Goal: Task Accomplishment & Management: Use online tool/utility

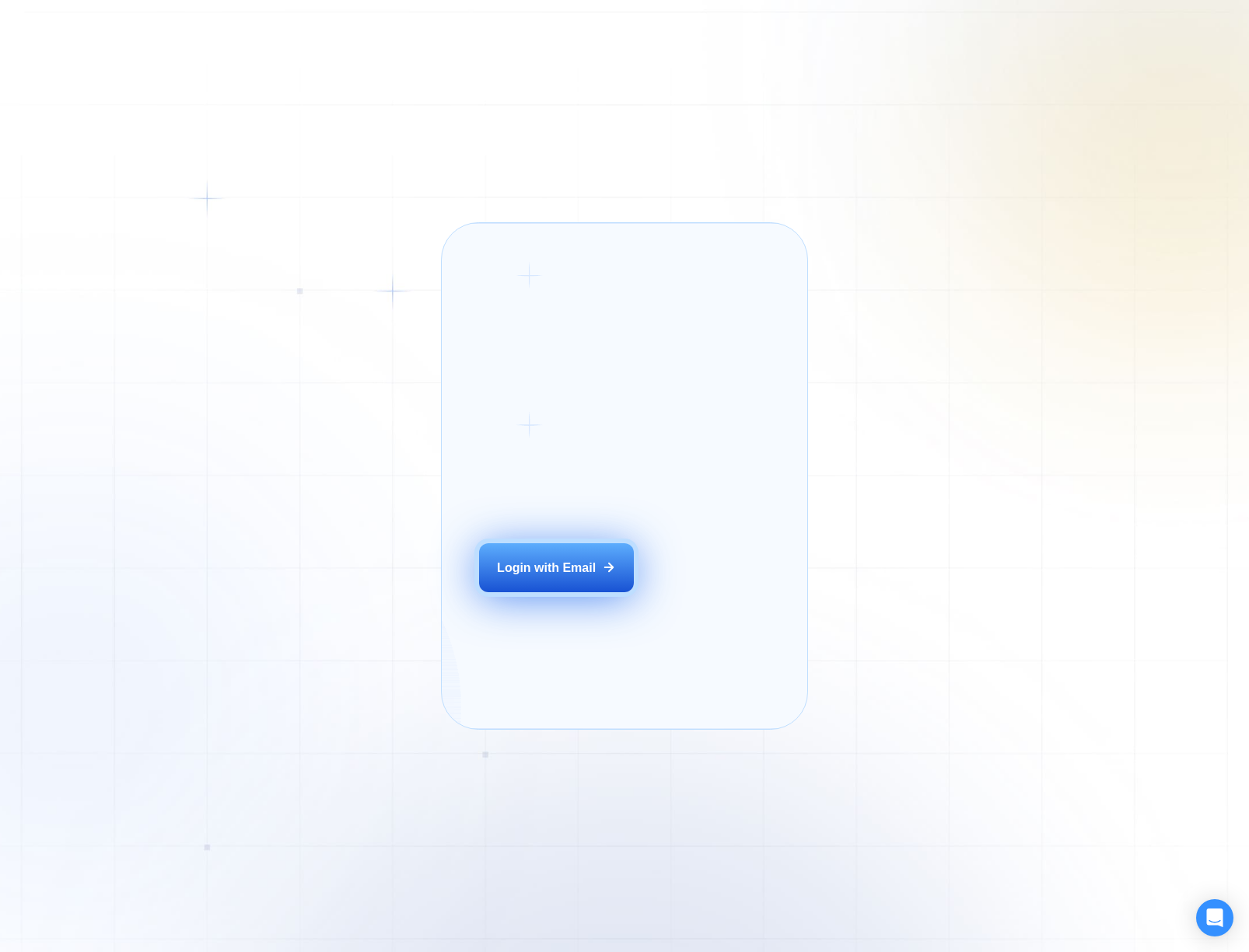
click at [562, 591] on button "Login with Email" at bounding box center [556, 568] width 154 height 49
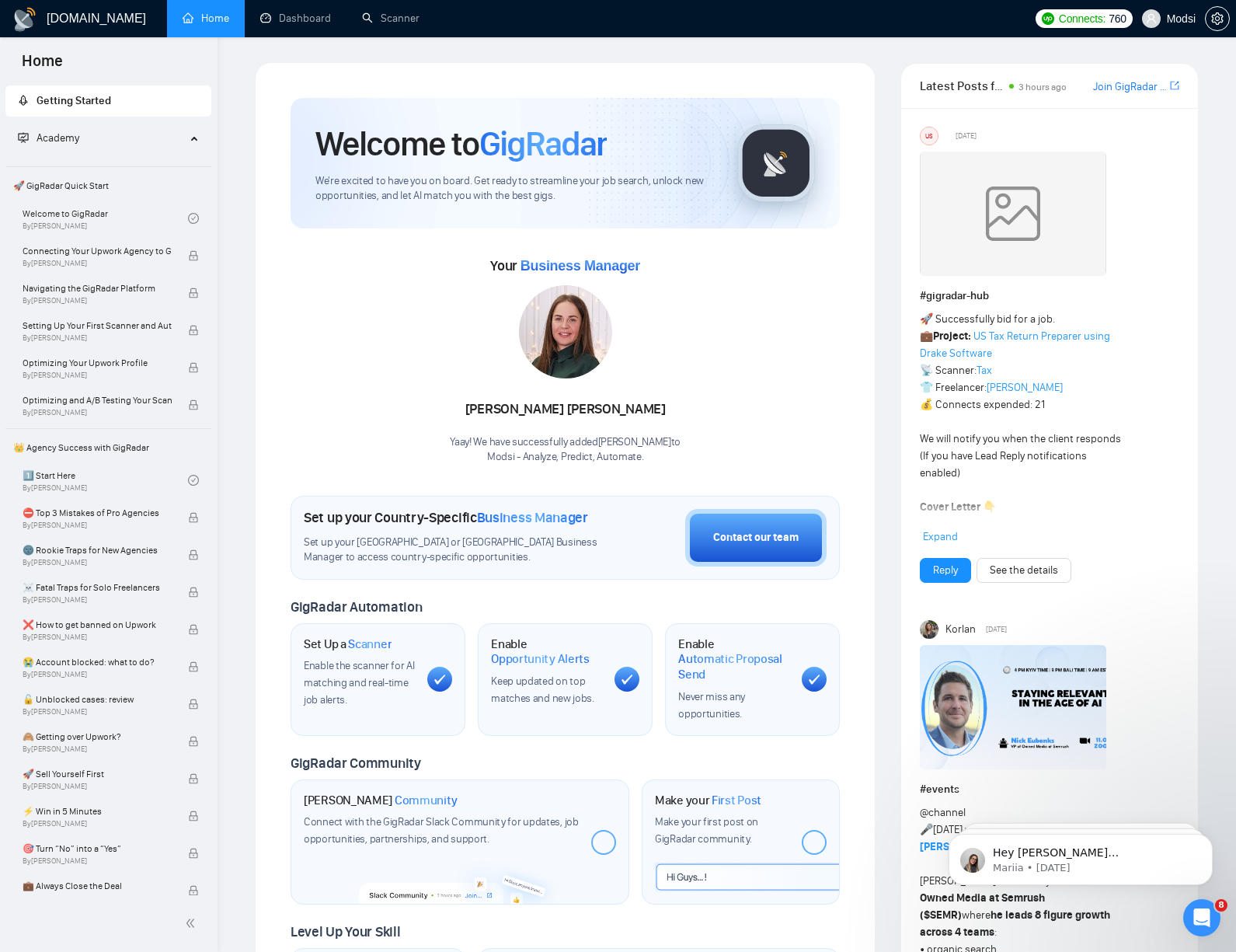
click at [447, 396] on div "Your Business Manager [PERSON_NAME] Yaay! We have successfully added [PERSON_NA…" at bounding box center [566, 359] width 550 height 211
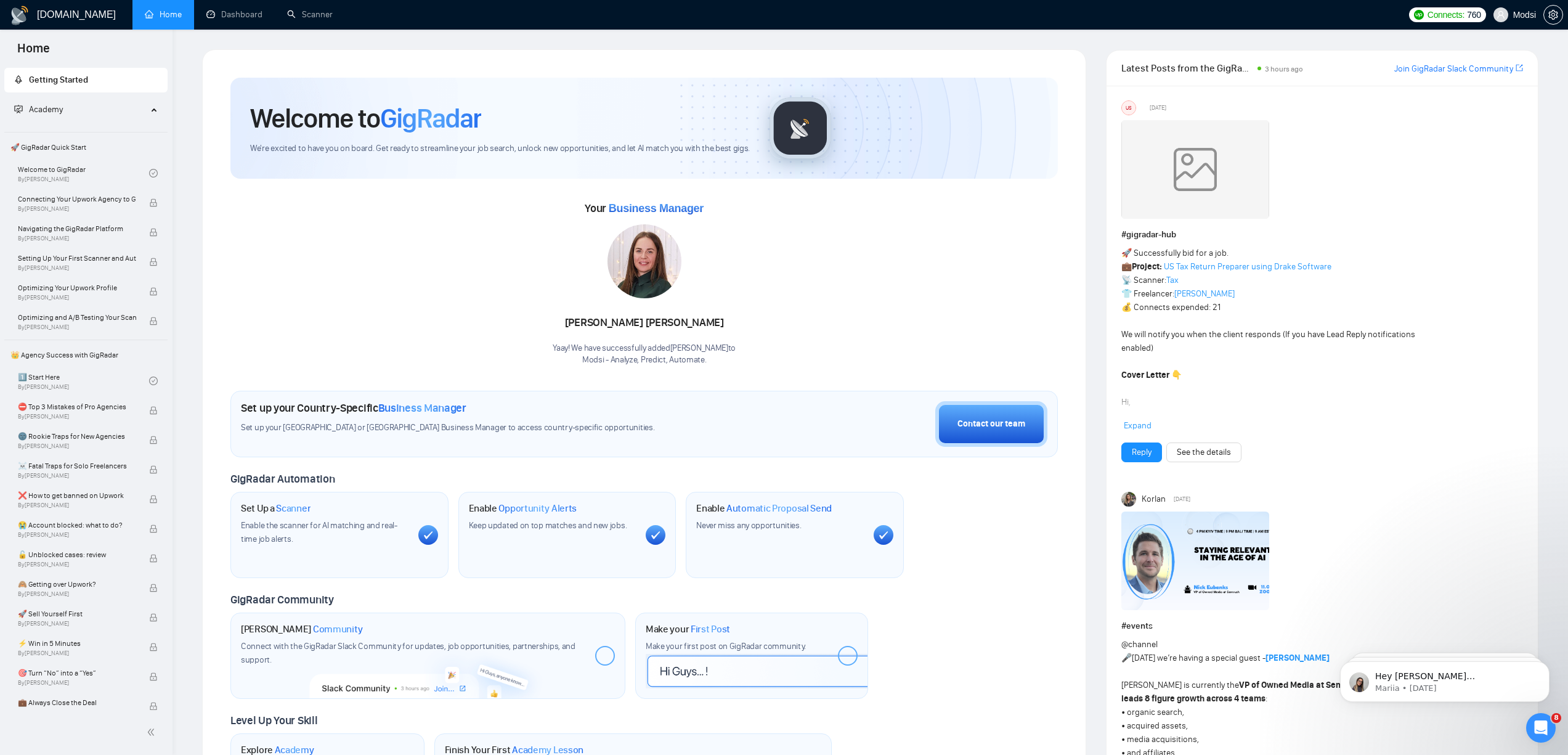
click at [870, 256] on div "Your Business Manager [PERSON_NAME] Yaay! We have successfully added [PERSON_NA…" at bounding box center [644, 283] width 827 height 168
click at [231, 20] on link "Dashboard" at bounding box center [234, 14] width 56 height 10
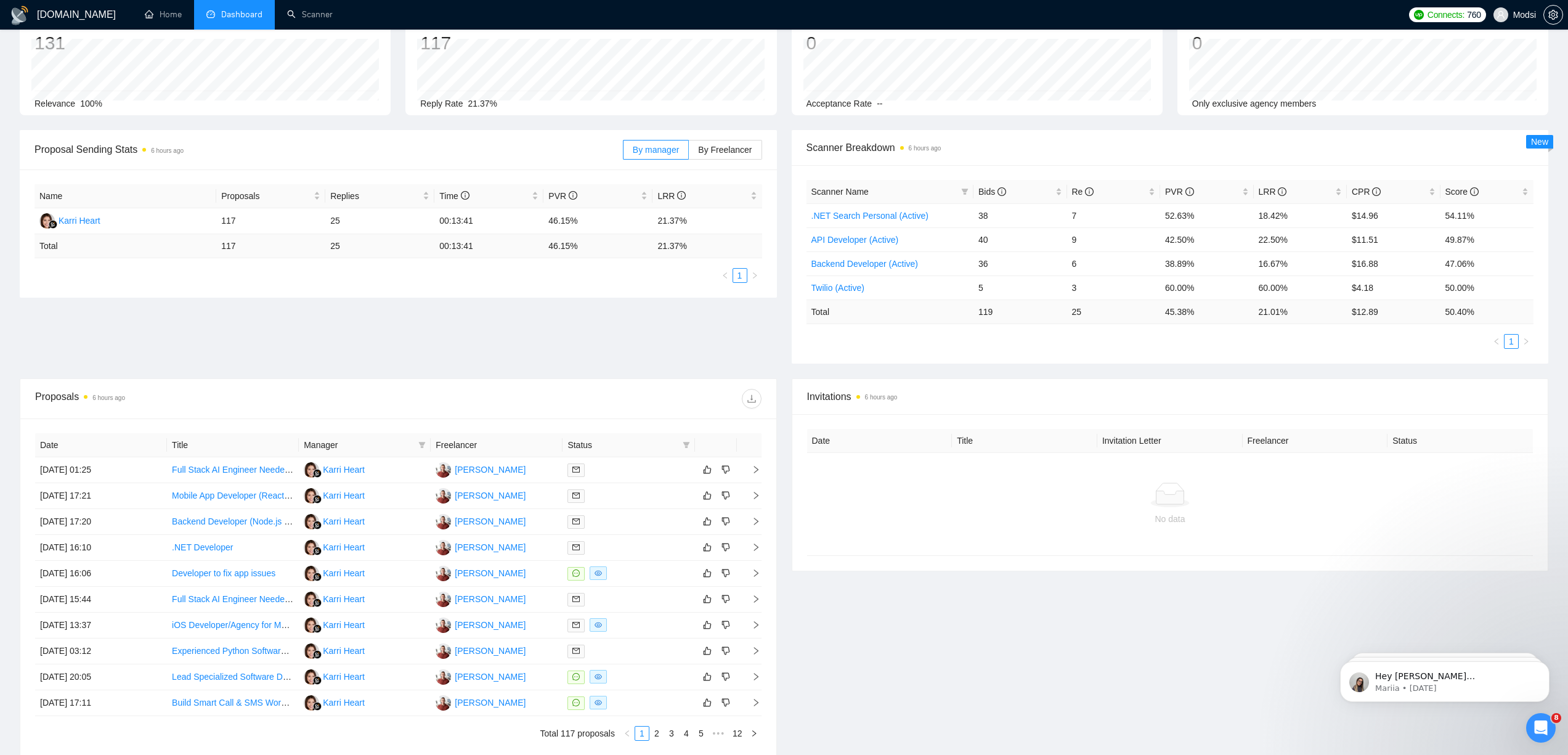
scroll to position [90, 0]
click at [363, 363] on div "Proposal Sending Stats 6 hours ago By manager By Freelancer Name Proposals Repl…" at bounding box center [784, 251] width 1544 height 248
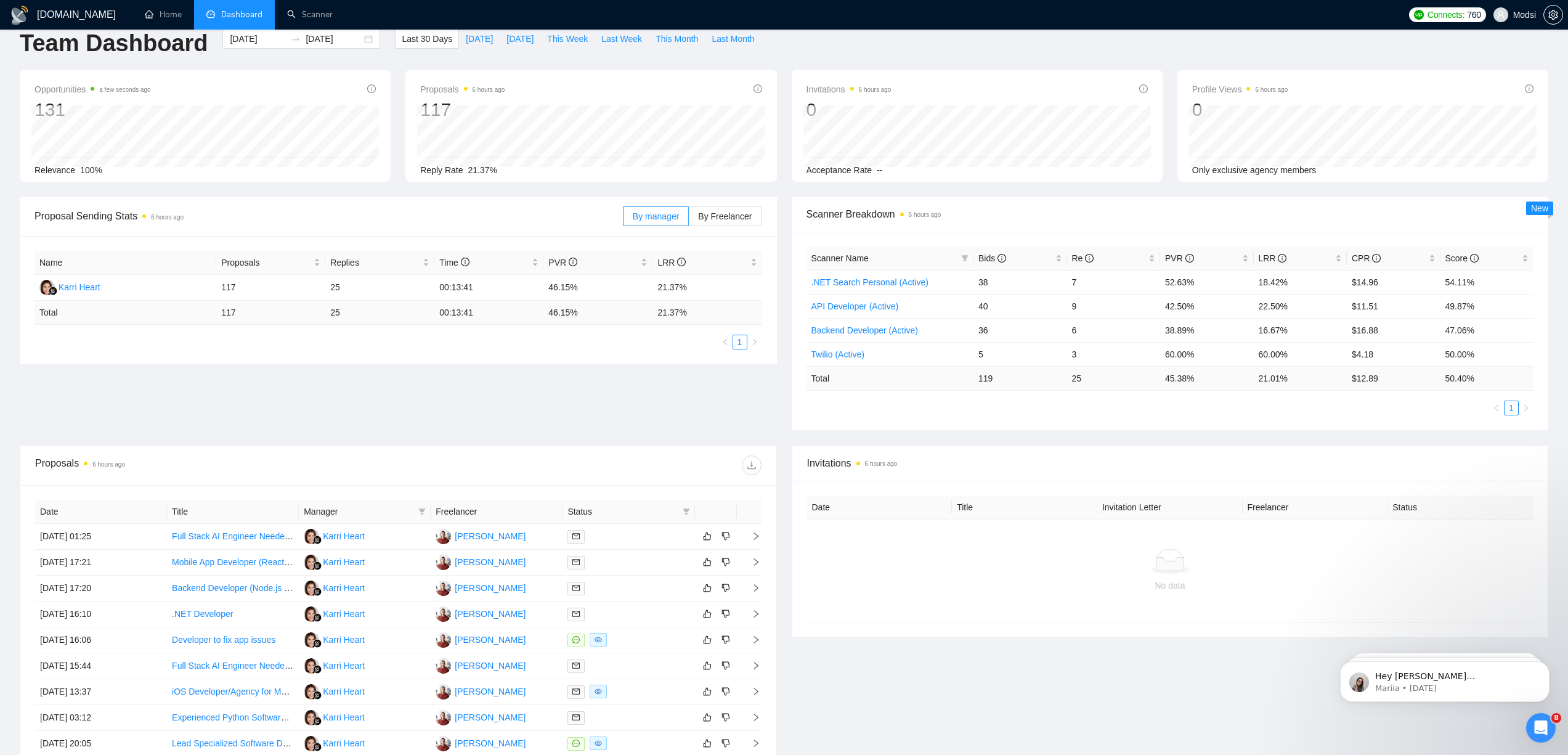
scroll to position [0, 0]
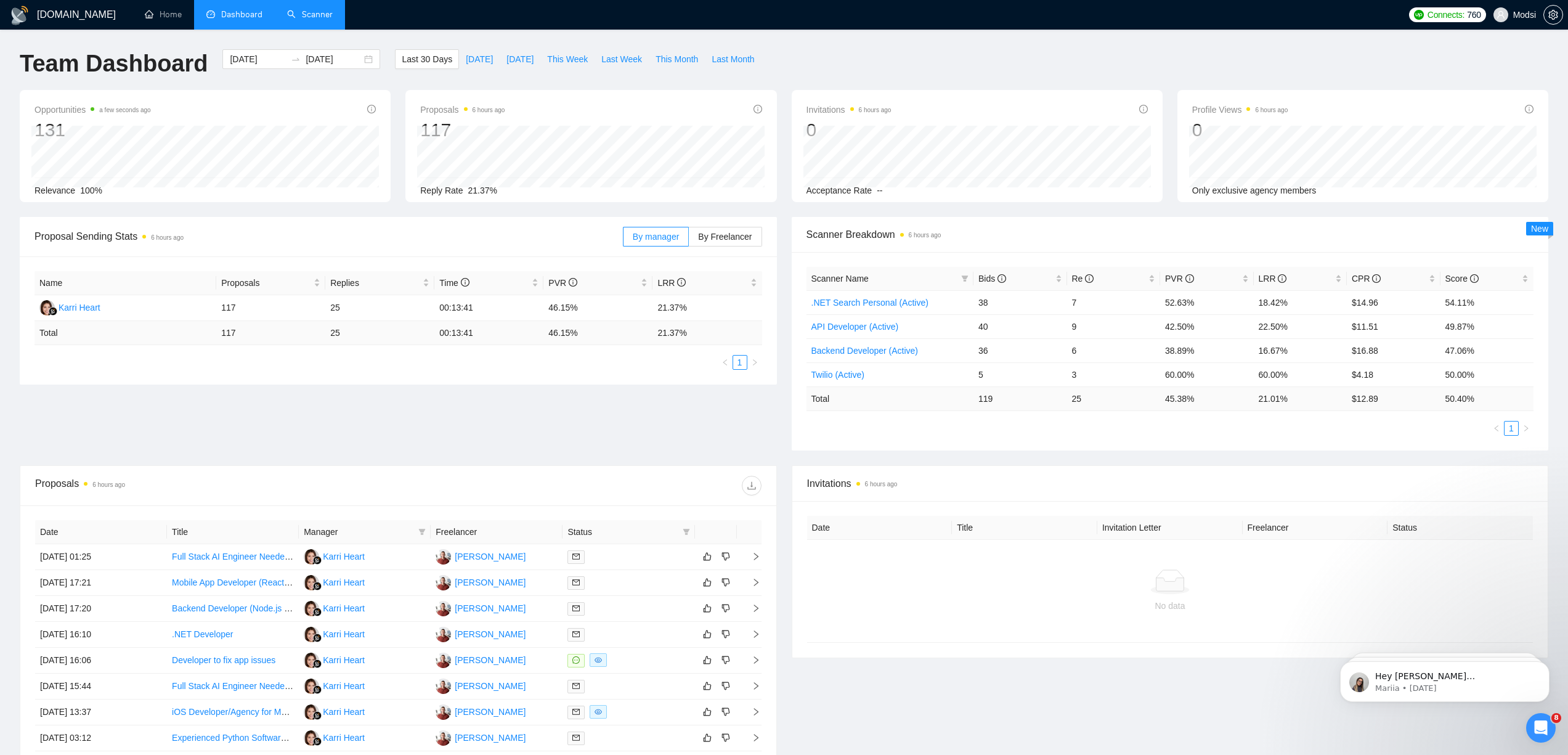
click at [333, 16] on link "Scanner" at bounding box center [309, 14] width 45 height 10
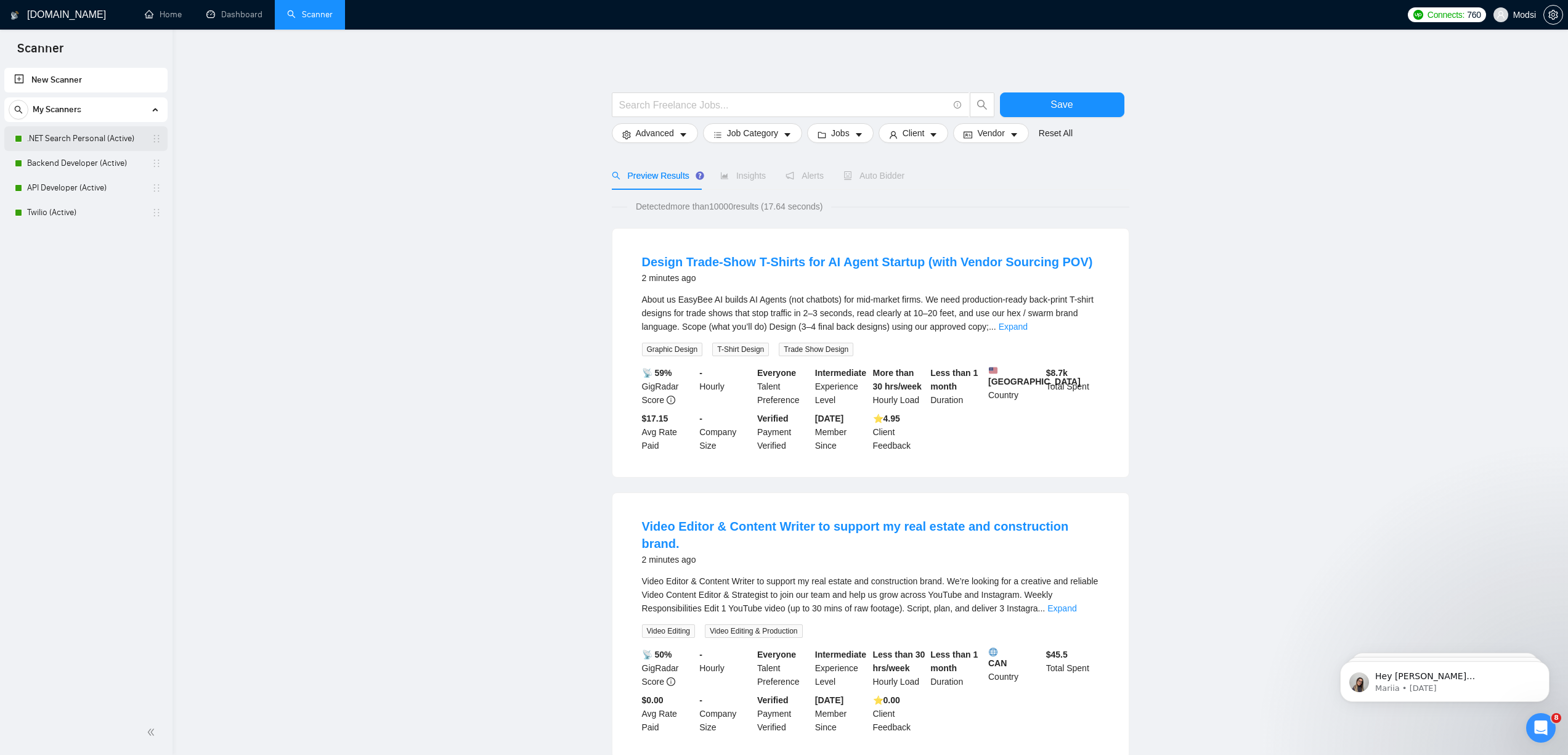
click at [62, 139] on link ".NET Search Personal (Active)" at bounding box center [86, 138] width 117 height 24
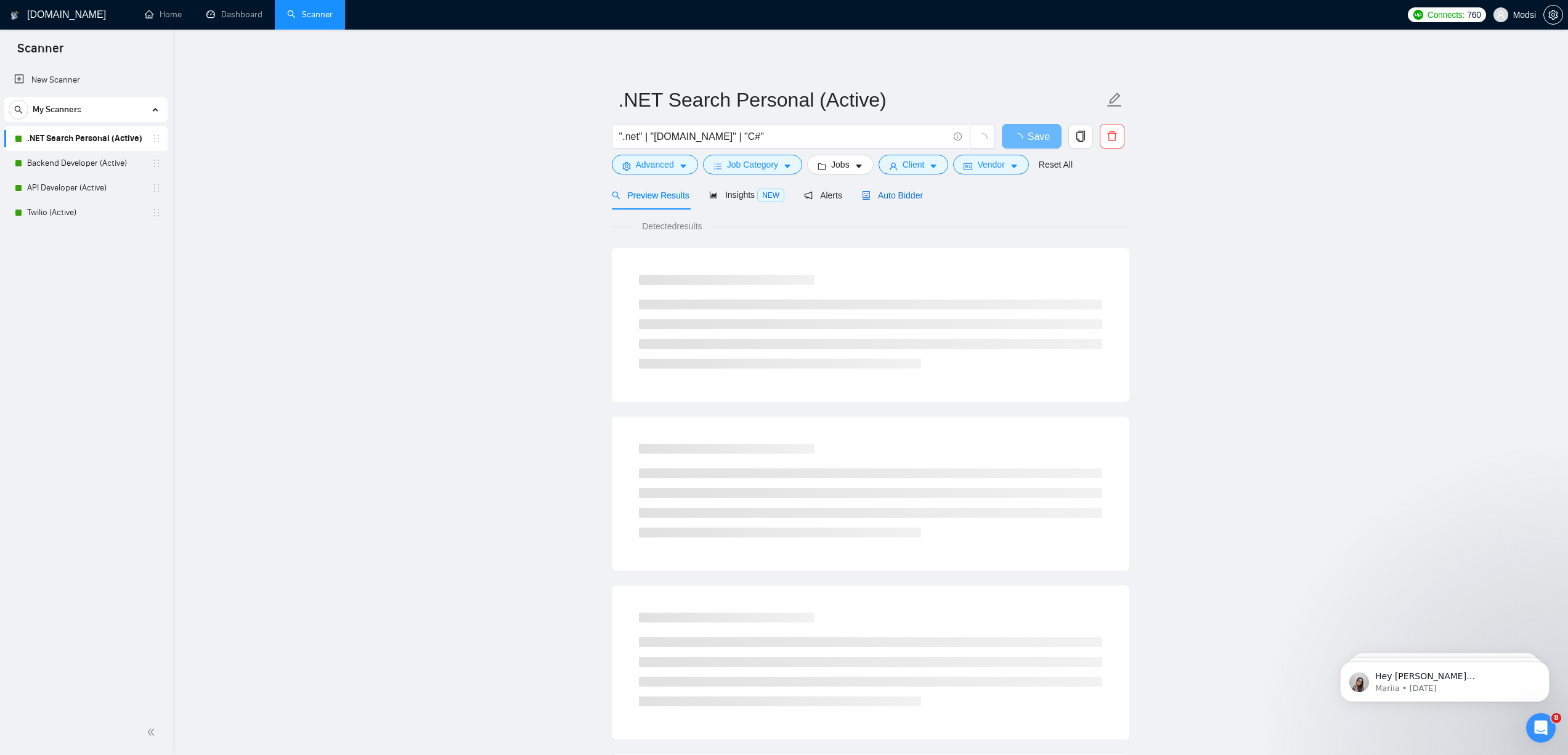
click at [907, 191] on span "Auto Bidder" at bounding box center [893, 195] width 61 height 10
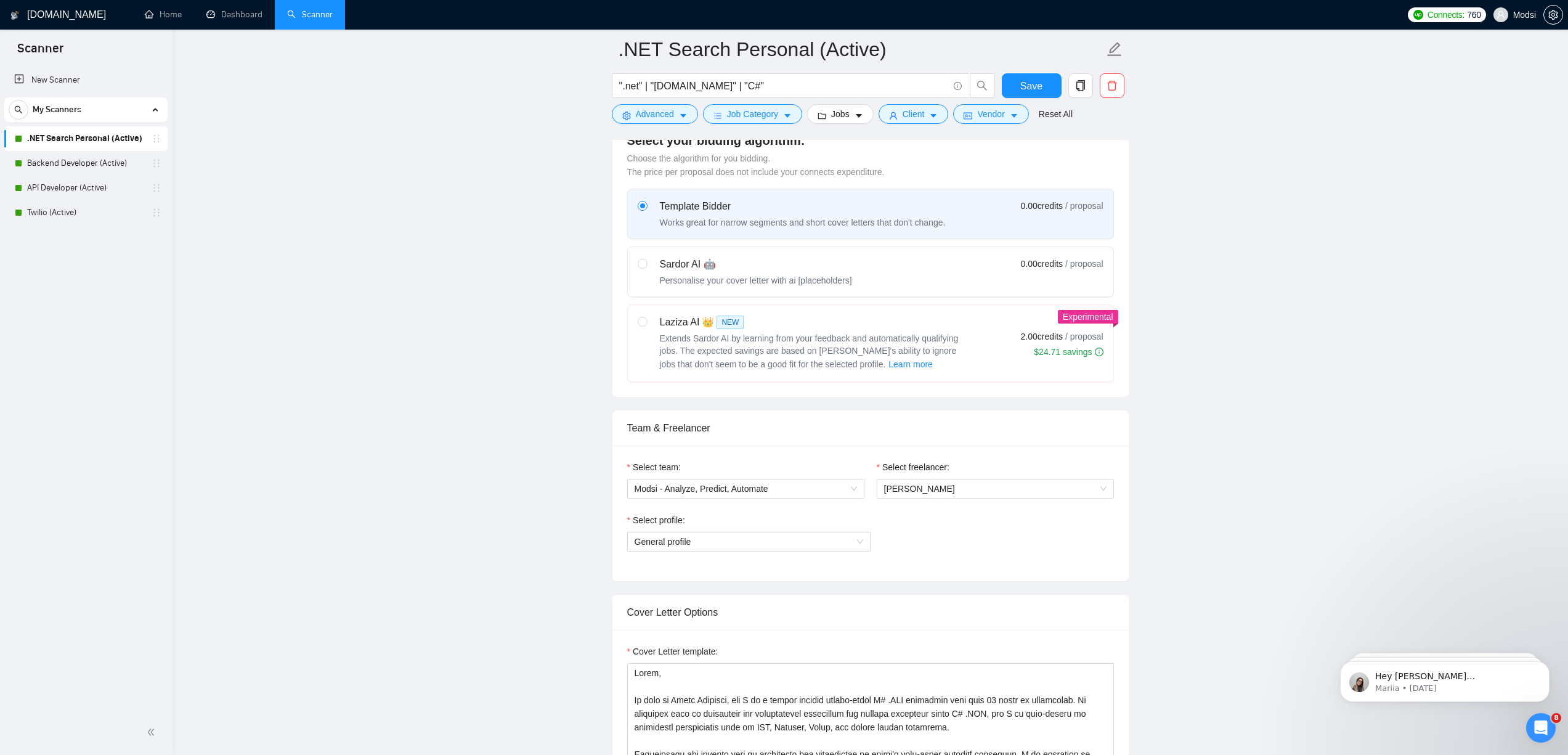
scroll to position [352, 0]
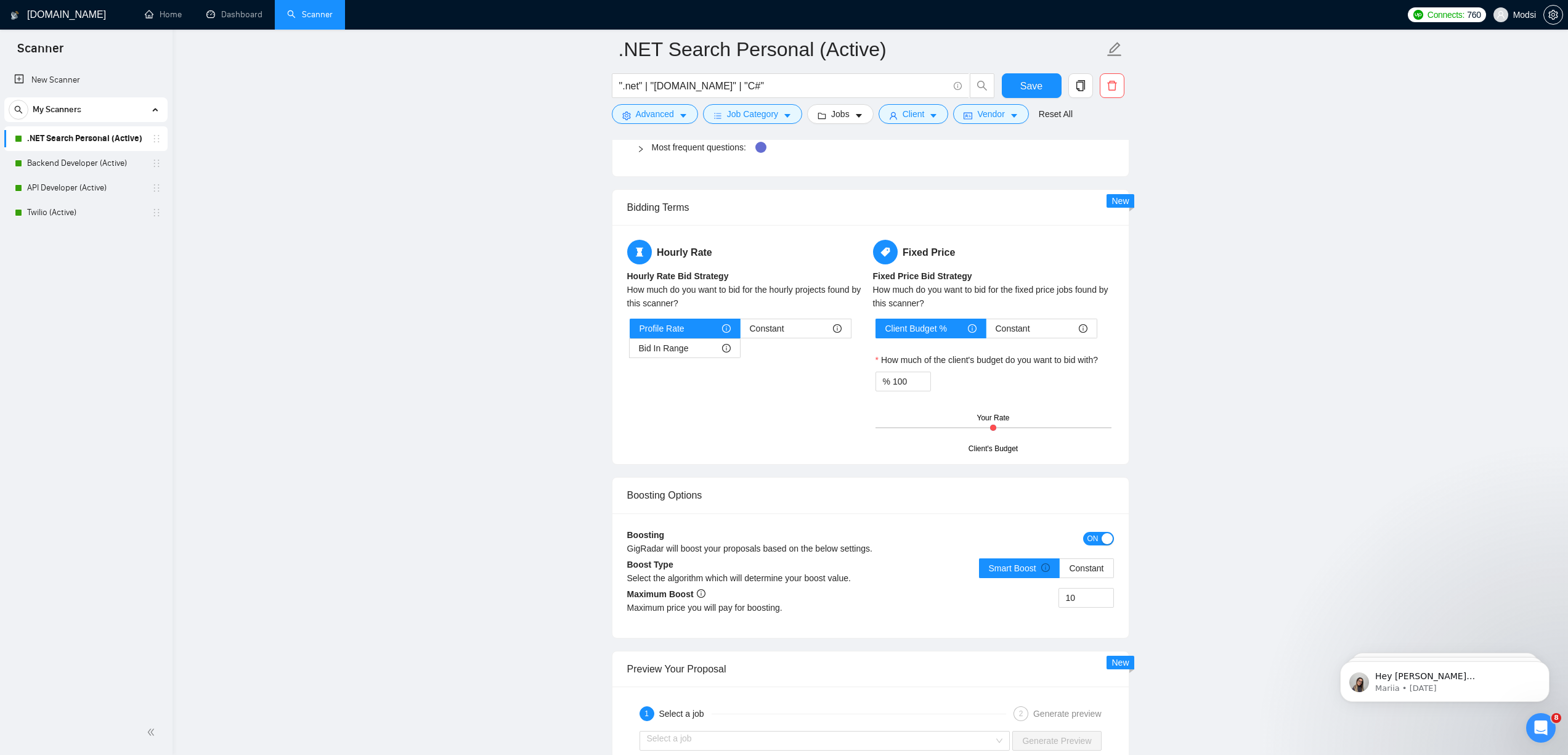
scroll to position [1322, 0]
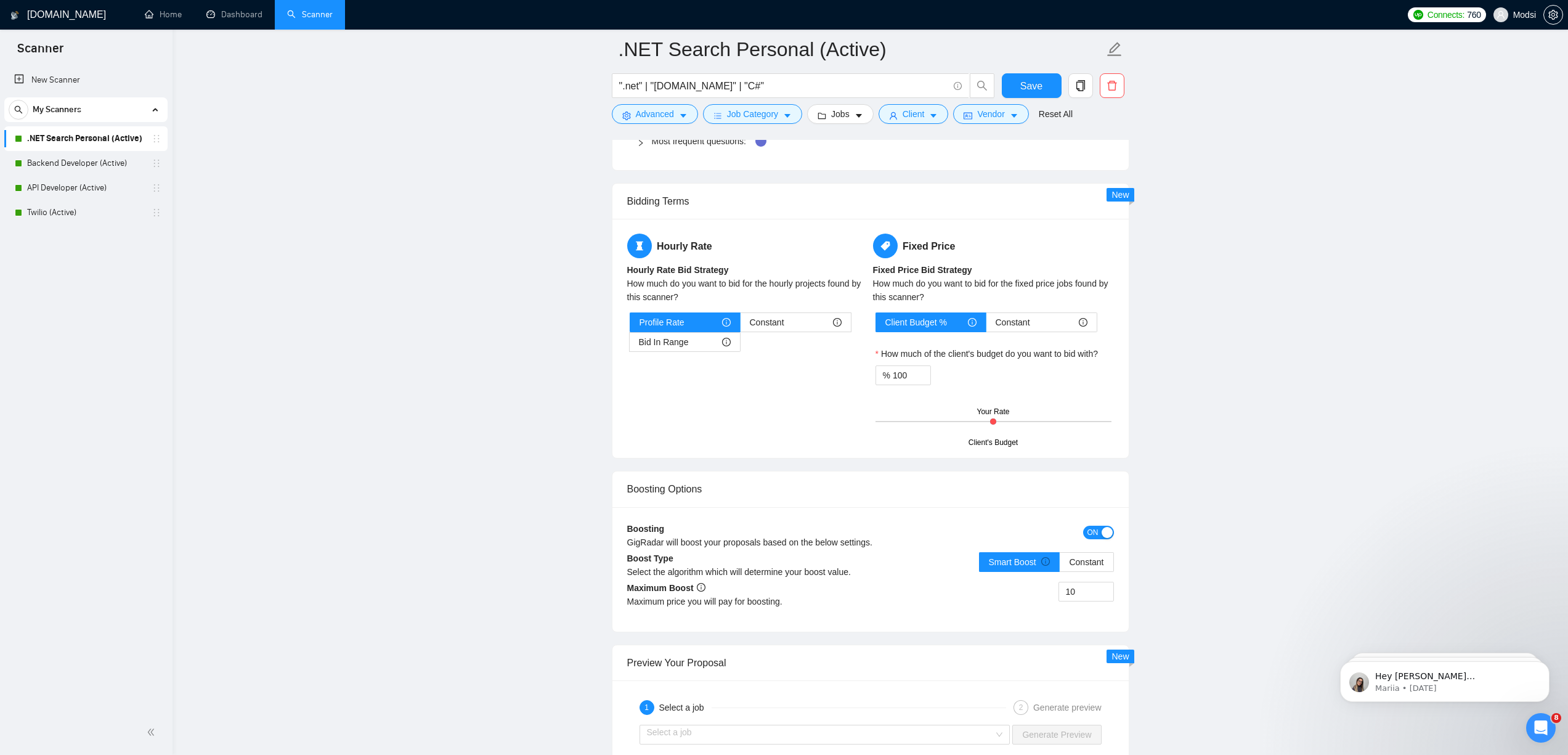
click at [601, 352] on main ".NET Search Personal (Active) ".net" | "[DOMAIN_NAME]" | "C#" Save Advanced Job…" at bounding box center [870, 312] width 1356 height 3169
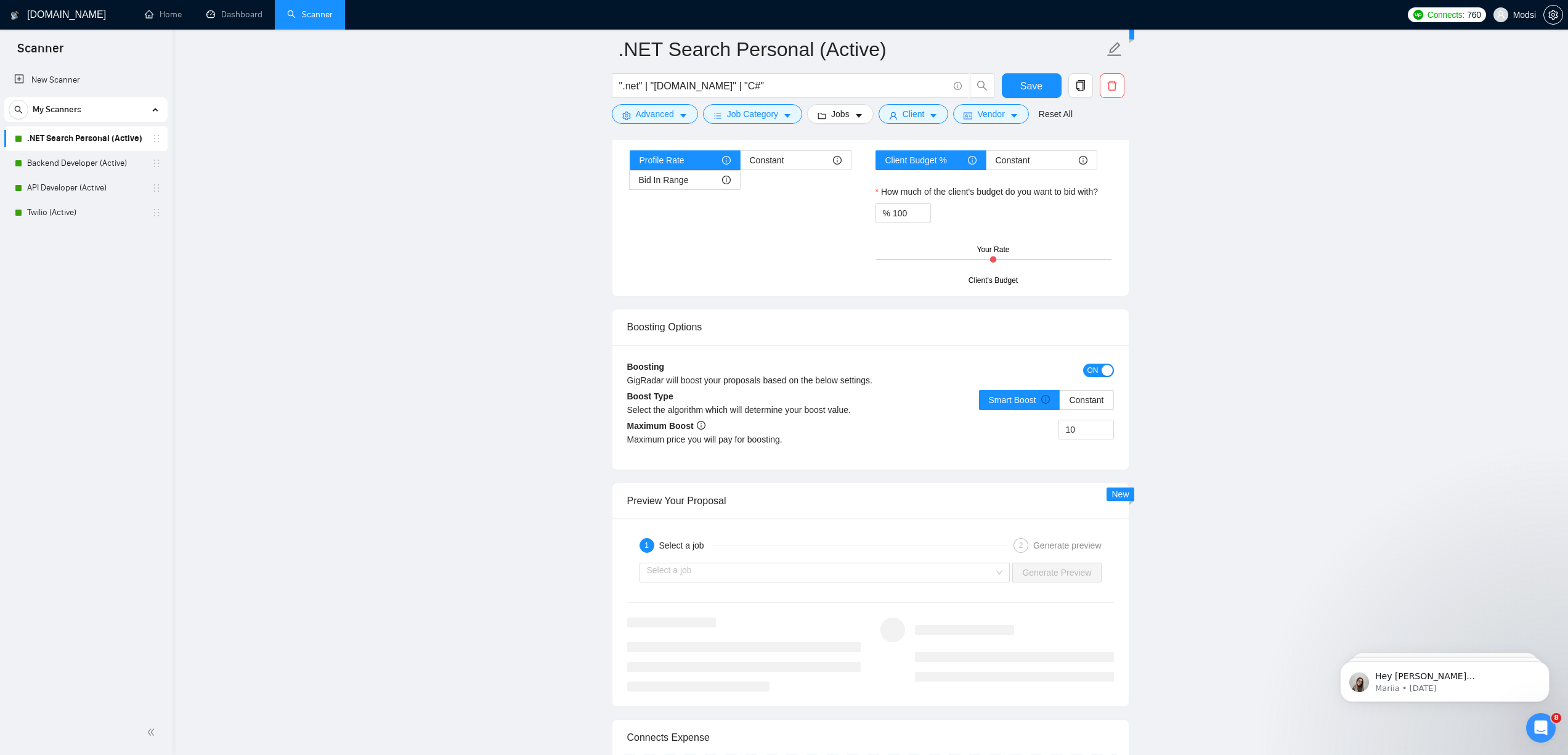
scroll to position [1490, 0]
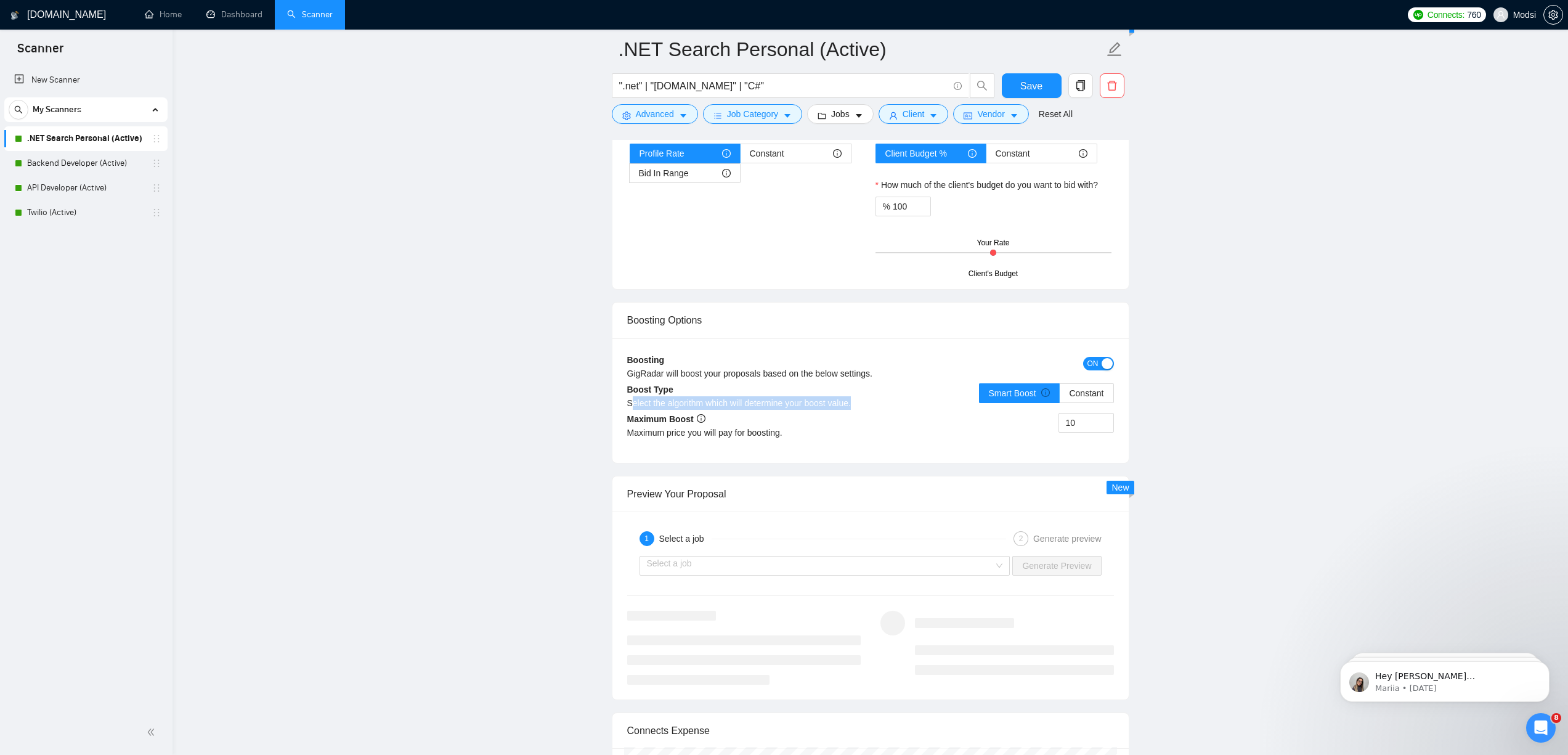
drag, startPoint x: 868, startPoint y: 404, endPoint x: 633, endPoint y: 398, distance: 235.1
click at [633, 398] on div "Select the algorithm which will determine your boost value." at bounding box center [749, 403] width 243 height 13
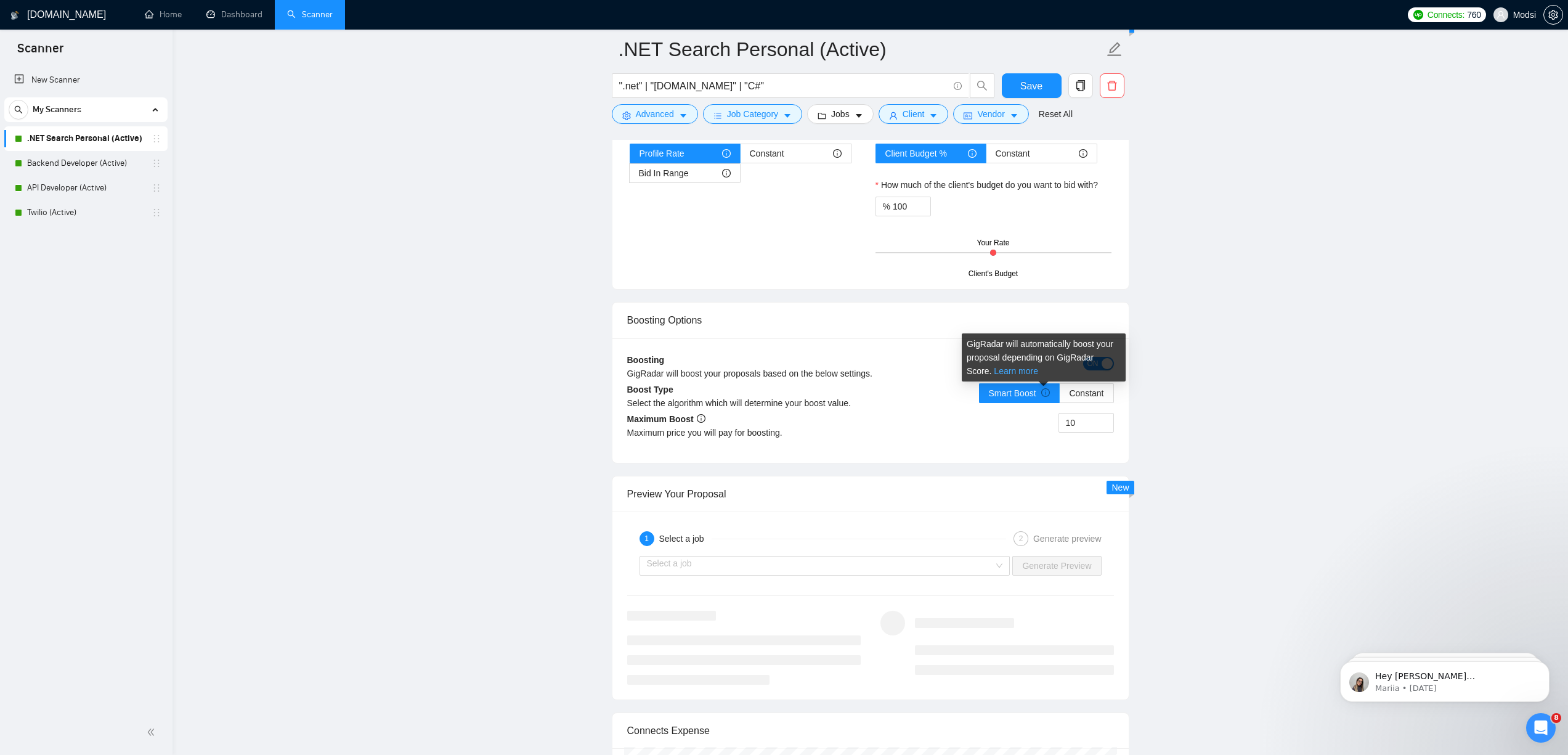
click at [989, 373] on link "Learn more" at bounding box center [1016, 371] width 44 height 10
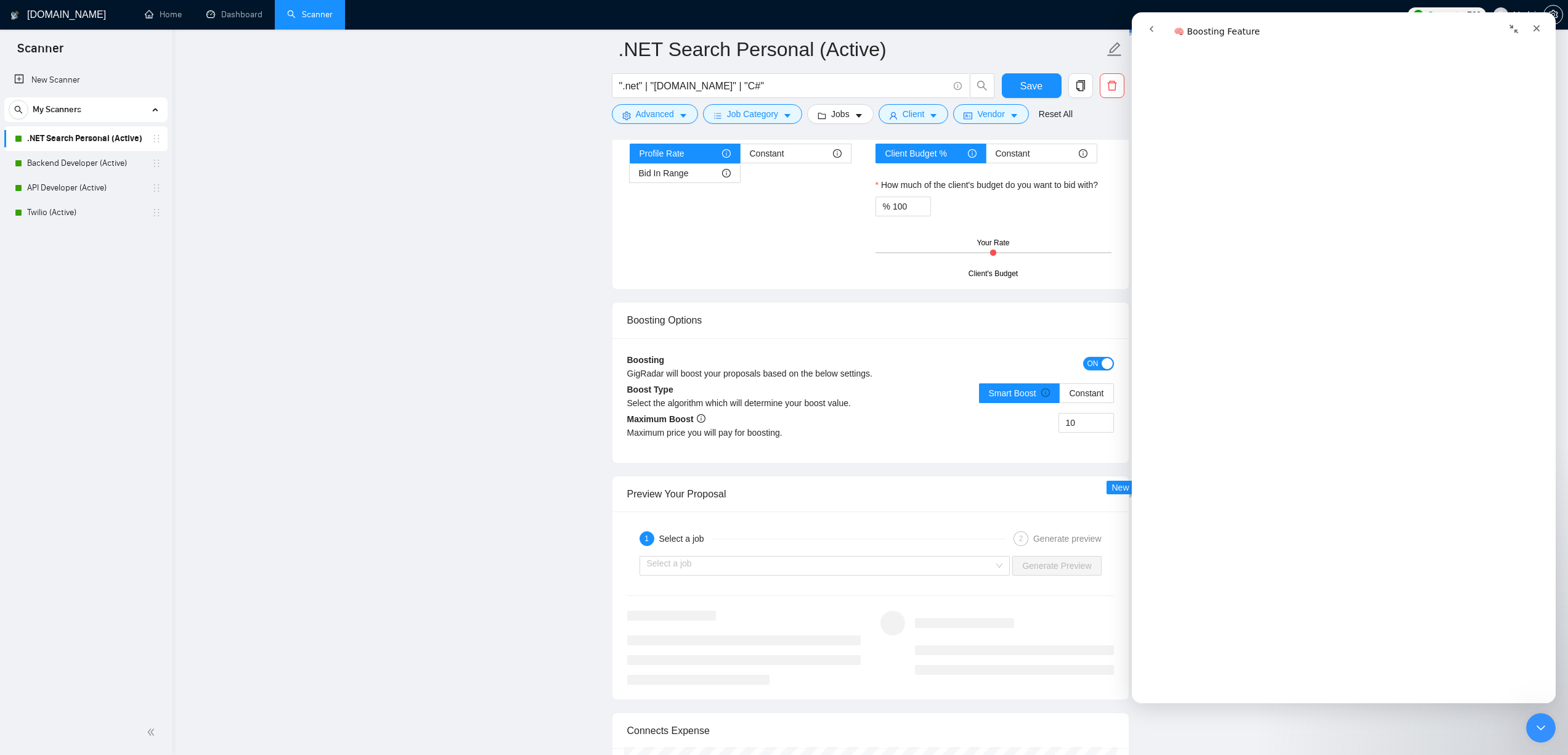
scroll to position [856, 0]
click at [511, 205] on main ".NET Search Personal (Active) ".net" | "[DOMAIN_NAME]" | "C#" Save Advanced Job…" at bounding box center [870, 143] width 1356 height 3169
click at [549, 148] on main ".NET Search Personal (Active) ".net" | "[DOMAIN_NAME]" | "C#" Save Advanced Job…" at bounding box center [870, 143] width 1356 height 3169
click at [501, 150] on main ".NET Search Personal (Active) ".net" | "[DOMAIN_NAME]" | "C#" Save Advanced Job…" at bounding box center [870, 143] width 1356 height 3169
click at [150, 20] on link "Home" at bounding box center [163, 14] width 37 height 10
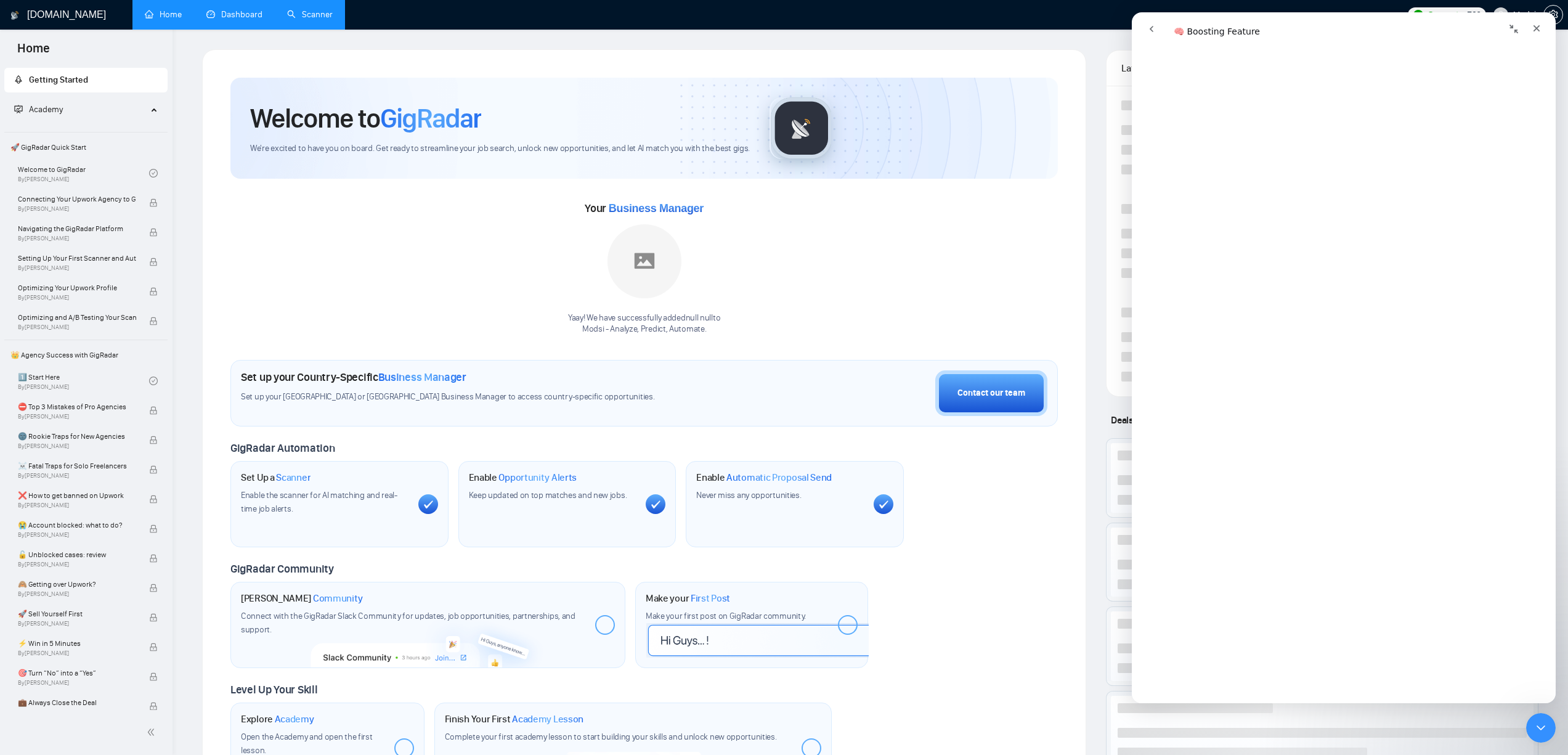
click at [232, 19] on link "Dashboard" at bounding box center [234, 14] width 56 height 10
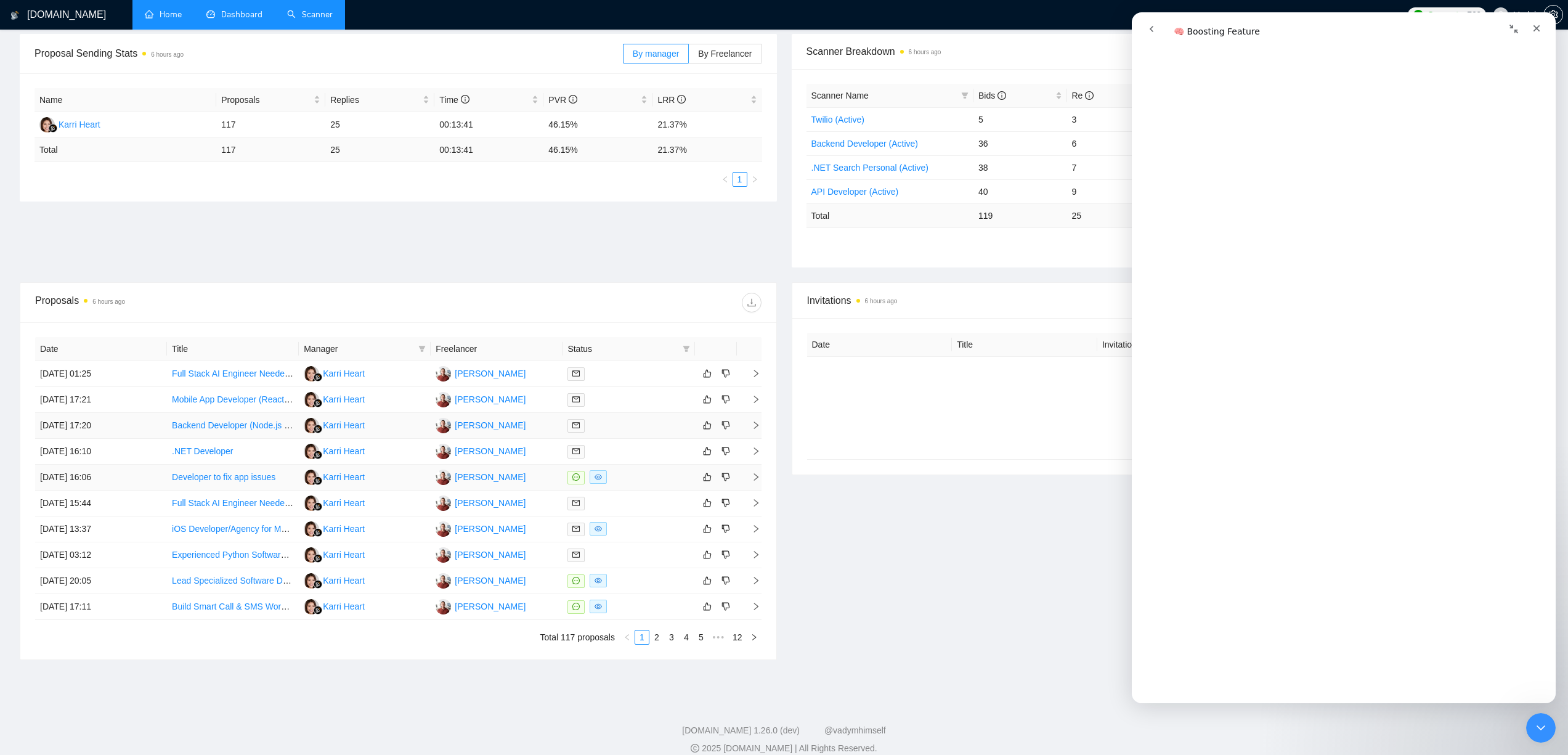
scroll to position [188, 0]
click at [262, 373] on link "Full Stack AI Engineer Needed for voice AI w/twillio project" at bounding box center [283, 369] width 223 height 10
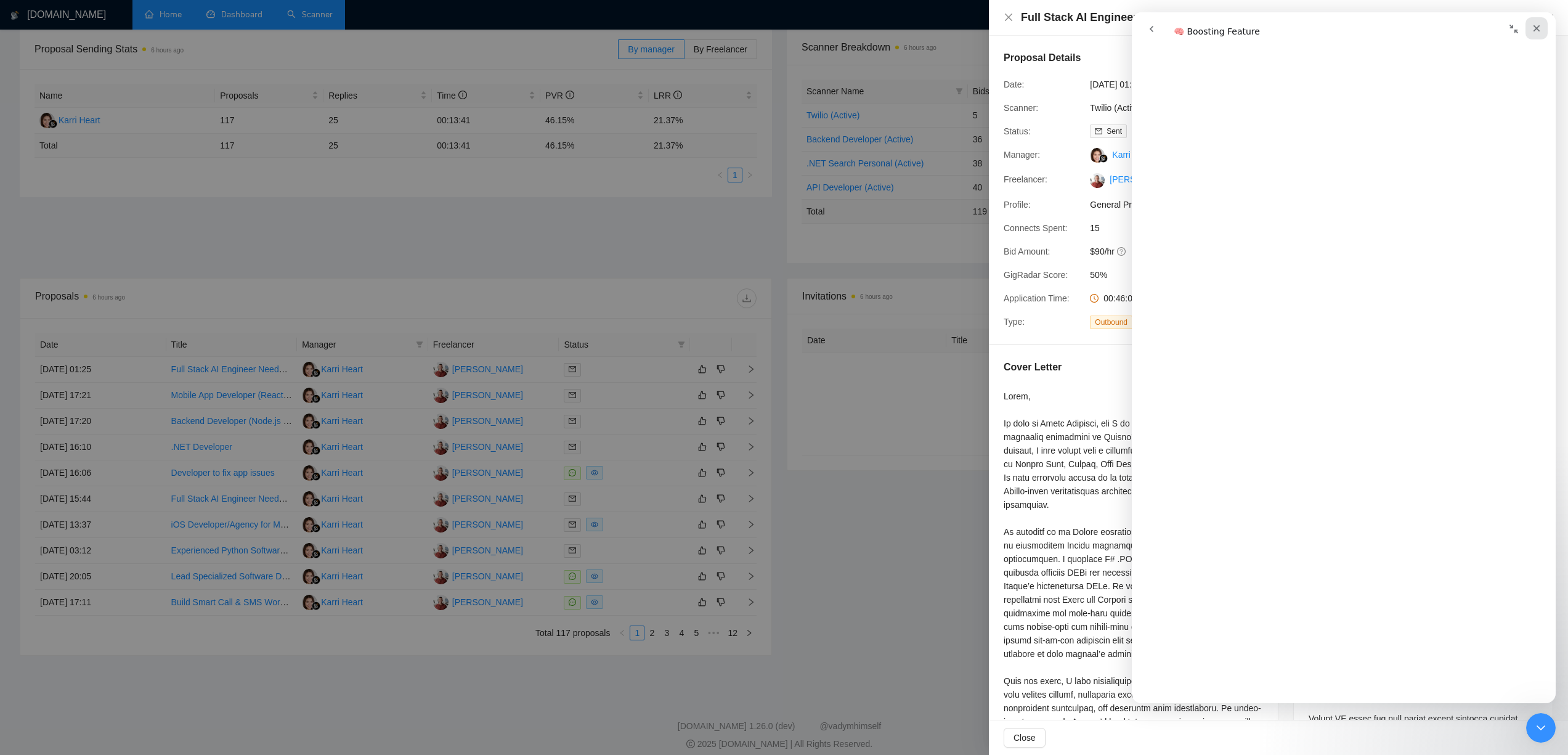
click at [989, 31] on icon "Close" at bounding box center [1536, 28] width 10 height 10
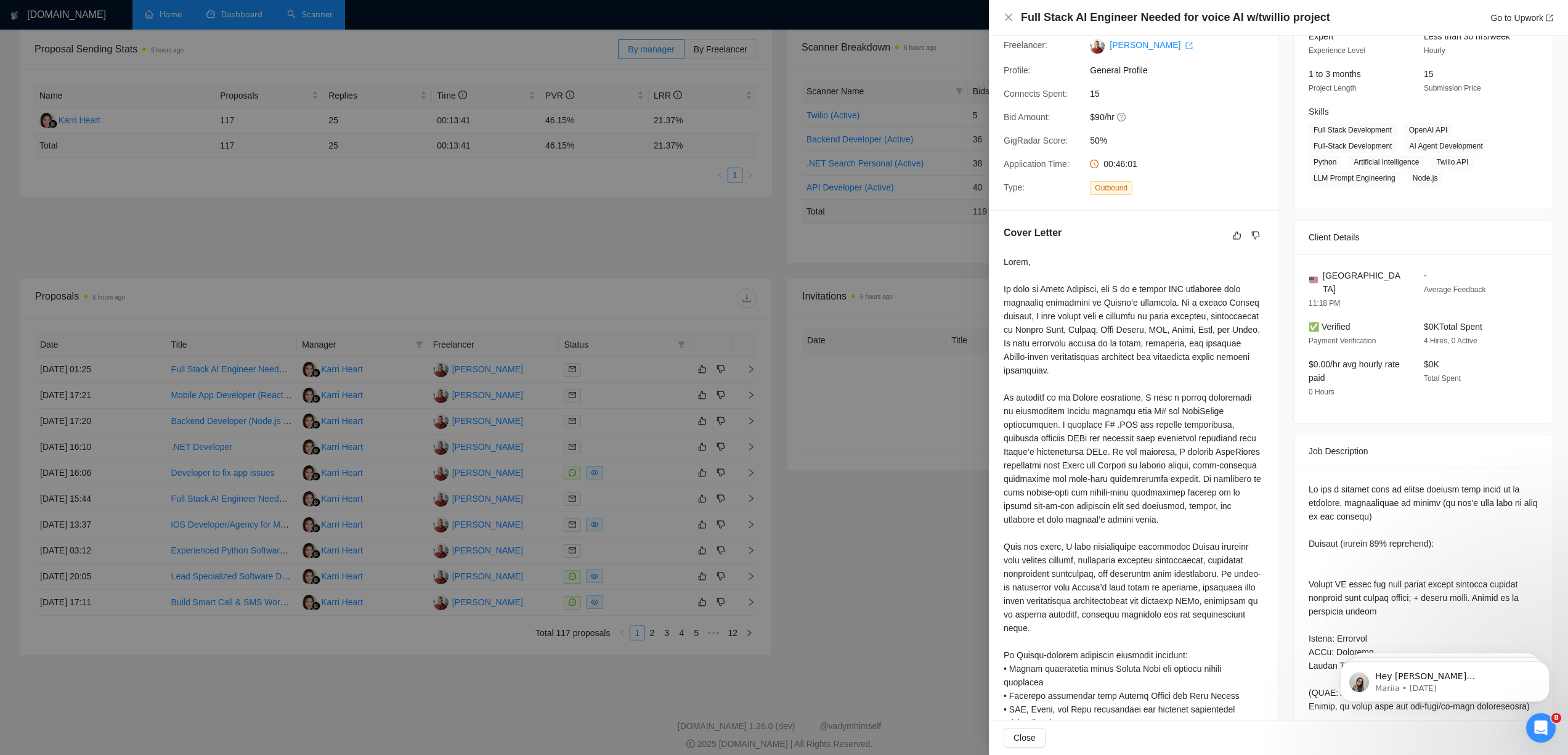
scroll to position [0, 0]
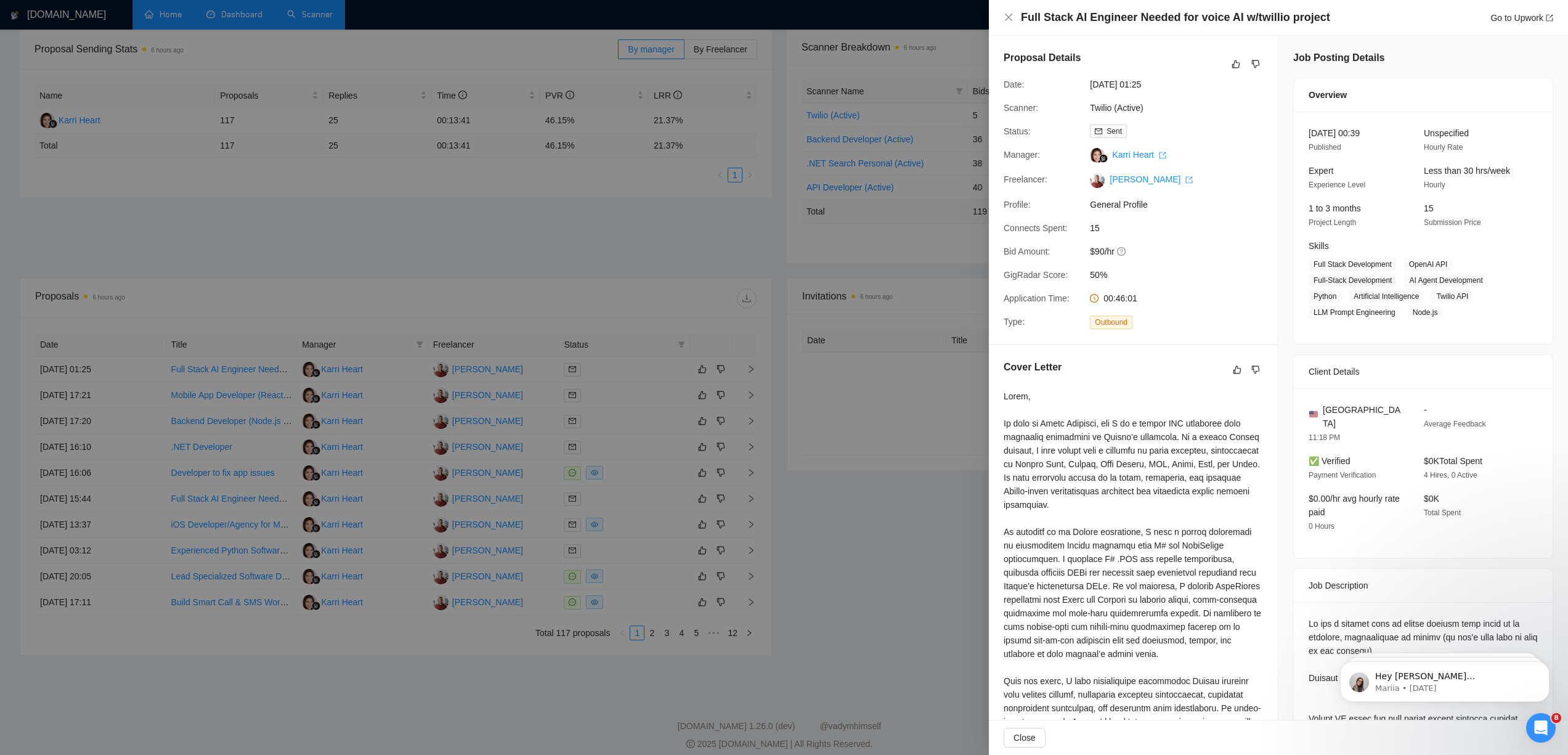
click at [840, 472] on div at bounding box center [784, 378] width 1568 height 755
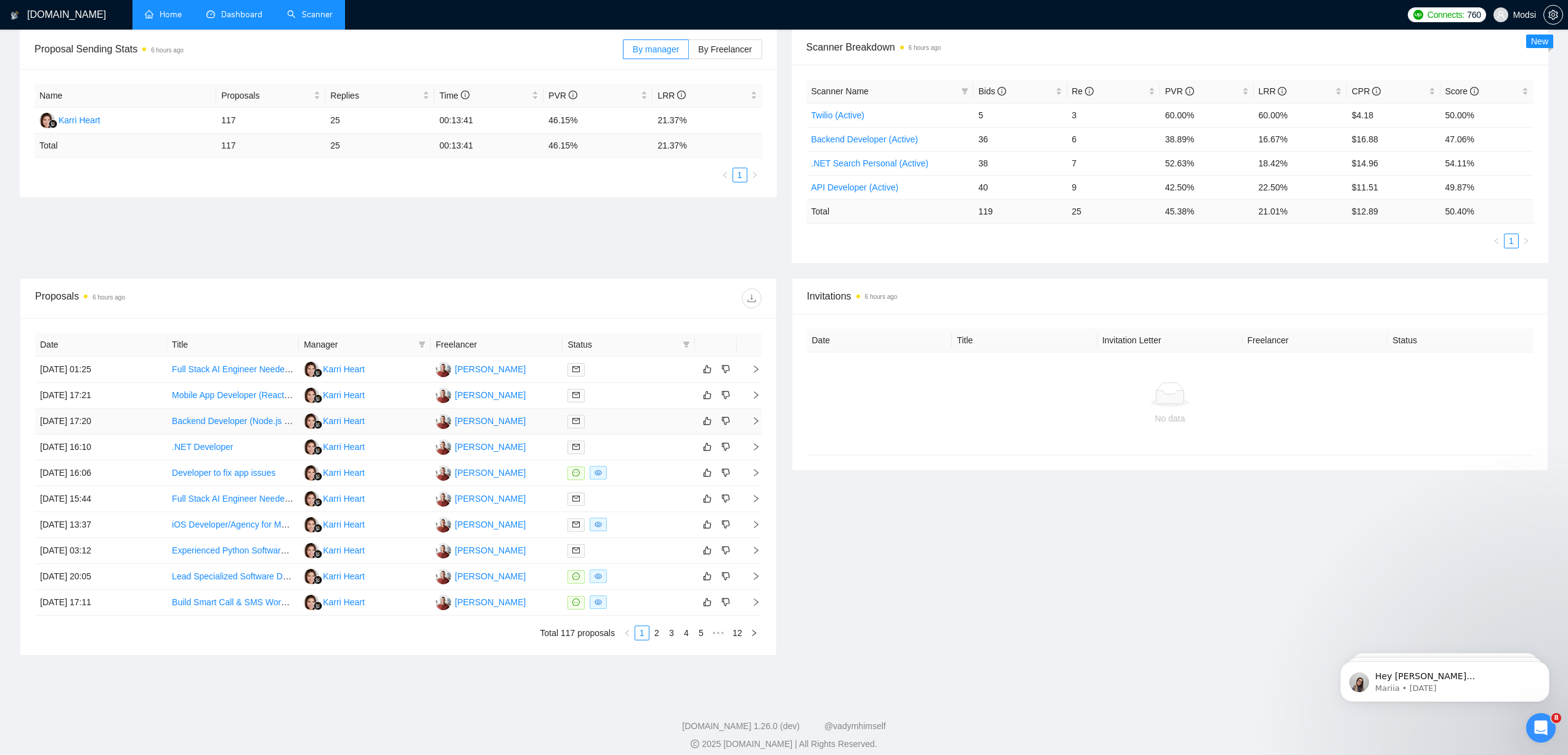
click at [217, 418] on link "Backend Developer (Node.js / Firebase / Django)" at bounding box center [265, 421] width 188 height 10
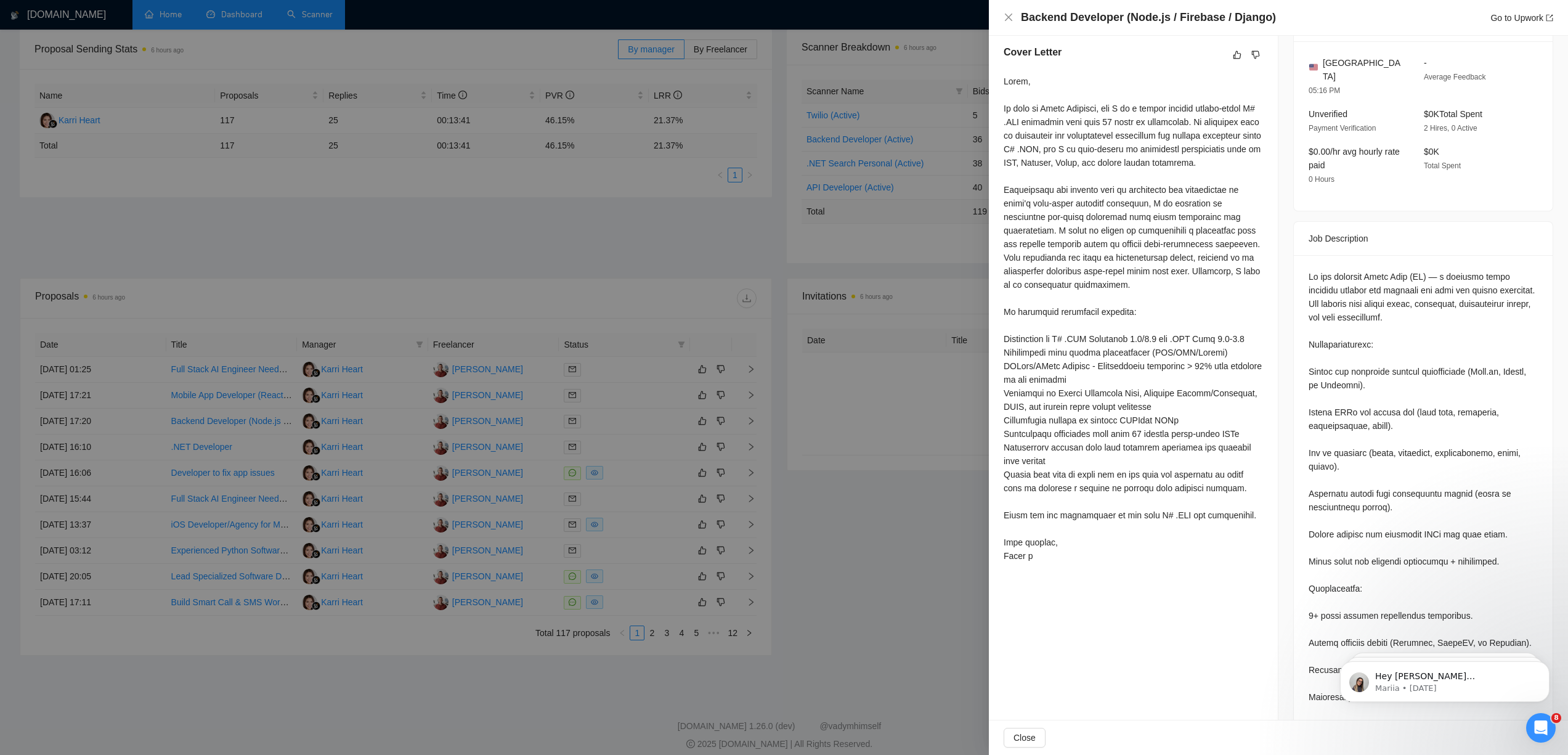
scroll to position [644, 0]
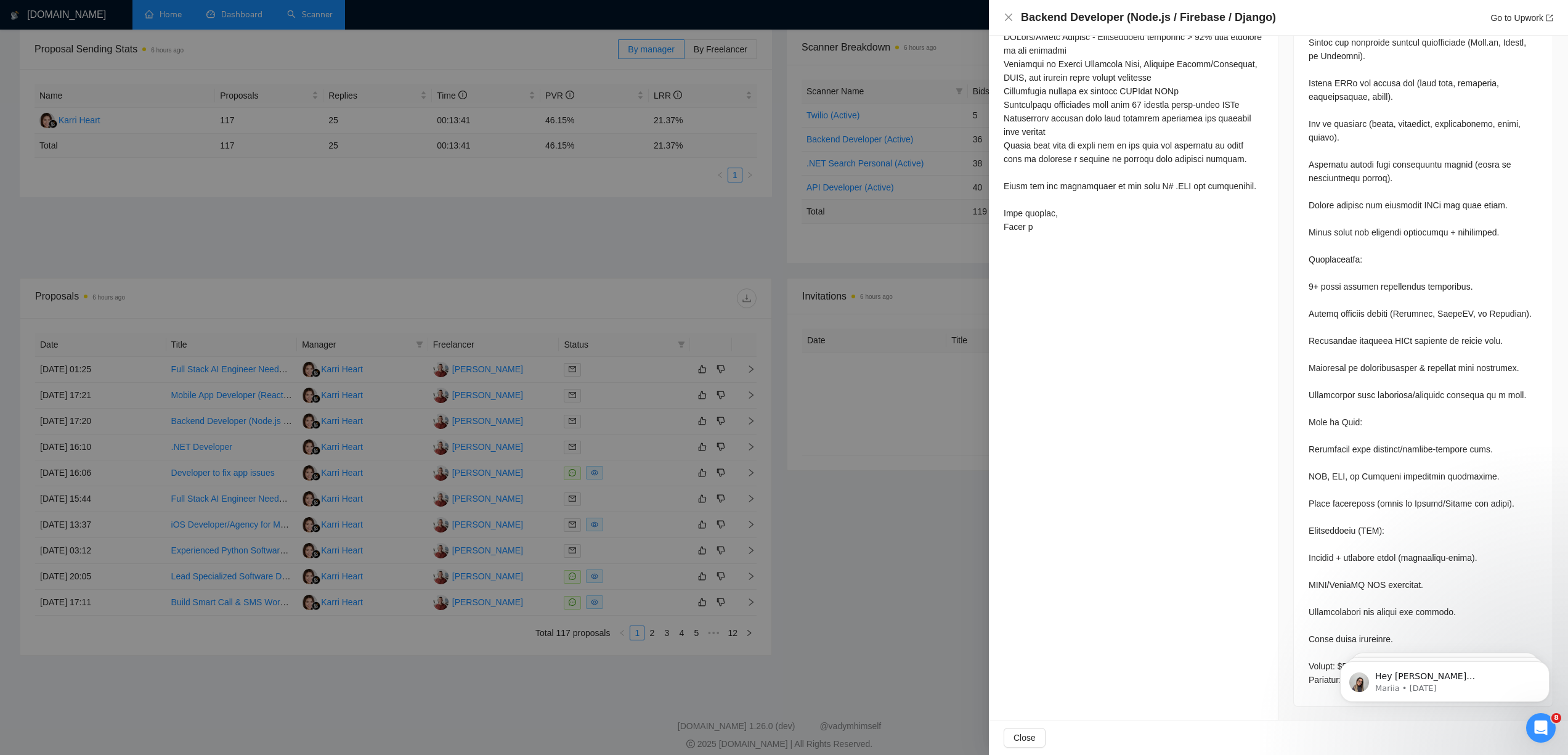
click at [865, 490] on div at bounding box center [784, 378] width 1568 height 755
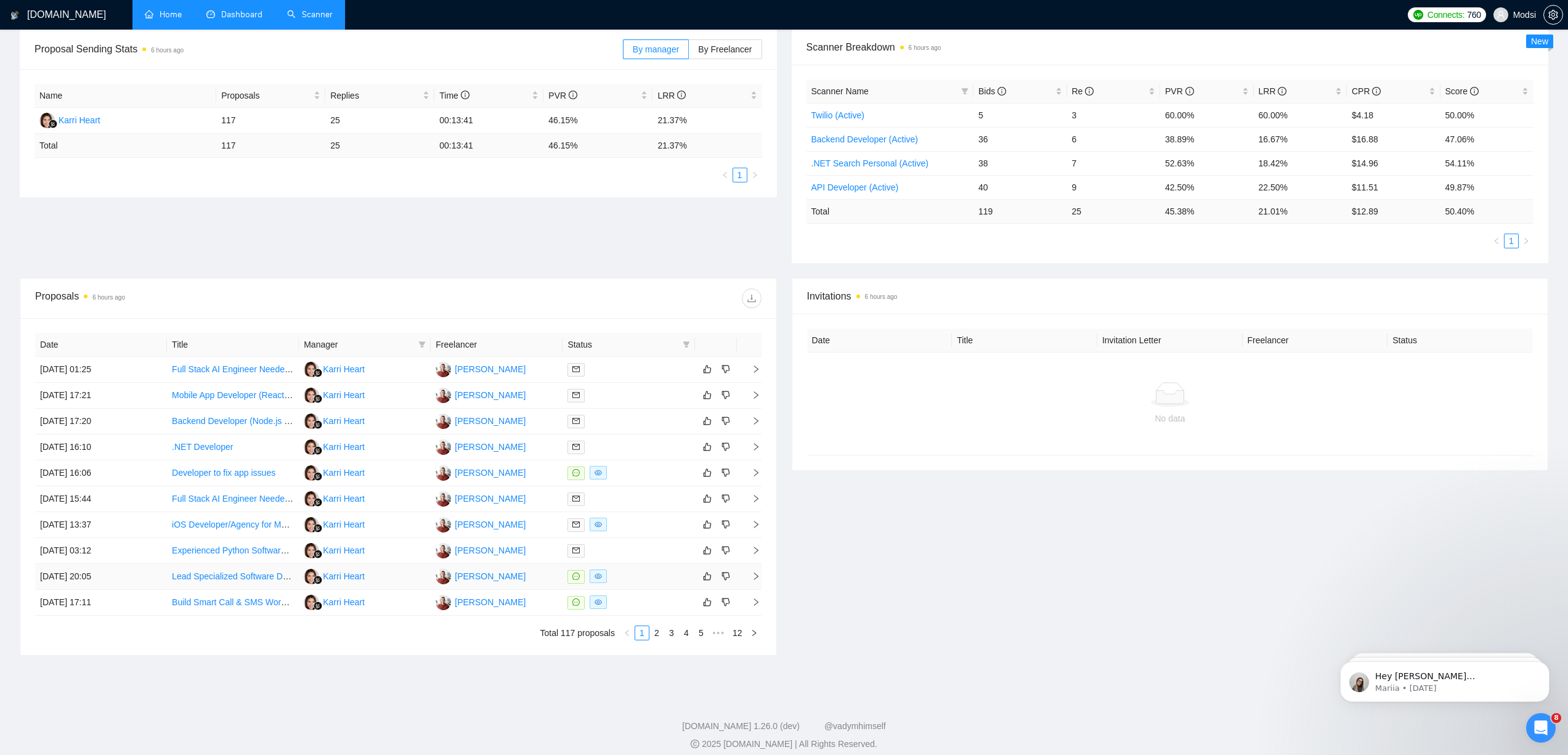
click at [283, 584] on td "Lead Specialized Software Developer for Banking" at bounding box center [233, 576] width 132 height 26
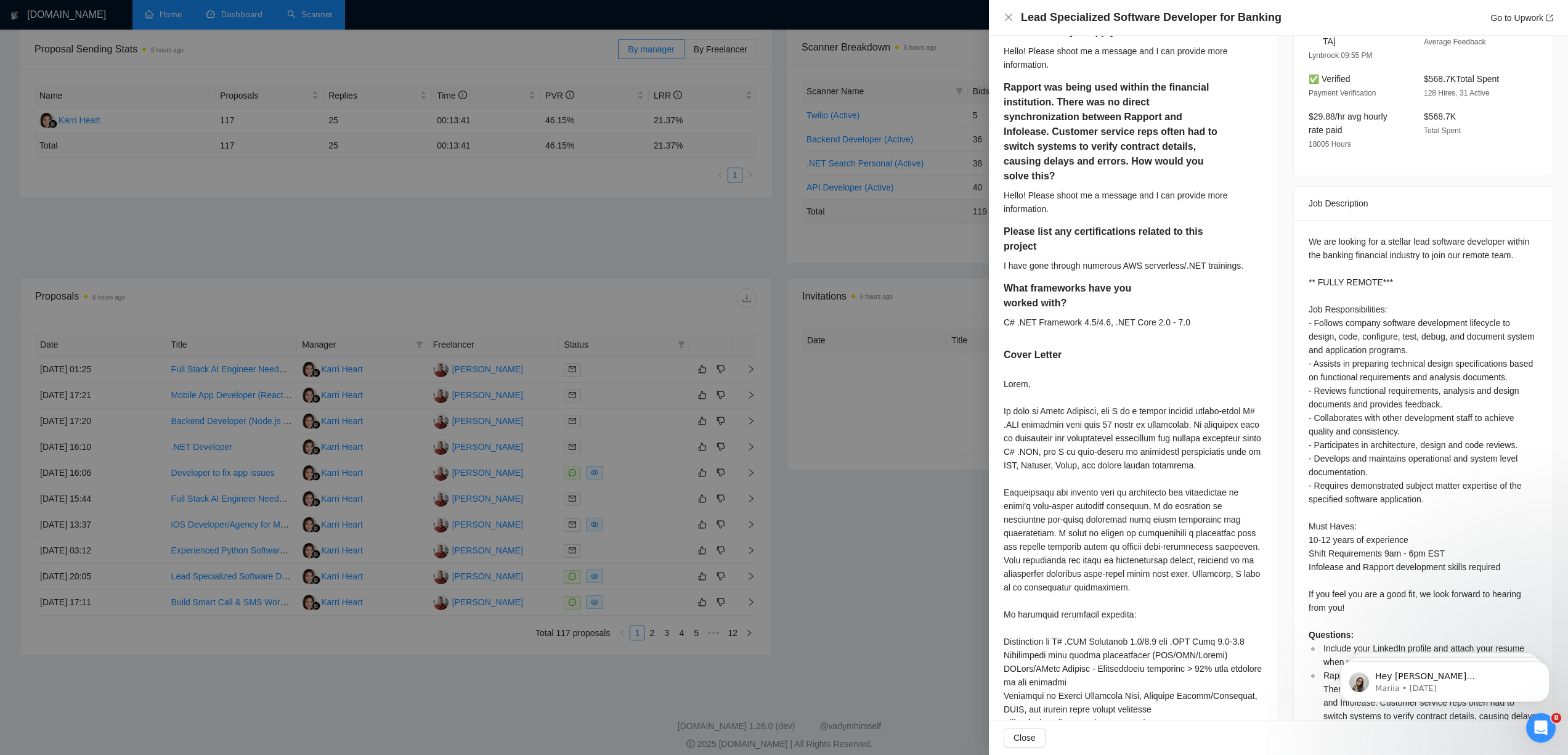
scroll to position [352, 0]
click at [966, 416] on div at bounding box center [784, 378] width 1568 height 755
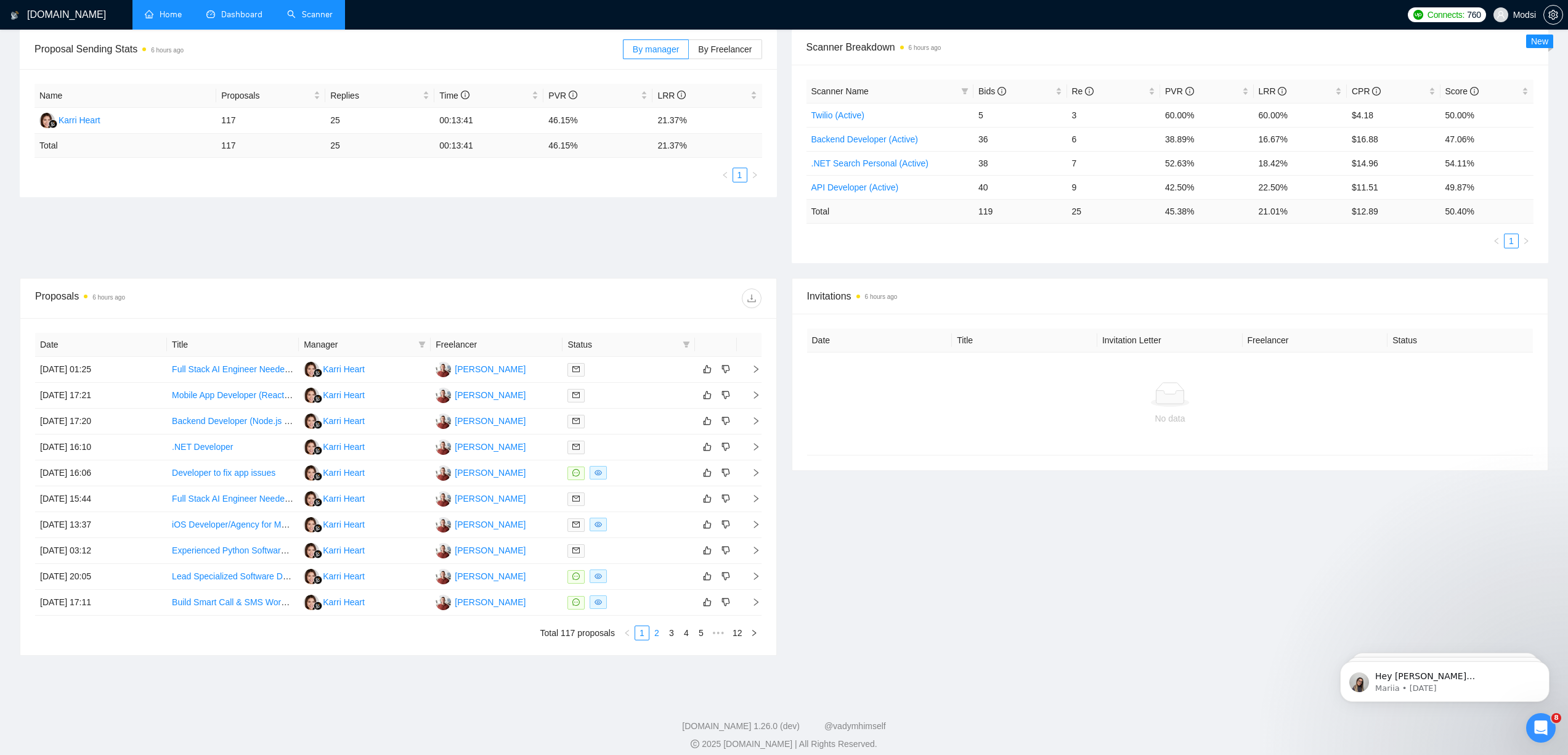
click at [658, 628] on link "2" at bounding box center [657, 633] width 13 height 13
click at [262, 243] on div "Proposal Sending Stats 6 hours ago By manager By Freelancer Name Proposals Repl…" at bounding box center [784, 154] width 1544 height 248
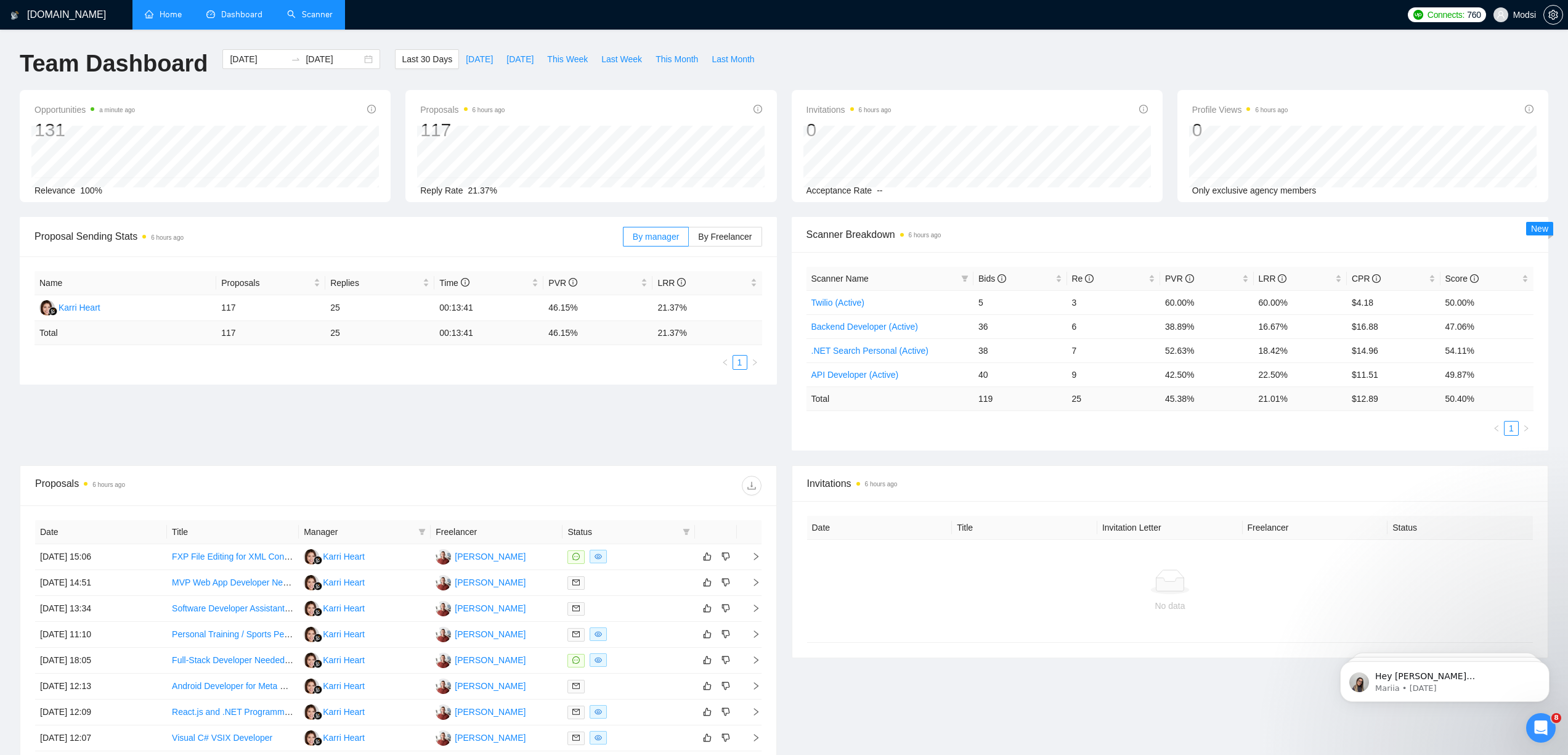
click at [309, 11] on link "Scanner" at bounding box center [309, 14] width 45 height 10
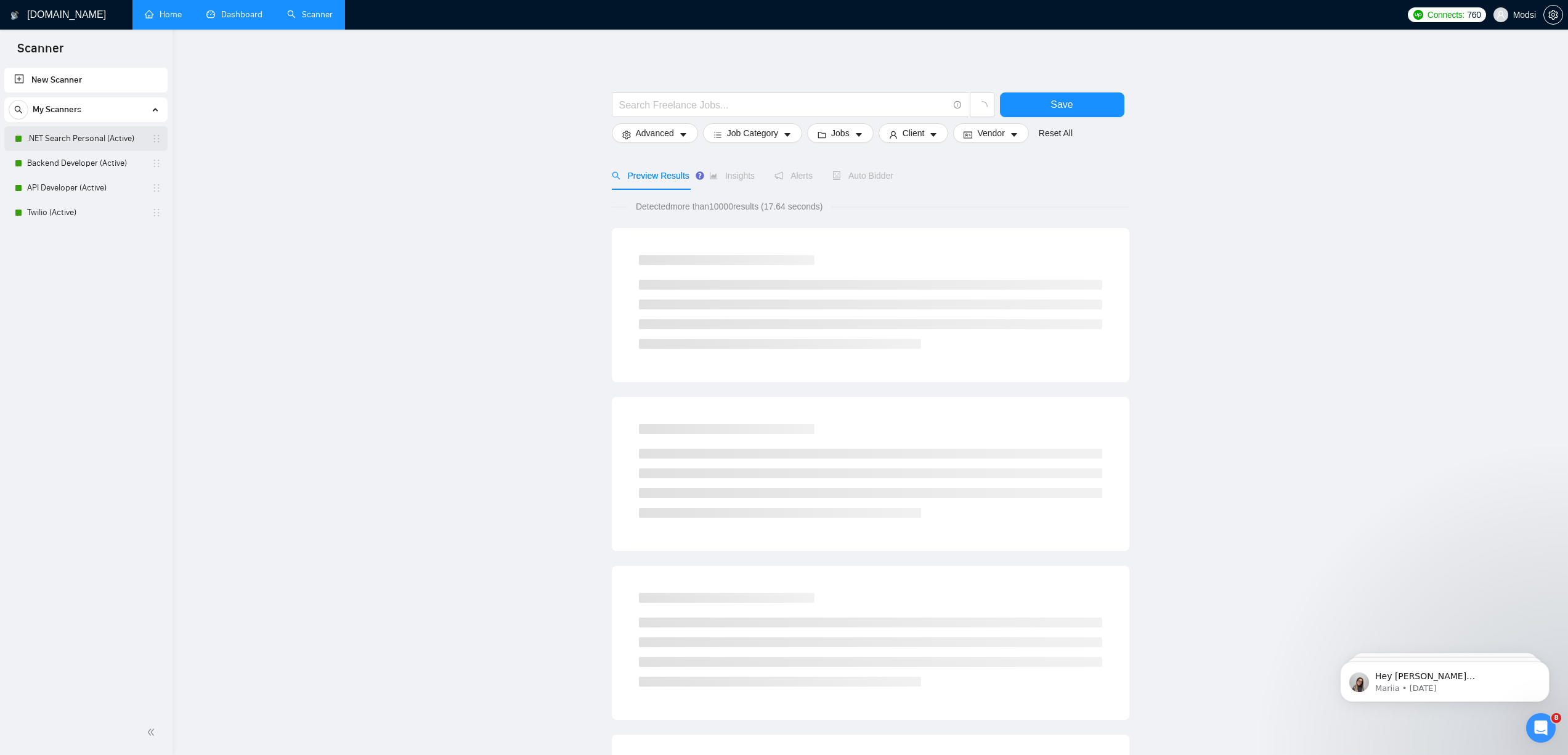
click at [87, 149] on link ".NET Search Personal (Active)" at bounding box center [86, 138] width 117 height 24
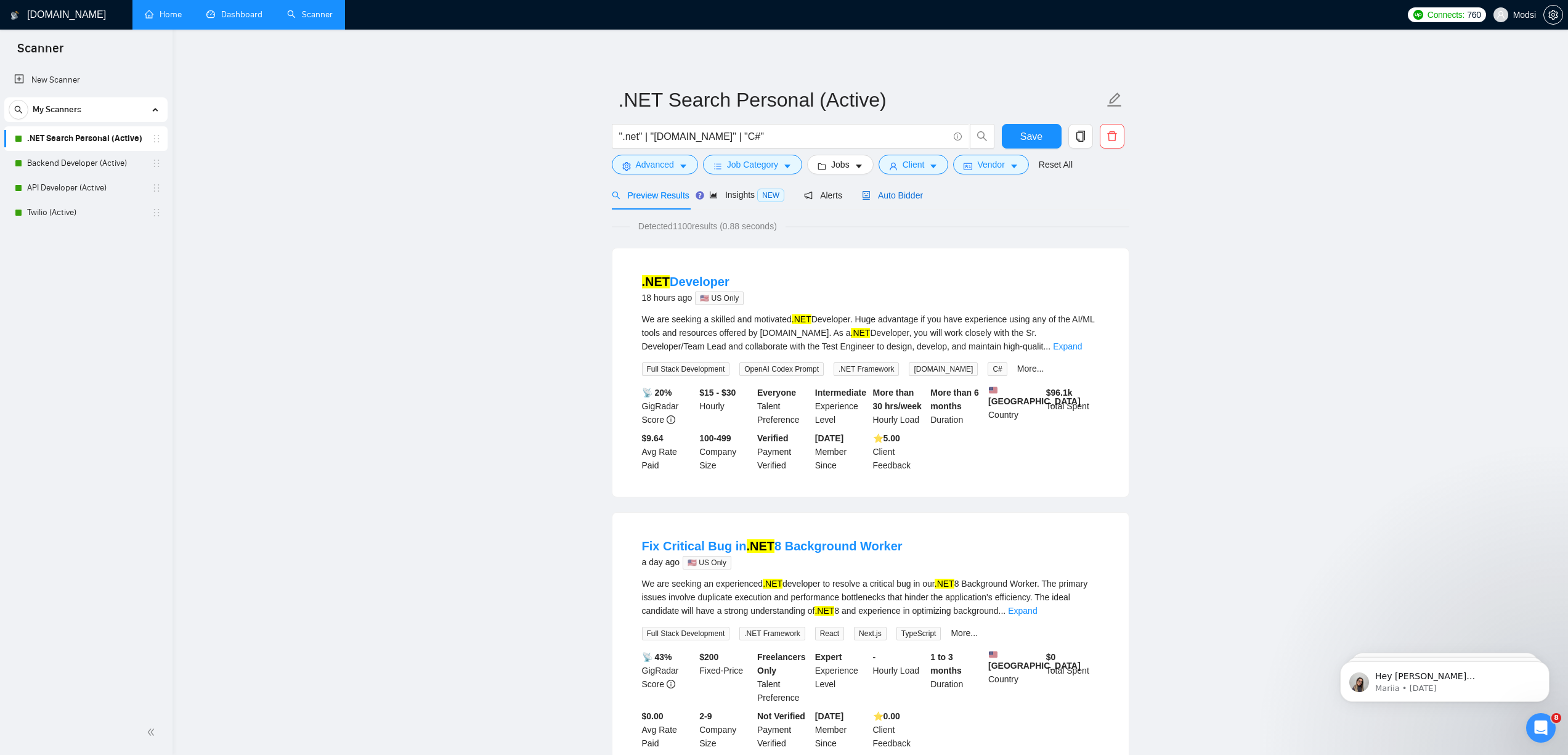
click at [908, 194] on span "Auto Bidder" at bounding box center [893, 195] width 61 height 10
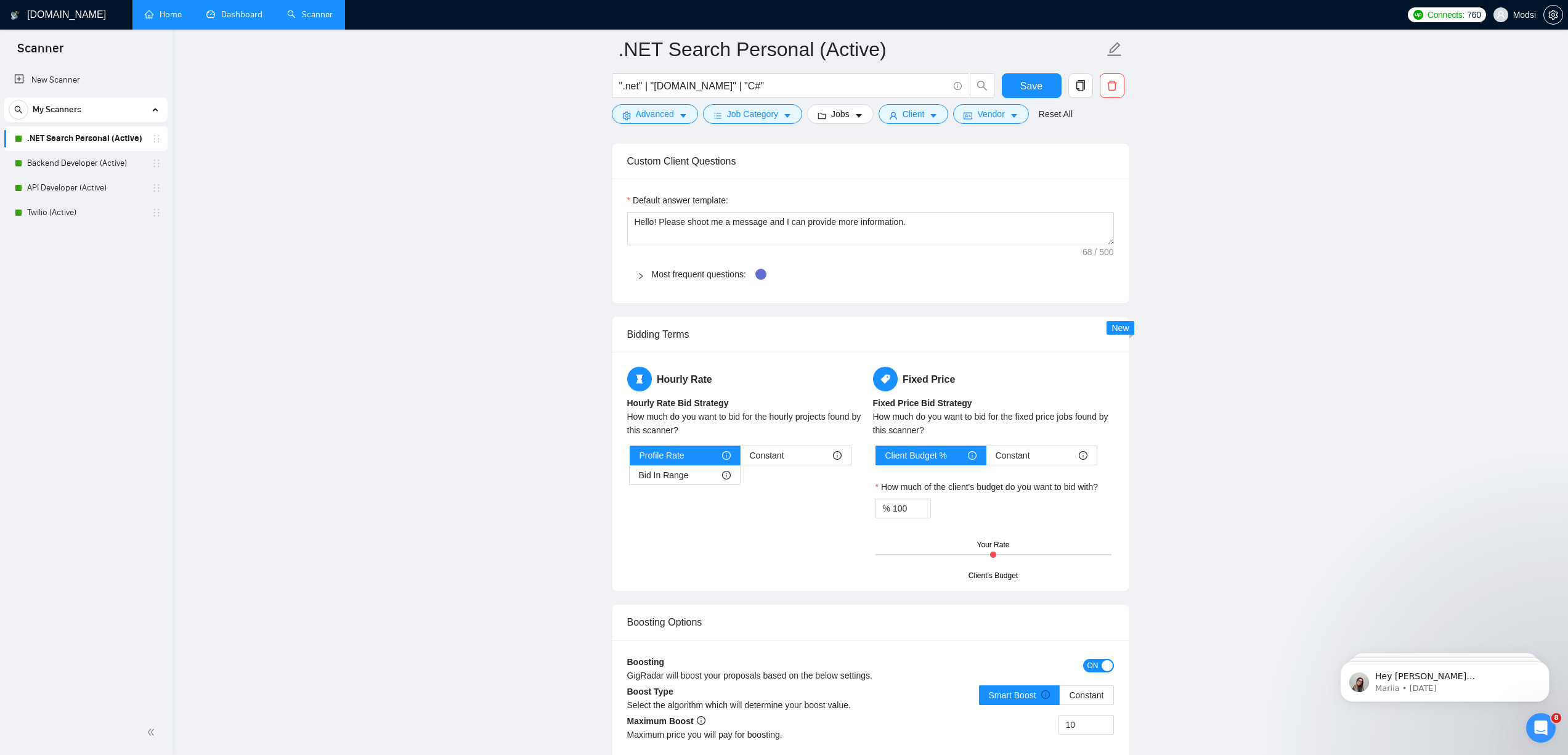
scroll to position [1253, 0]
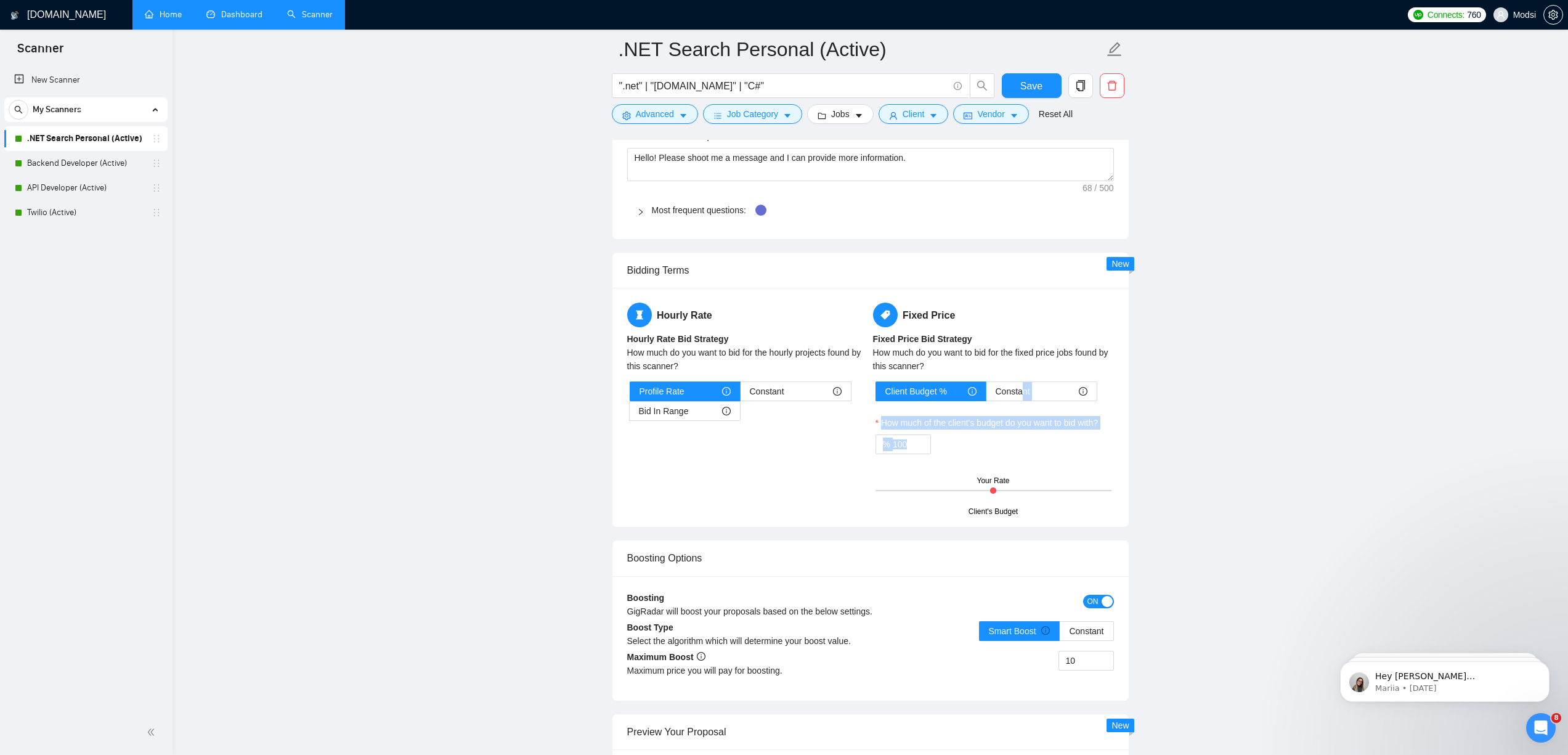
drag, startPoint x: 1023, startPoint y: 387, endPoint x: 1249, endPoint y: 498, distance: 251.8
click at [989, 501] on main ".NET Search Personal (Active) ".net" | "[DOMAIN_NAME]" | "C#" Save Advanced Job…" at bounding box center [870, 381] width 1356 height 3169
click at [989, 486] on main ".NET Search Personal (Active) ".net" | "[DOMAIN_NAME]" | "C#" Save Advanced Job…" at bounding box center [870, 381] width 1356 height 3169
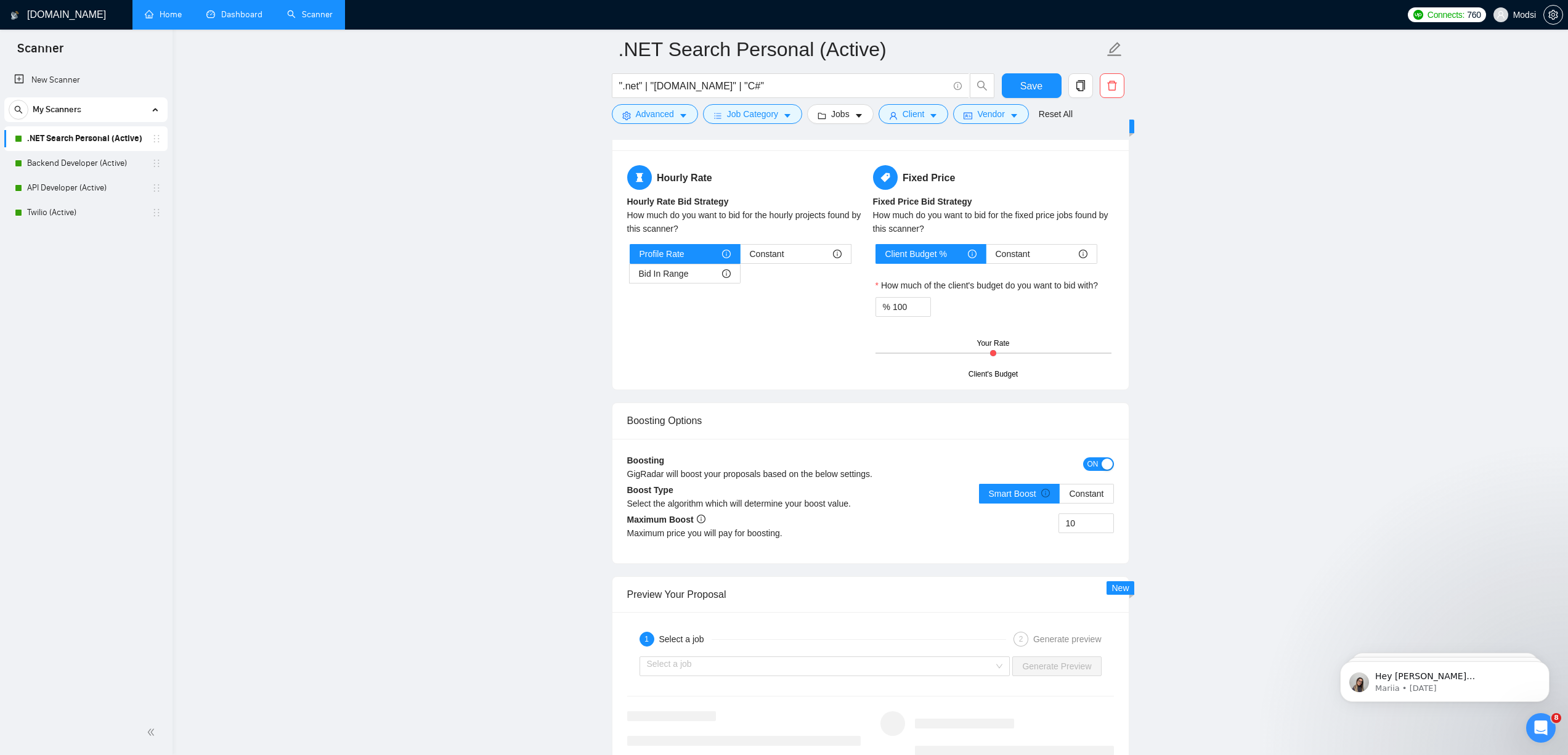
scroll to position [1611, 0]
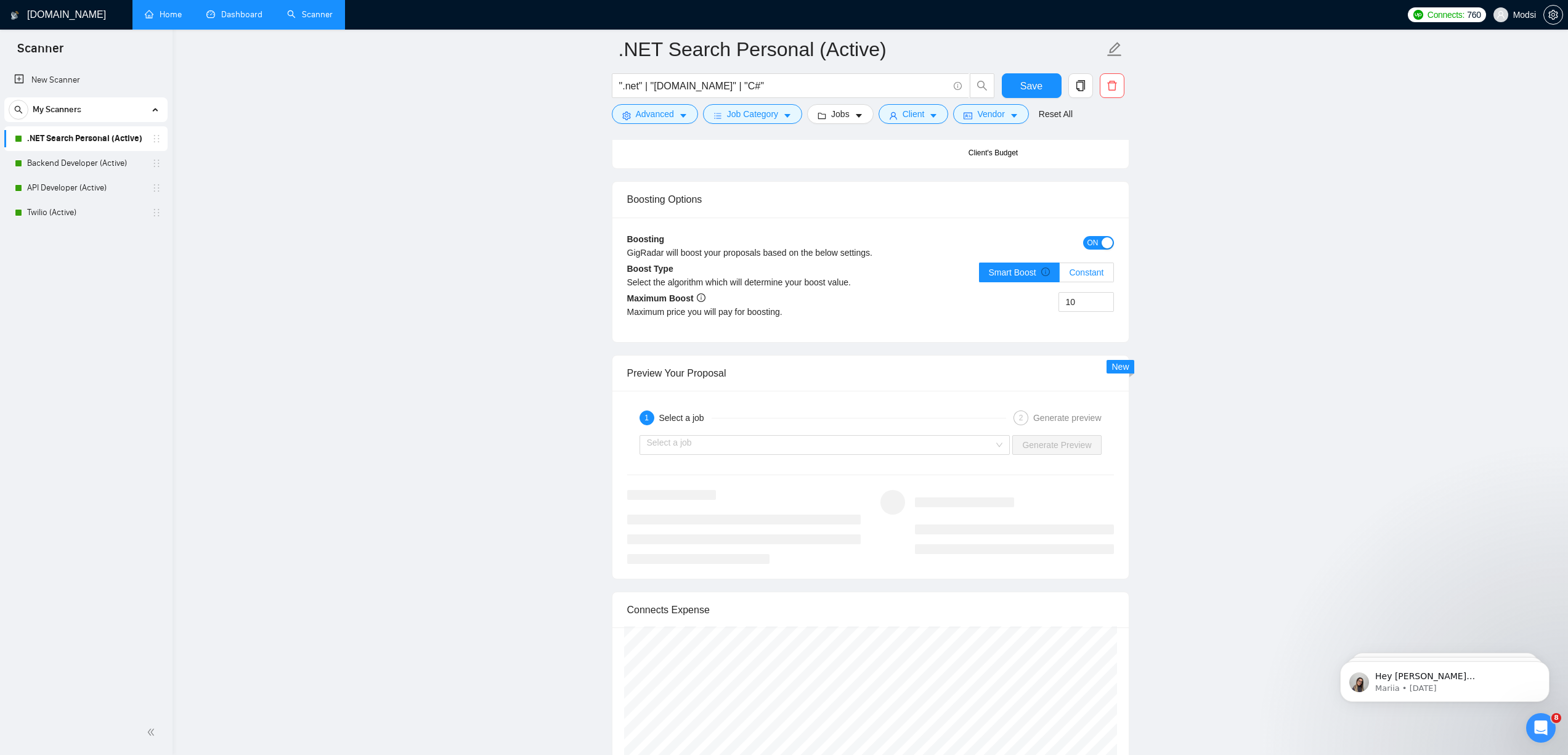
click at [989, 278] on label "Constant" at bounding box center [1086, 272] width 53 height 20
click at [989, 275] on input "Constant" at bounding box center [1059, 275] width 0 height 0
click at [989, 303] on input "10" at bounding box center [1086, 302] width 54 height 19
click at [989, 250] on main ".NET Search Personal (Active) ".net" | "[DOMAIN_NAME]" | "C#" Save Advanced Job…" at bounding box center [870, 22] width 1356 height 3169
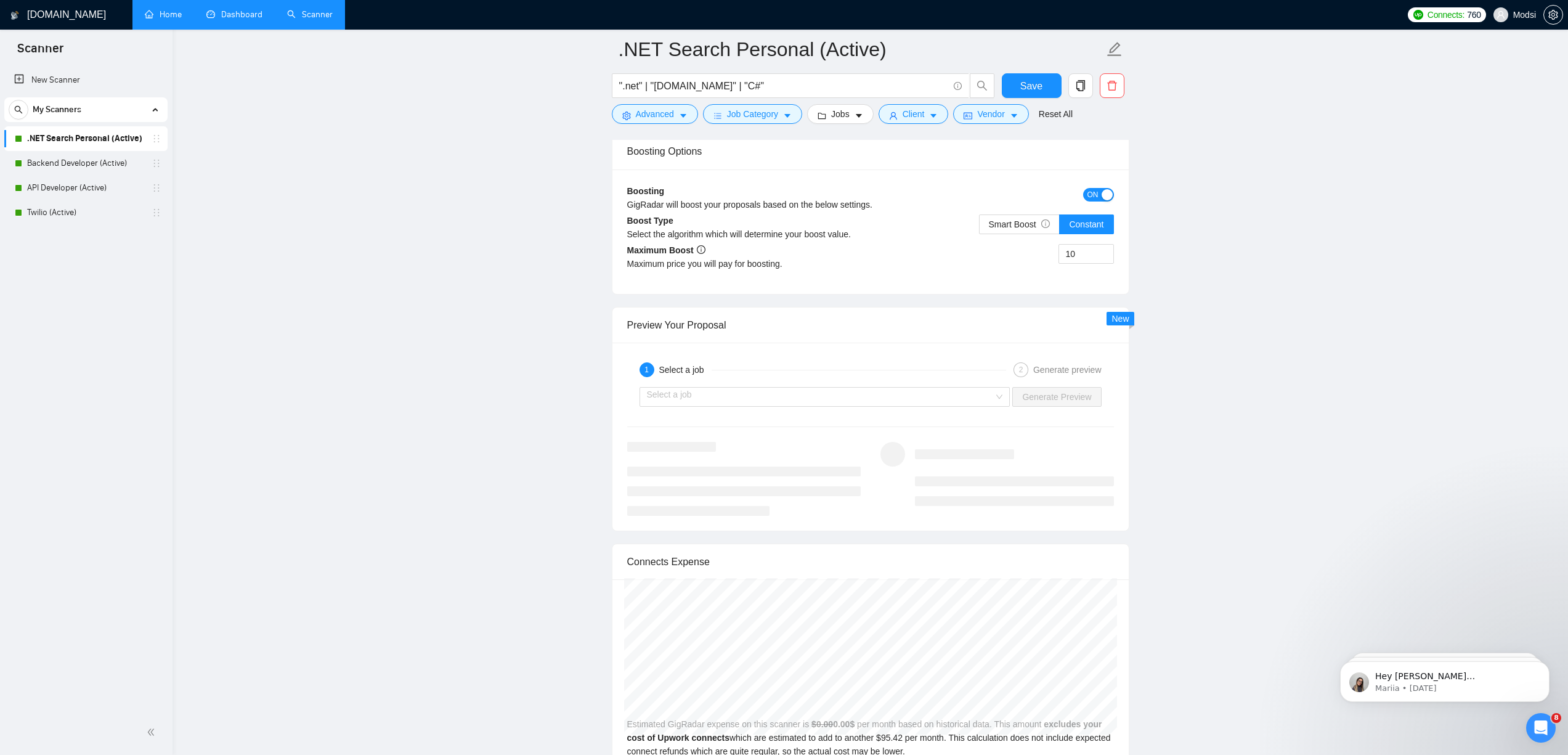
scroll to position [1582, 0]
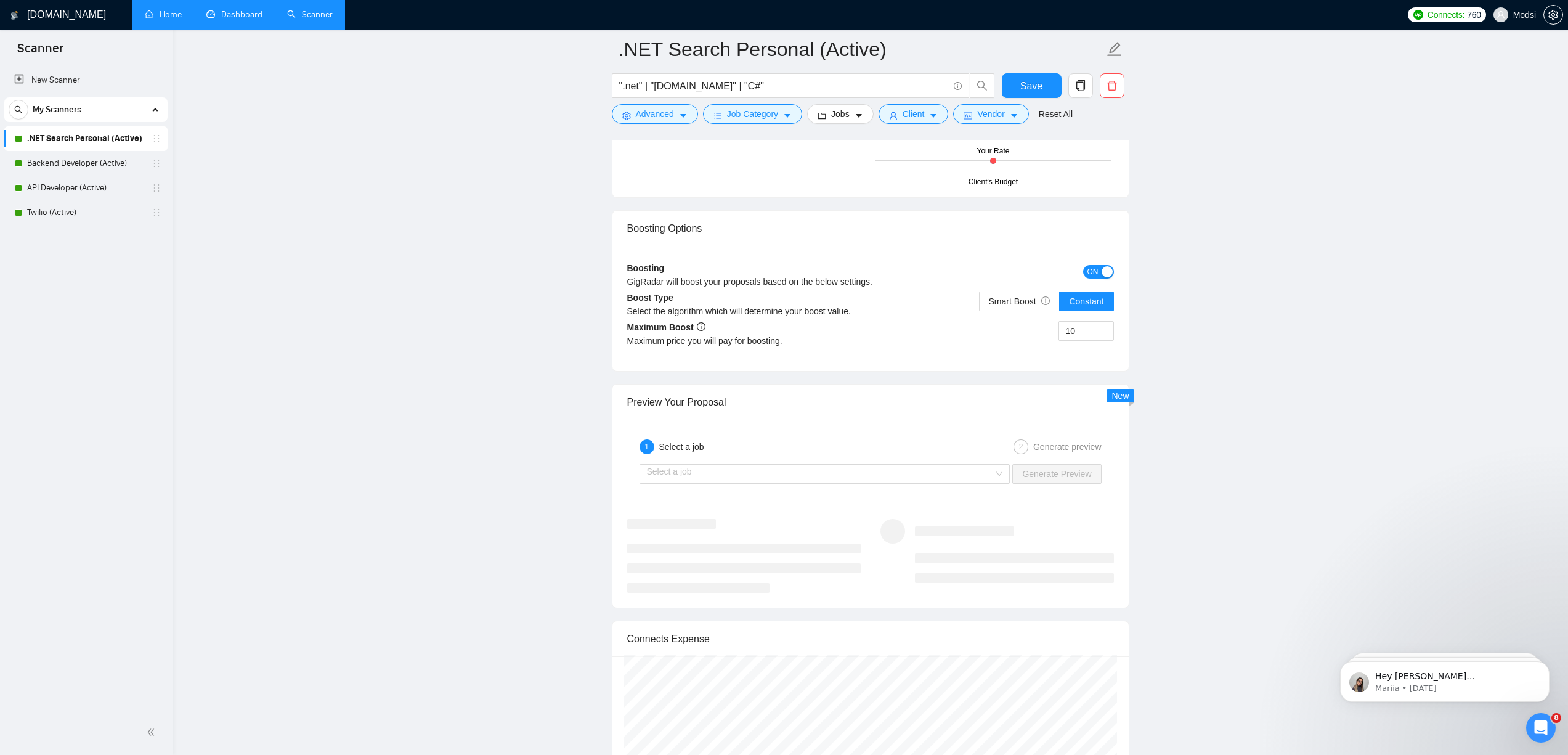
click at [989, 240] on main ".NET Search Personal (Active) ".net" | "[DOMAIN_NAME]" | "C#" Save Advanced Job…" at bounding box center [870, 51] width 1356 height 3169
click at [860, 324] on div "Maximum Boost Maximum price you will pay for boosting." at bounding box center [749, 338] width 243 height 36
click at [989, 324] on input "10" at bounding box center [1086, 331] width 54 height 19
click at [989, 290] on main ".NET Search Personal (Active) ".net" | "[DOMAIN_NAME]" | "C#" Save Advanced Job…" at bounding box center [870, 51] width 1356 height 3169
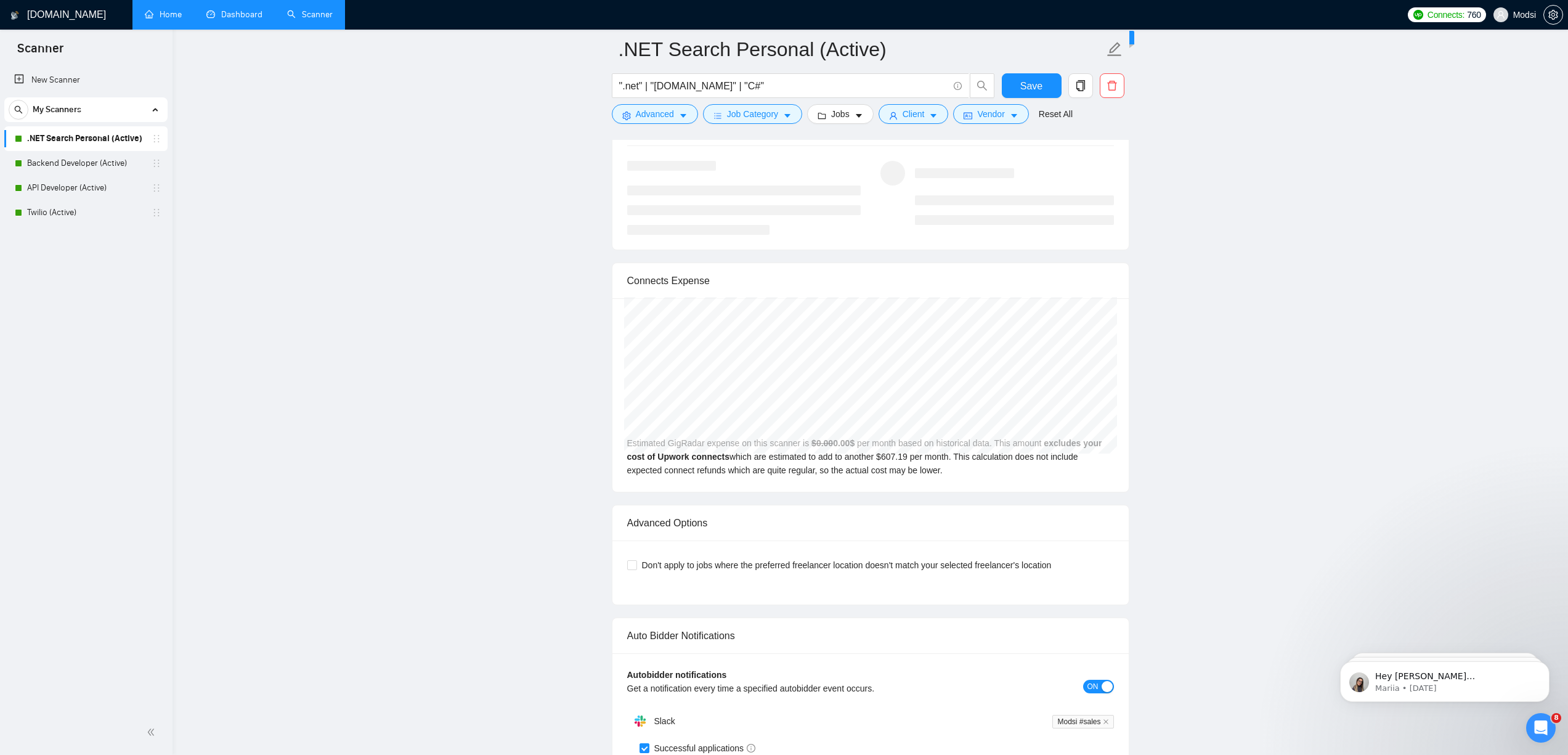
scroll to position [1946, 0]
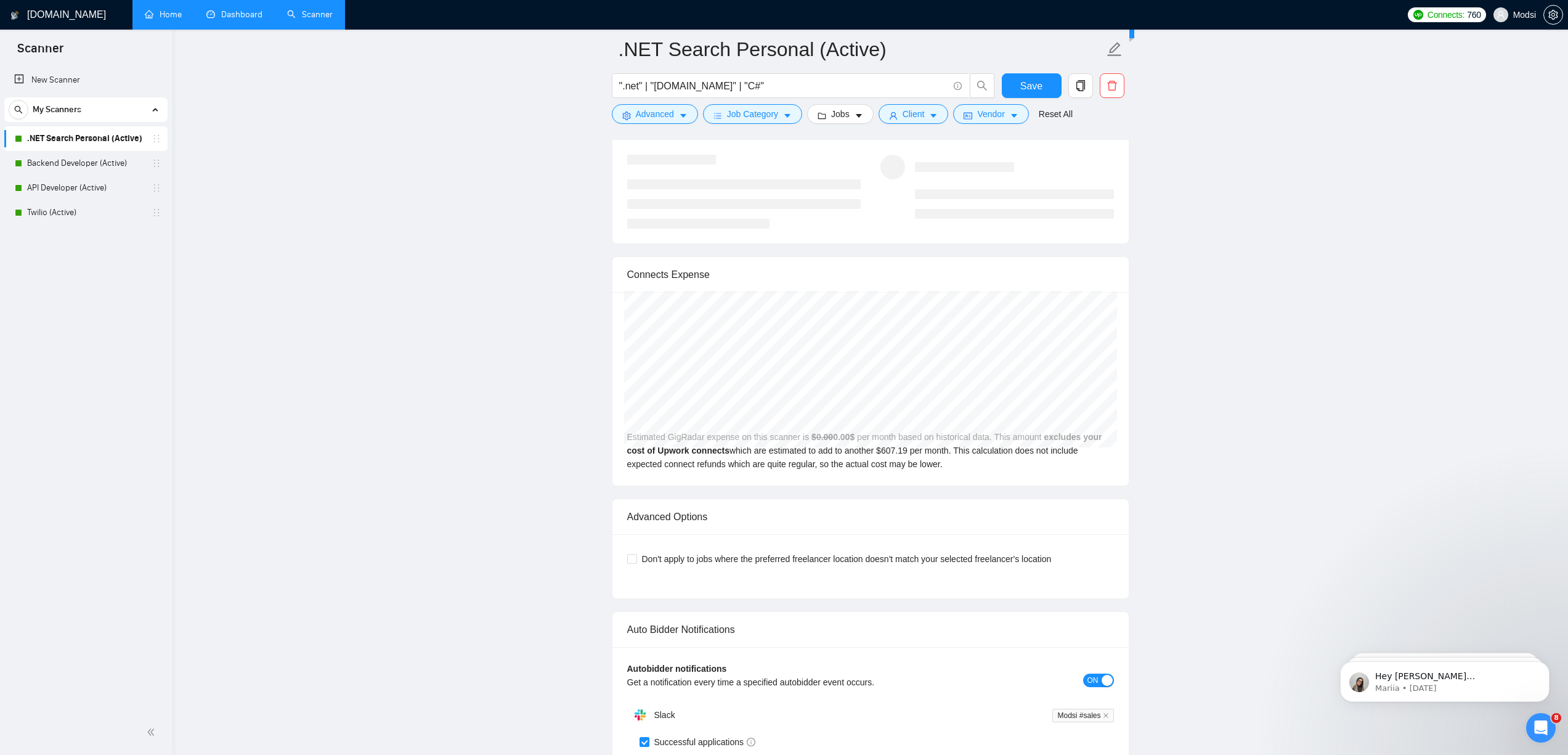
click at [837, 445] on div "[DATE] GigRadar $0.00 Upwork Connects $524.95 Estimated GigRadar expense on thi…" at bounding box center [870, 389] width 516 height 194
click at [899, 465] on div "[DATE] GigRadar $0.00 Upwork Connects $524.95 Estimated GigRadar expense on thi…" at bounding box center [870, 389] width 516 height 194
click at [989, 470] on div "[DATE] GigRadar $0.00 Upwork Connects $524.95 Estimated GigRadar expense on thi…" at bounding box center [870, 389] width 516 height 194
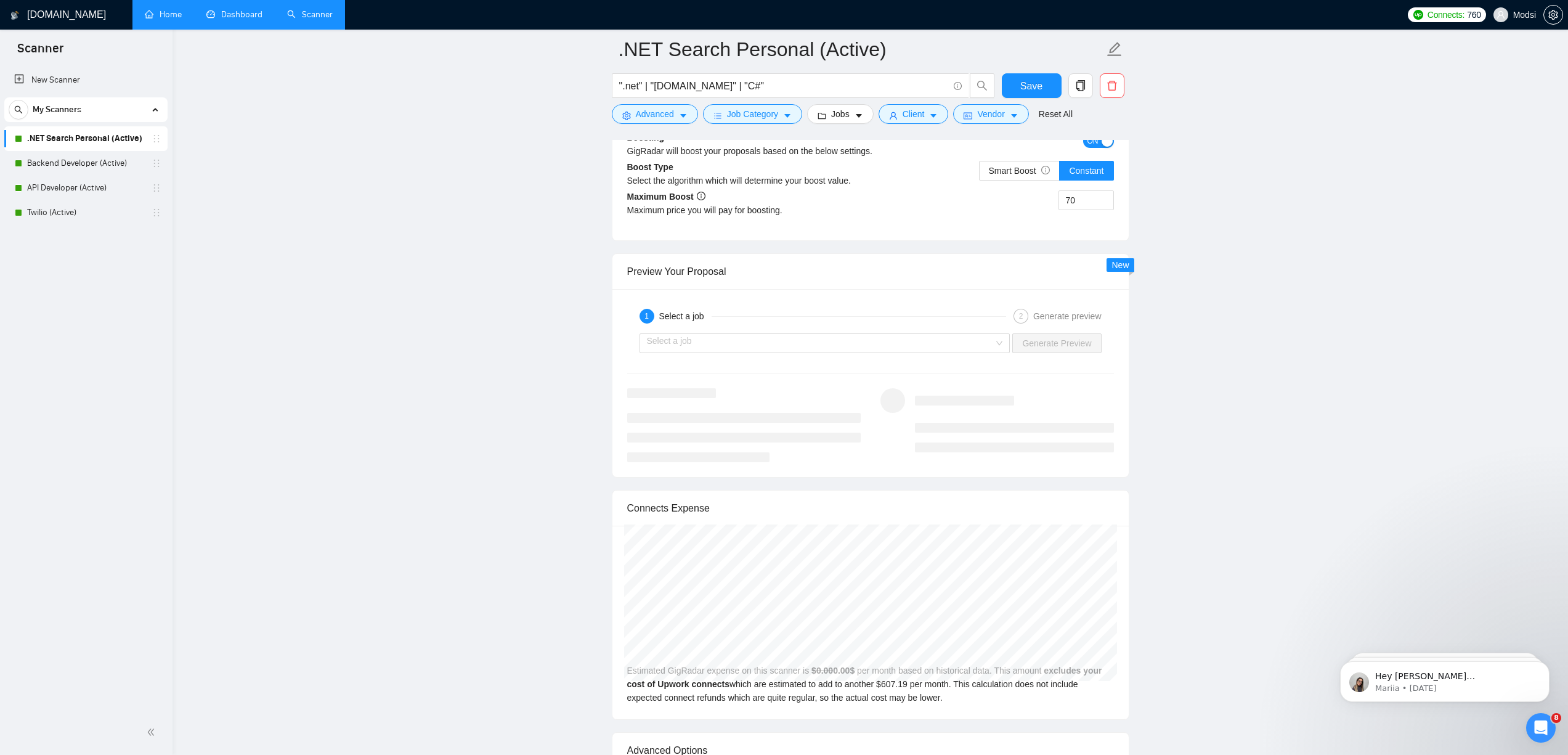
scroll to position [1687, 0]
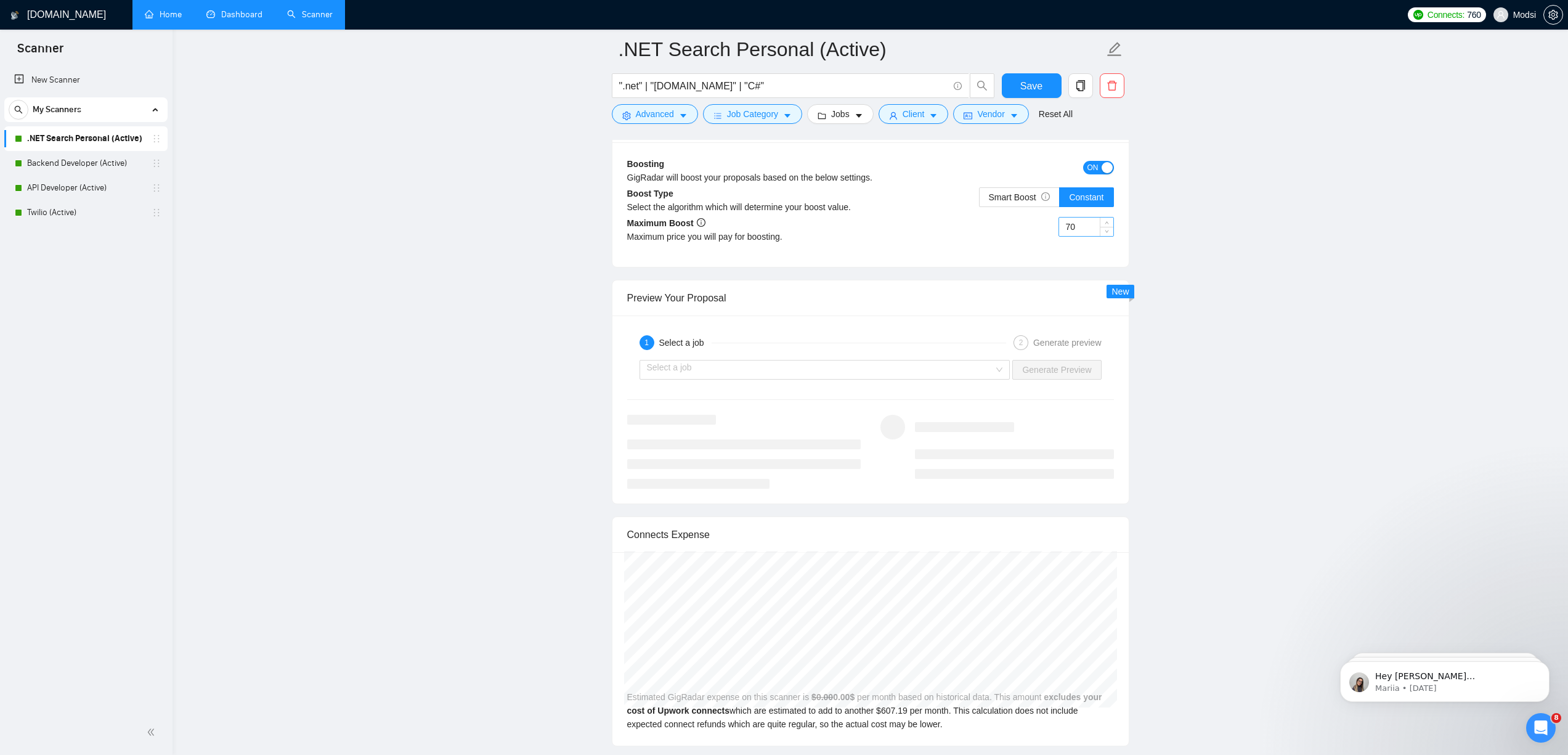
click at [989, 231] on input "70" at bounding box center [1086, 226] width 54 height 19
click at [989, 231] on input "5" at bounding box center [1086, 226] width 54 height 19
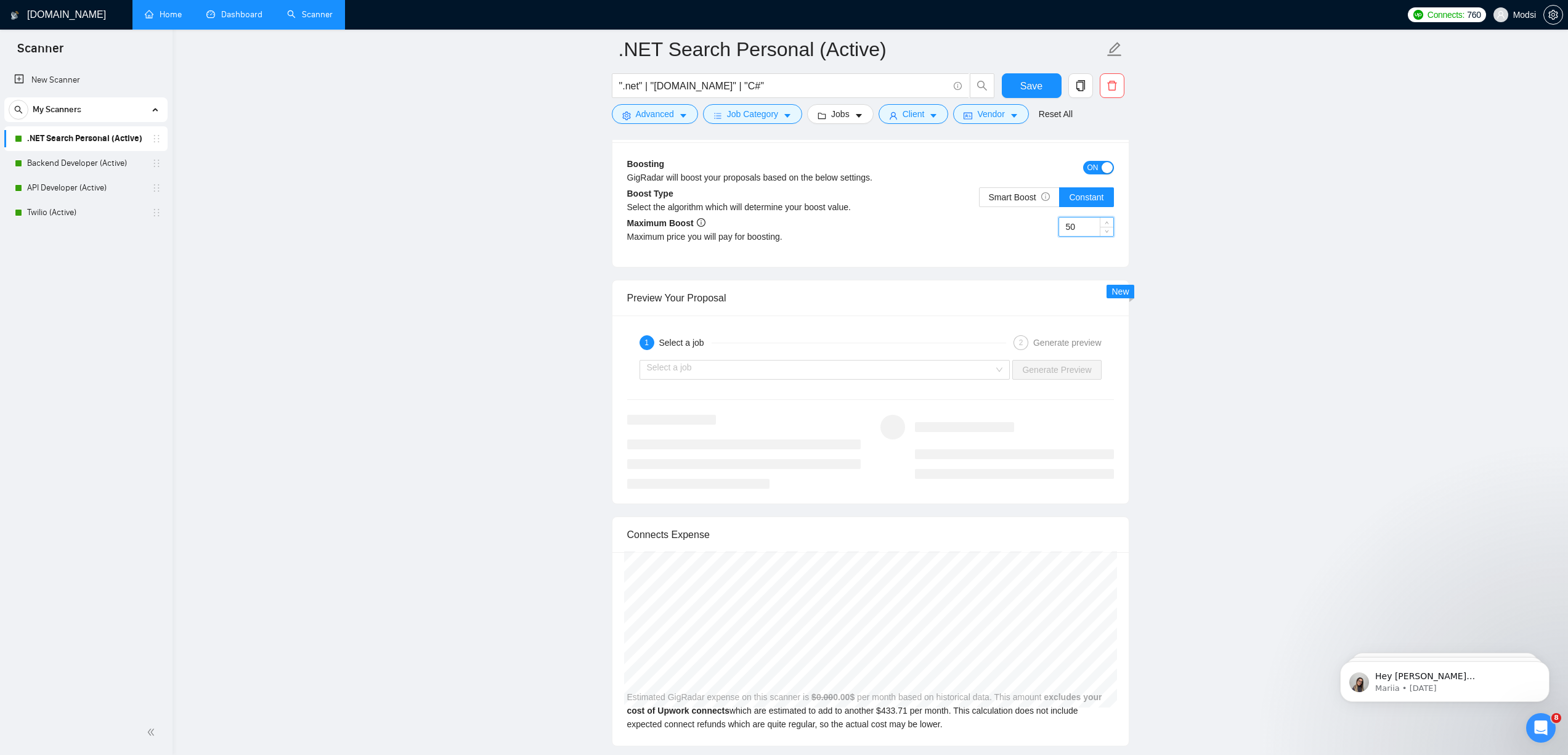
type input "50"
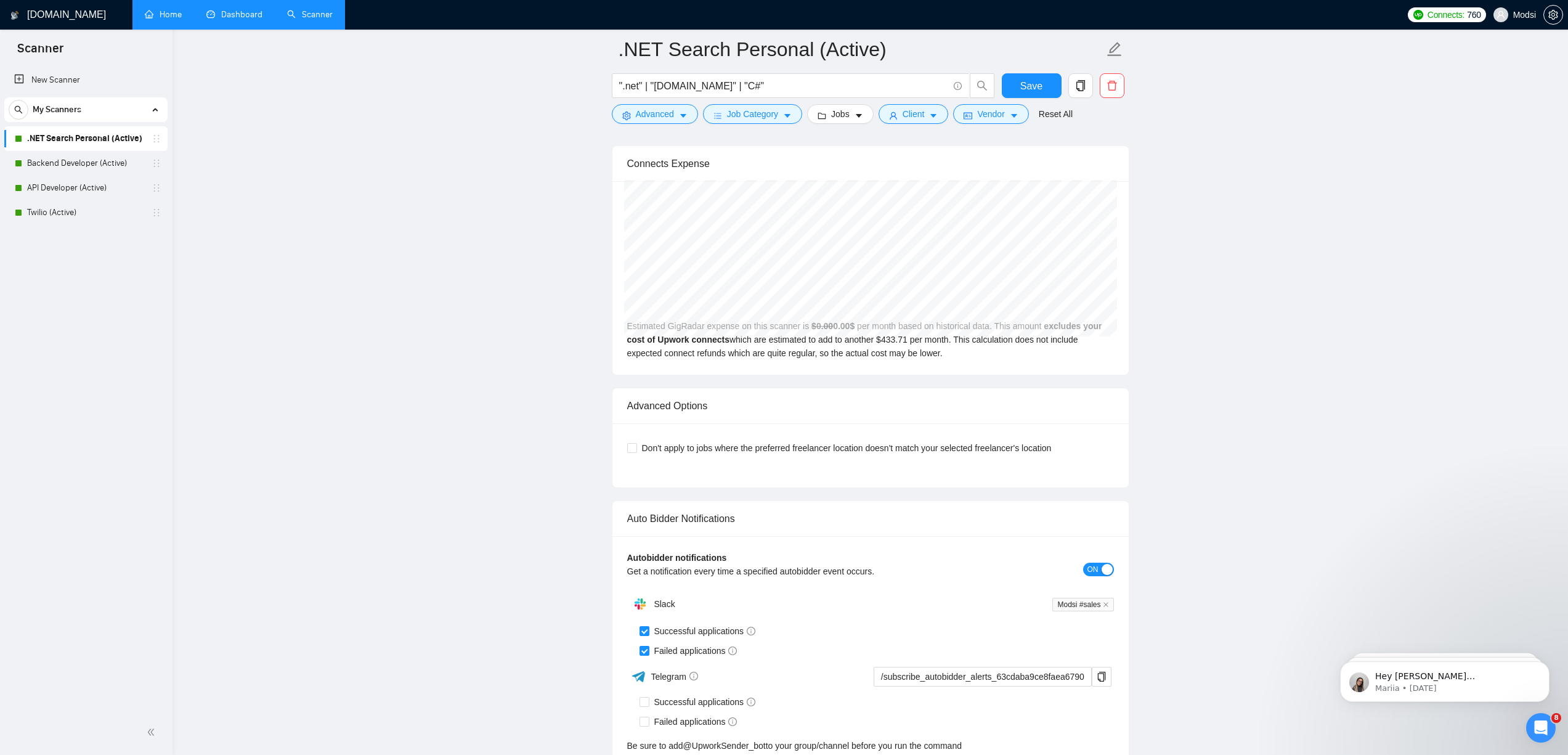
scroll to position [2062, 0]
click at [989, 677] on p "Hey [PERSON_NAME][EMAIL_ADDRESS][DOMAIN_NAME], Looks like your Upwork agency Mo…" at bounding box center [1455, 676] width 159 height 13
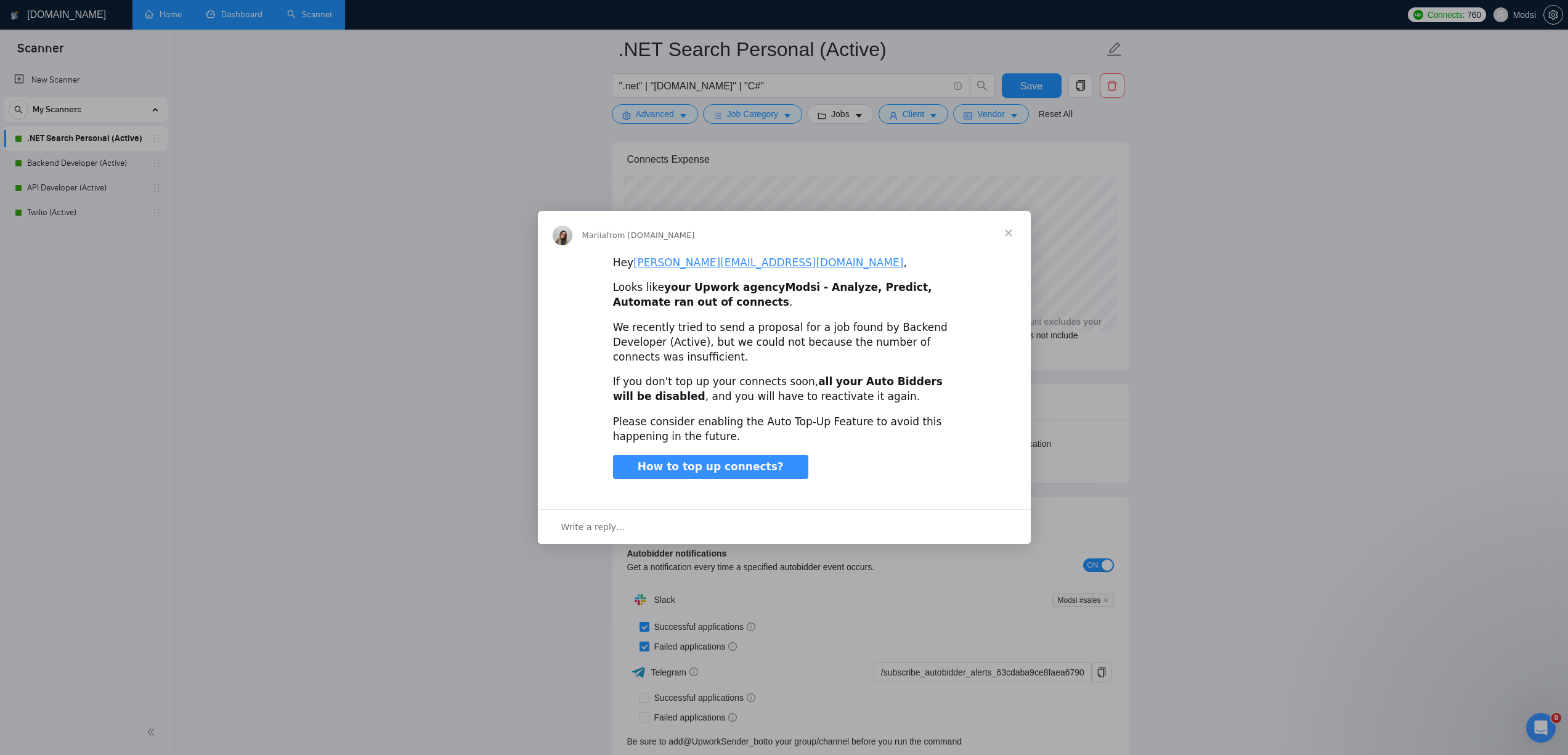
scroll to position [0, 0]
click at [989, 231] on span "Close" at bounding box center [1008, 233] width 44 height 44
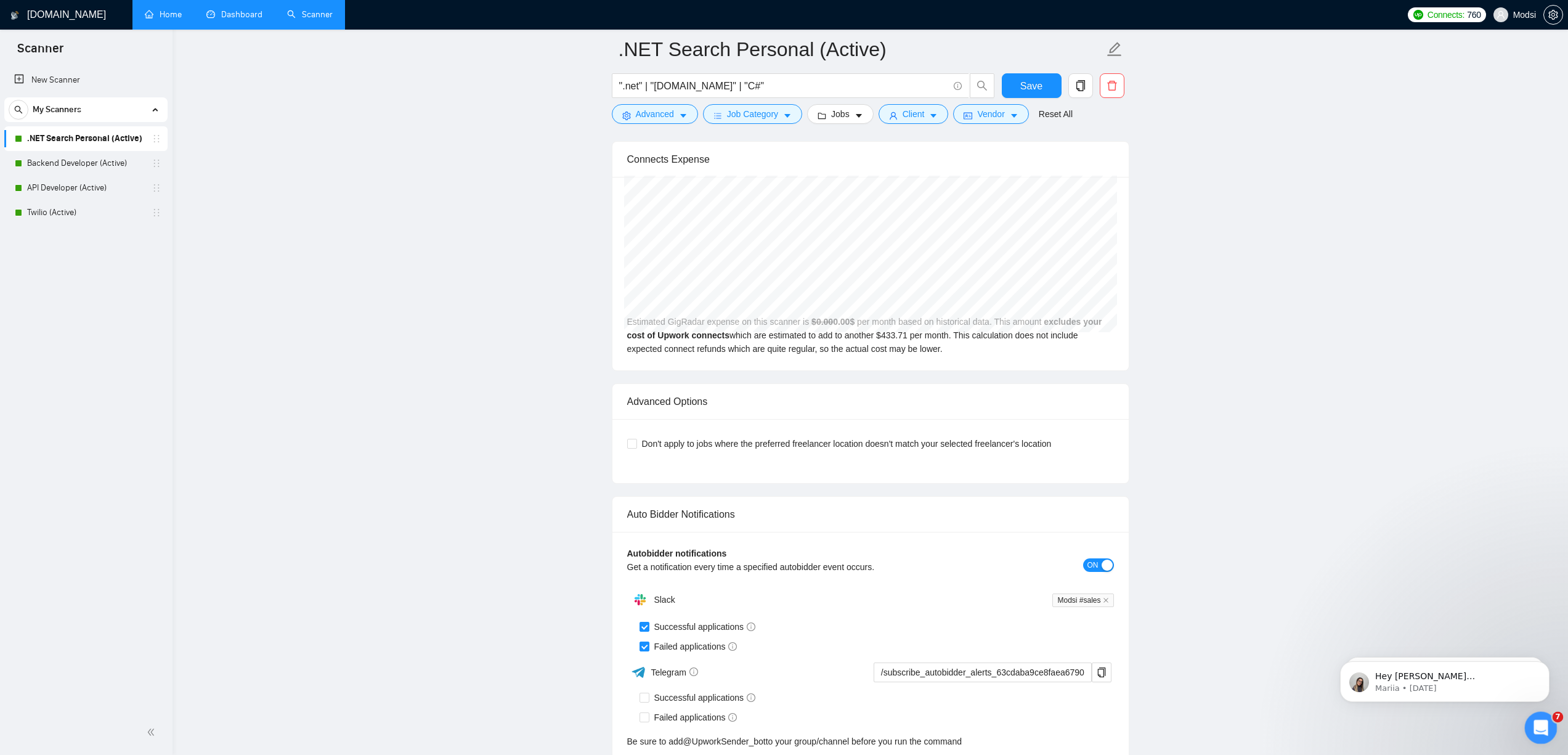
click at [989, 722] on icon "Open Intercom Messenger" at bounding box center [1539, 726] width 20 height 20
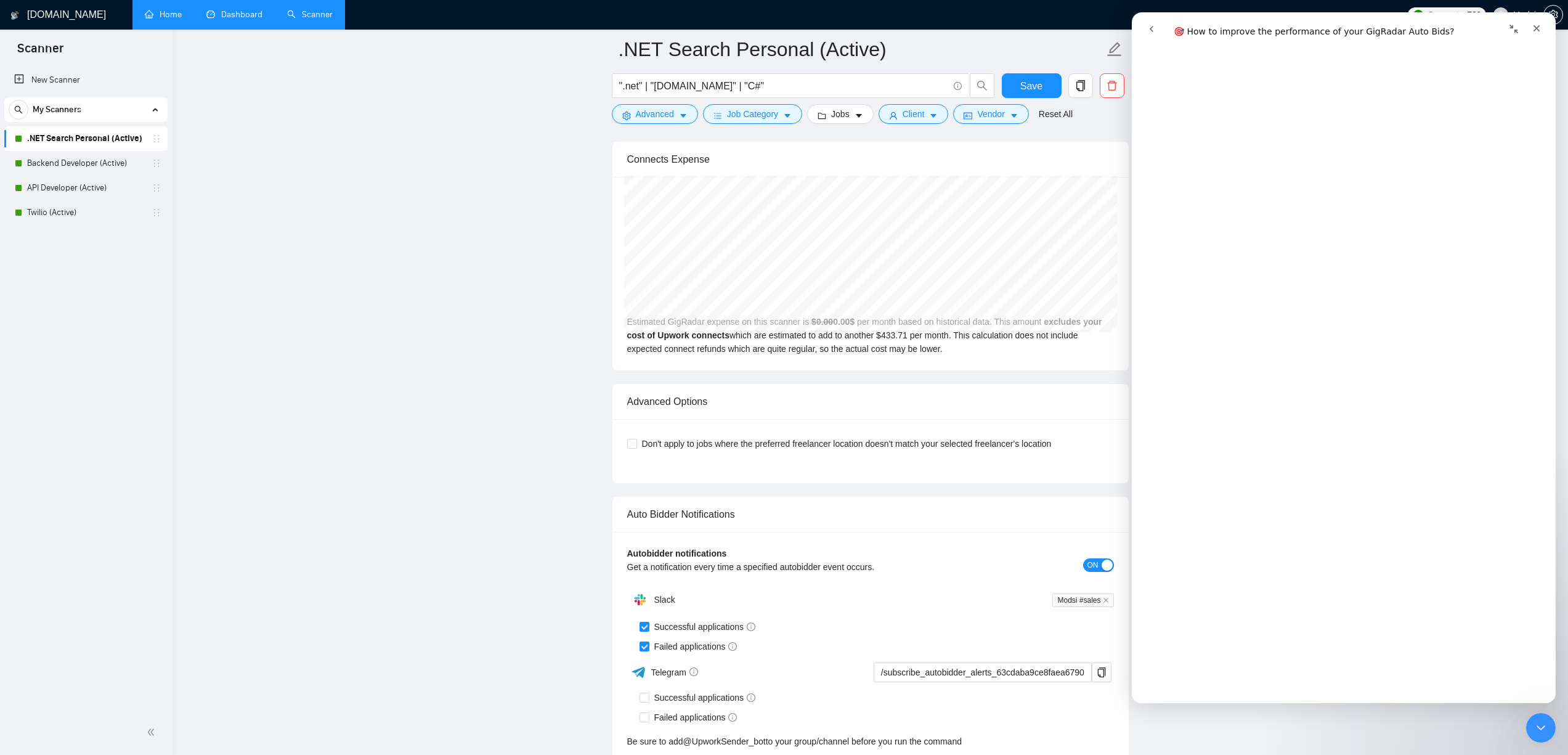
scroll to position [2364, 0]
click at [216, 20] on link "Dashboard" at bounding box center [234, 14] width 56 height 10
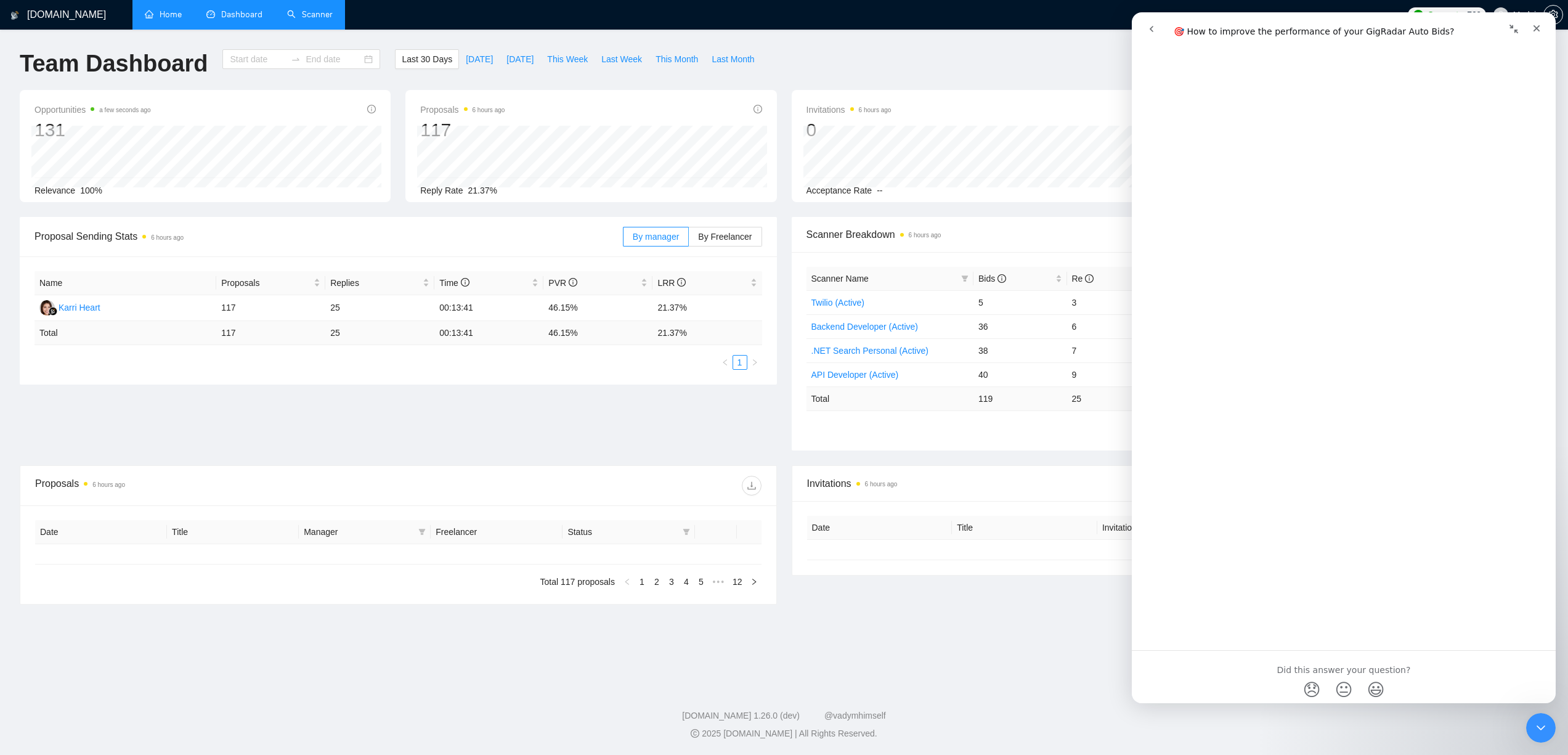
type input "[DATE]"
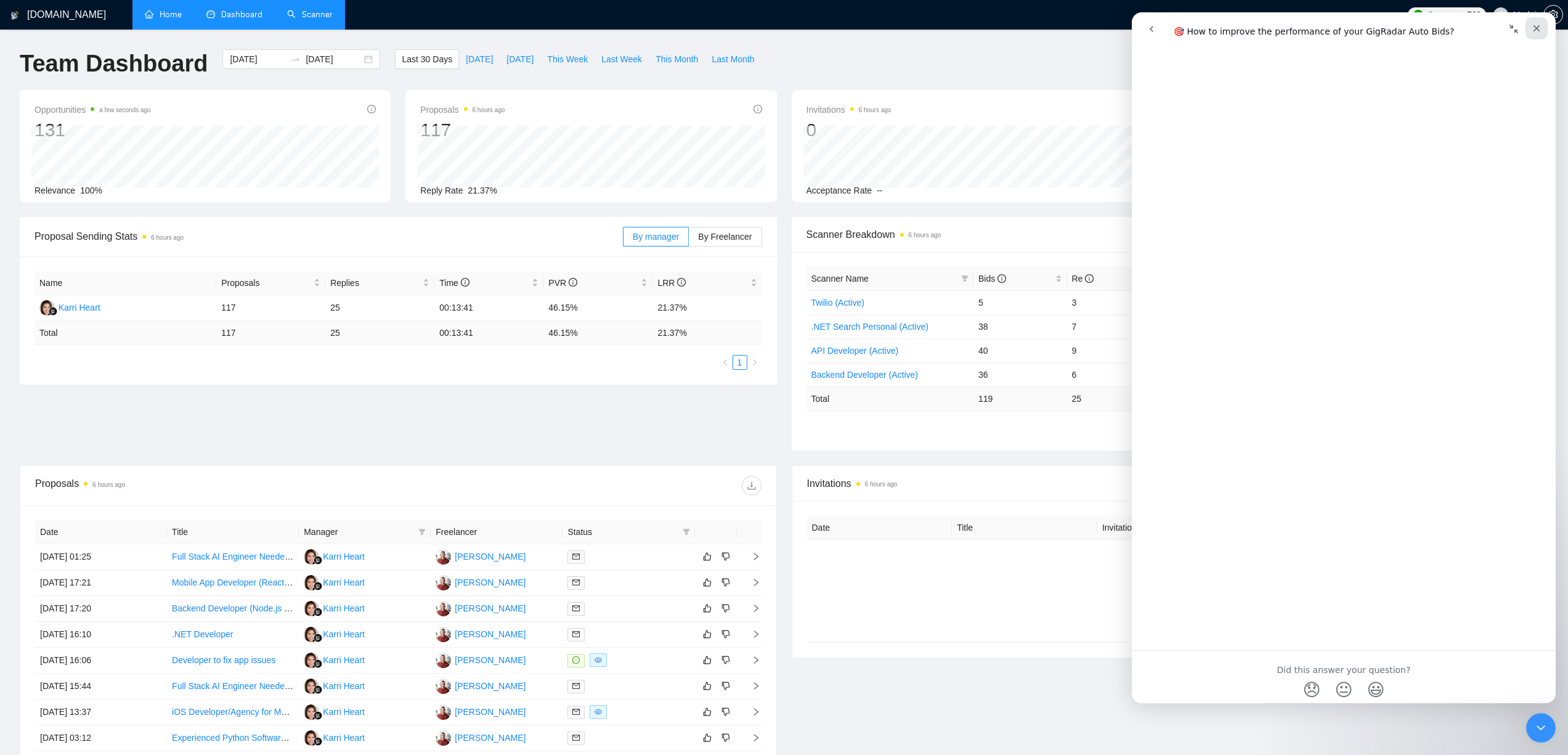
click at [989, 25] on div "Close" at bounding box center [1537, 28] width 22 height 22
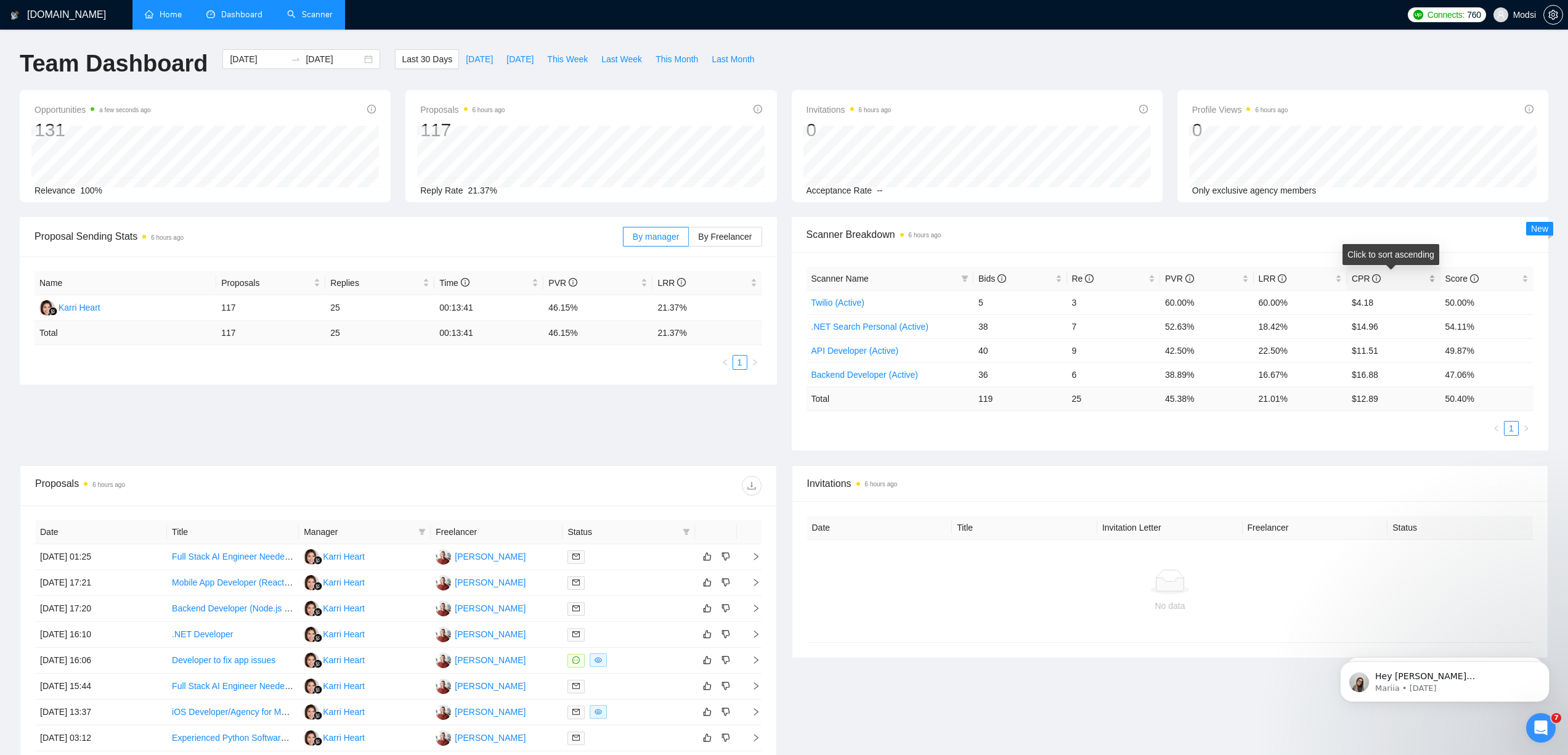
click at [989, 275] on span "CPR" at bounding box center [1389, 278] width 75 height 13
click at [317, 9] on link "Scanner" at bounding box center [309, 14] width 45 height 10
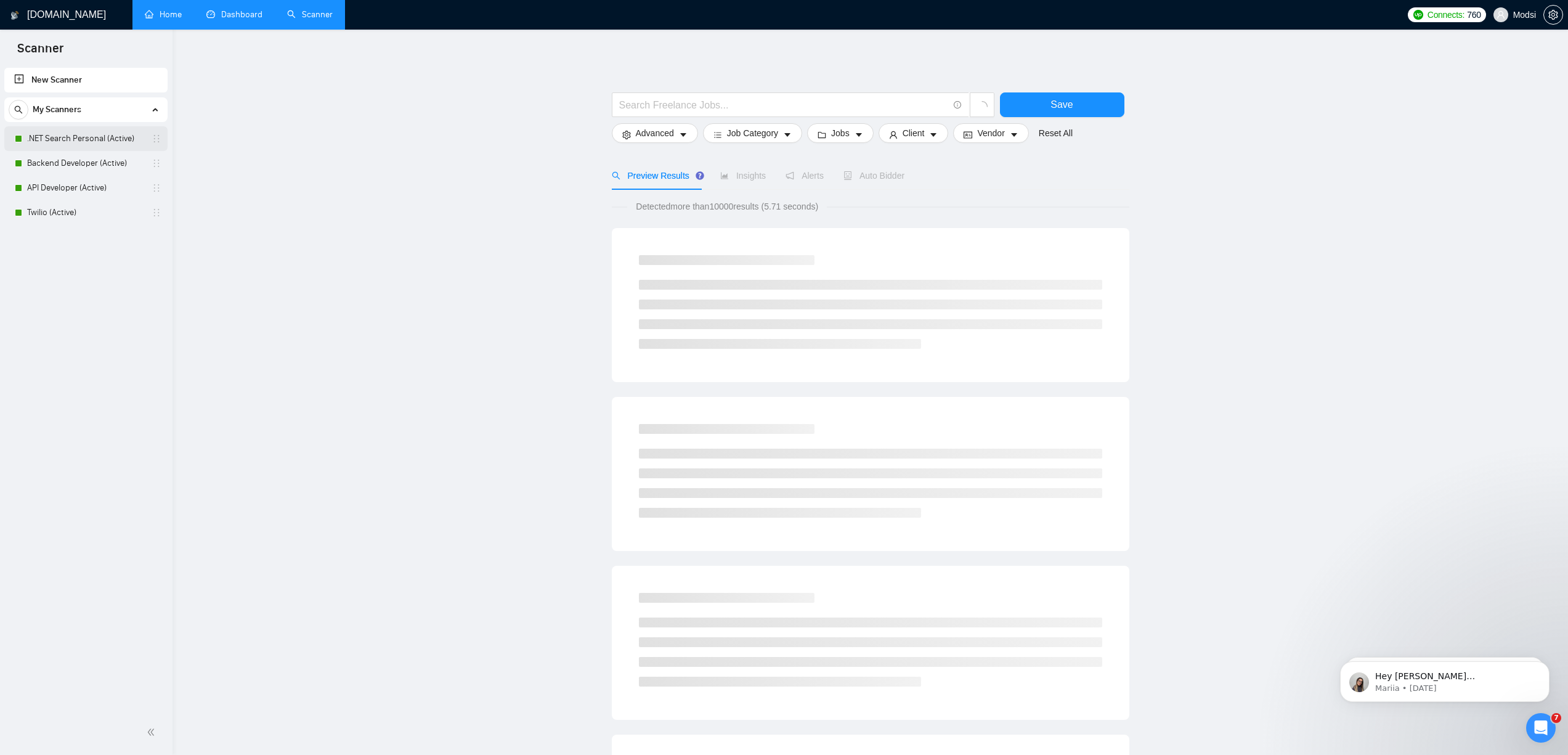
click at [96, 139] on link ".NET Search Personal (Active)" at bounding box center [86, 138] width 117 height 24
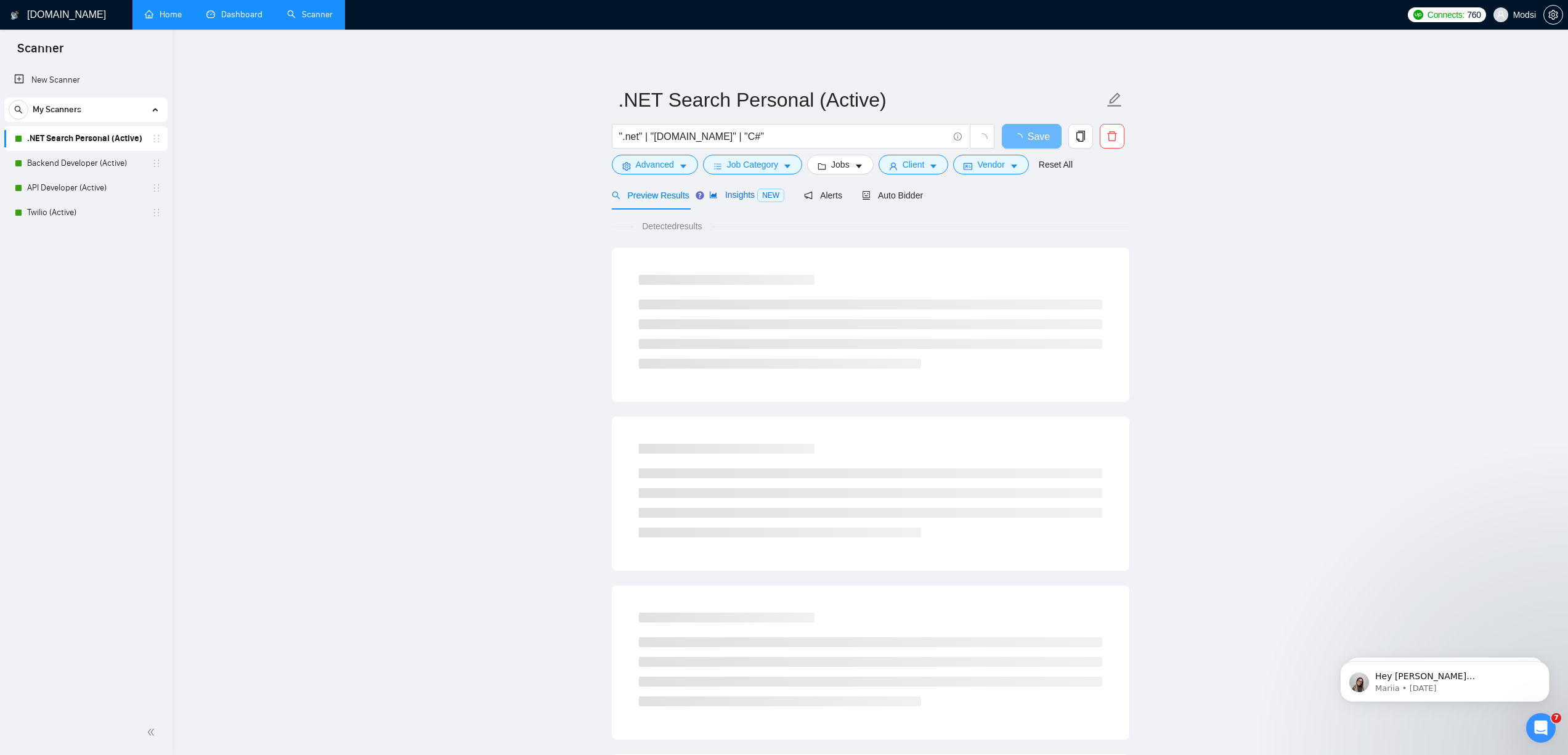
click at [736, 190] on span "Insights NEW" at bounding box center [747, 194] width 75 height 10
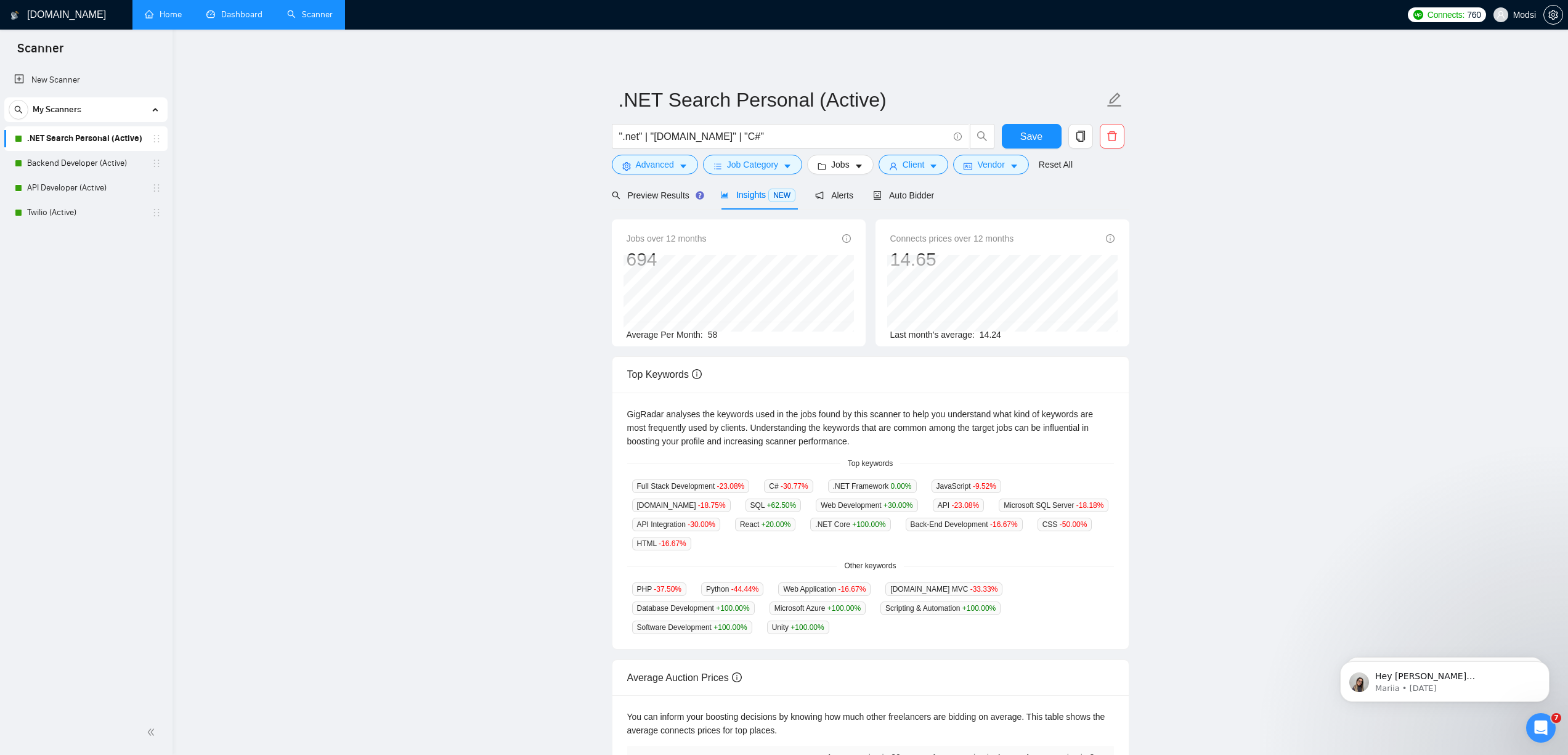
click at [989, 303] on main ".NET Search Personal (Active) ".net" | "[DOMAIN_NAME]" | "C#" Save Advanced Job…" at bounding box center [870, 472] width 1356 height 845
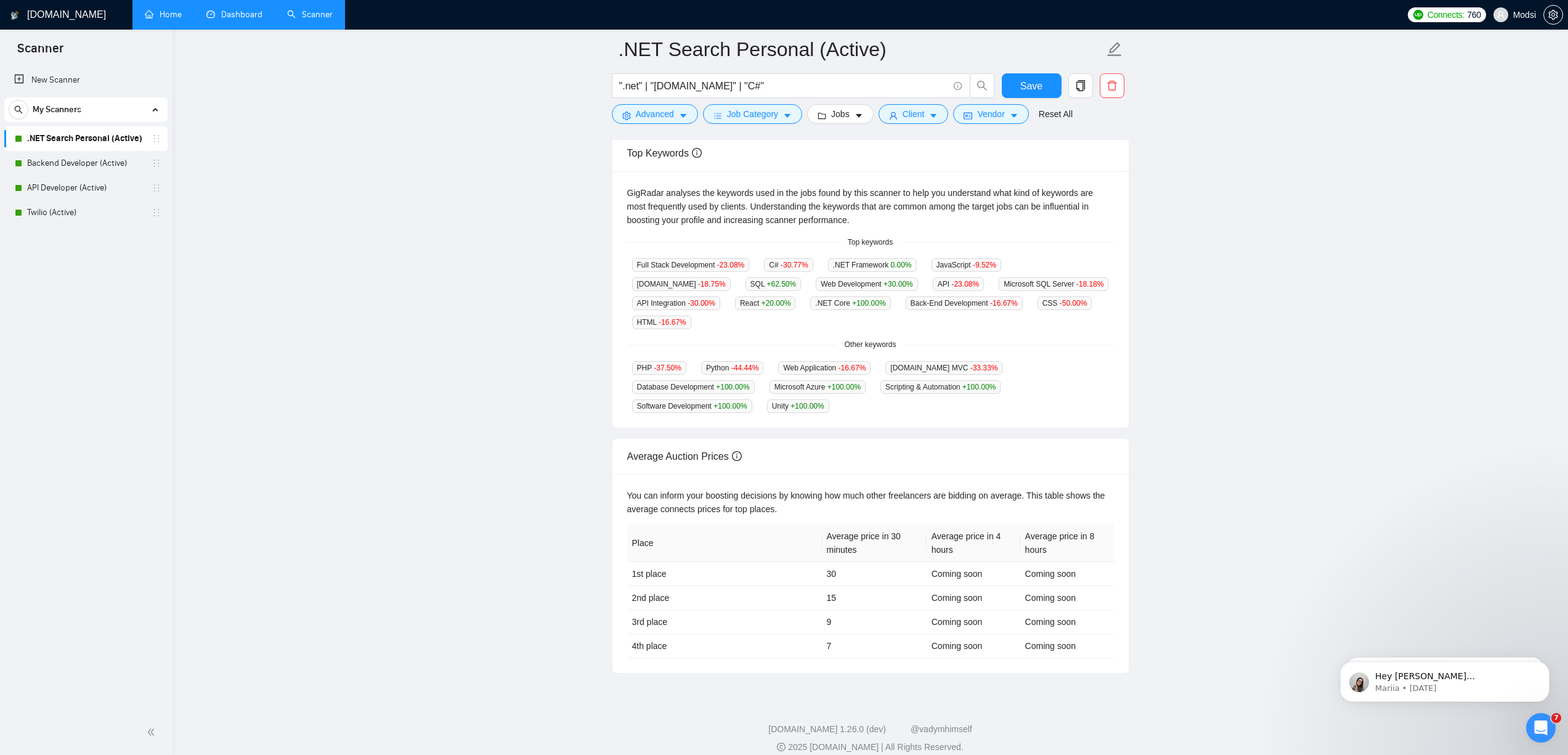
scroll to position [243, 0]
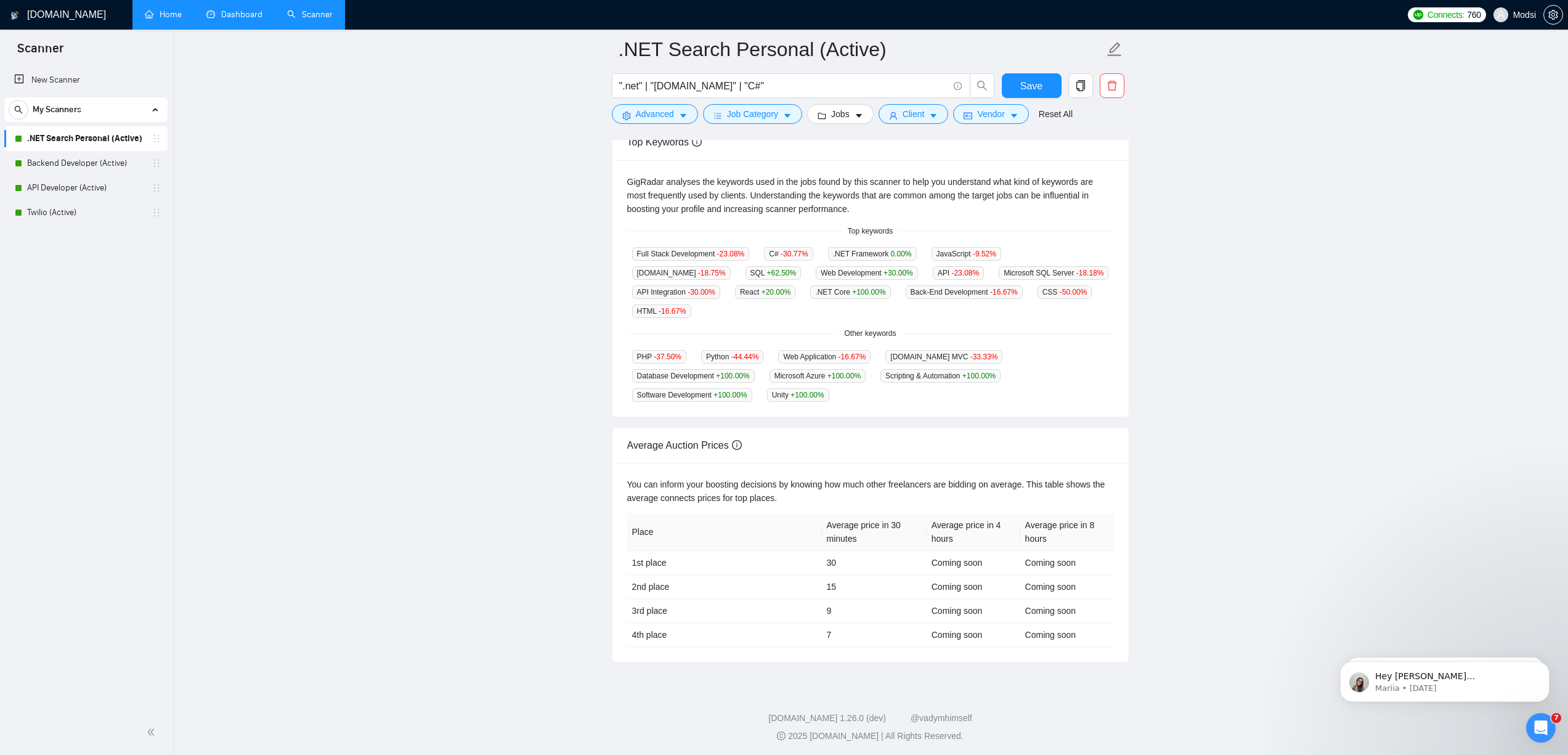
click at [989, 484] on main ".NET Search Personal (Active) ".net" | "[DOMAIN_NAME]" | "C#" Save Advanced Job…" at bounding box center [870, 234] width 1356 height 855
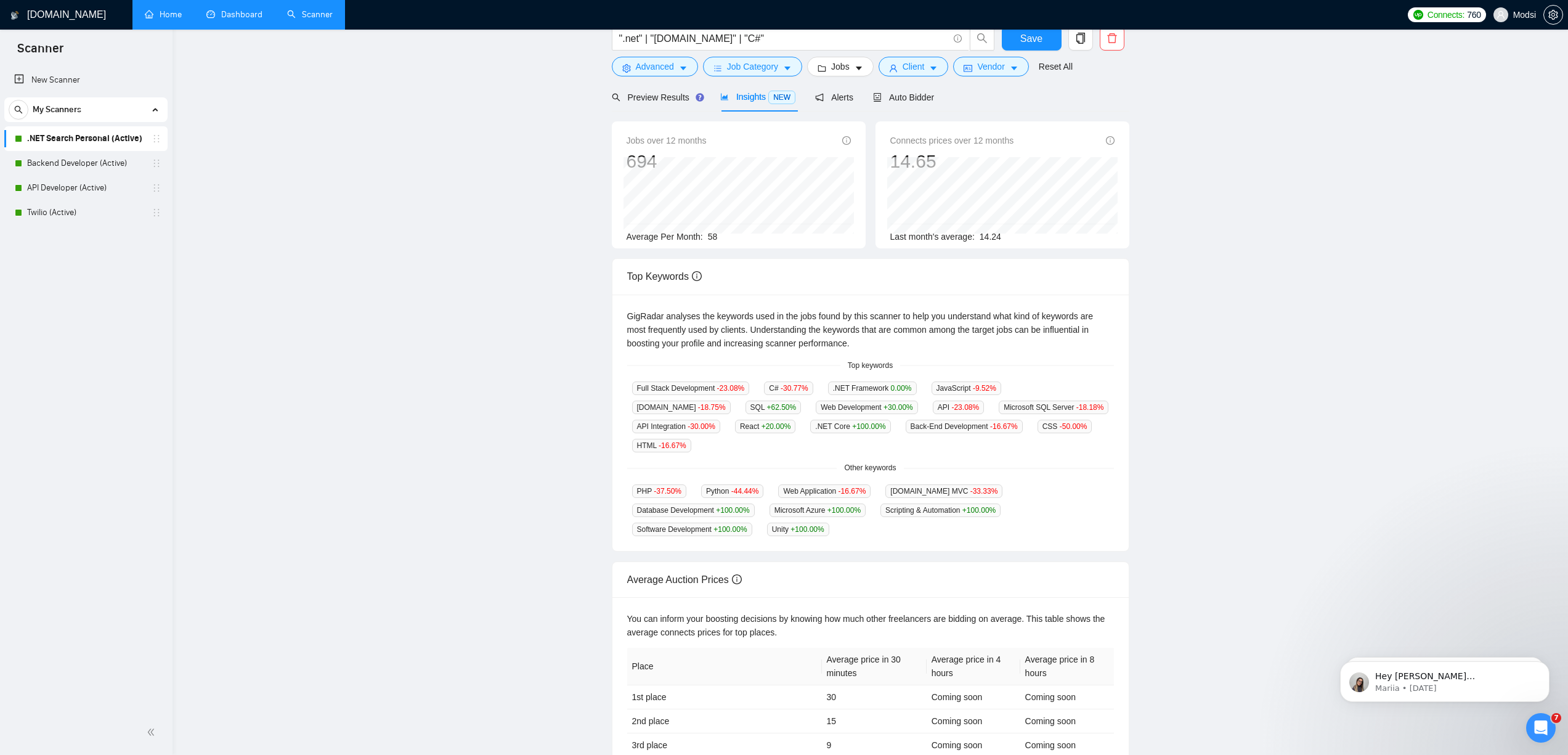
scroll to position [0, 0]
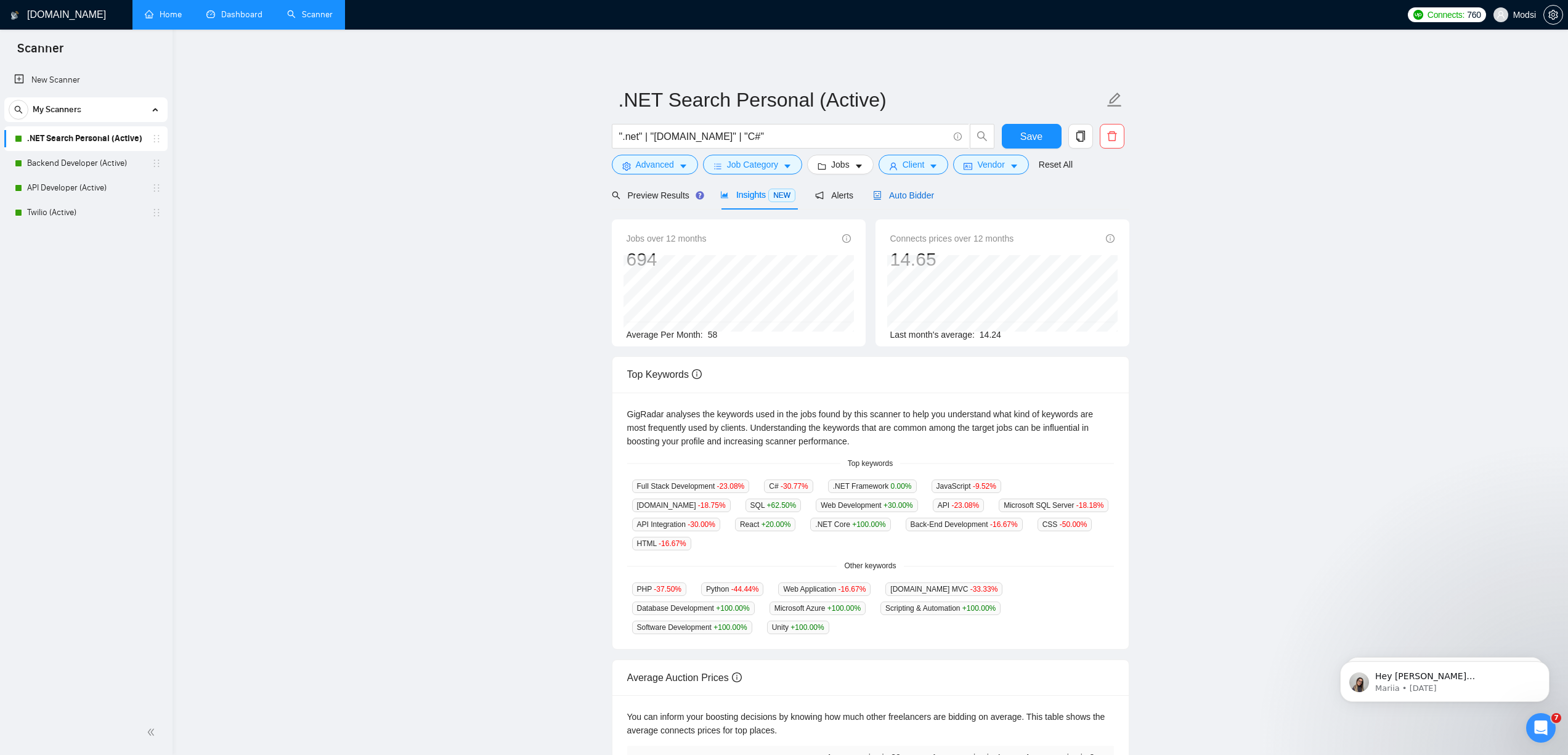
click at [919, 199] on span "Auto Bidder" at bounding box center [904, 195] width 61 height 10
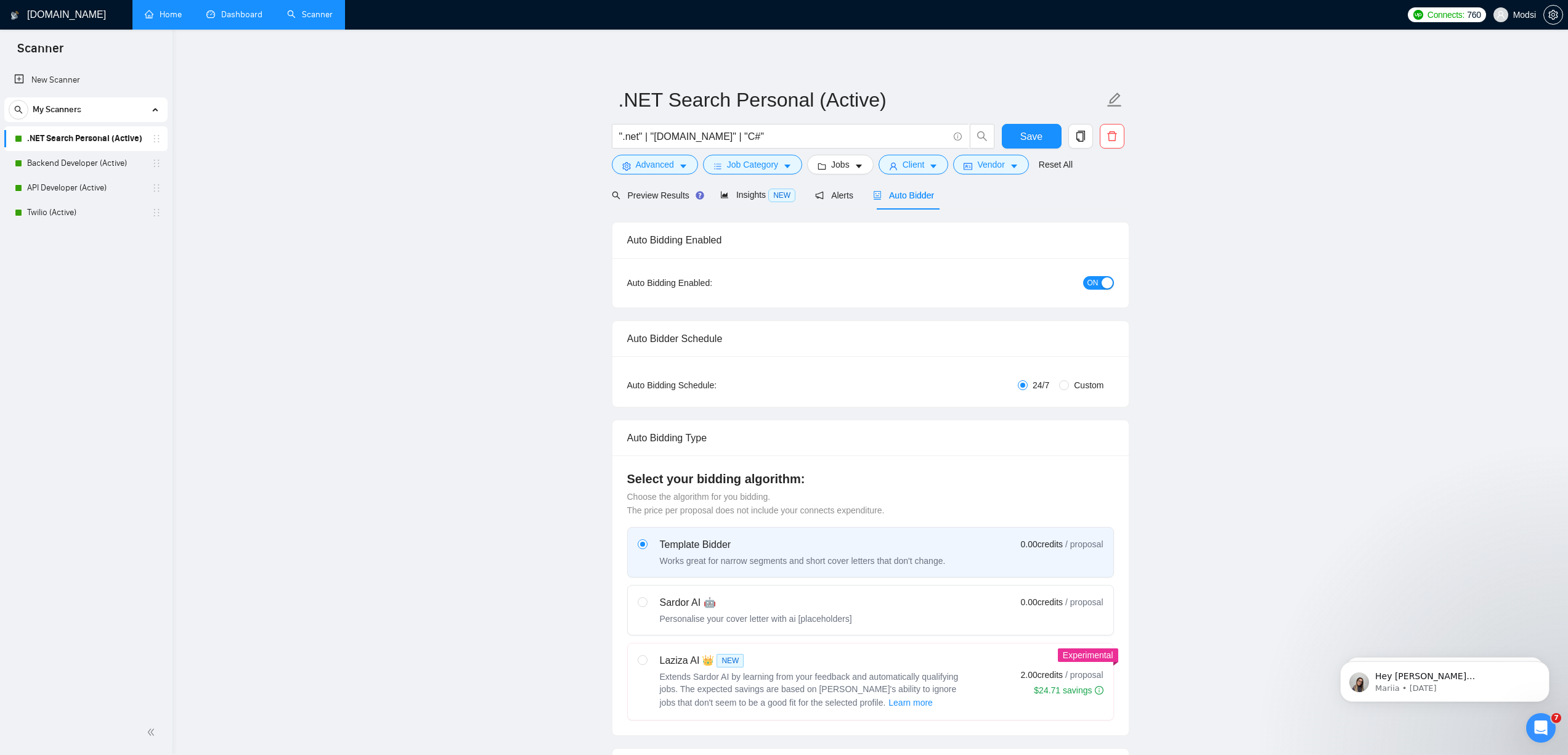
checkbox input "true"
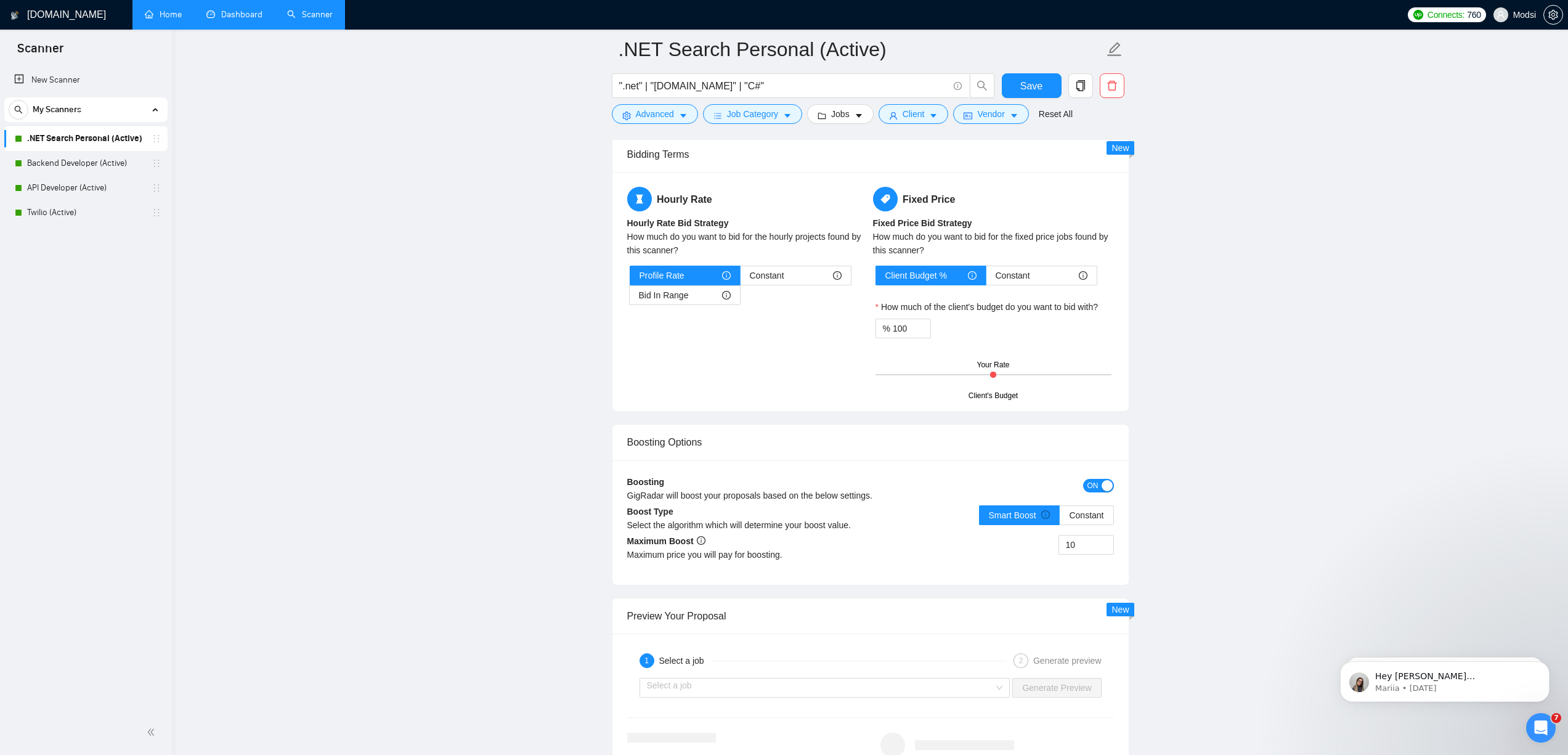
scroll to position [1425, 0]
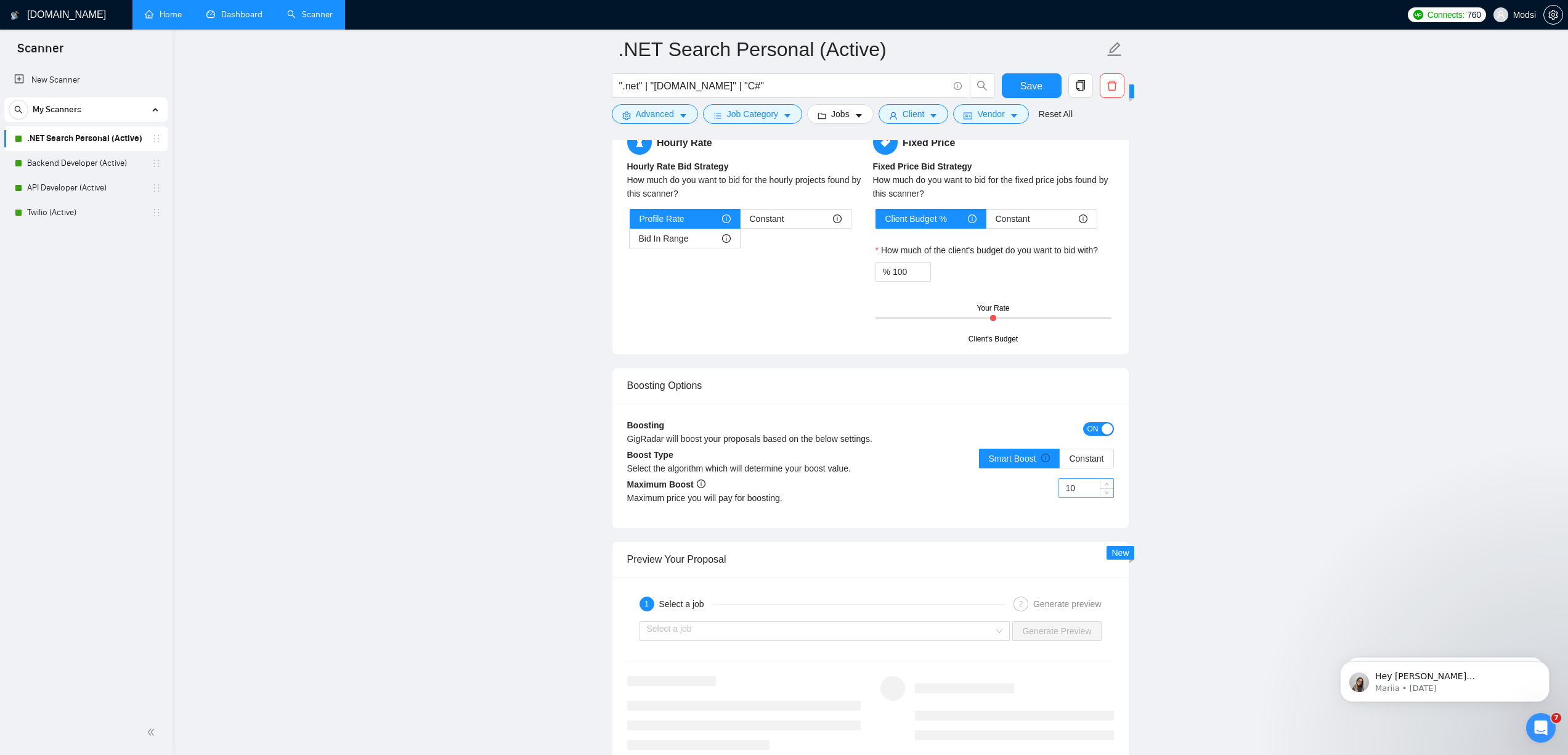
click at [989, 481] on input "10" at bounding box center [1086, 488] width 54 height 19
type input "30"
click at [989, 463] on label "Constant" at bounding box center [1086, 458] width 53 height 20
click at [989, 461] on input "Constant" at bounding box center [1059, 461] width 0 height 0
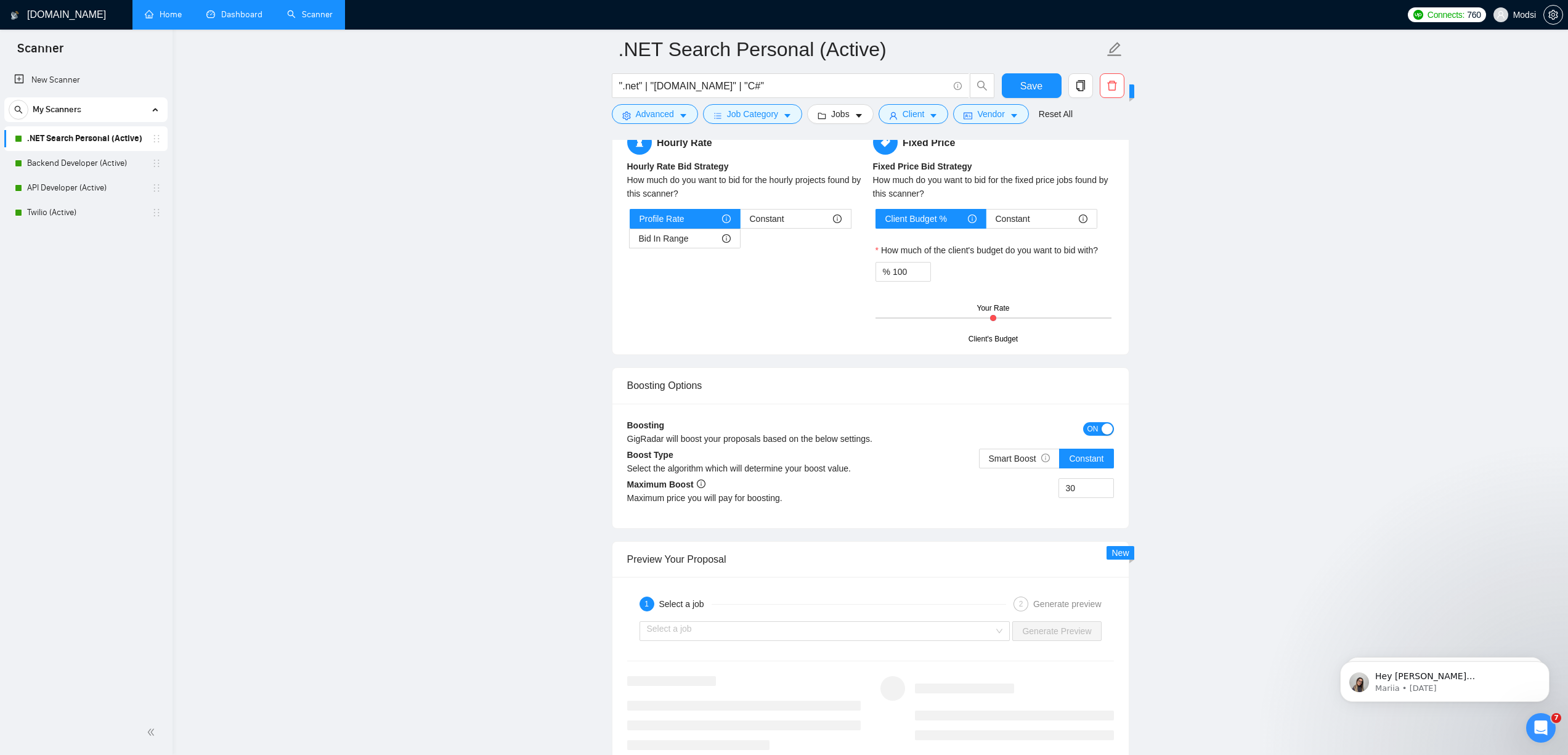
click at [989, 458] on main ".NET Search Personal (Active) ".net" | "[DOMAIN_NAME]" | "C#" Save Advanced Job…" at bounding box center [870, 208] width 1356 height 3169
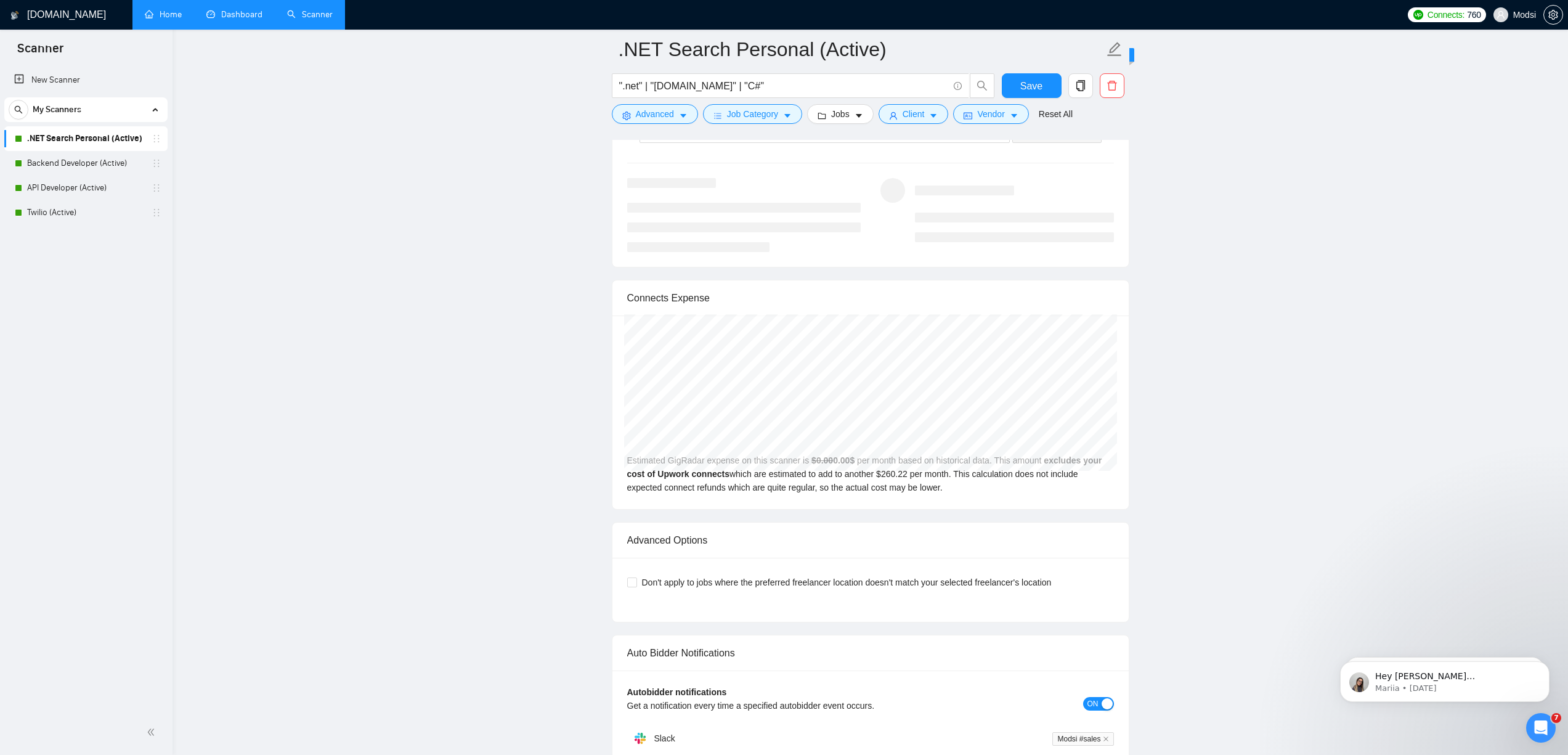
scroll to position [1112, 0]
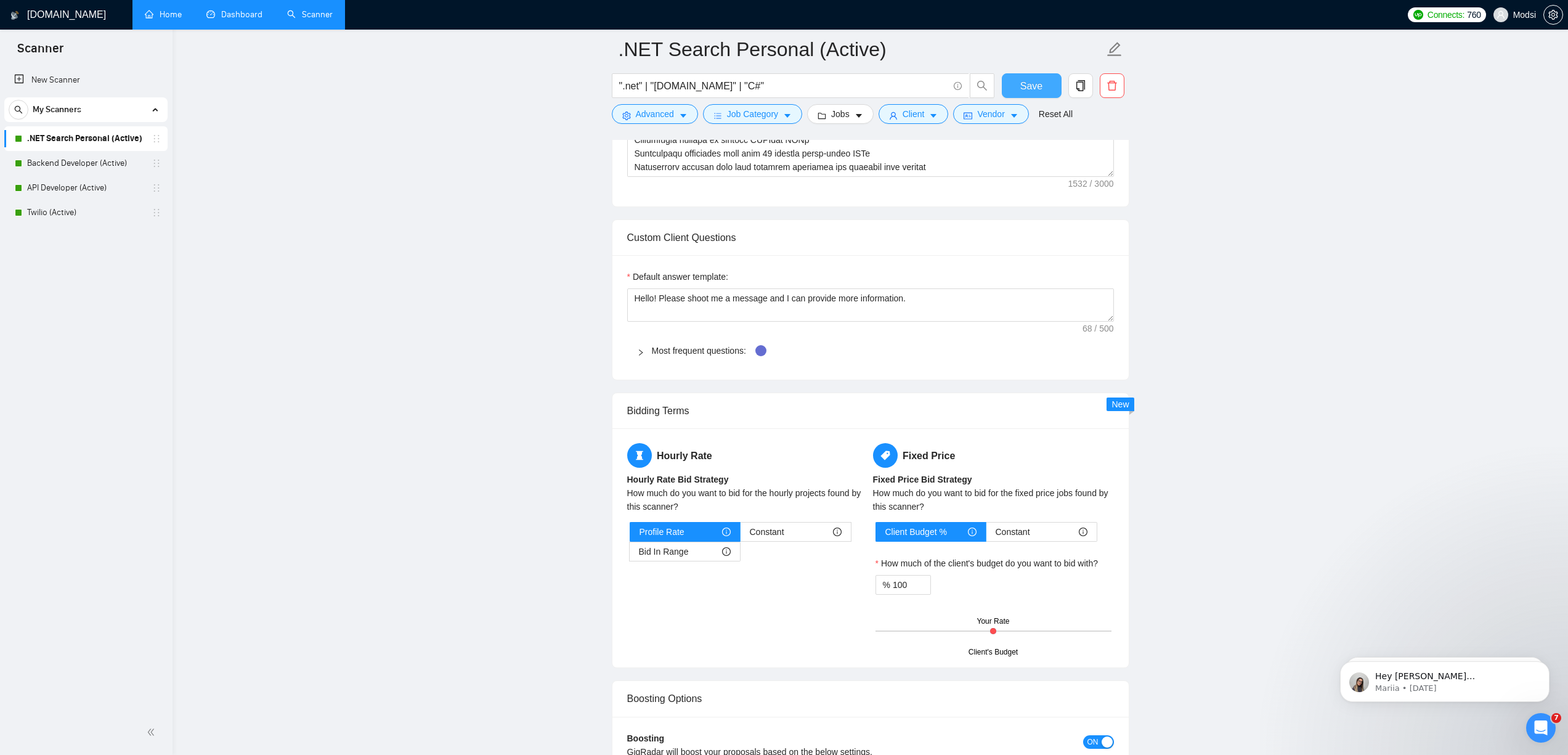
click at [989, 90] on span "Save" at bounding box center [1031, 86] width 22 height 16
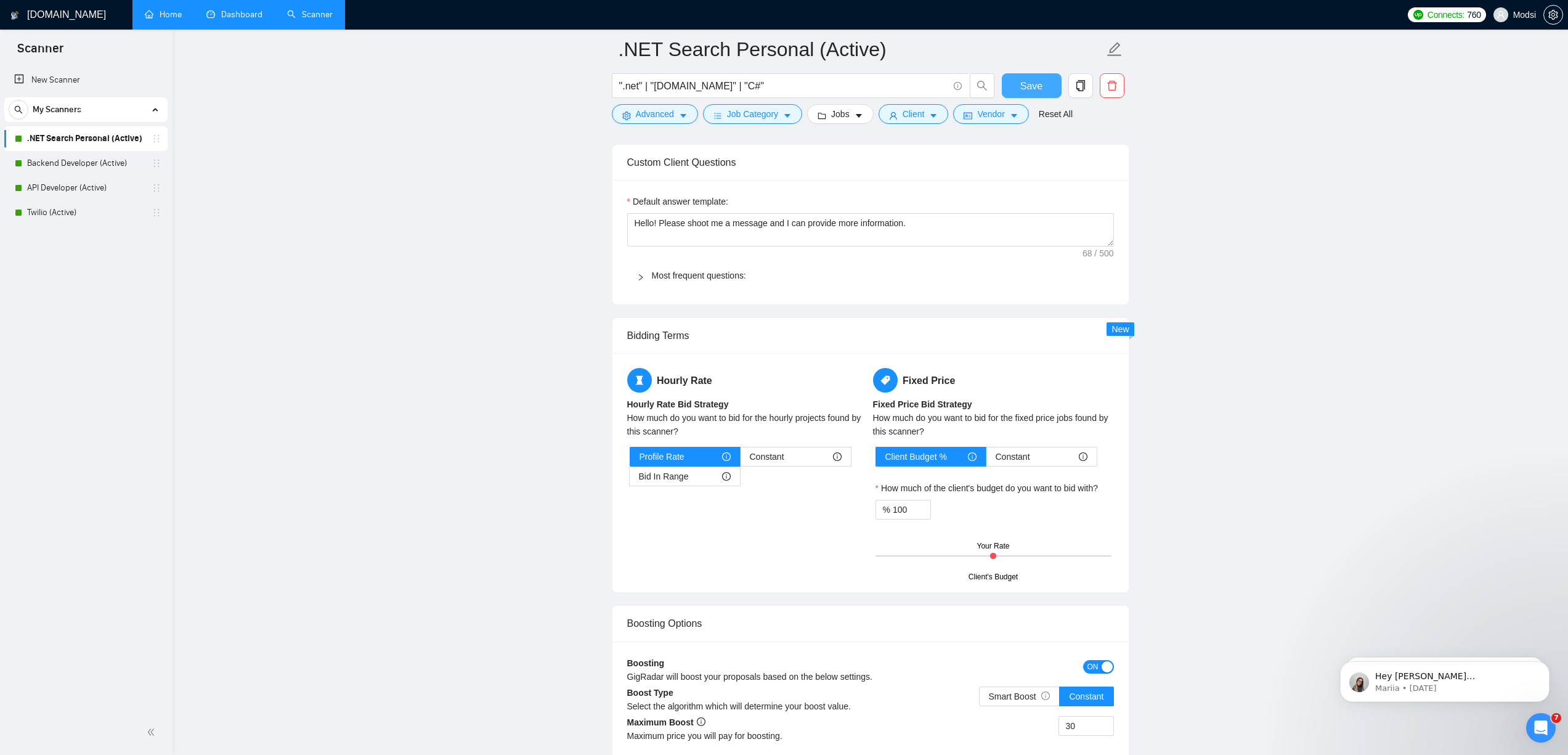
scroll to position [1336, 0]
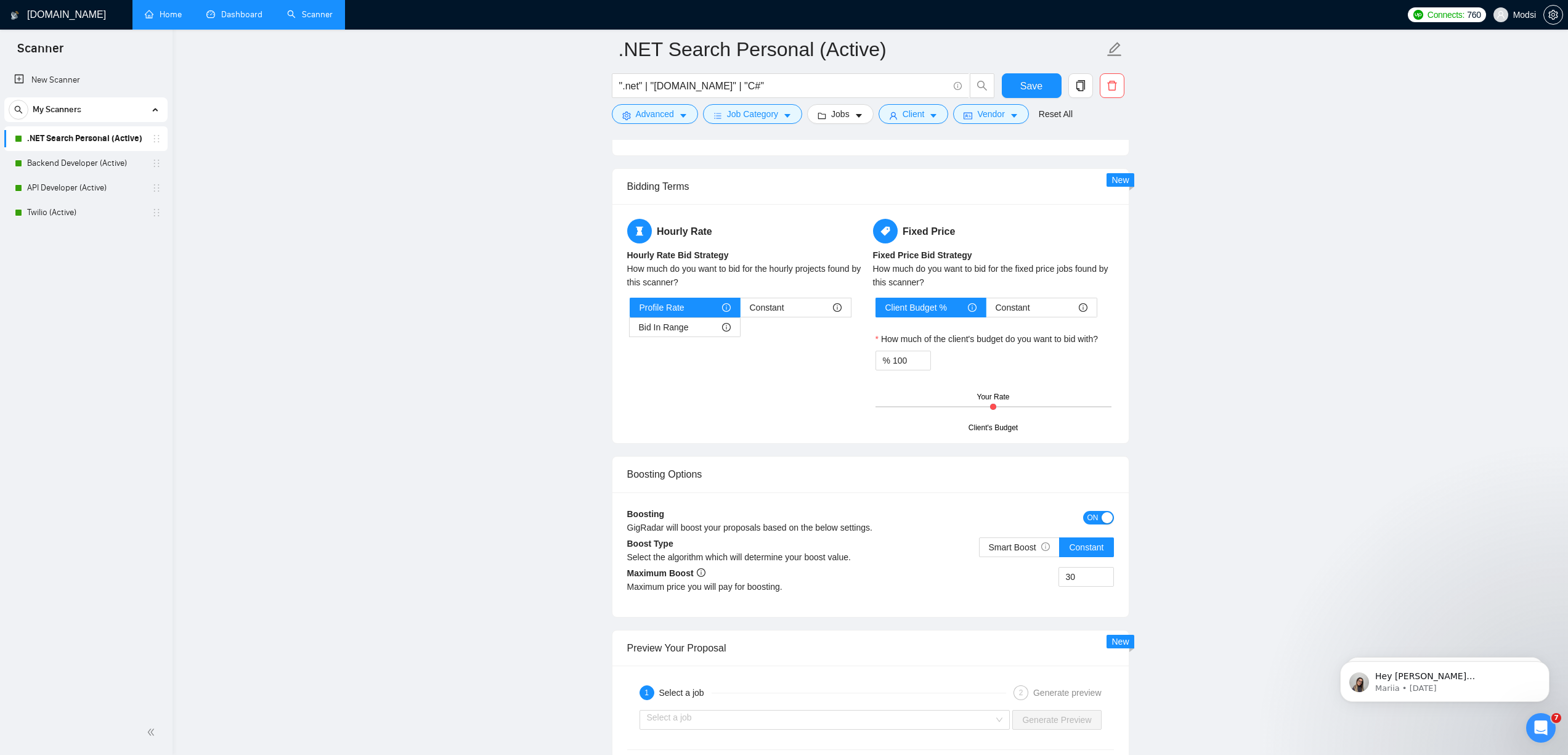
click at [989, 503] on main ".NET Search Personal (Active) ".net" | "[DOMAIN_NAME]" | "C#" Save Advanced Job…" at bounding box center [870, 297] width 1356 height 3169
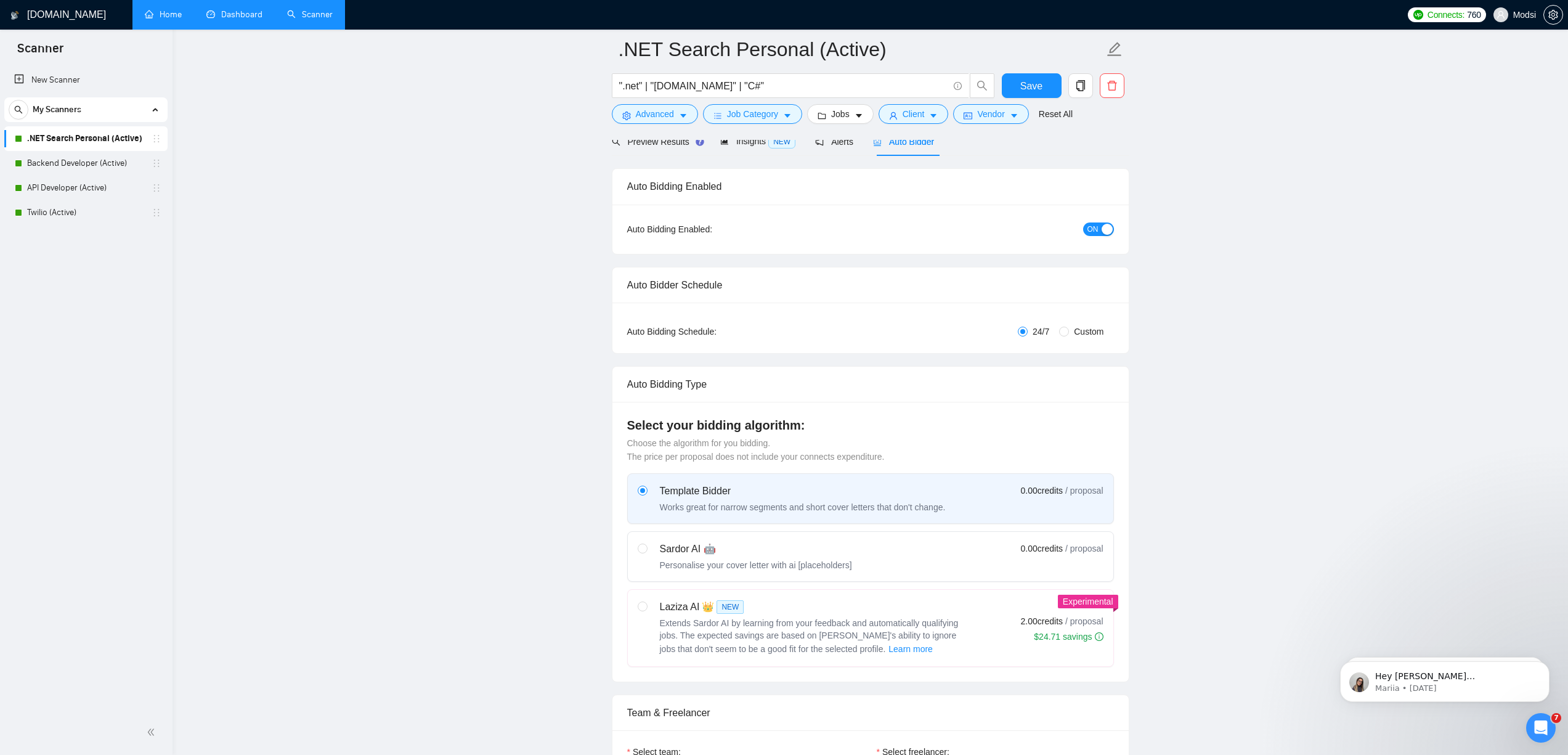
scroll to position [0, 0]
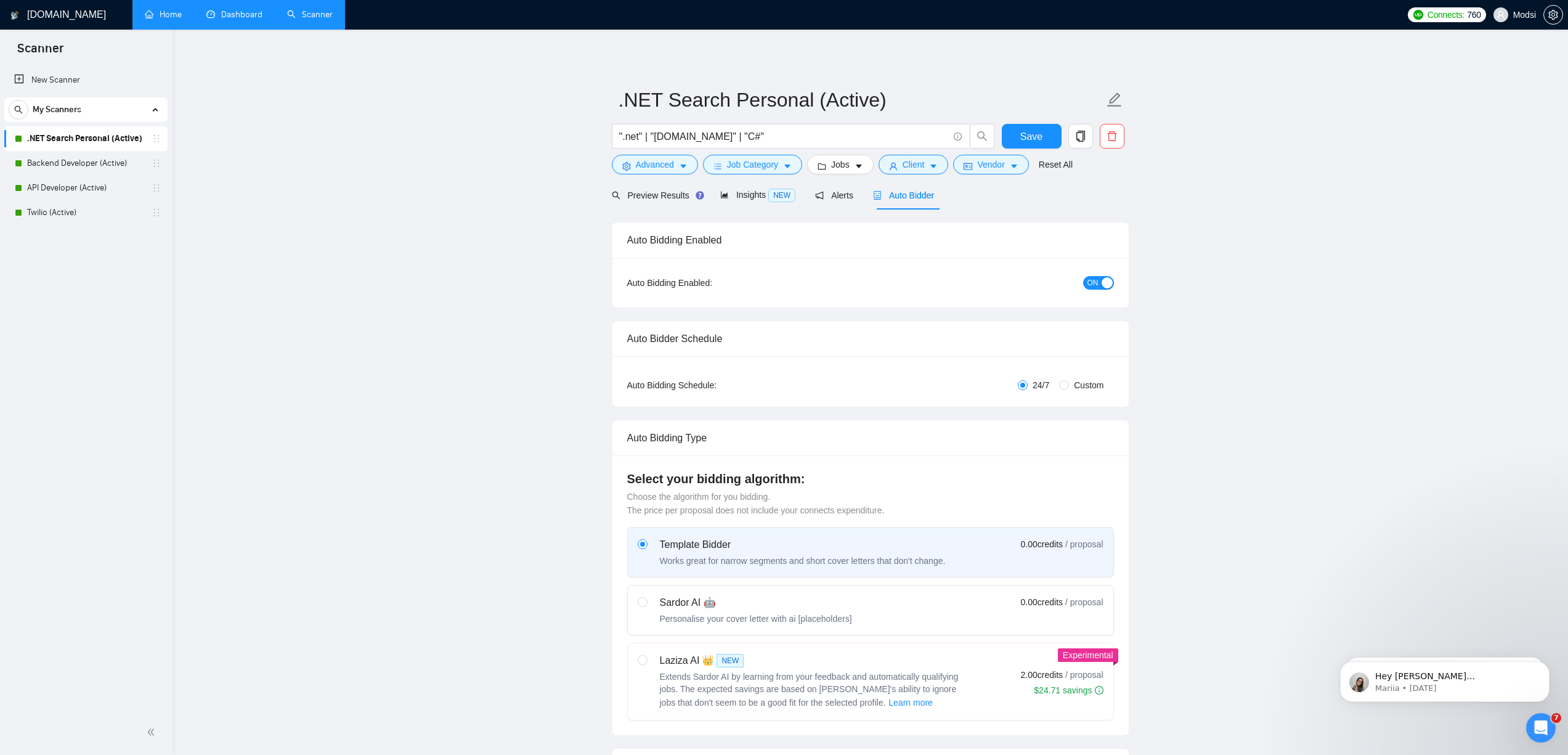
click at [844, 195] on span "Alerts" at bounding box center [834, 195] width 39 height 10
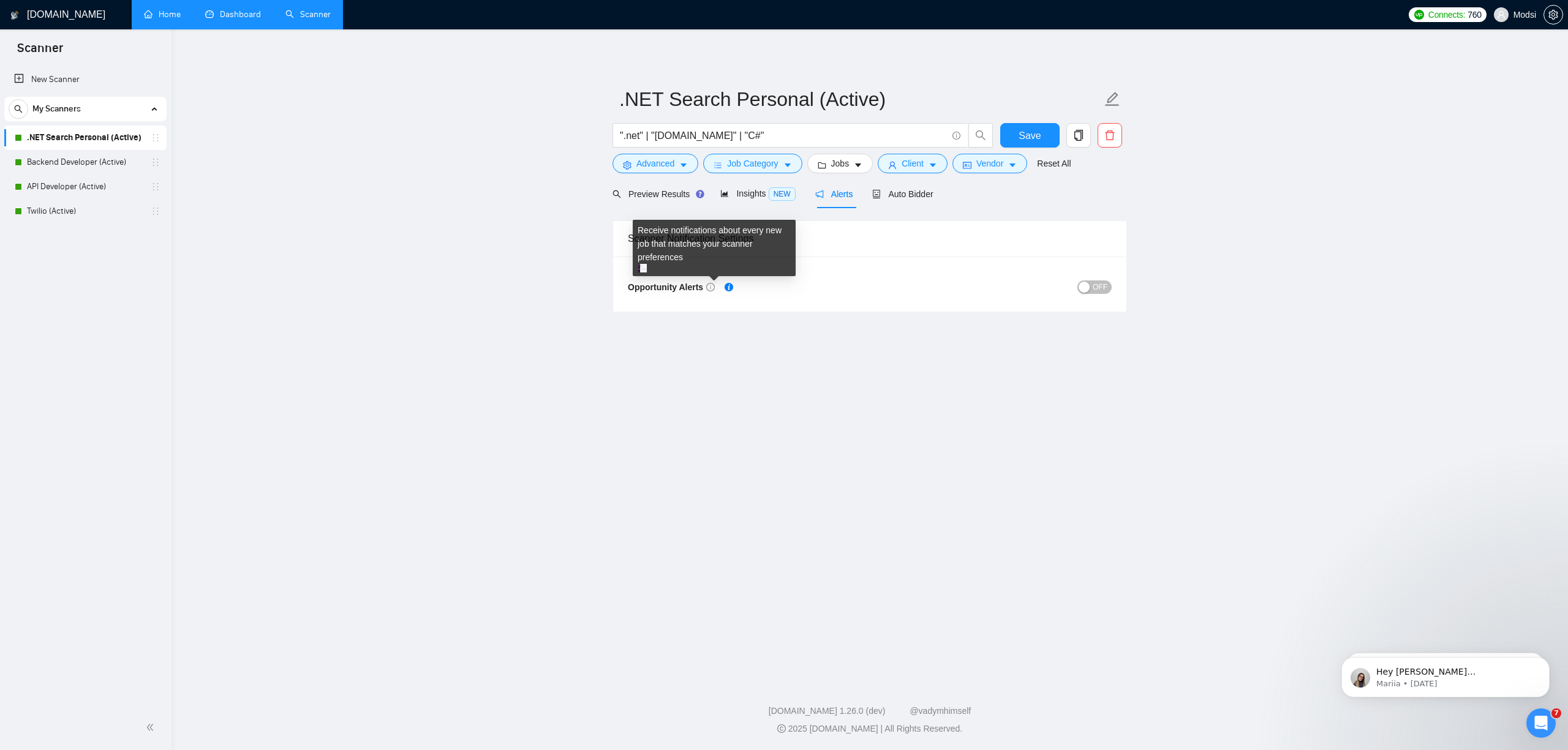
click at [548, 258] on main ".NET Search Personal (Active) ".net" | "[DOMAIN_NAME]" | "C#" Save Advanced Job…" at bounding box center [870, 352] width 1358 height 607
click at [678, 200] on div "Preview Results" at bounding box center [657, 194] width 88 height 13
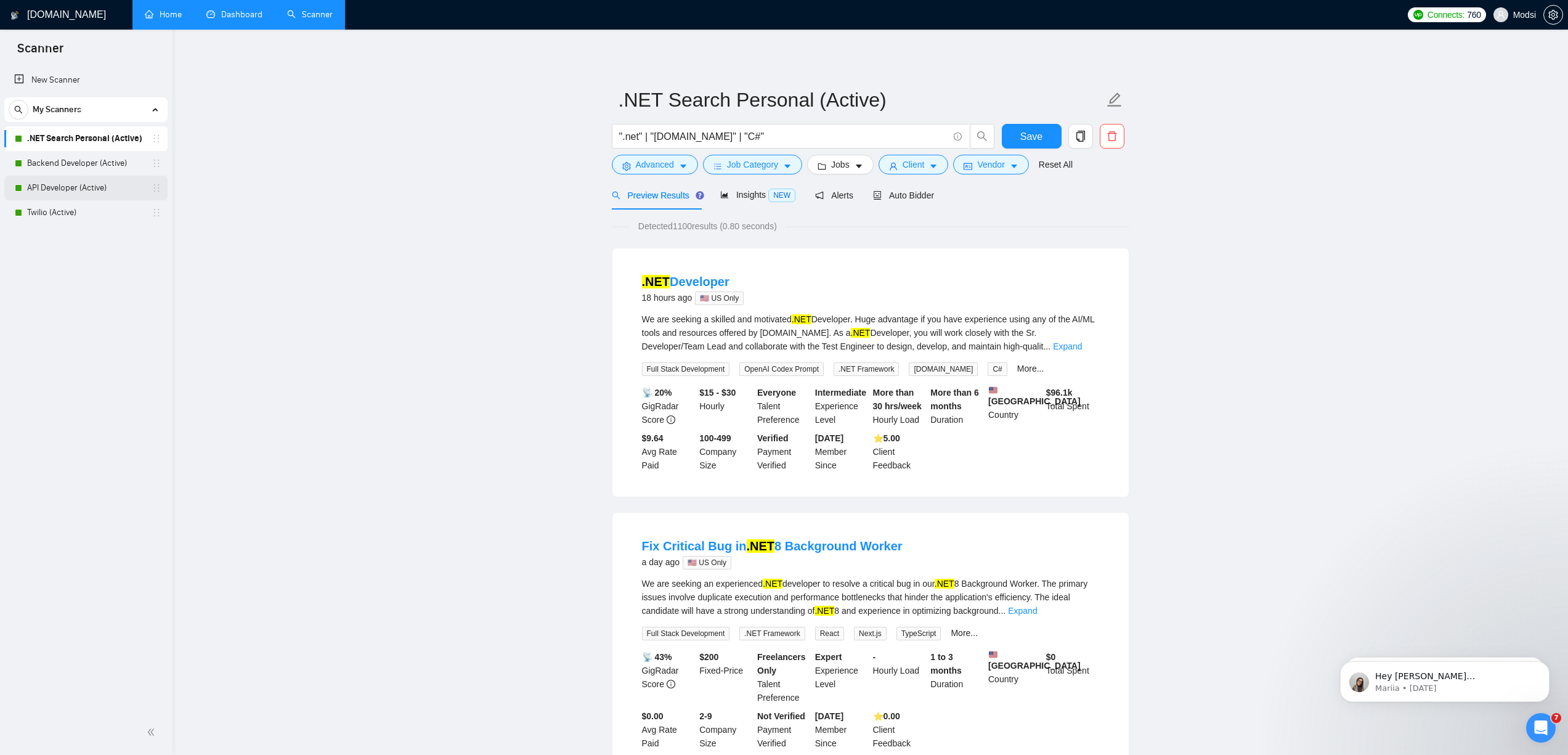
click at [101, 188] on link "API Developer (Active)" at bounding box center [86, 188] width 117 height 24
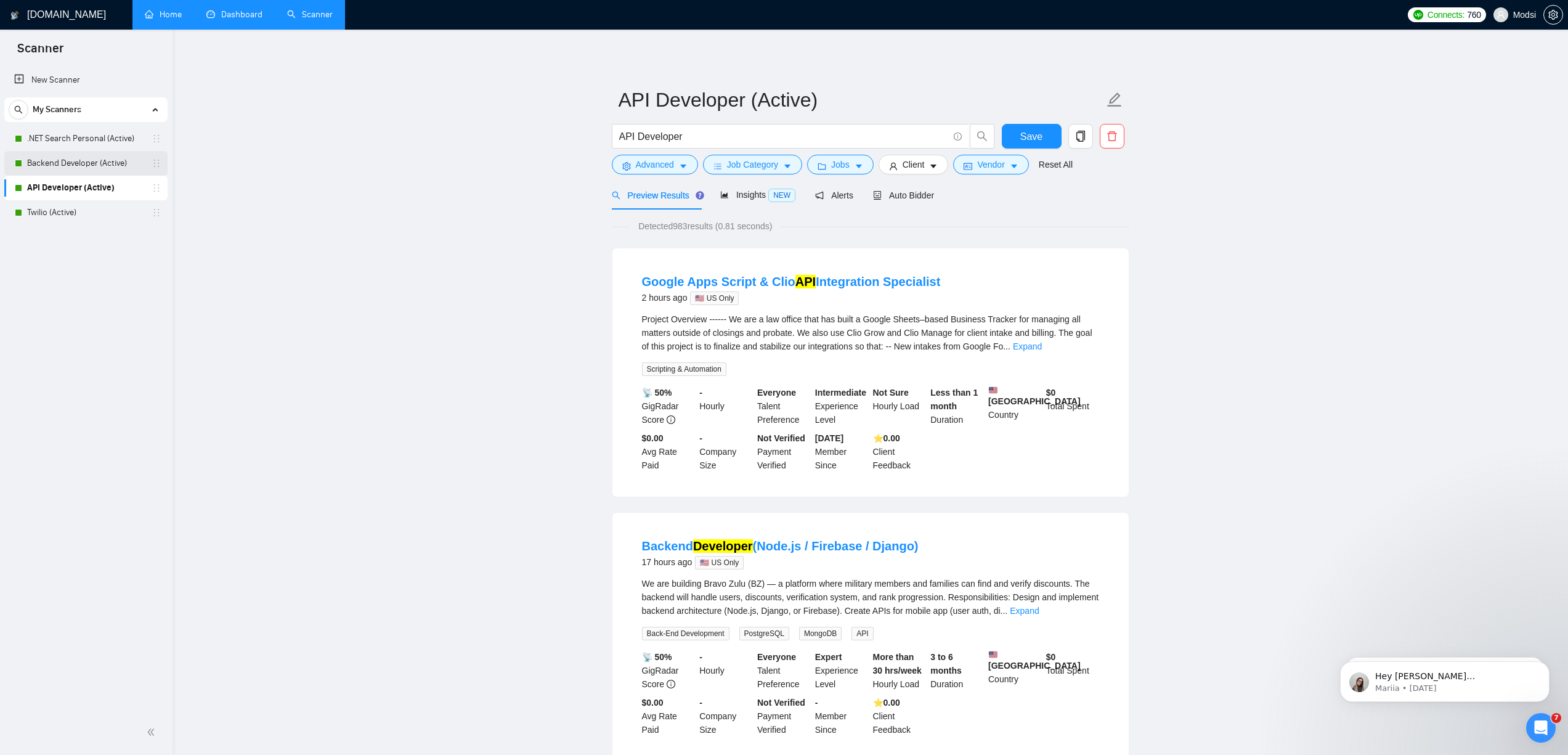
click at [82, 165] on link "Backend Developer (Active)" at bounding box center [86, 163] width 117 height 24
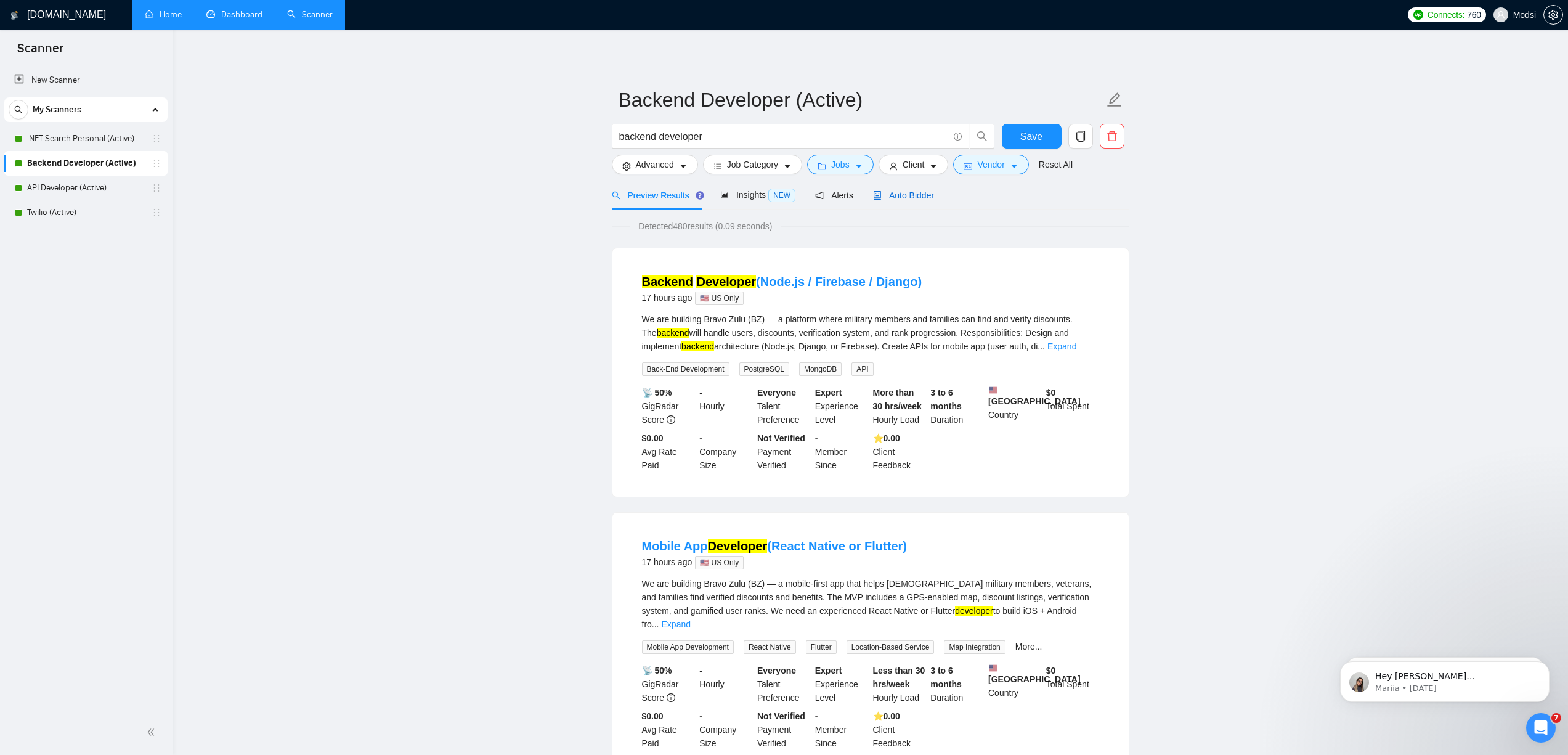
click at [930, 202] on div "Auto Bidder" at bounding box center [904, 195] width 61 height 13
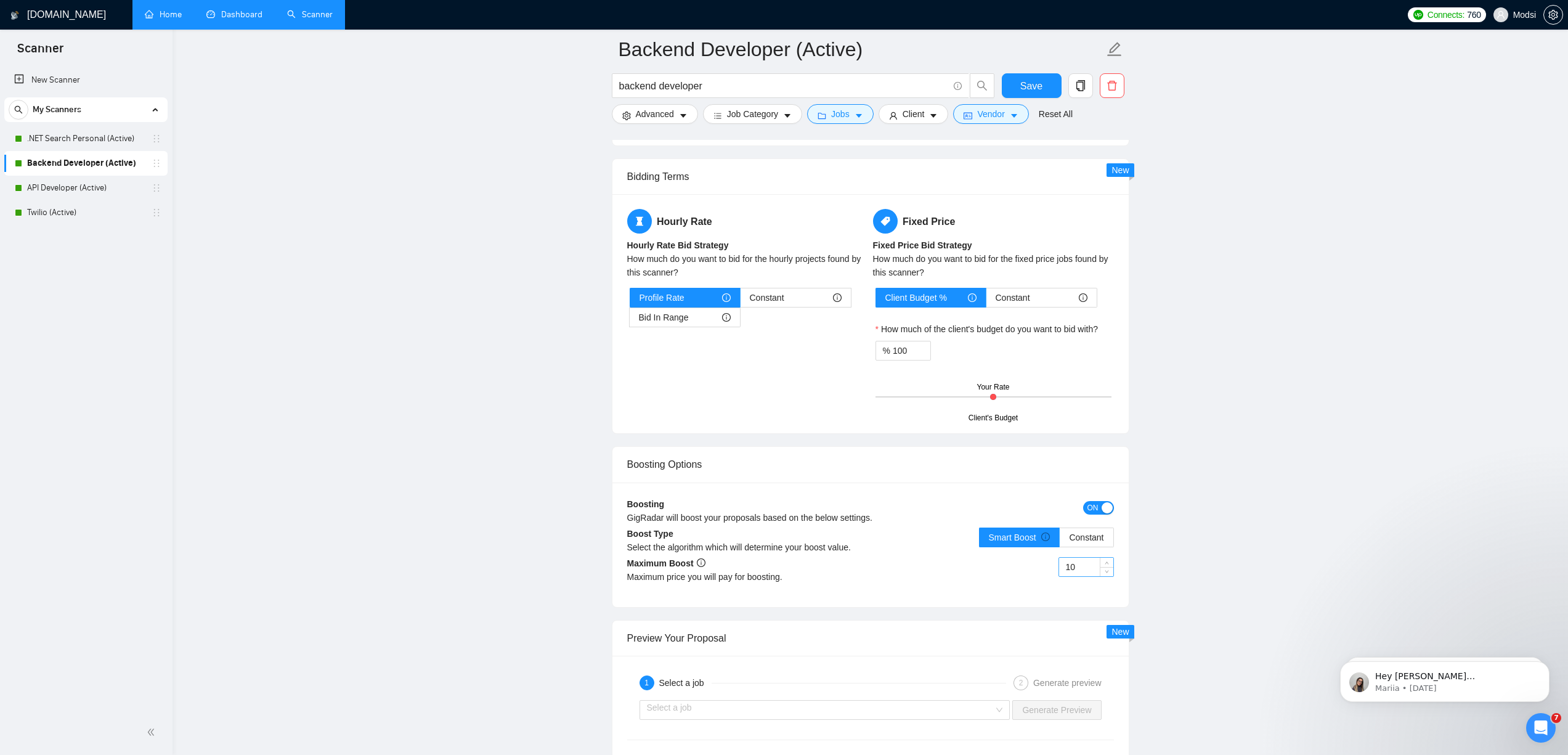
scroll to position [1523, 0]
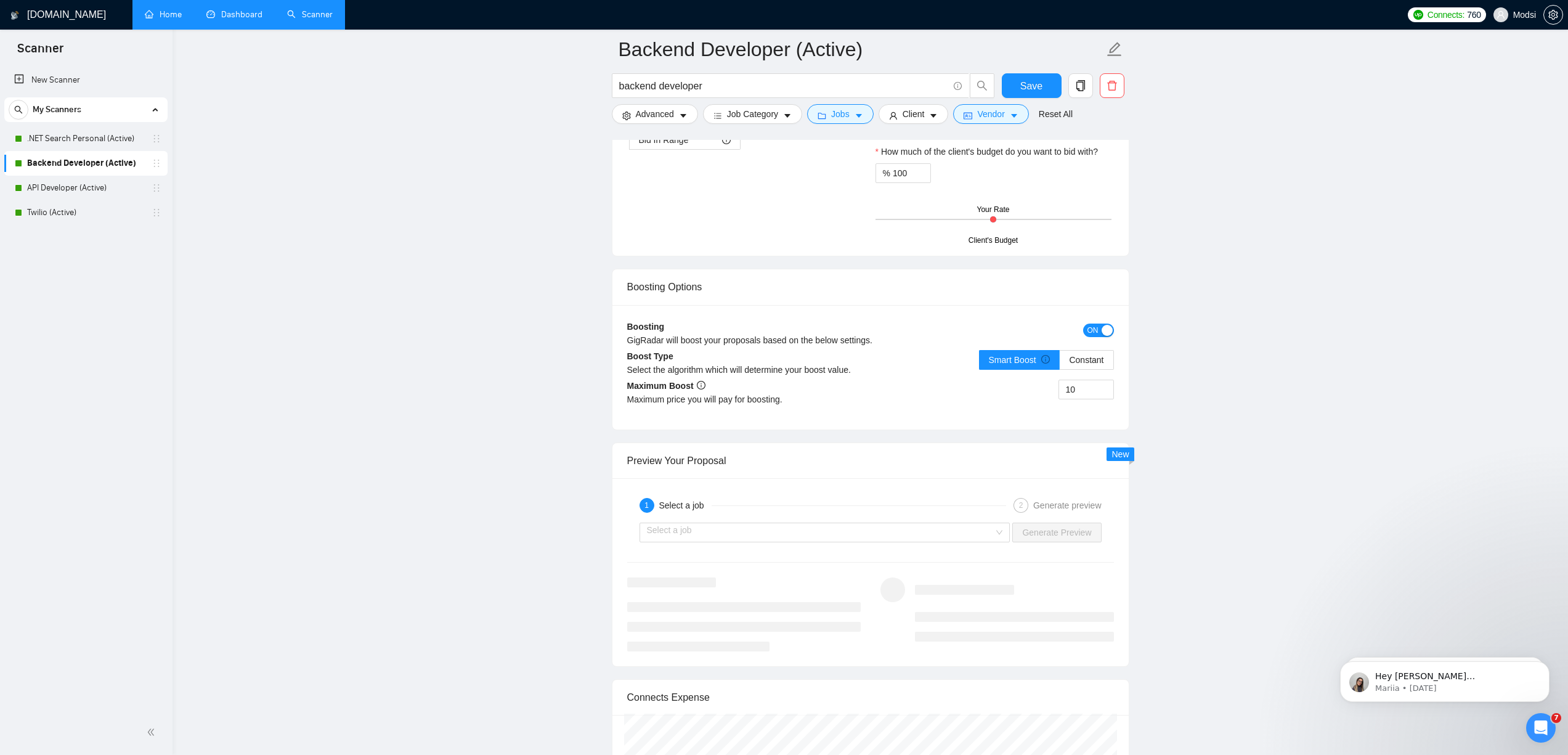
click at [989, 372] on div "Smart Boost Constant" at bounding box center [1047, 367] width 135 height 35
click at [989, 363] on span "Constant" at bounding box center [1086, 360] width 35 height 10
click at [989, 363] on input "Constant" at bounding box center [1059, 363] width 0 height 0
click at [989, 382] on input "10" at bounding box center [1086, 389] width 54 height 19
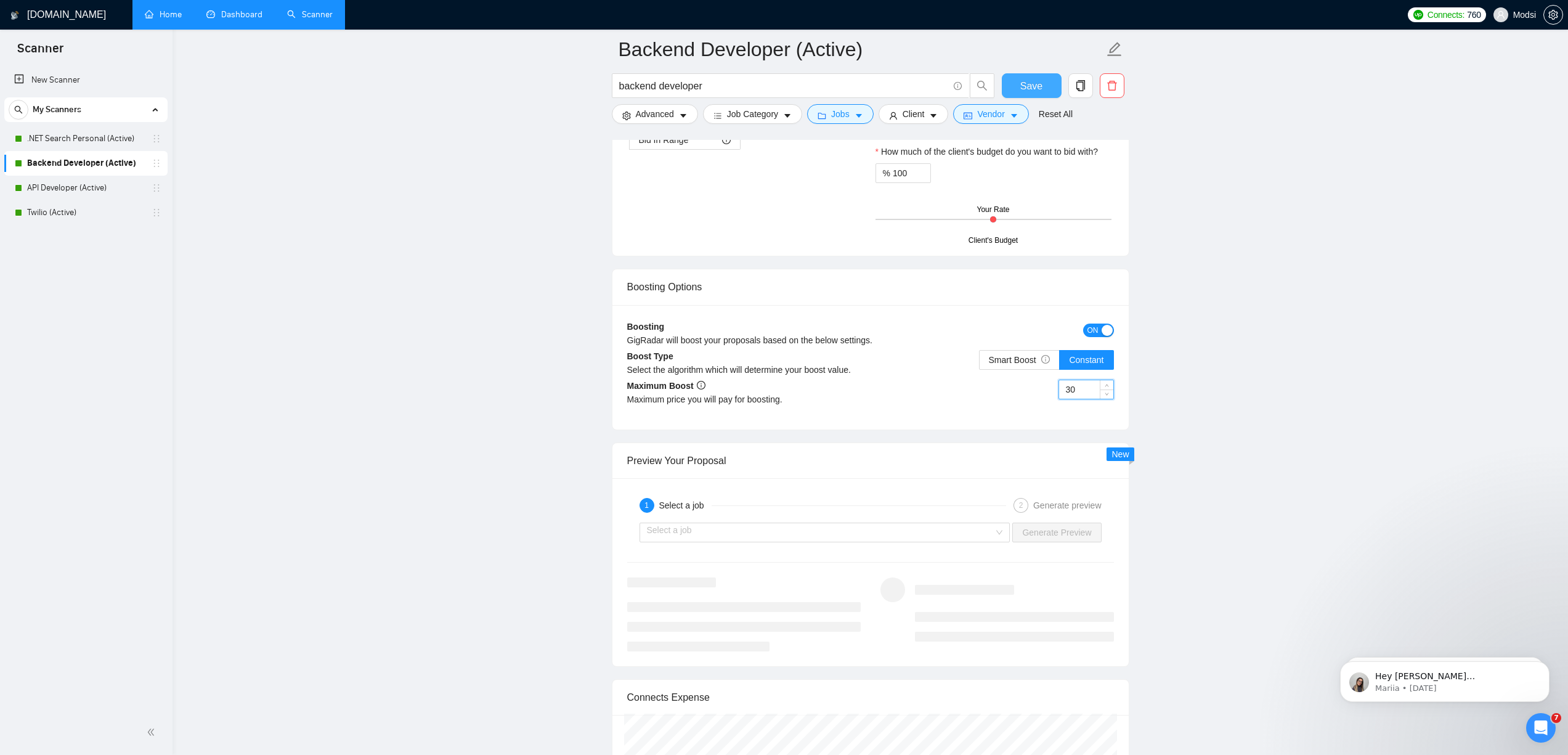
type input "30"
drag, startPoint x: 1037, startPoint y: 96, endPoint x: 1059, endPoint y: 116, distance: 29.7
click at [989, 96] on button "Save" at bounding box center [1031, 85] width 60 height 24
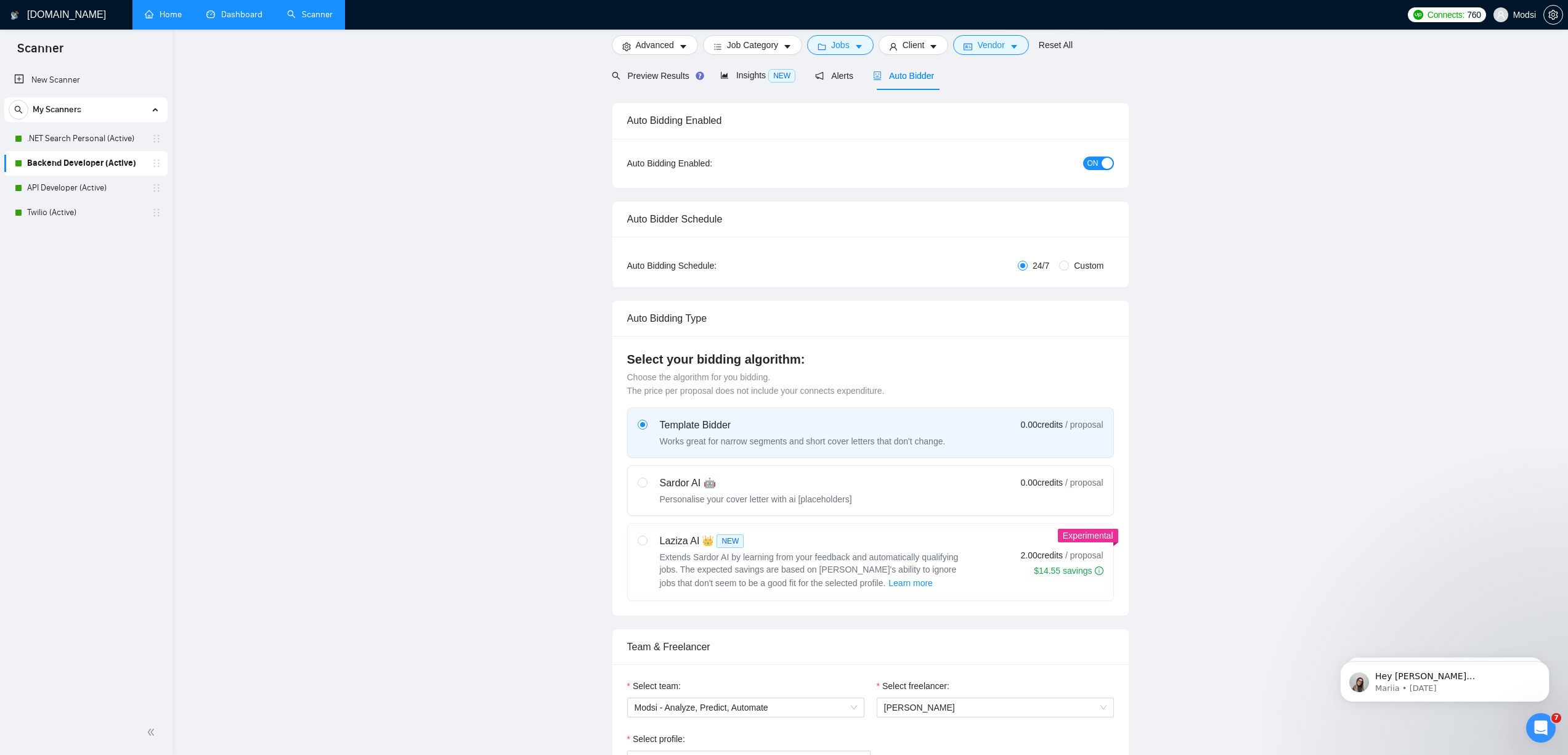
scroll to position [0, 0]
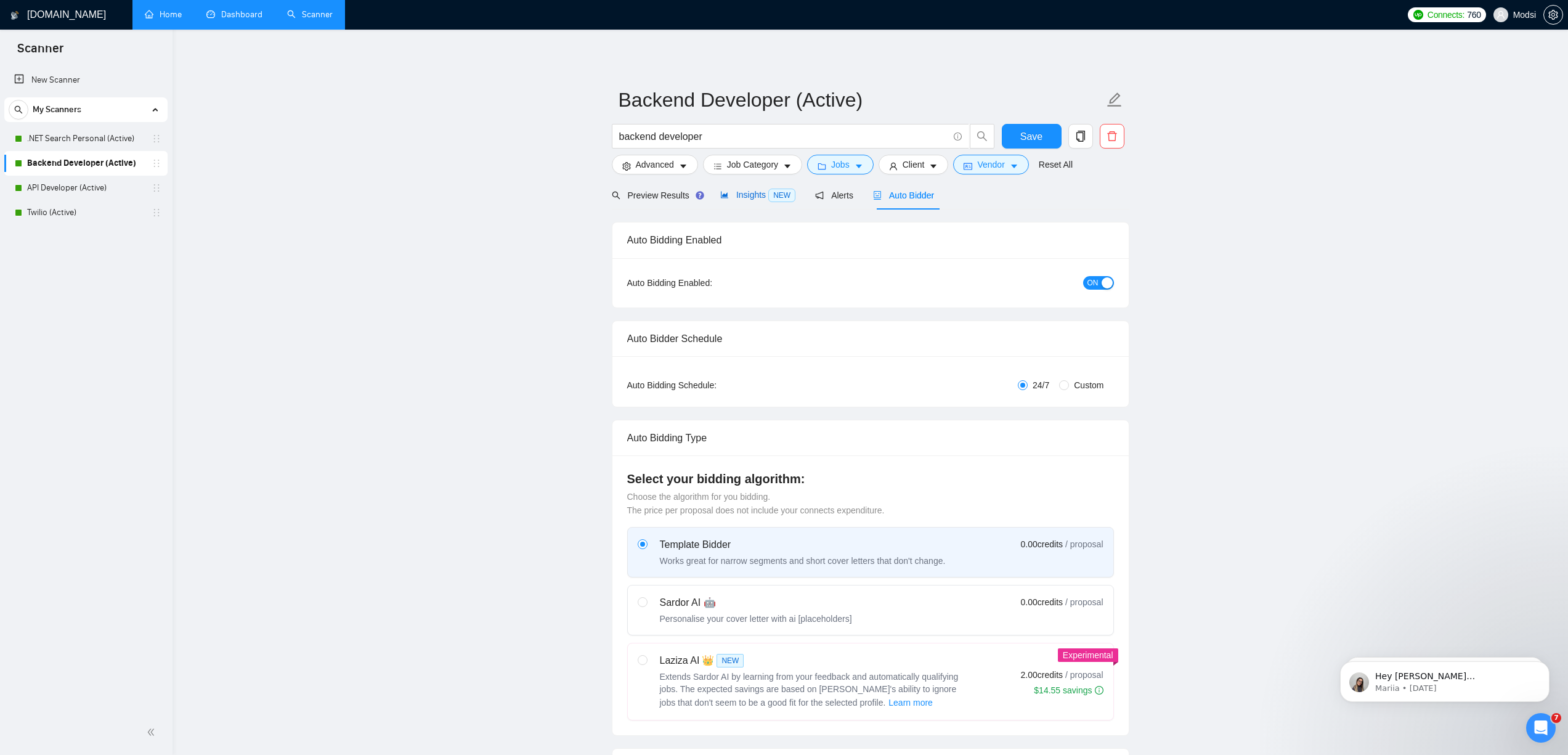
click at [741, 197] on span "Insights NEW" at bounding box center [757, 194] width 75 height 10
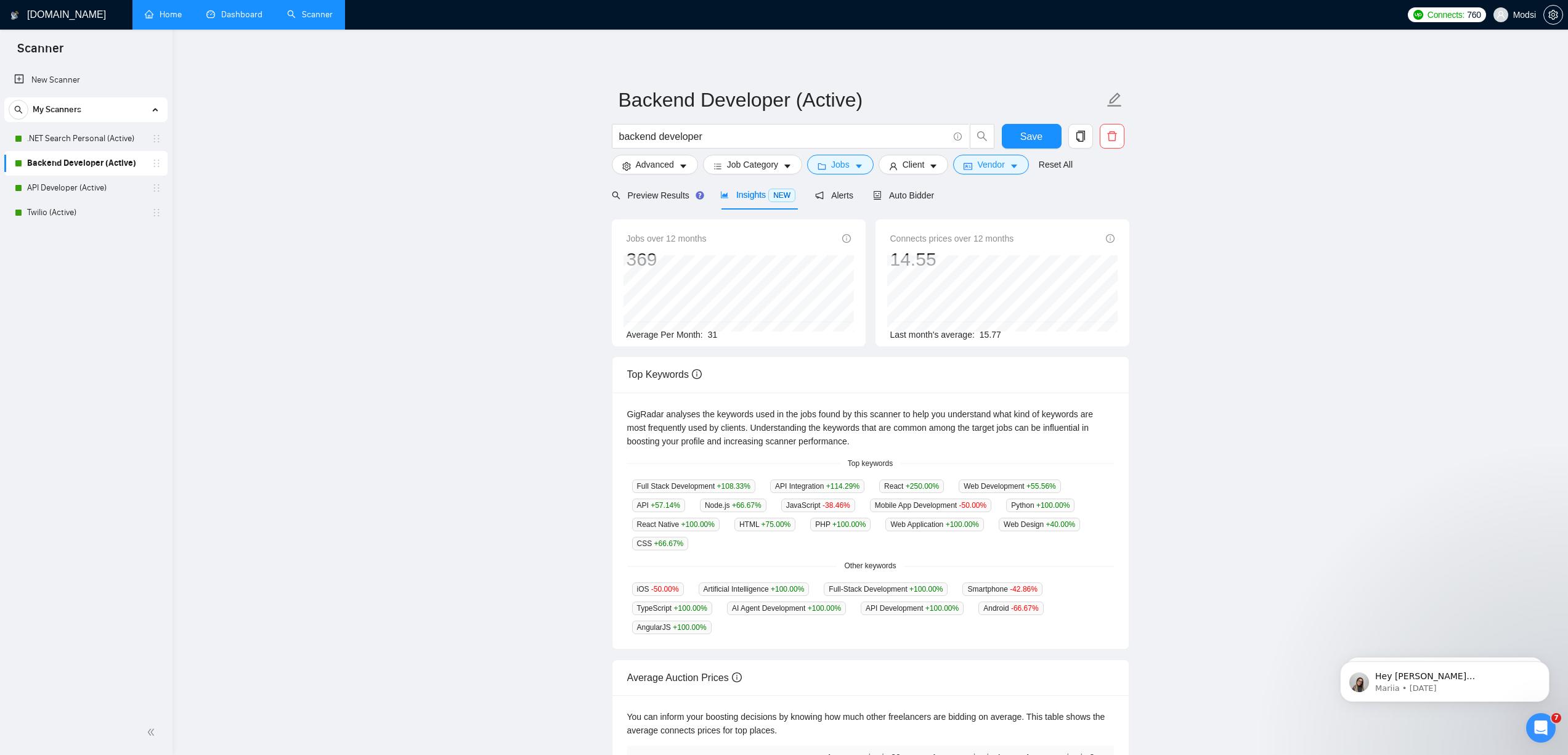
click at [435, 260] on main "Backend Developer (Active) backend developer Save Advanced Job Category Jobs Cl…" at bounding box center [870, 472] width 1356 height 845
click at [103, 180] on link "API Developer (Active)" at bounding box center [86, 188] width 117 height 24
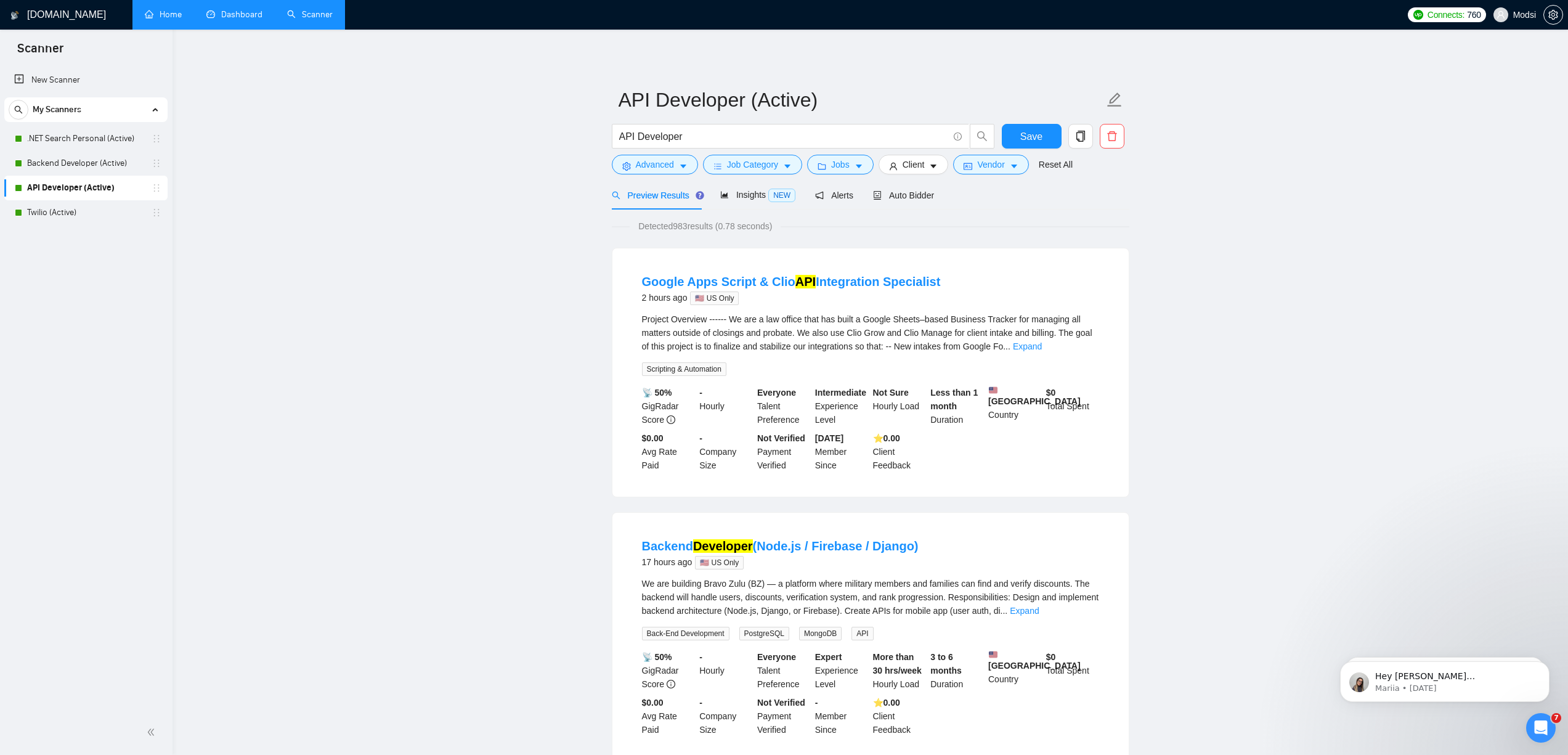
click at [45, 82] on link "New Scanner" at bounding box center [86, 79] width 144 height 24
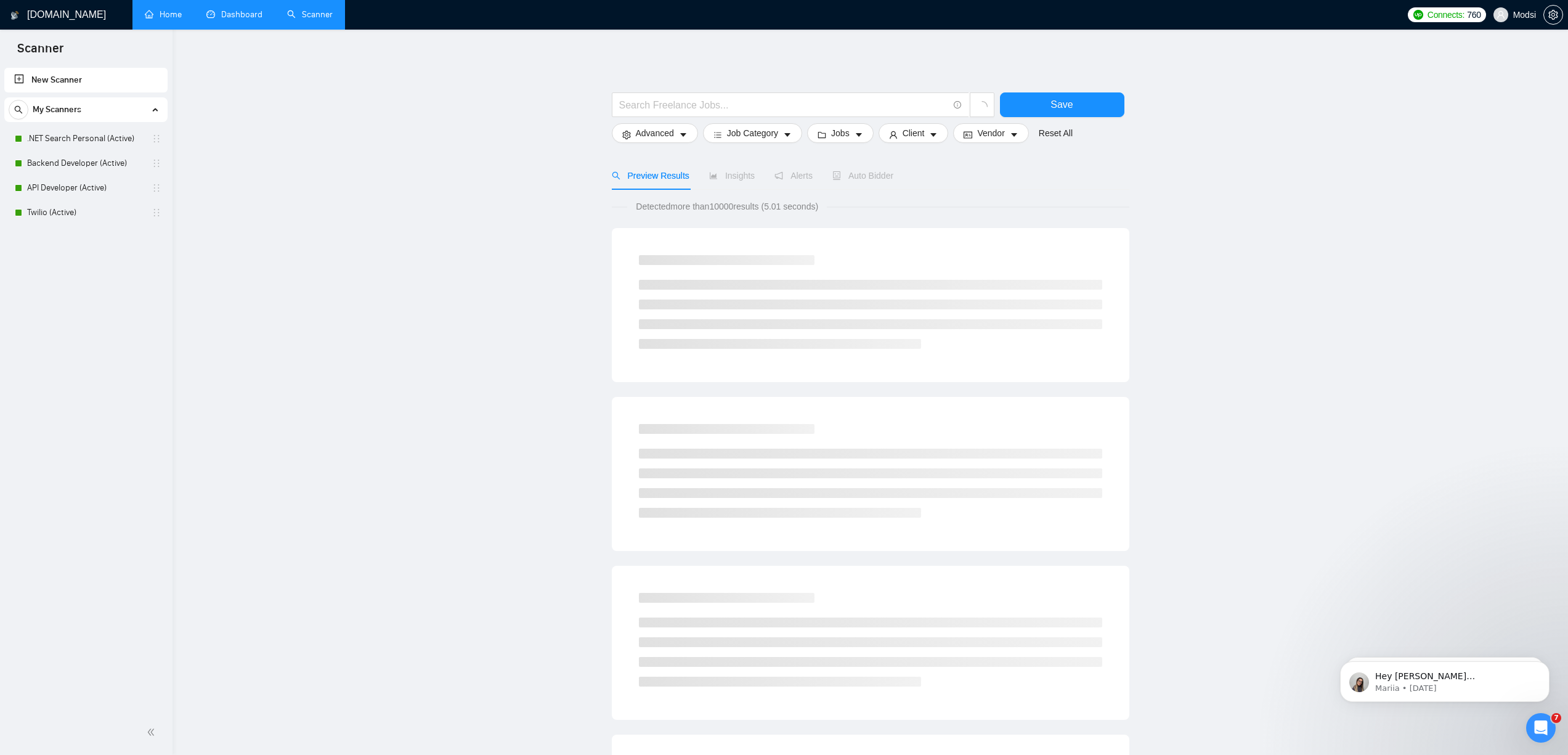
click at [728, 119] on div at bounding box center [804, 108] width 388 height 31
click at [728, 116] on span at bounding box center [790, 105] width 357 height 24
click at [729, 112] on span at bounding box center [790, 105] width 357 height 24
type input "AI"
click at [989, 204] on main "AI Save Advanced Job Category Jobs Client Vendor Reset All Preview Results Insi…" at bounding box center [870, 567] width 1356 height 1038
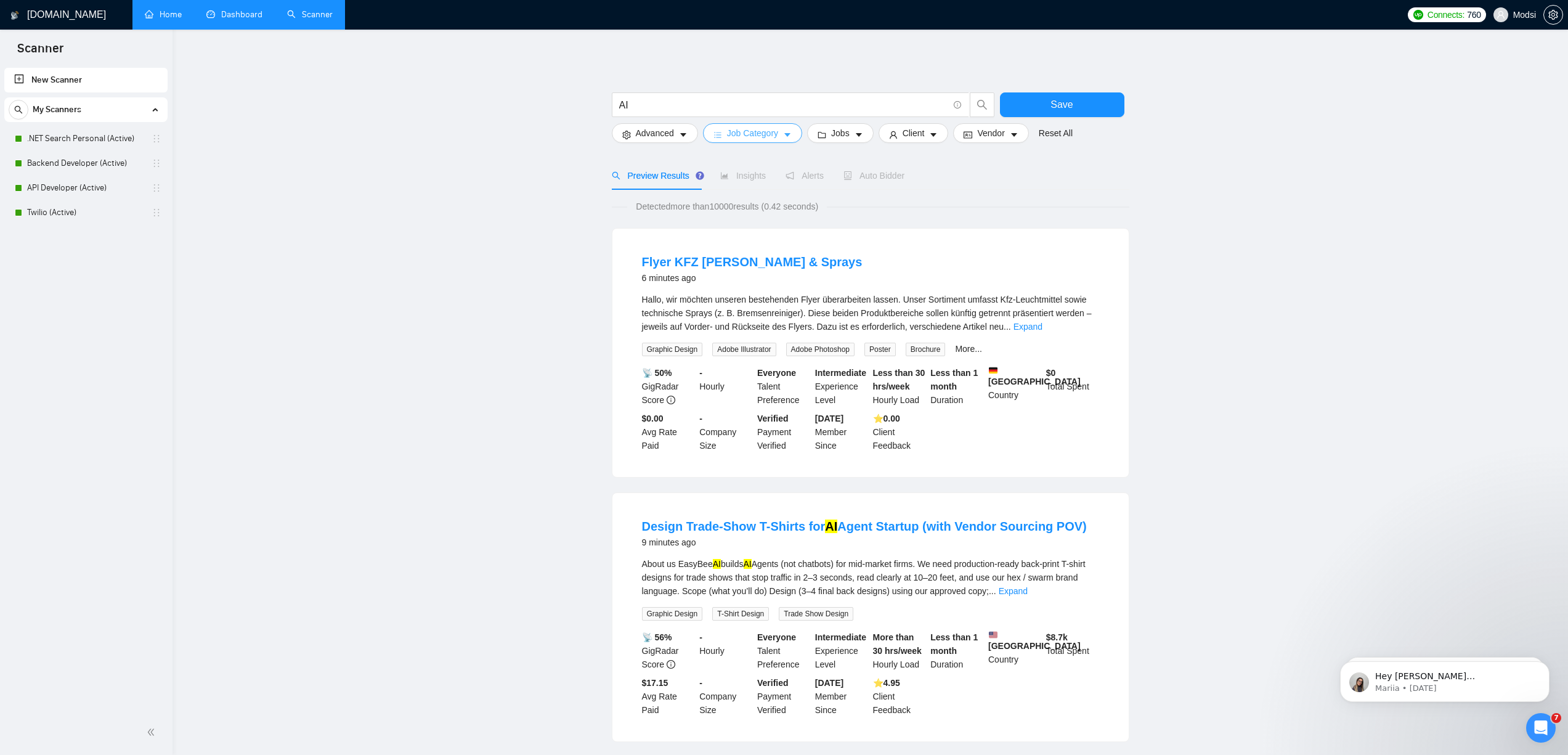
click at [755, 136] on span "Job Category" at bounding box center [752, 133] width 51 height 13
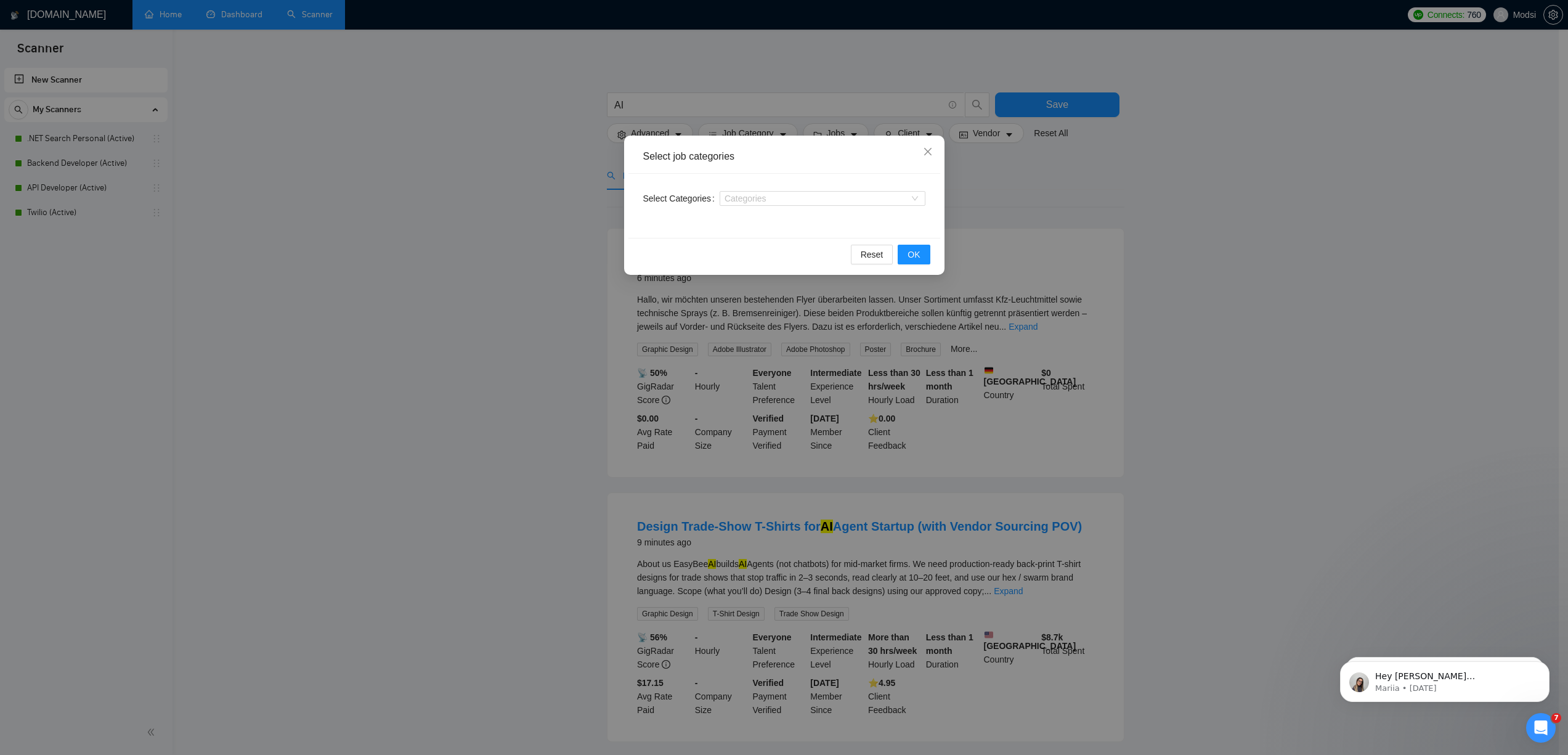
click at [735, 214] on div "Select Categories Categories" at bounding box center [784, 205] width 312 height 64
click at [740, 207] on div "Categories" at bounding box center [823, 198] width 206 height 20
click at [747, 196] on div at bounding box center [816, 198] width 188 height 10
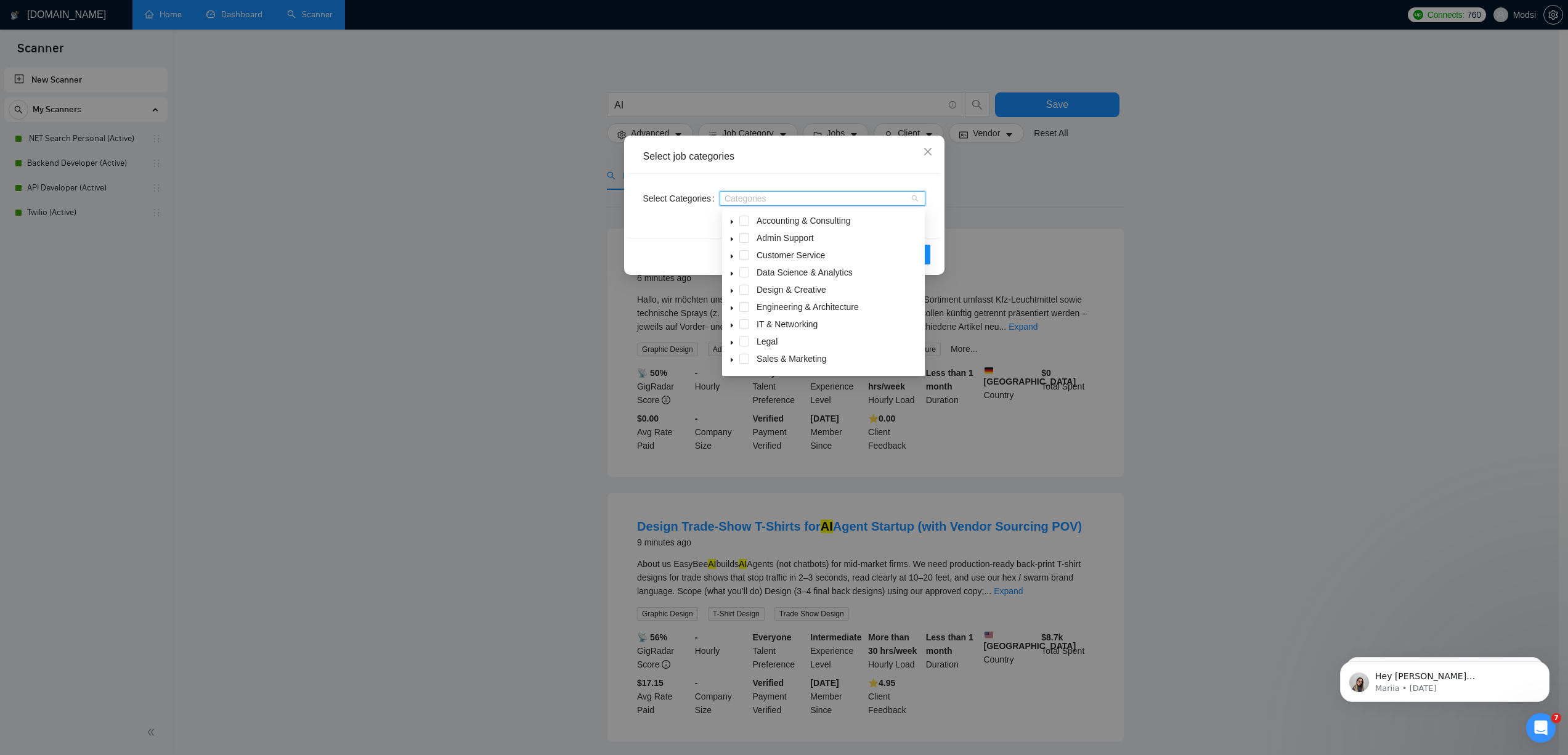
click at [734, 323] on icon "caret-down" at bounding box center [732, 326] width 6 height 6
click at [735, 238] on span at bounding box center [732, 241] width 15 height 15
click at [735, 345] on span at bounding box center [732, 345] width 15 height 15
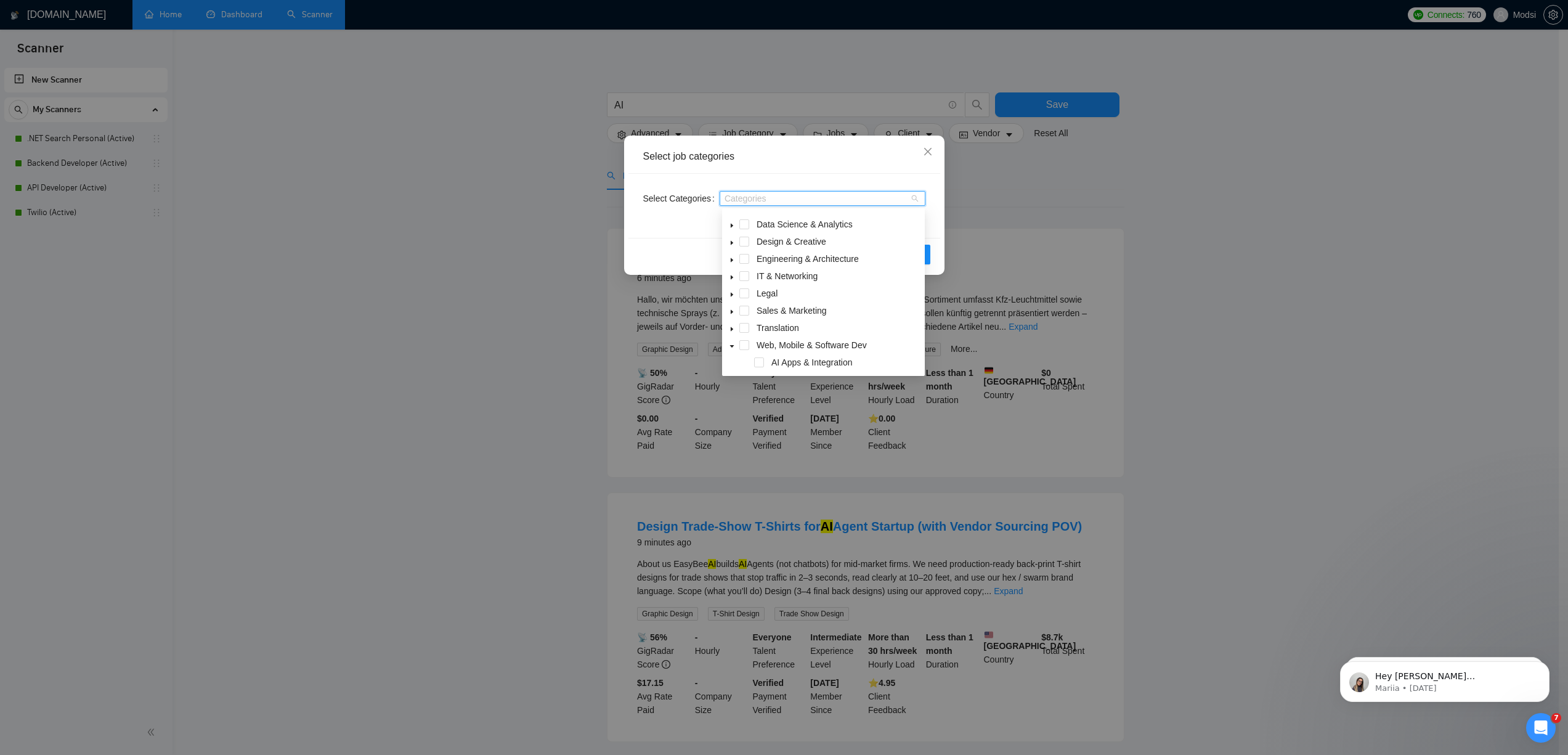
scroll to position [68, 0]
click at [745, 329] on span at bounding box center [744, 324] width 10 height 10
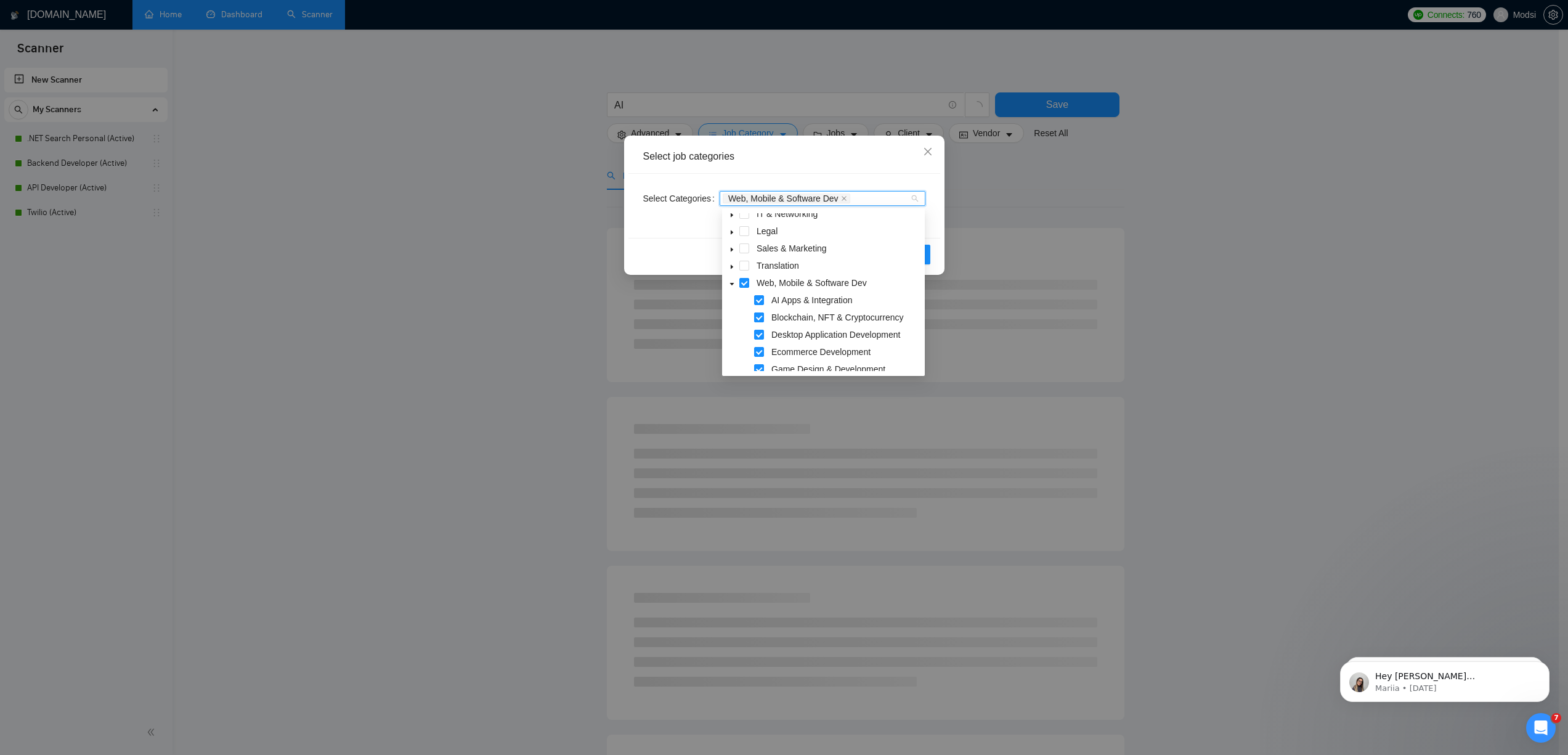
click at [758, 320] on span at bounding box center [758, 317] width 10 height 10
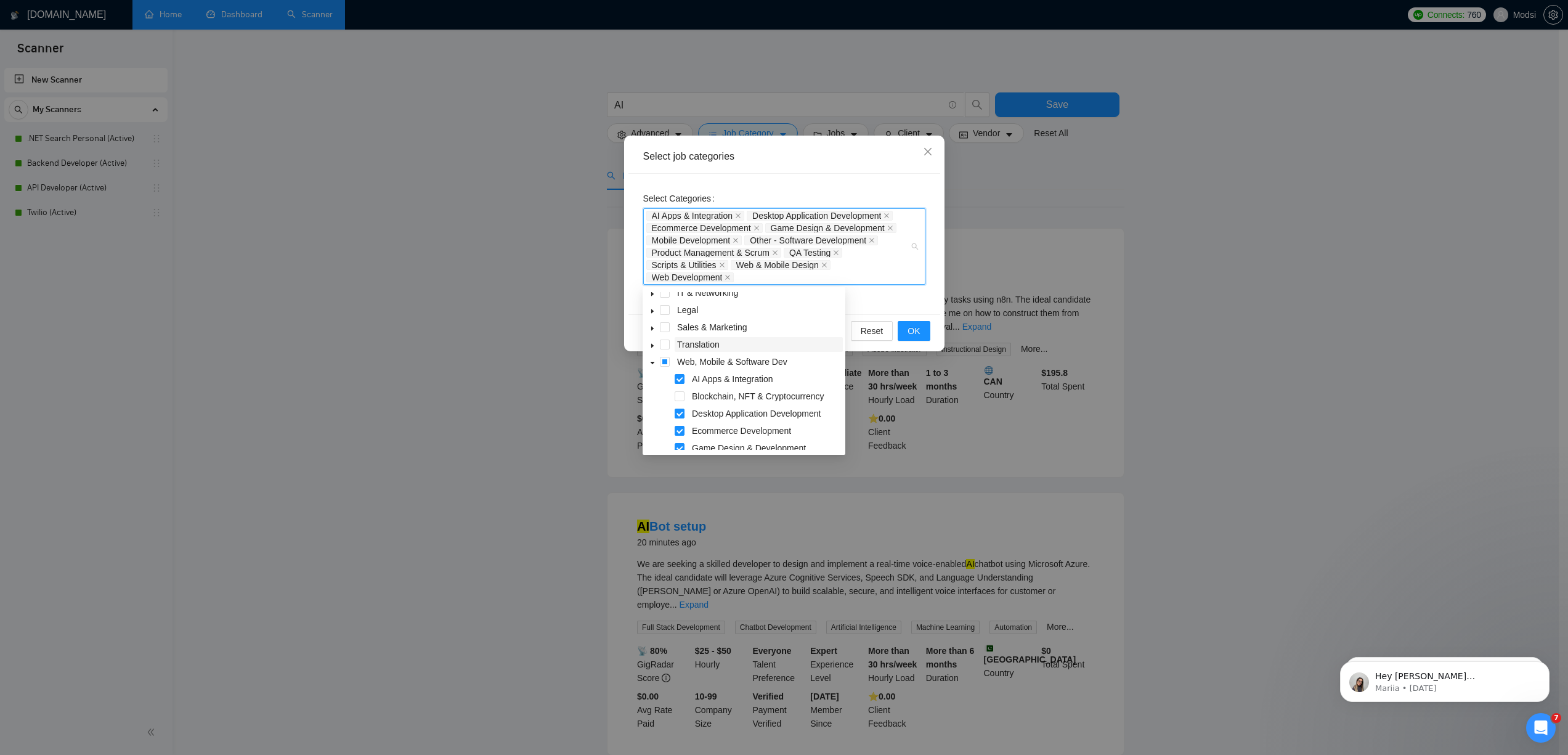
scroll to position [198, 0]
click at [683, 362] on span at bounding box center [679, 360] width 10 height 10
click at [680, 403] on span at bounding box center [679, 400] width 10 height 10
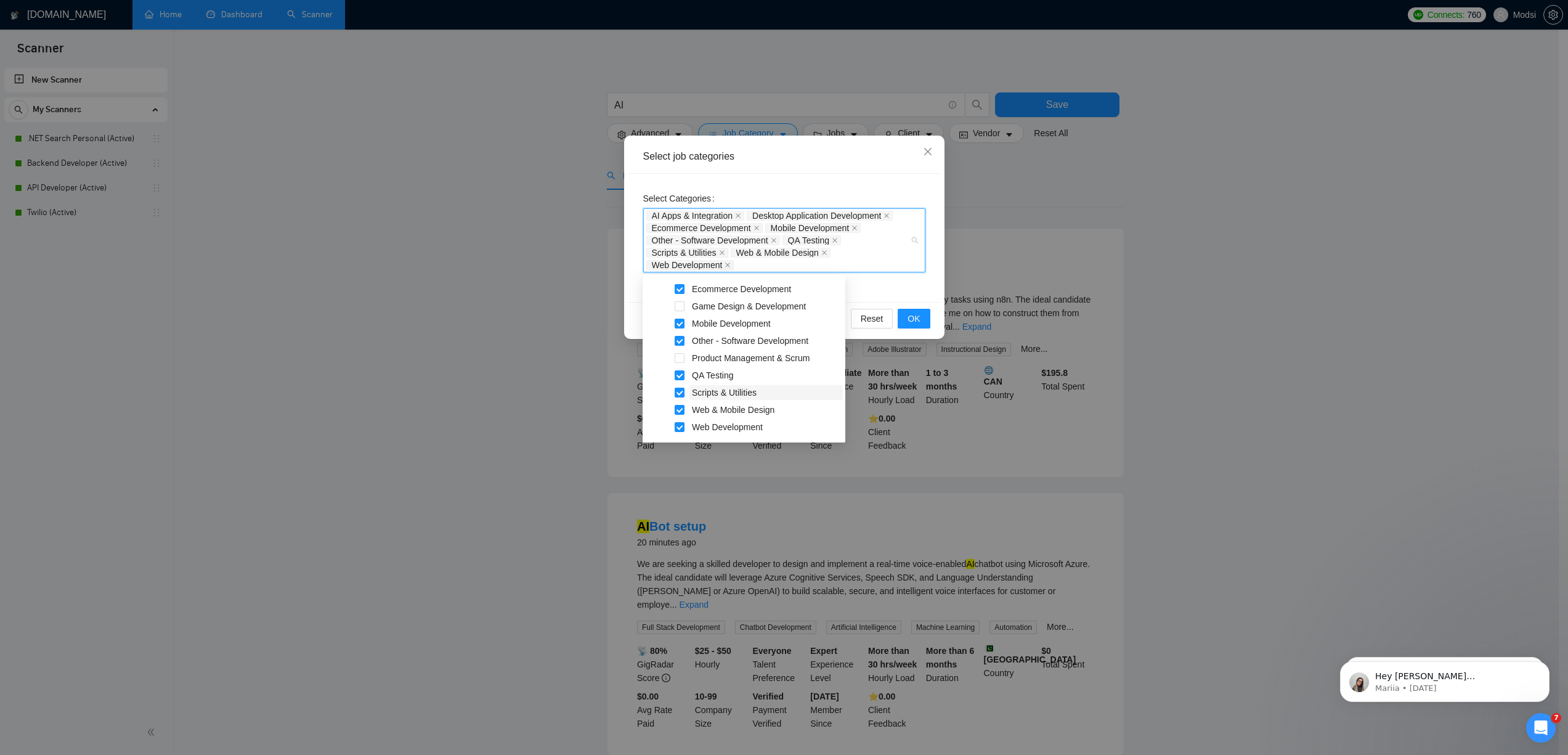
scroll to position [257, 0]
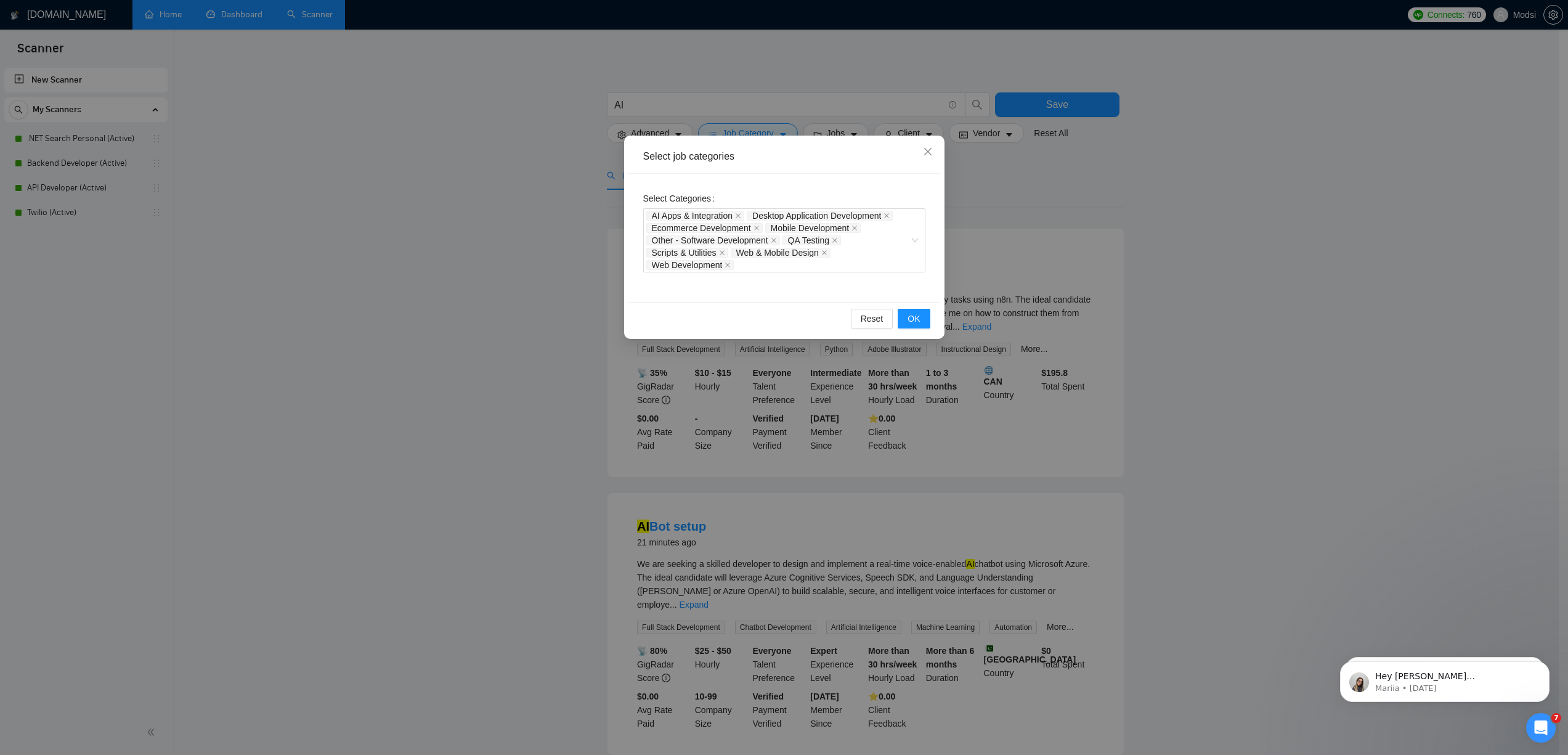
click at [881, 297] on div "Select Categories AI Apps & Integration Desktop Application Development Ecommer…" at bounding box center [784, 237] width 312 height 128
click at [921, 323] on button "OK" at bounding box center [913, 318] width 32 height 20
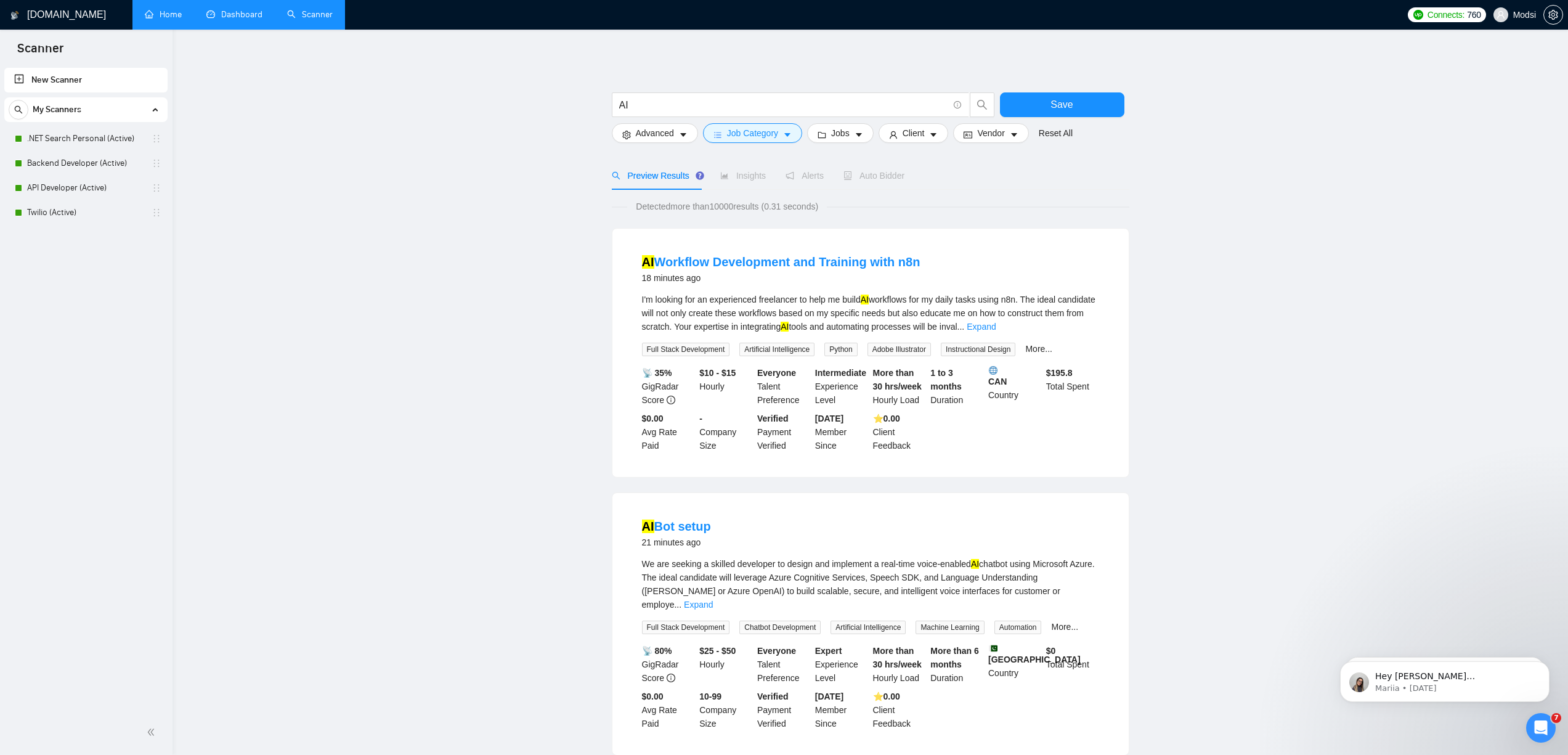
click at [914, 134] on span "Client" at bounding box center [913, 133] width 22 height 13
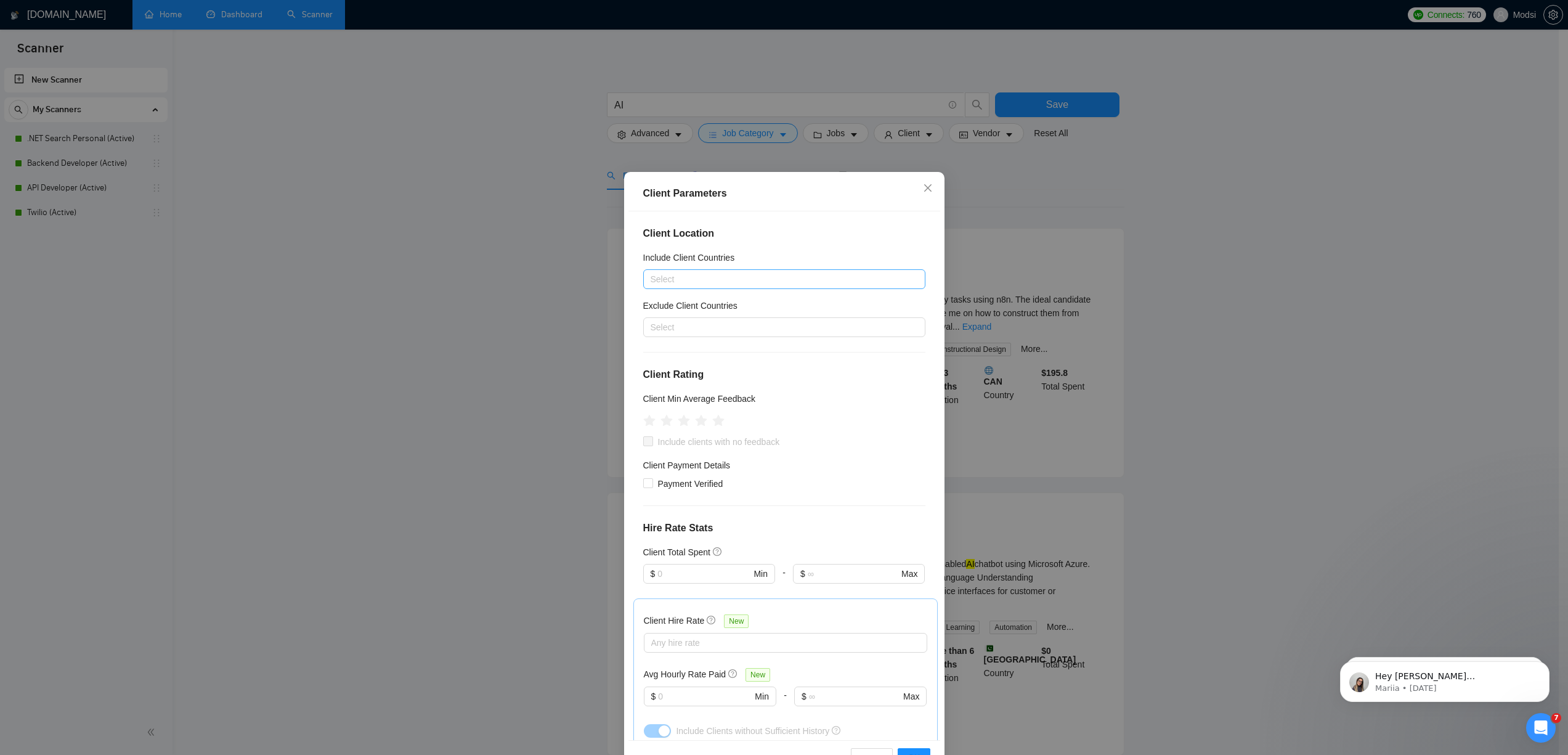
click at [813, 280] on div at bounding box center [778, 279] width 264 height 15
click at [727, 345] on div "[GEOGRAPHIC_DATA]" at bounding box center [780, 344] width 254 height 13
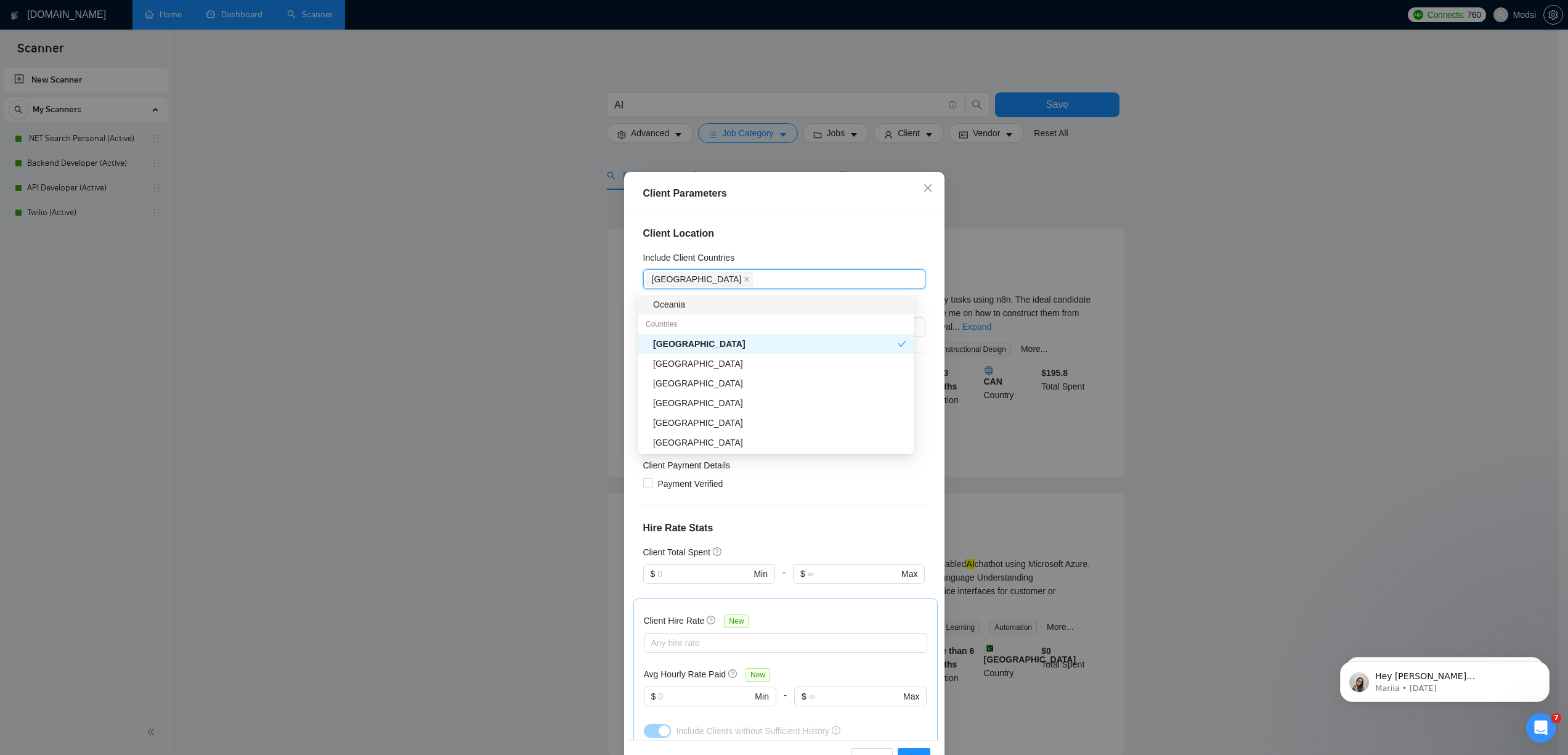
click at [853, 230] on h4 "Client Location" at bounding box center [784, 234] width 282 height 15
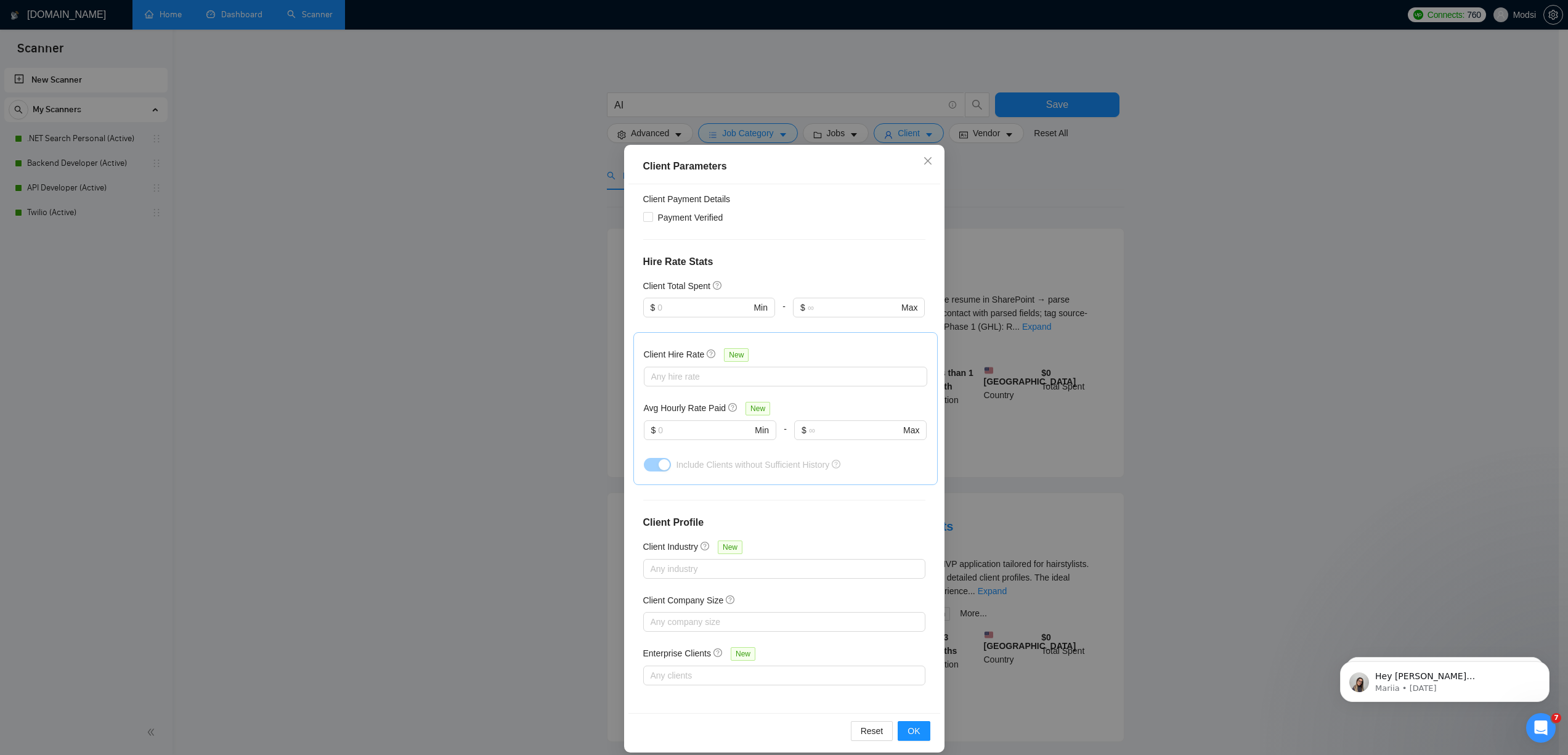
scroll to position [39, 0]
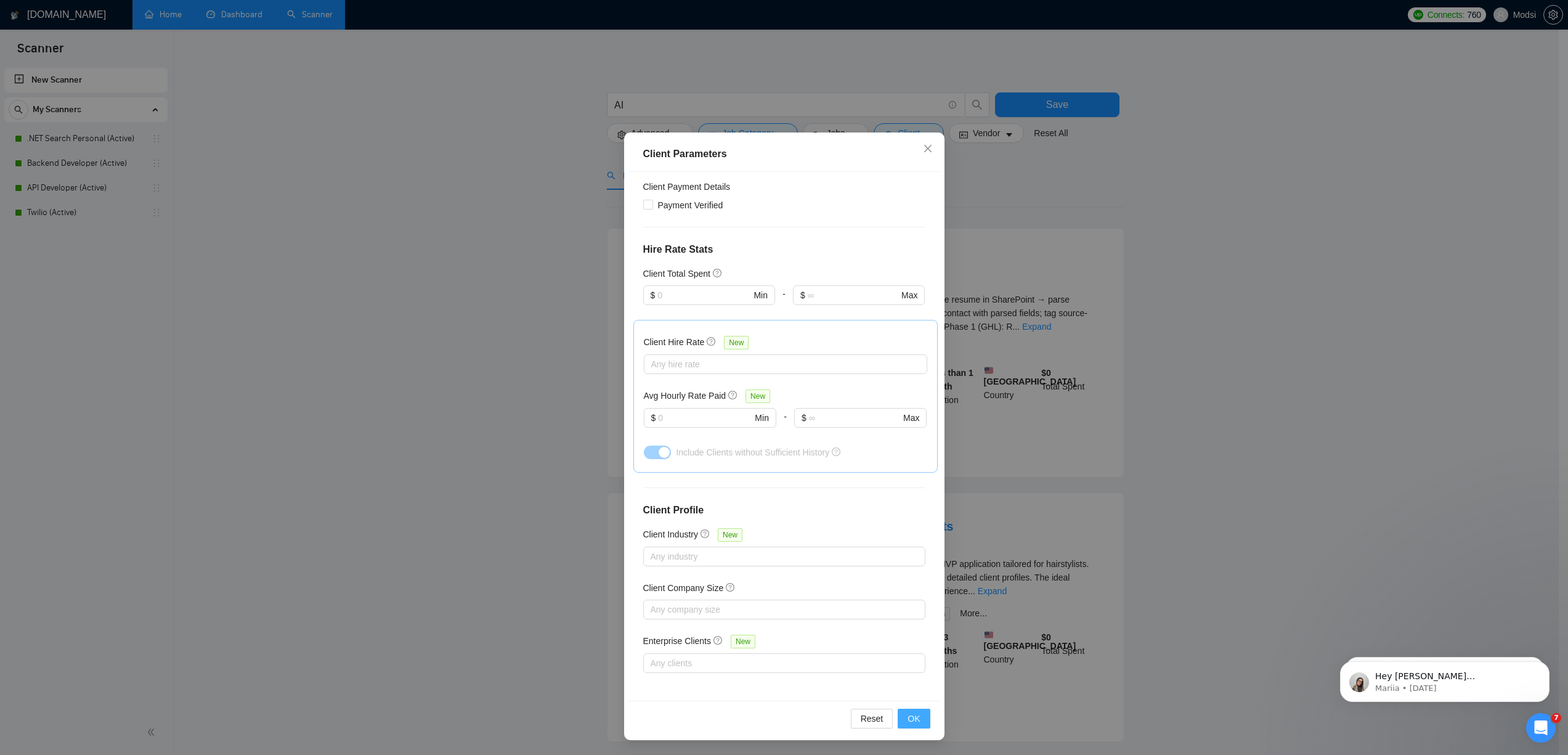
click at [907, 716] on span "OK" at bounding box center [913, 719] width 13 height 13
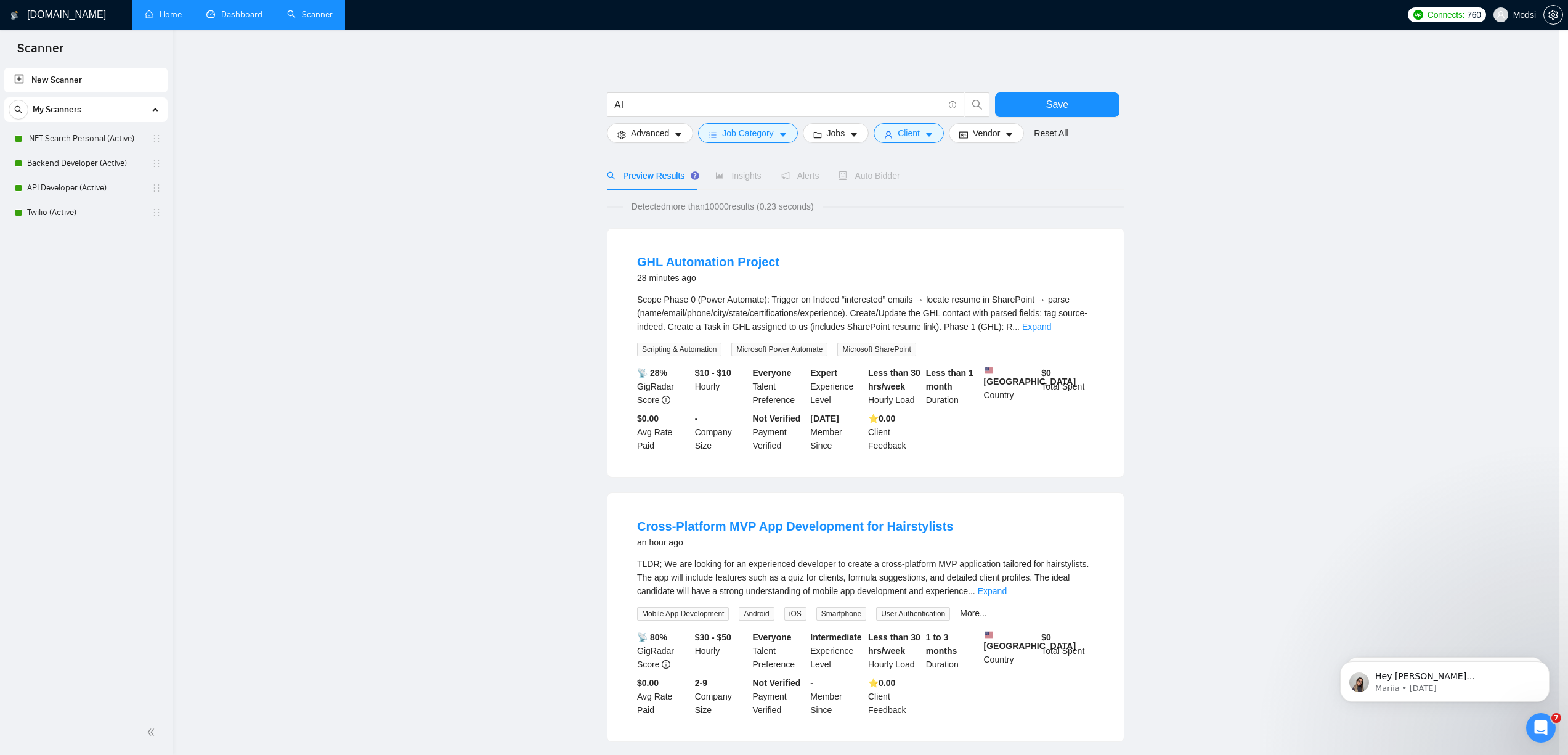
scroll to position [0, 0]
click at [677, 136] on button "Advanced" at bounding box center [655, 133] width 86 height 20
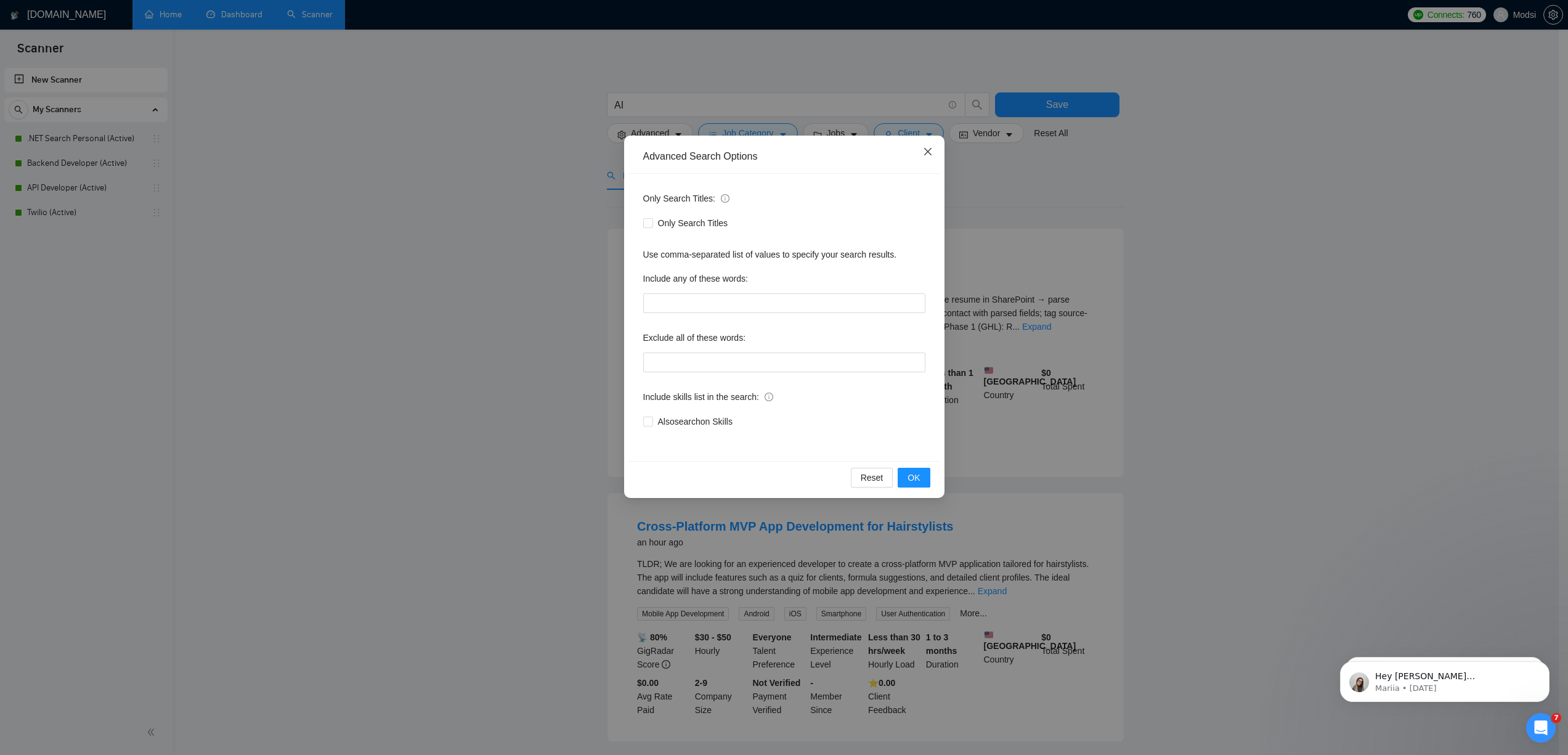
click at [932, 155] on span "Close" at bounding box center [927, 152] width 33 height 33
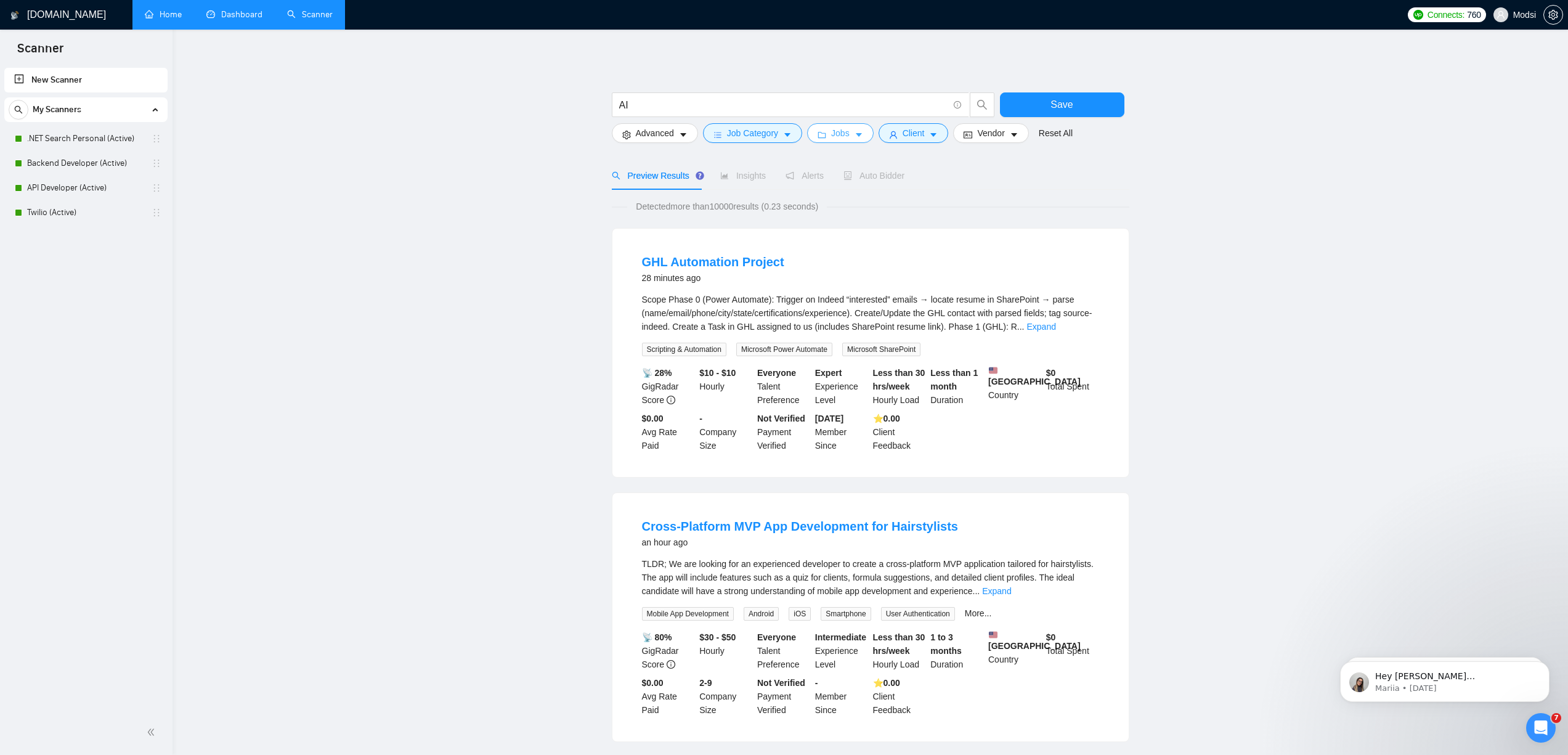
click at [837, 139] on span "Jobs" at bounding box center [840, 133] width 19 height 13
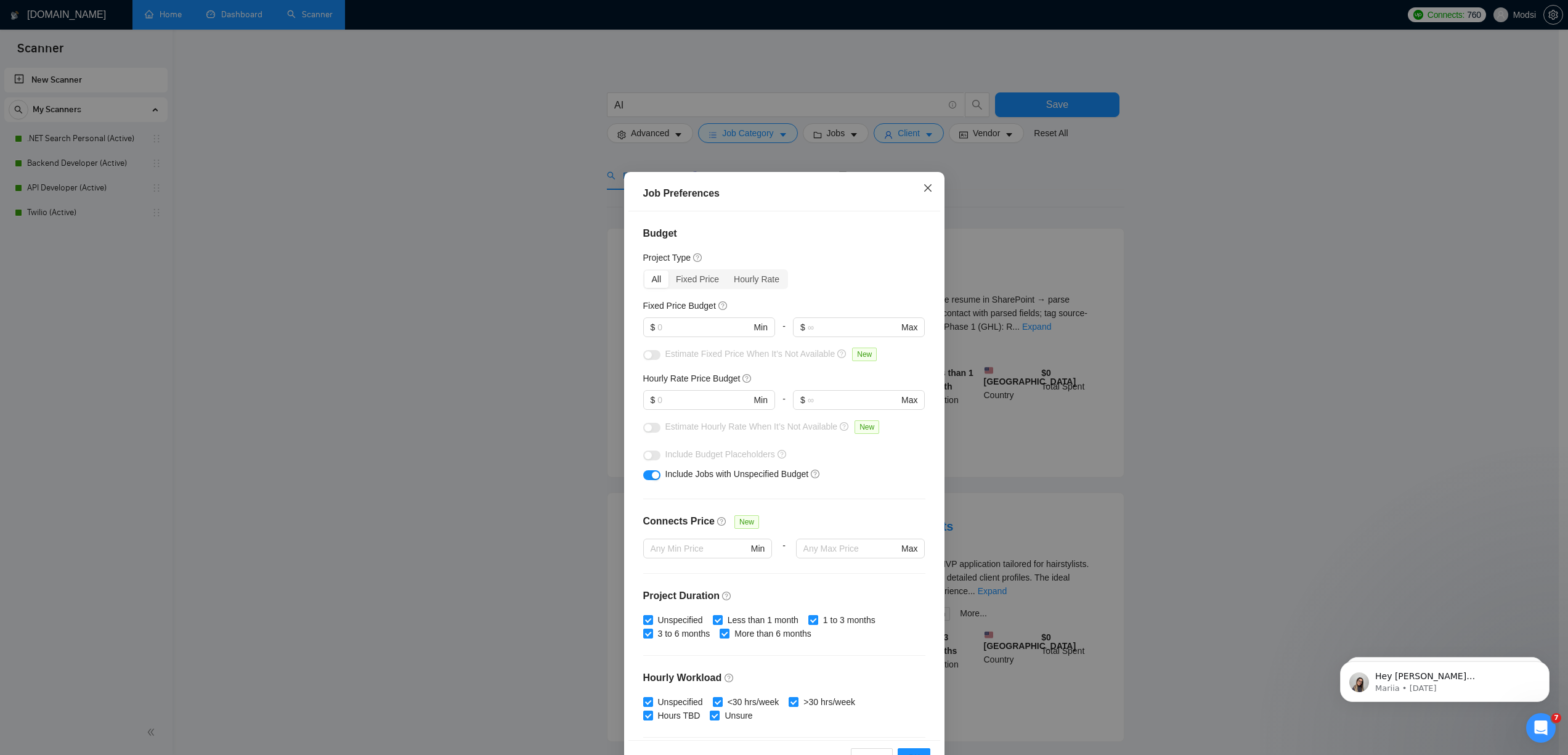
click at [923, 192] on icon "close" at bounding box center [927, 188] width 10 height 10
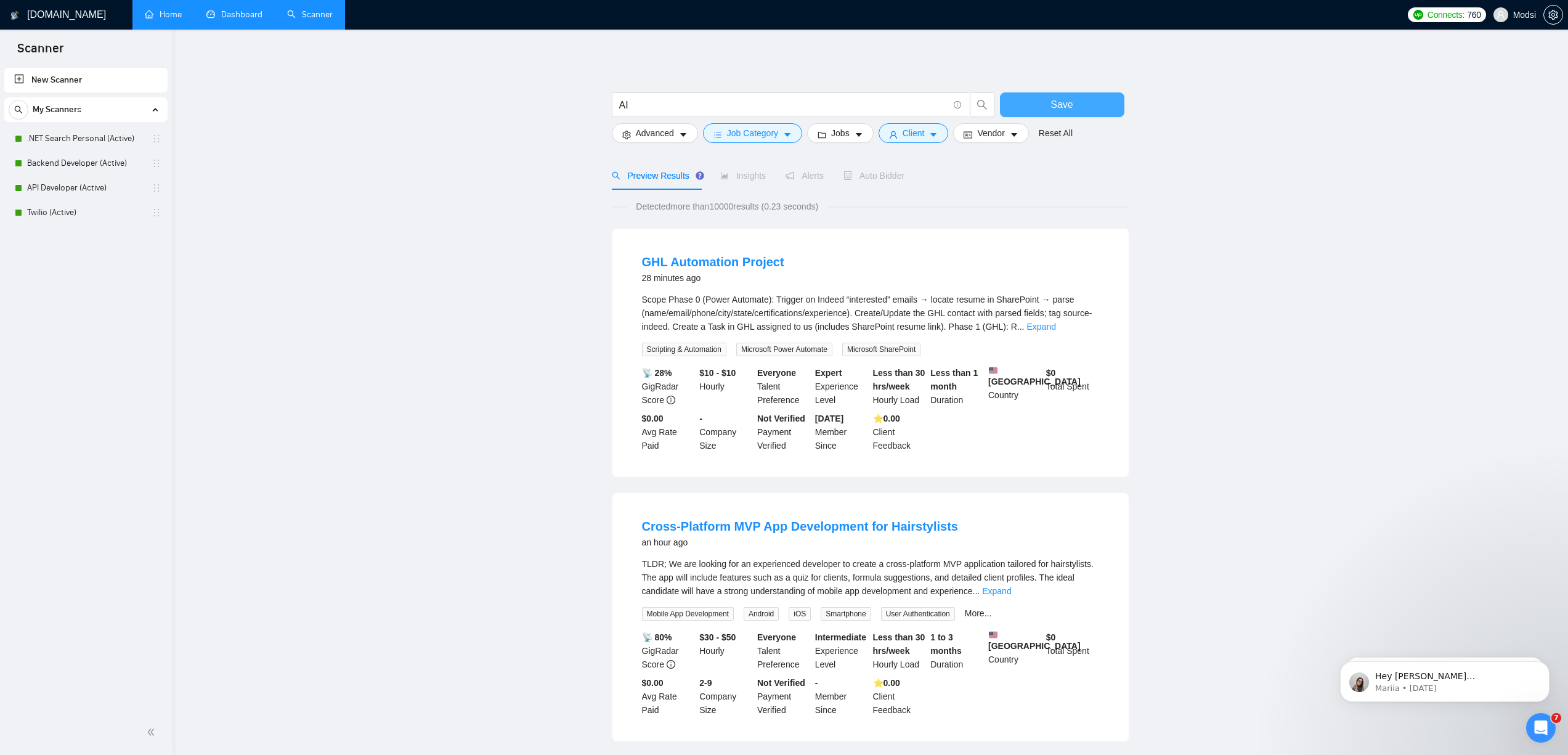
click at [989, 108] on button "Save" at bounding box center [1062, 105] width 125 height 24
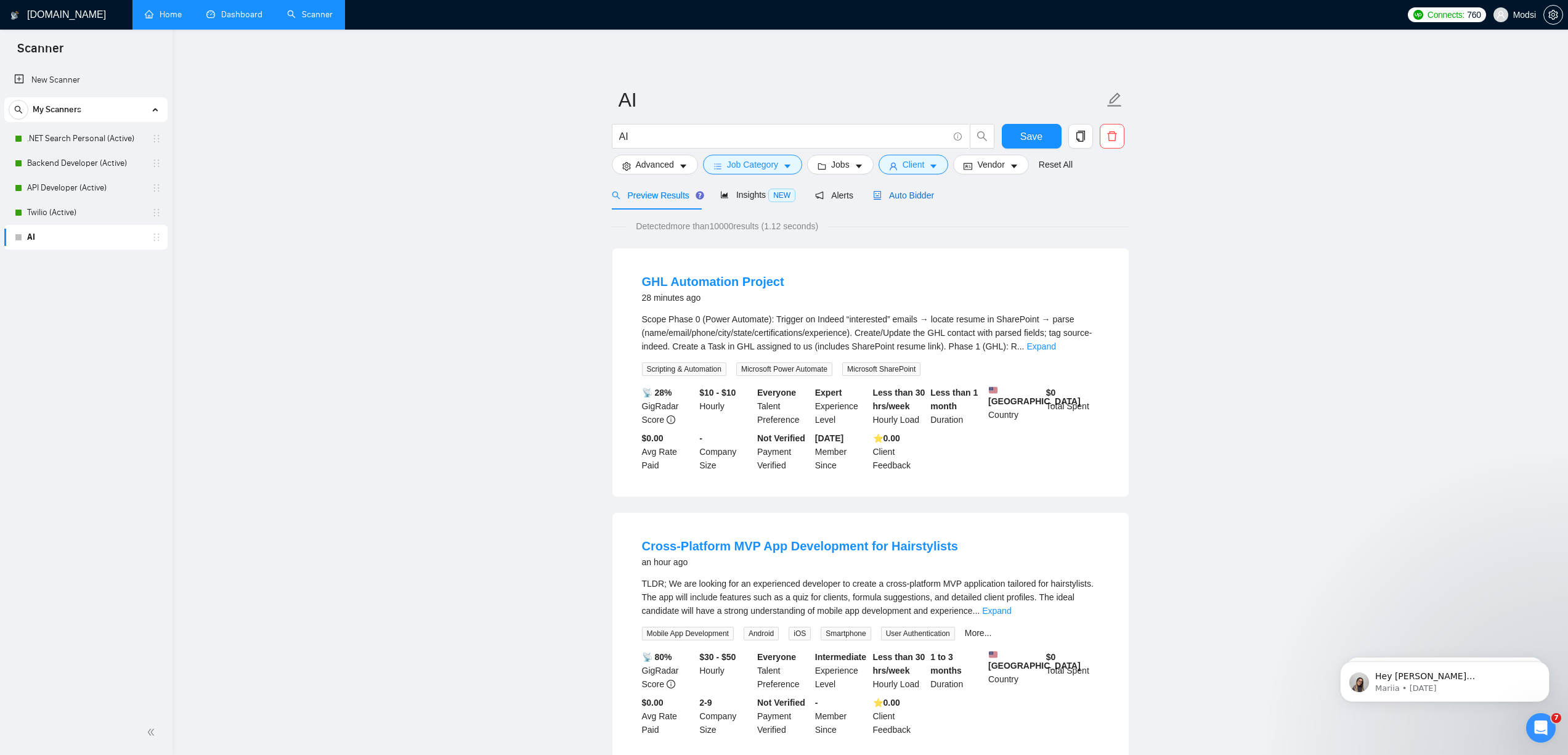
click at [889, 197] on span "Auto Bidder" at bounding box center [904, 195] width 61 height 10
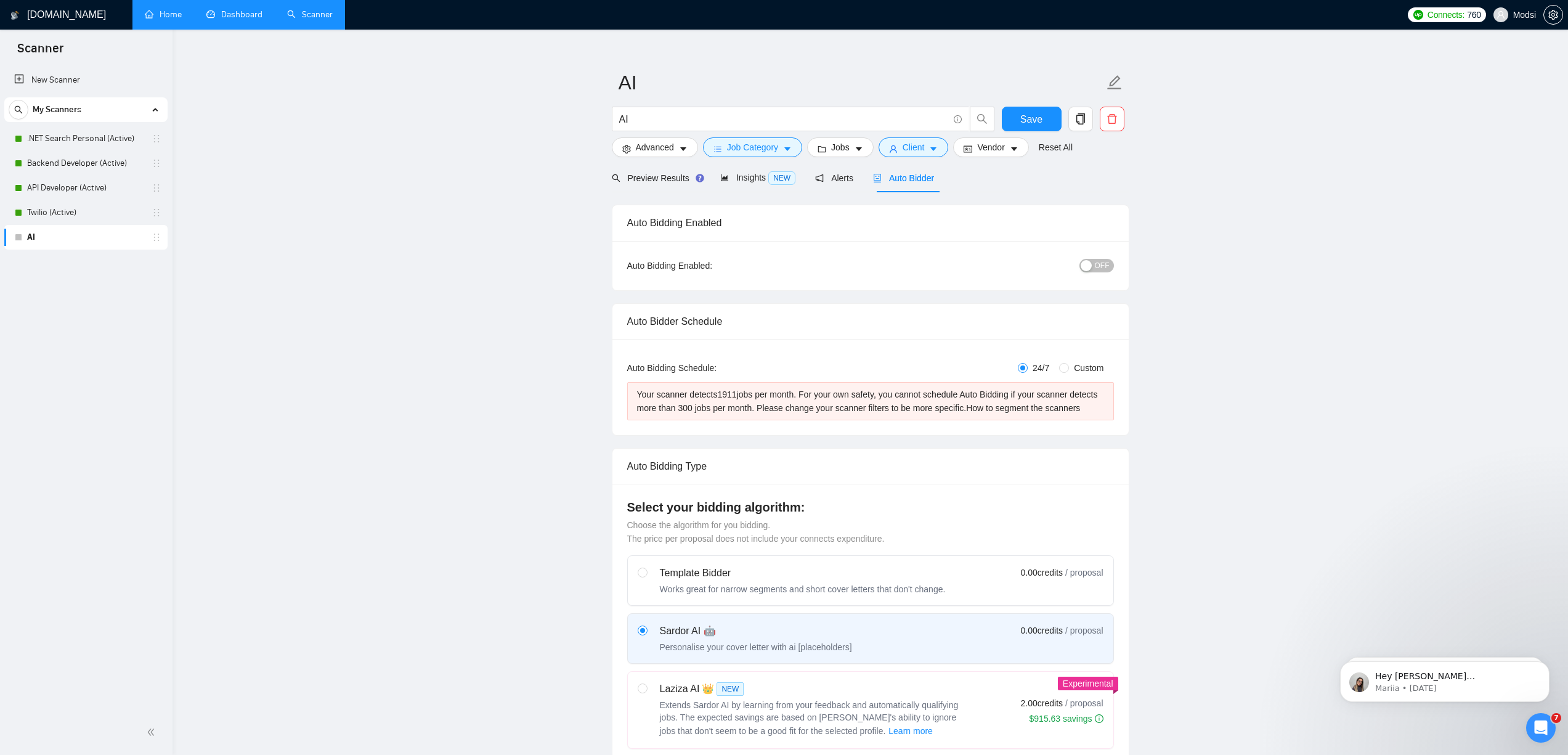
scroll to position [33, 0]
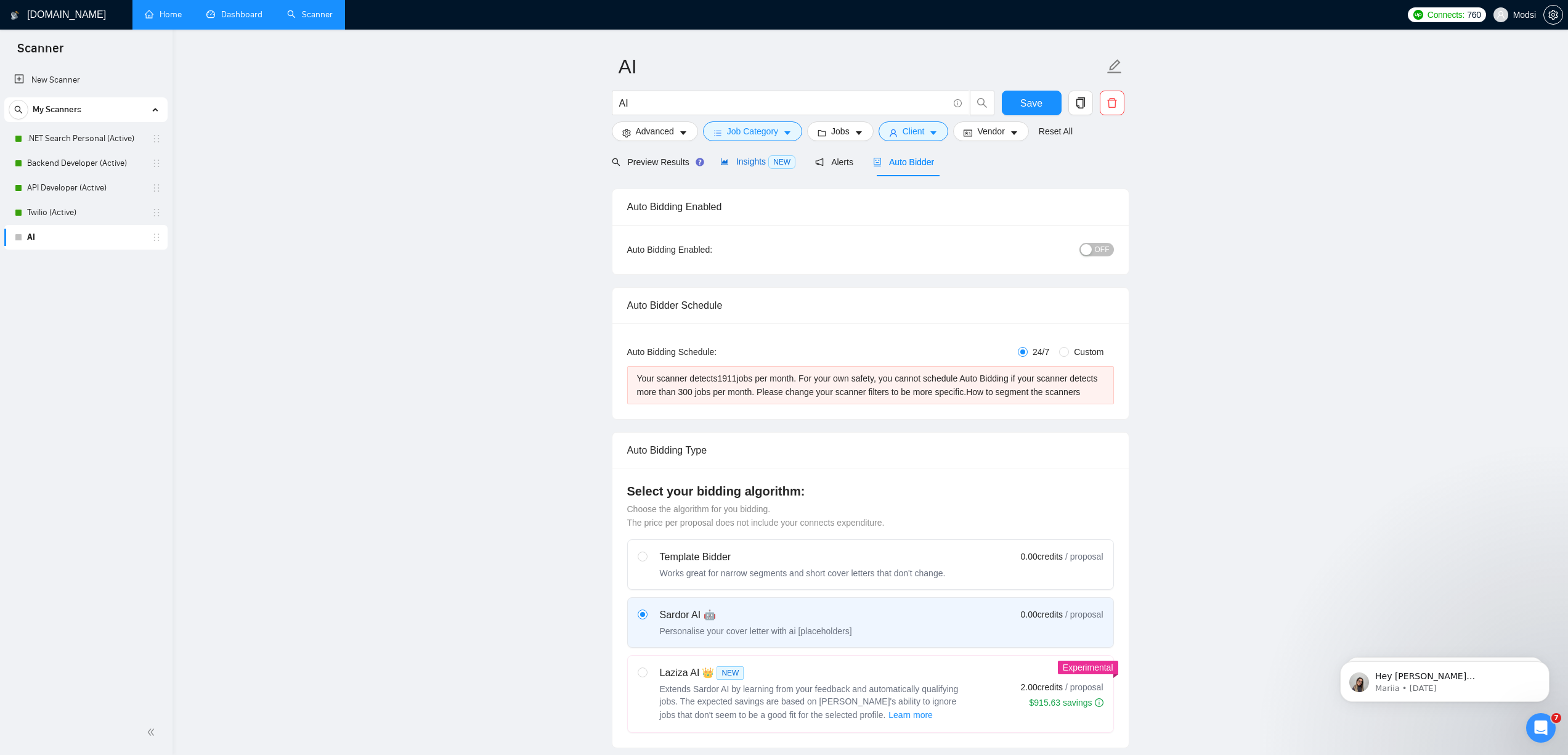
click at [739, 167] on div "Insights NEW" at bounding box center [757, 162] width 75 height 14
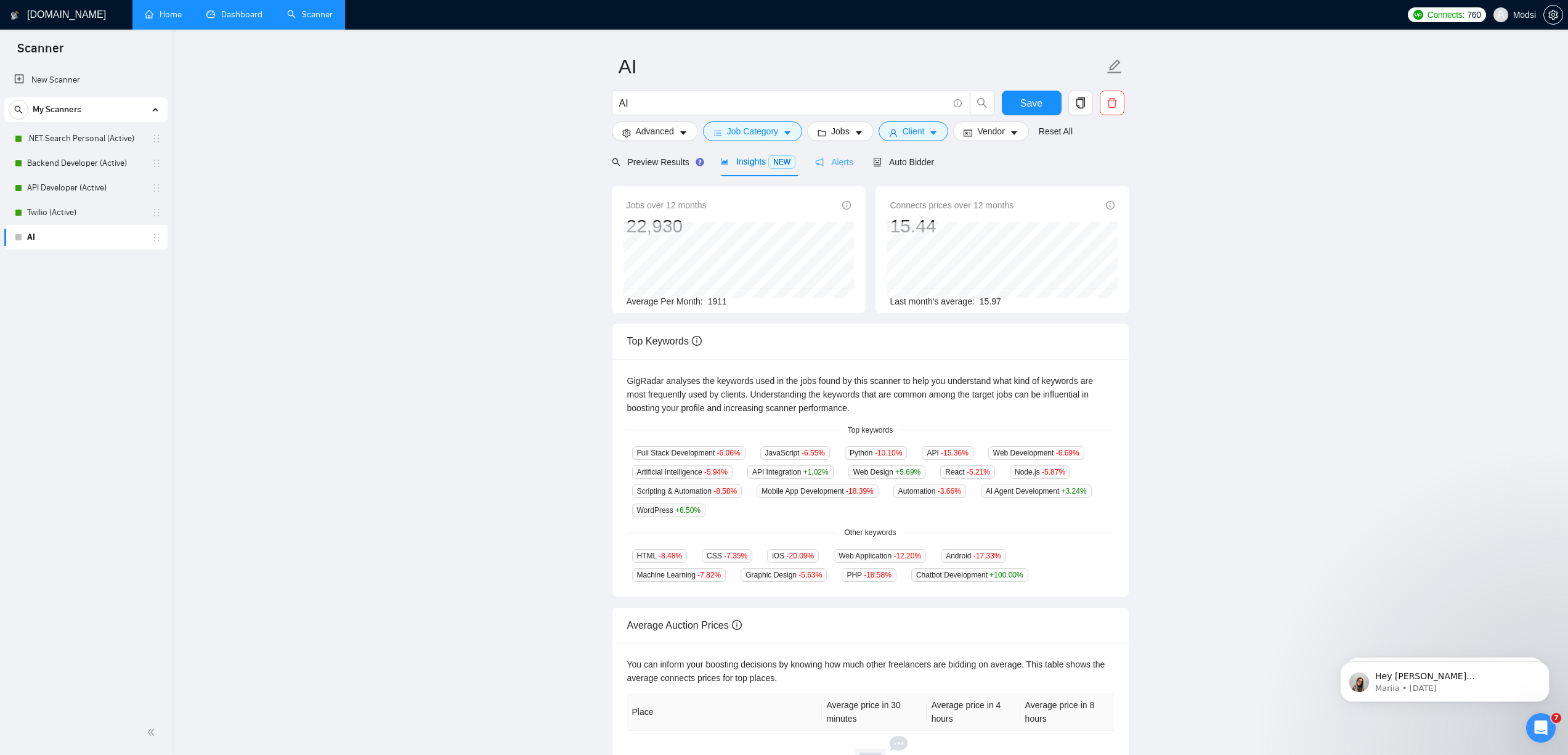
click at [831, 170] on div "Alerts" at bounding box center [834, 162] width 39 height 29
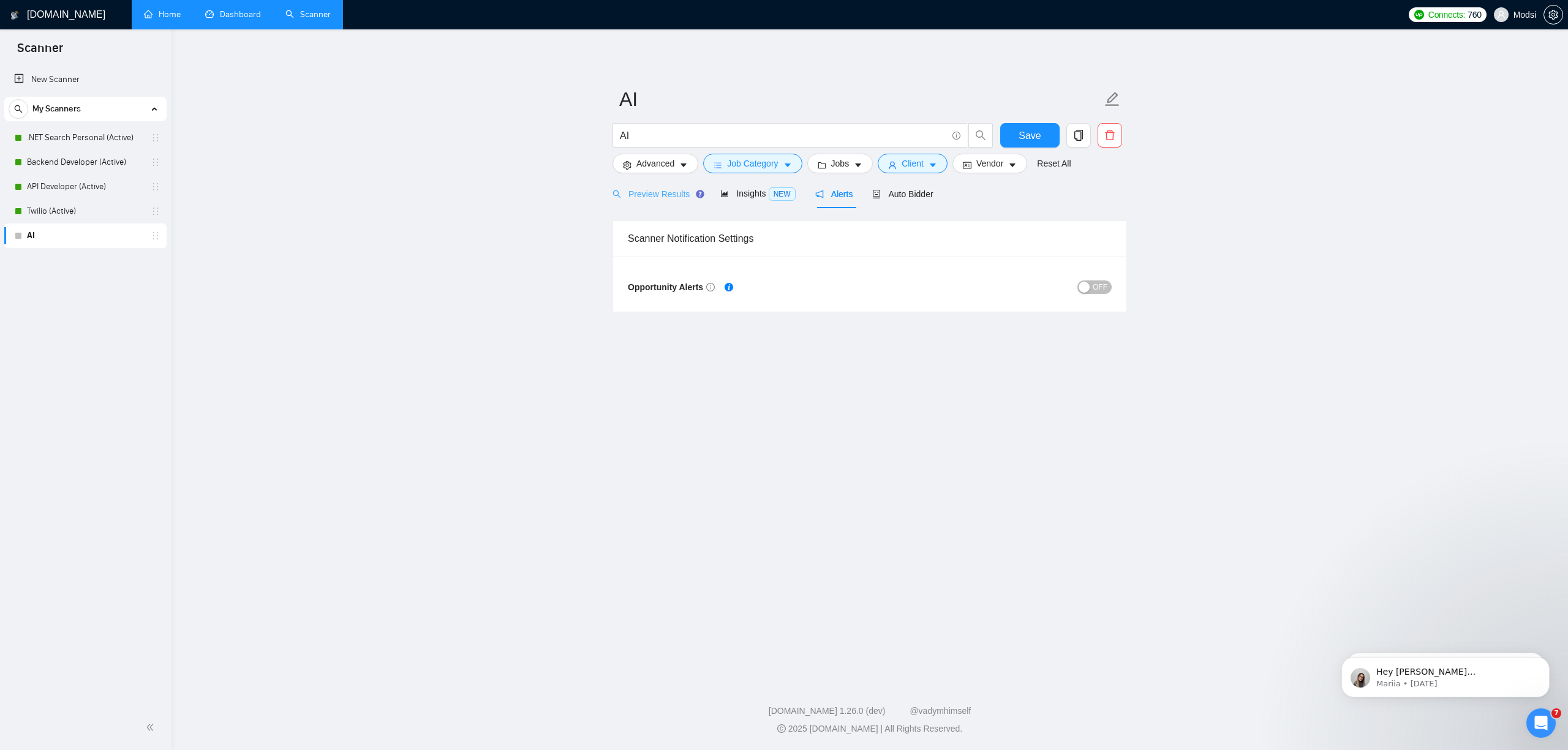
click at [636, 204] on div "Preview Results" at bounding box center [657, 193] width 88 height 29
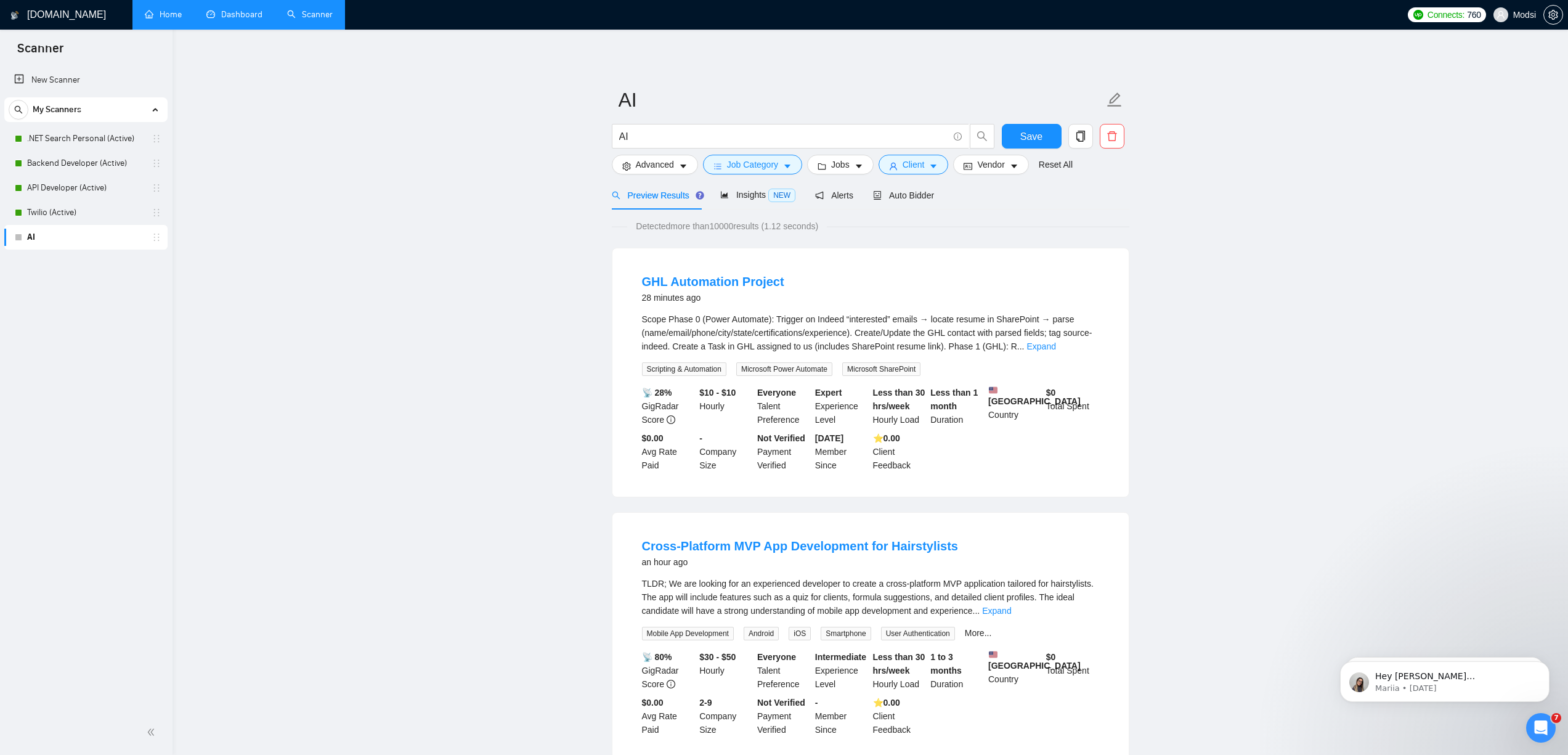
click at [842, 196] on span "Alerts" at bounding box center [834, 195] width 39 height 10
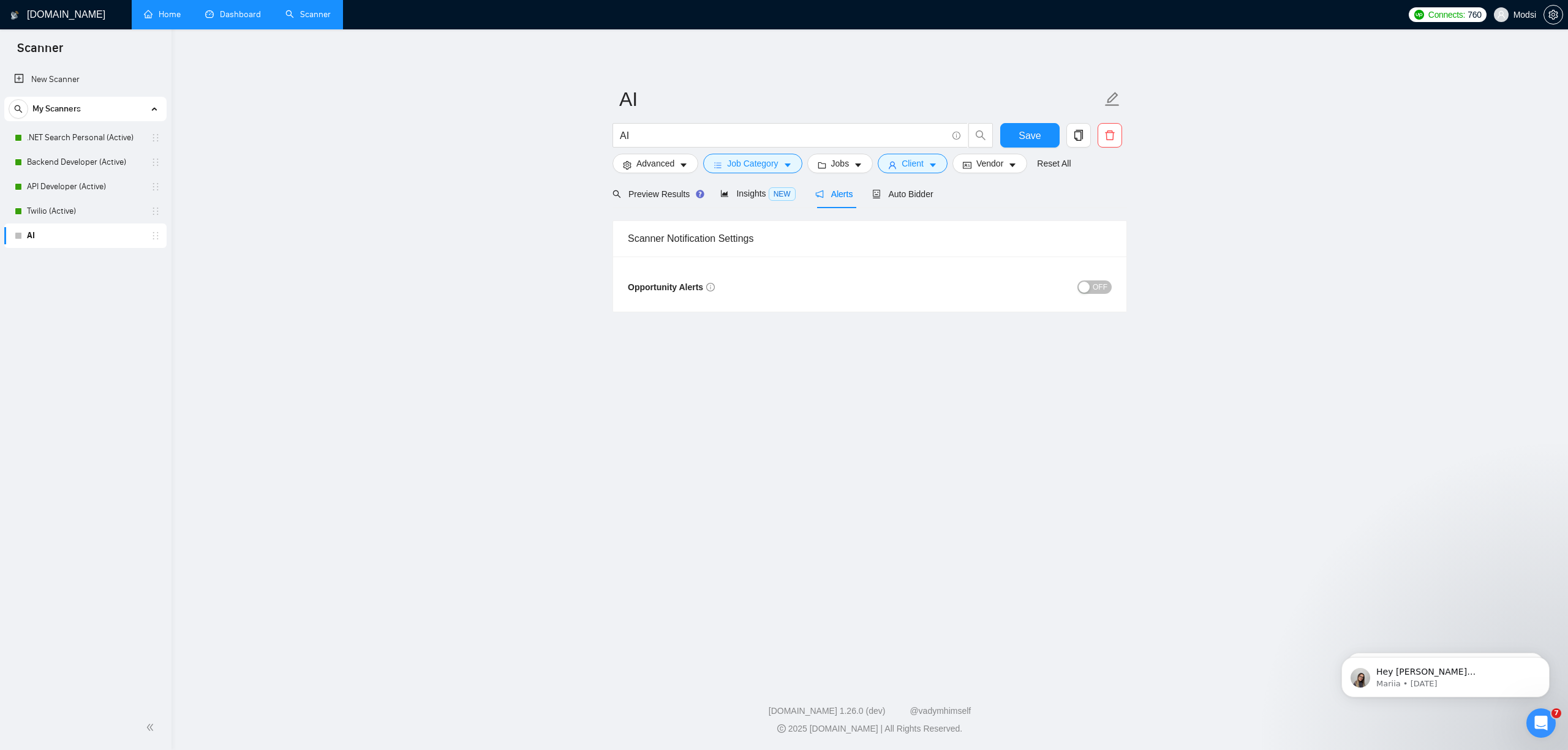
click at [714, 194] on div "Preview Results Insights NEW Alerts Auto Bidder" at bounding box center [773, 193] width 321 height 29
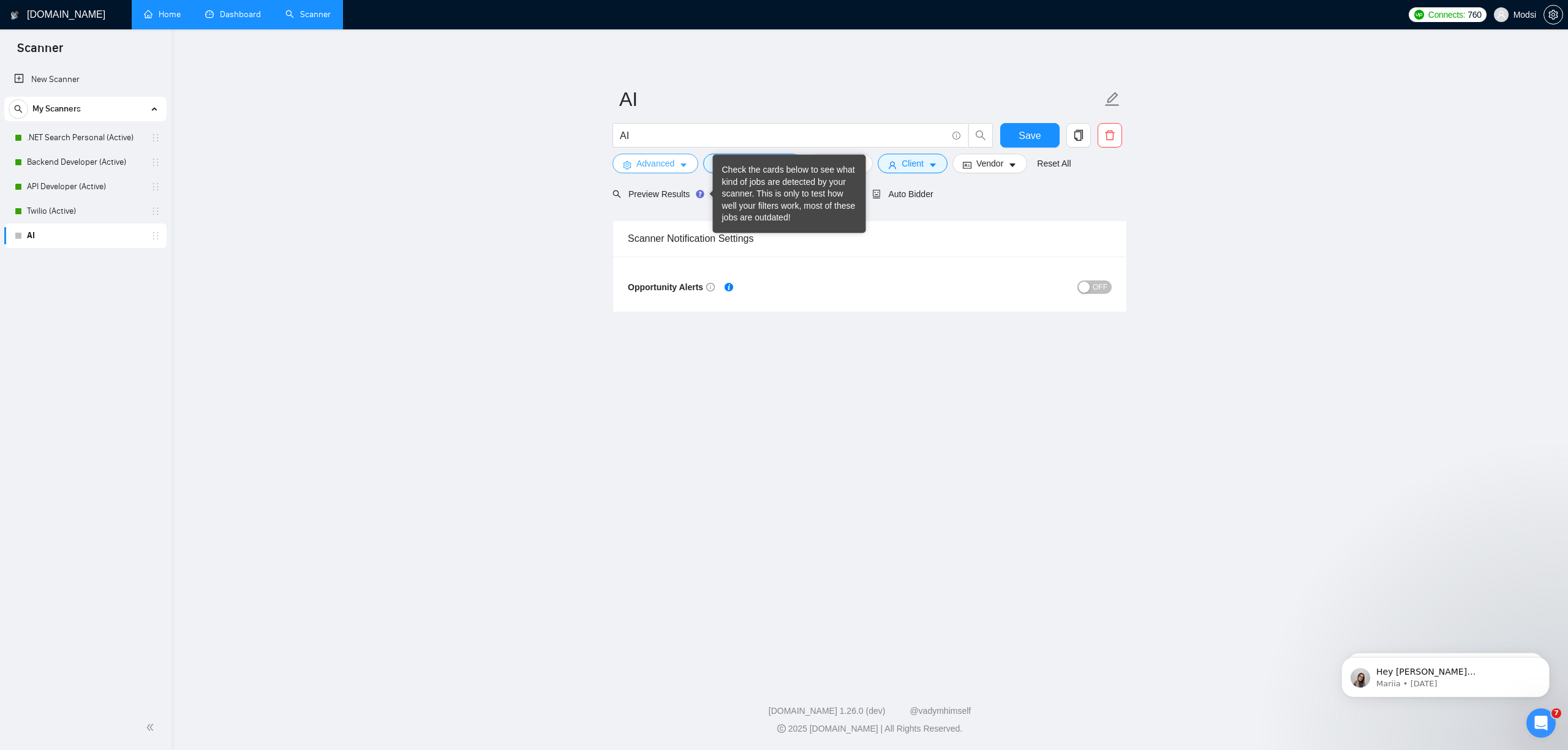
click at [666, 166] on span "Advanced" at bounding box center [655, 164] width 38 height 13
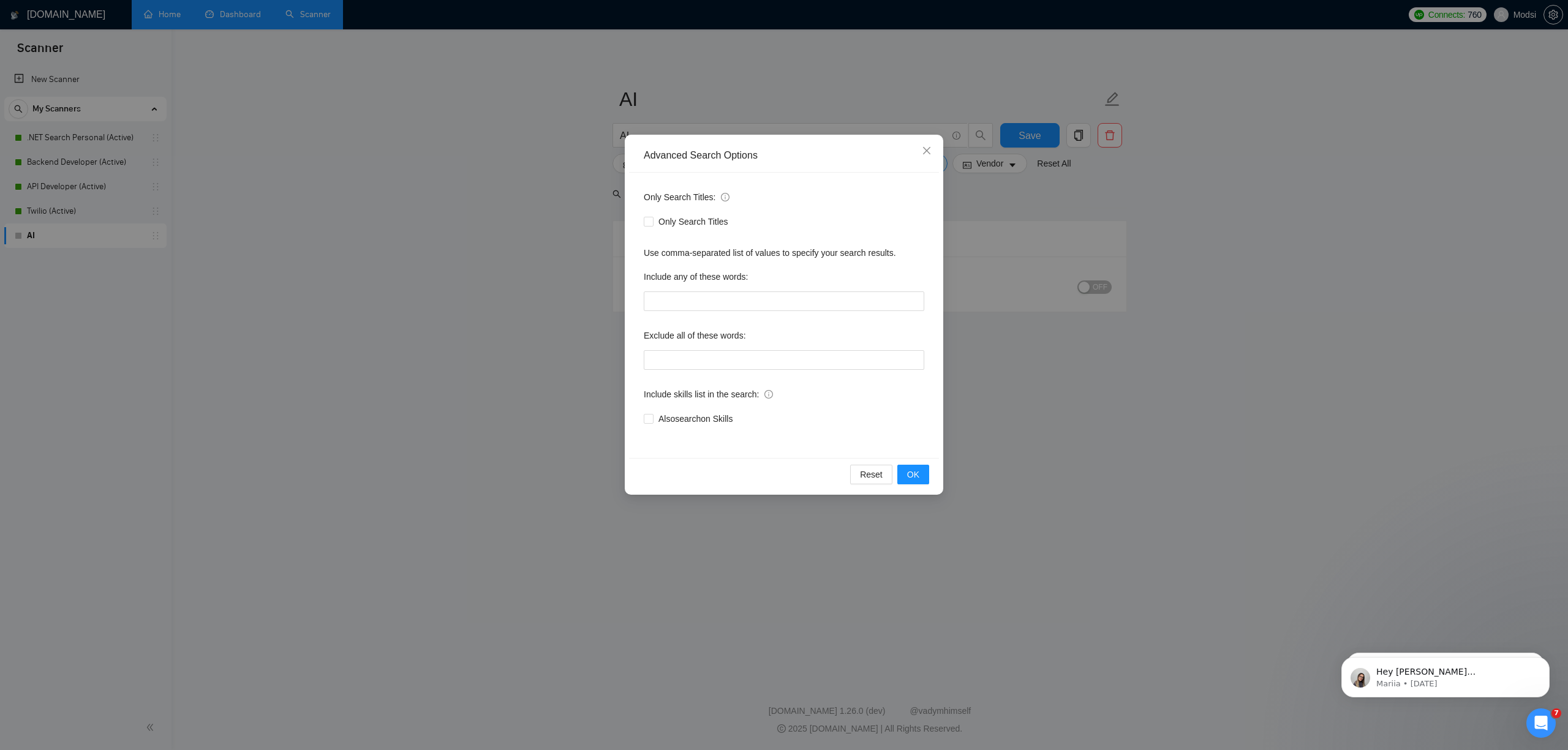
click at [571, 189] on div "Advanced Search Options Only Search Titles: Only Search Titles Use comma-separa…" at bounding box center [784, 375] width 1568 height 750
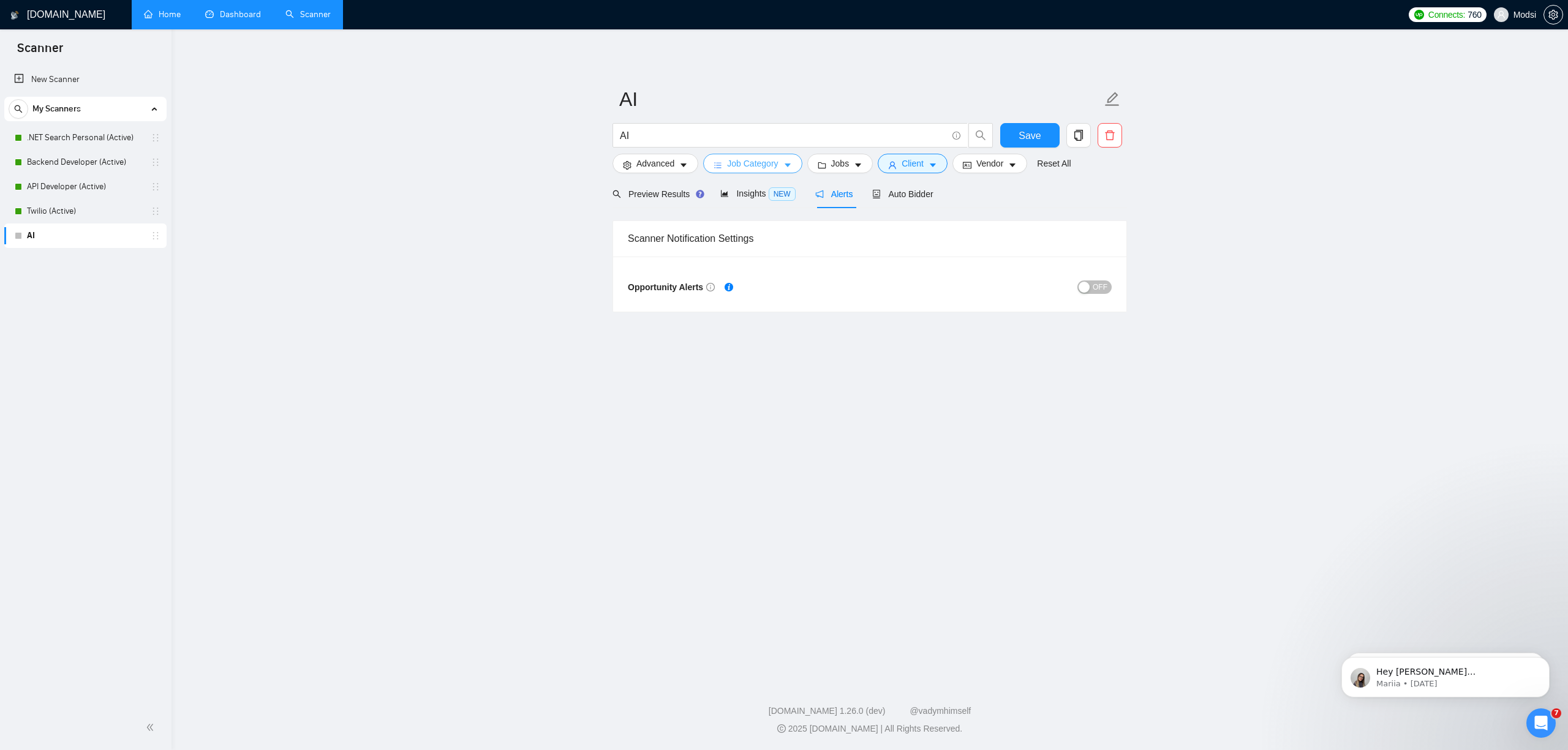
click at [787, 161] on icon "caret-down" at bounding box center [788, 166] width 9 height 9
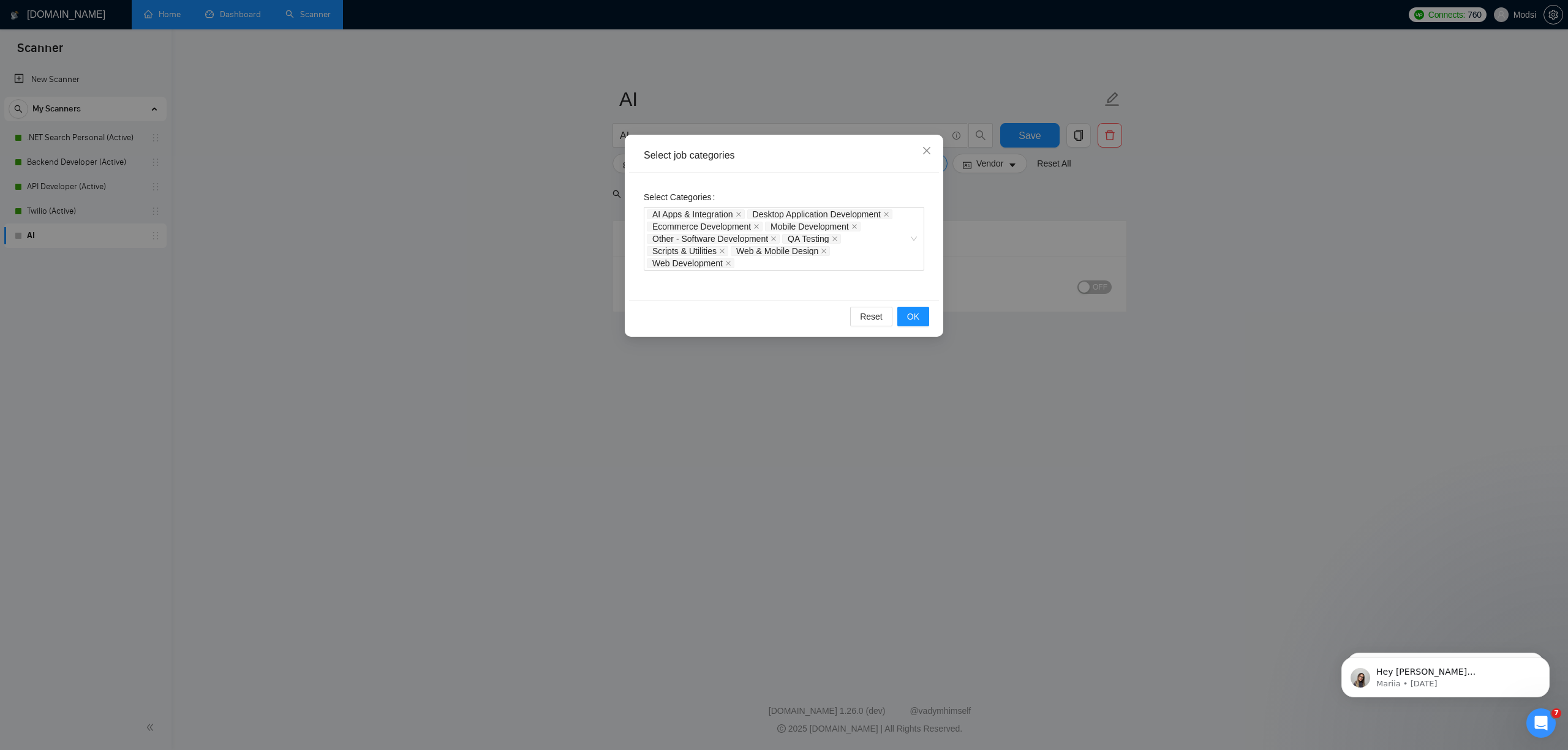
click at [983, 183] on div "Select job categories Select Categories AI Apps & Integration Desktop Applicati…" at bounding box center [784, 375] width 1568 height 750
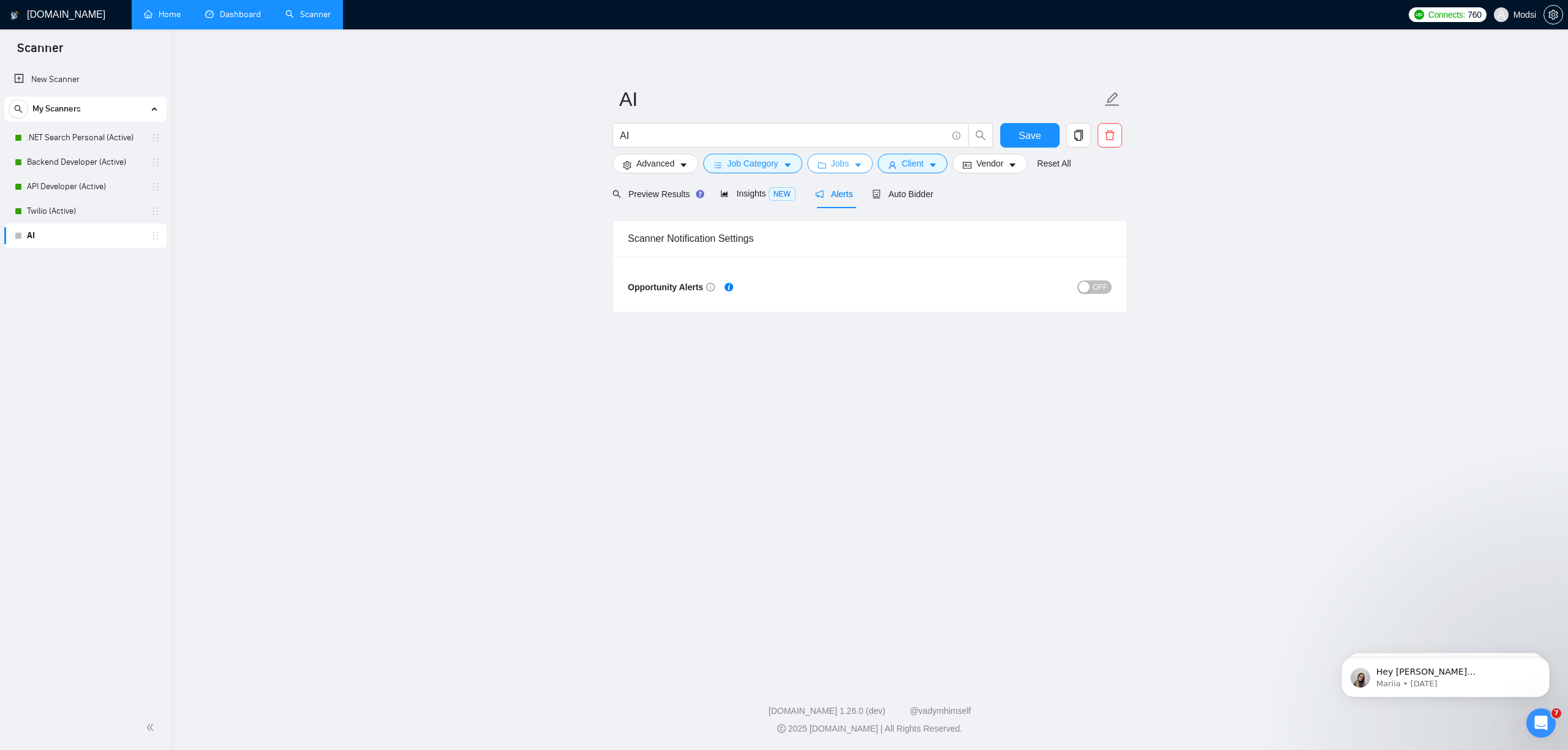
click at [863, 161] on span "caret-down" at bounding box center [858, 165] width 9 height 9
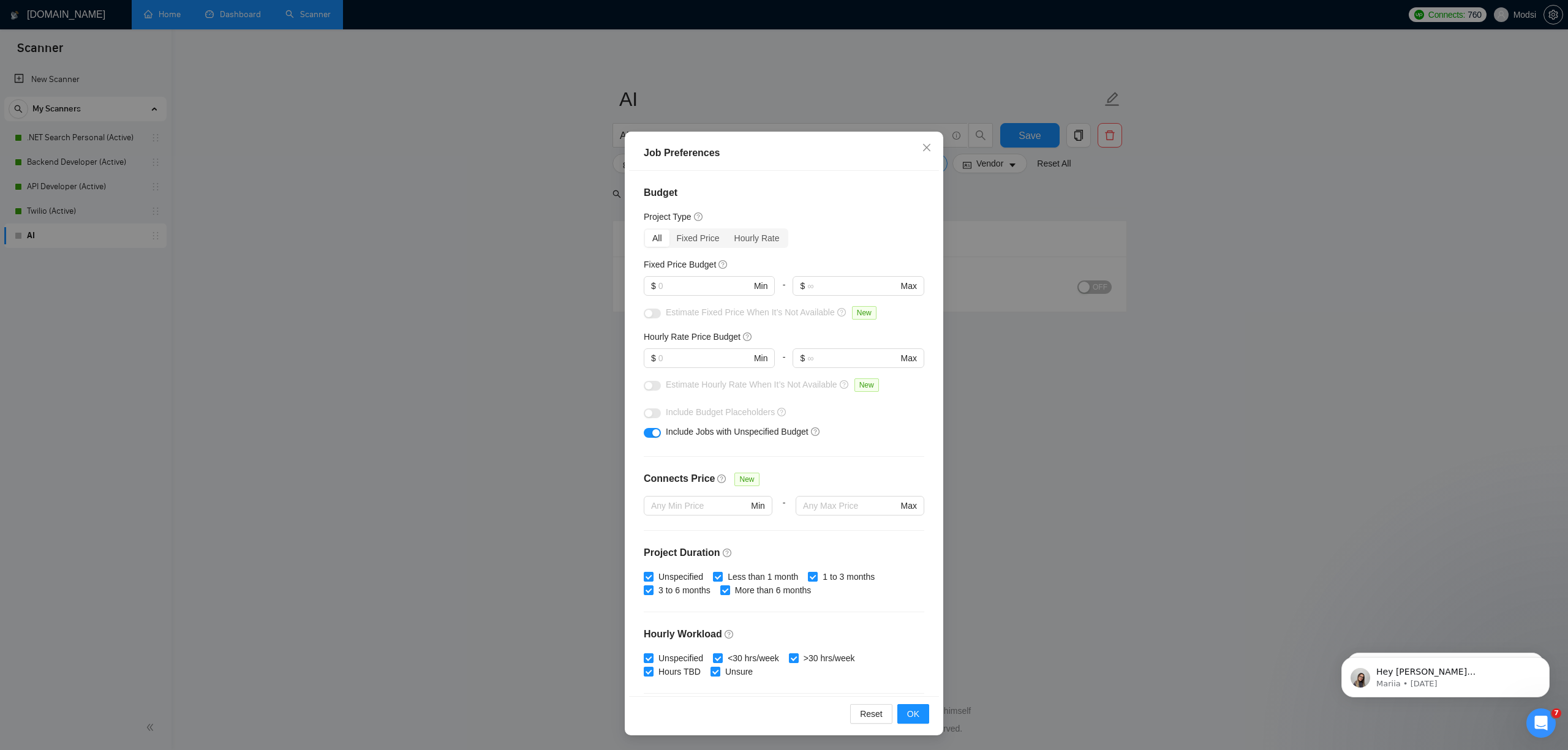
click at [983, 332] on div "Job Preferences Budget Project Type All Fixed Price Hourly Rate Fixed Price Bud…" at bounding box center [784, 375] width 1568 height 750
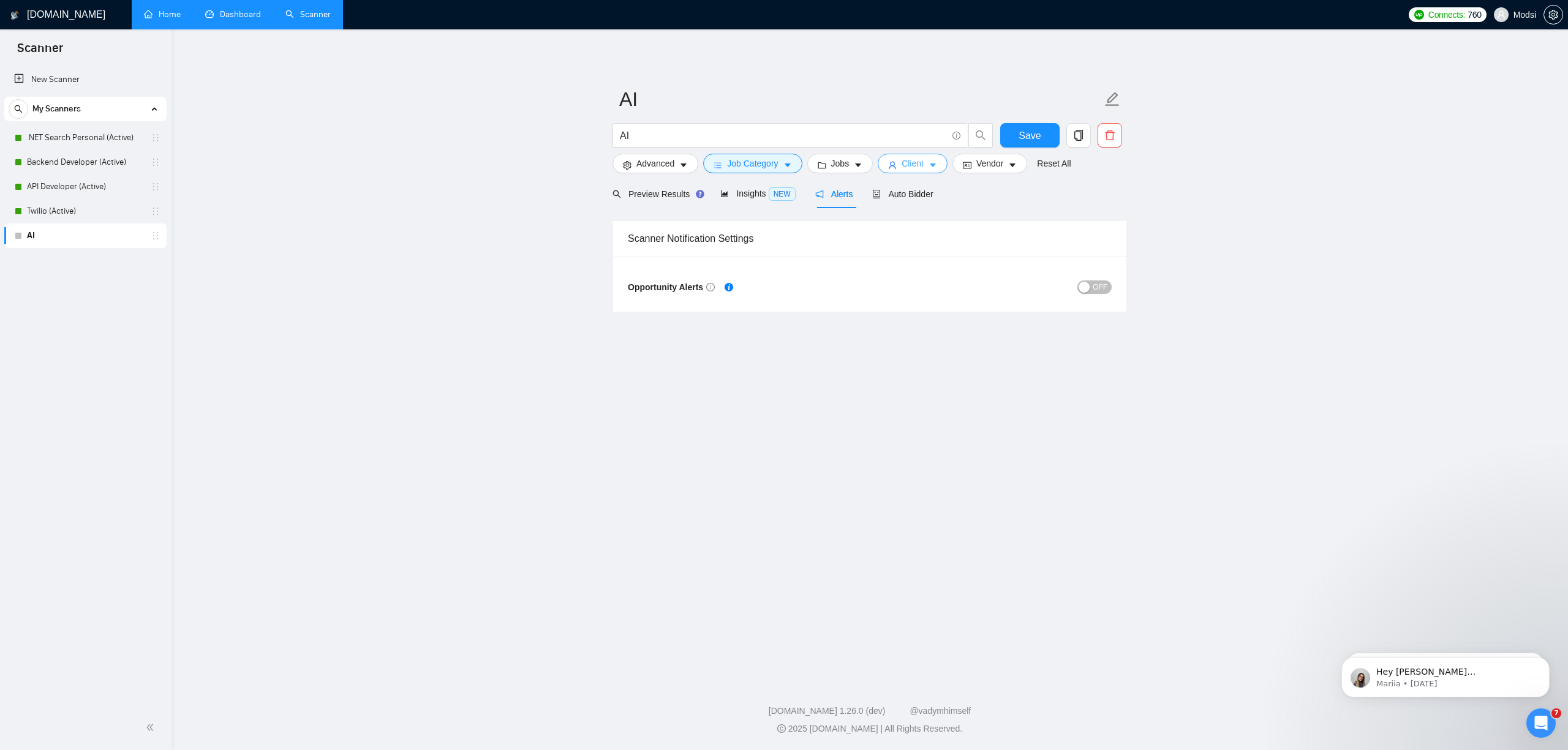
click at [947, 167] on button "Client" at bounding box center [913, 164] width 70 height 20
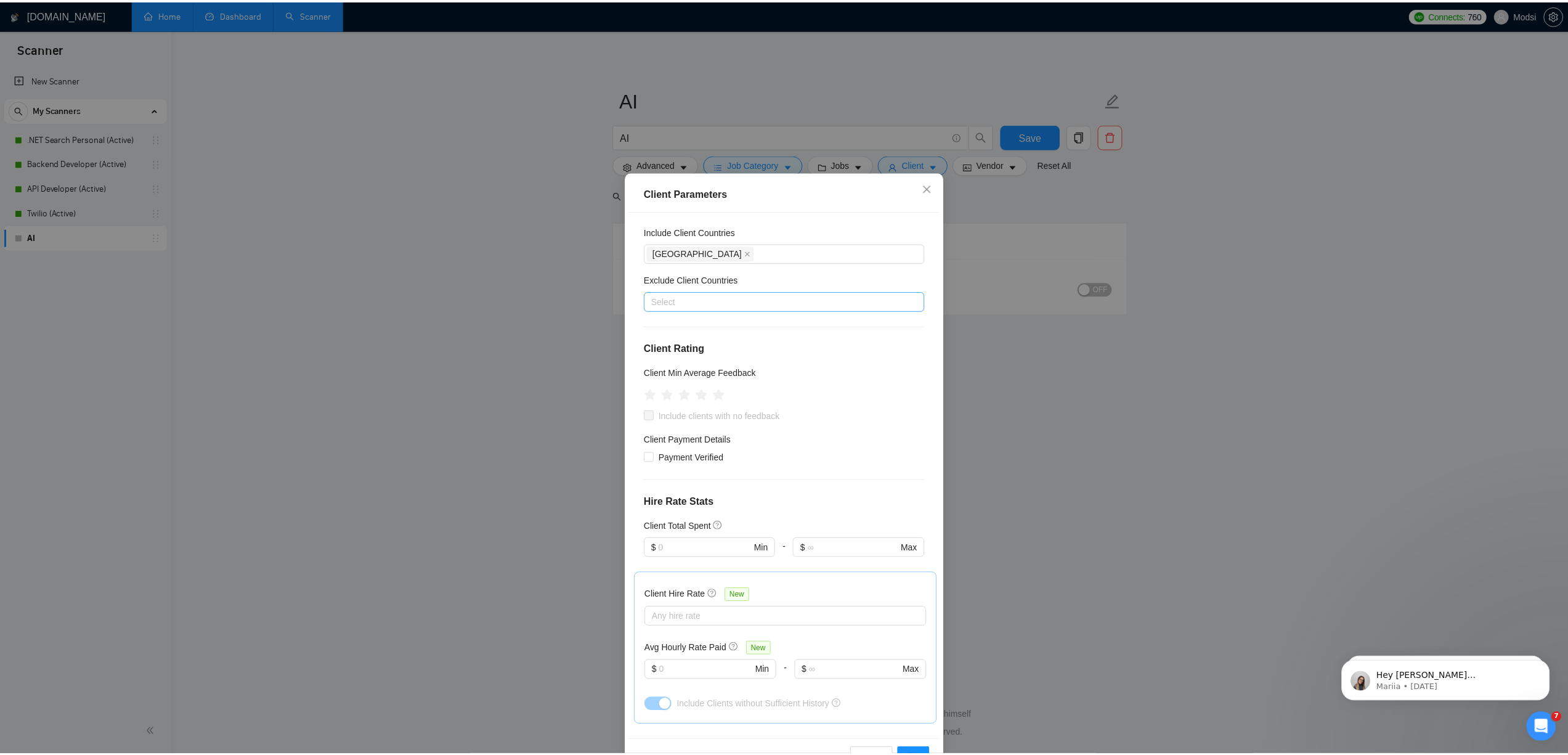
scroll to position [239, 0]
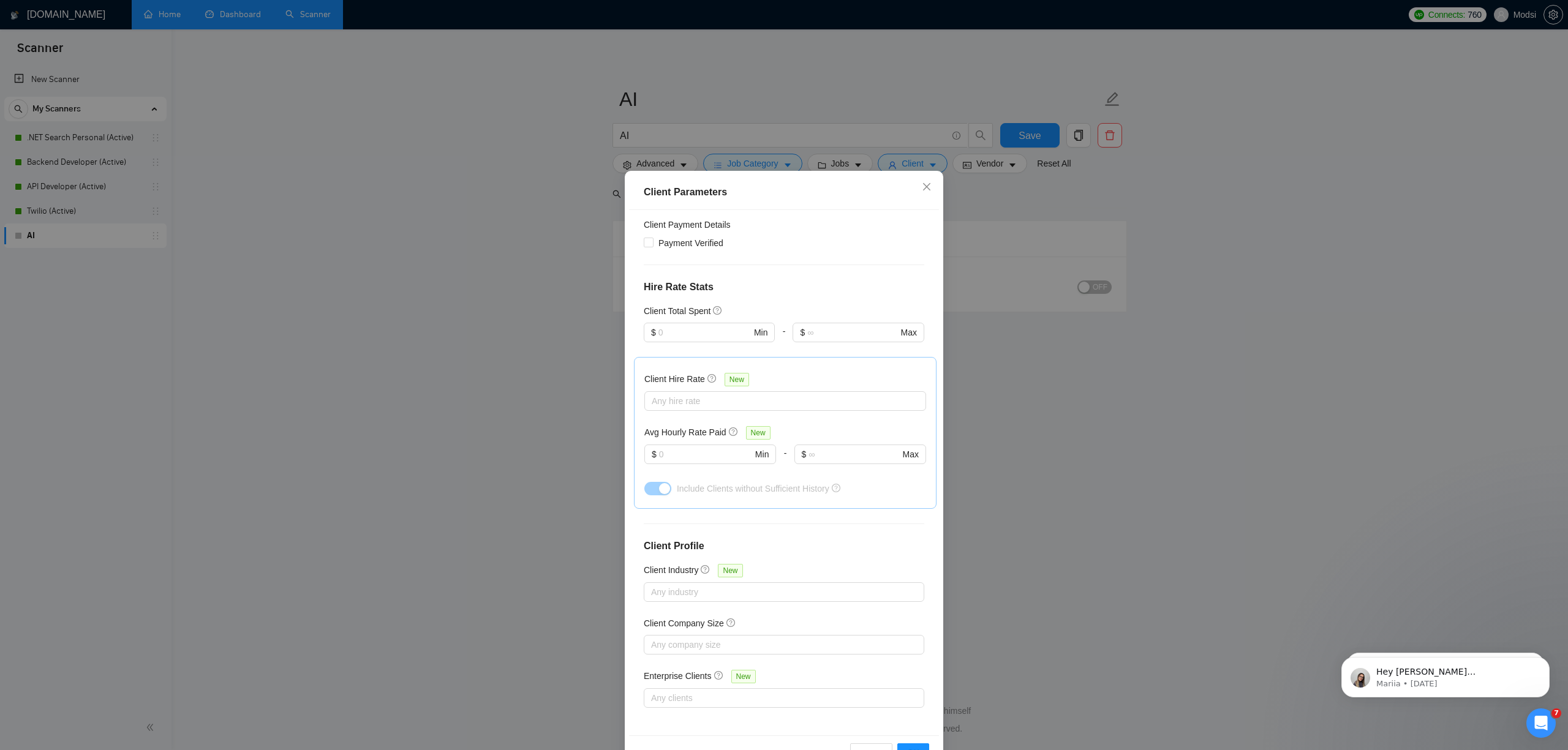
click at [983, 320] on div "Client Parameters Client Location Include Client Countries [GEOGRAPHIC_DATA] Ex…" at bounding box center [784, 375] width 1568 height 750
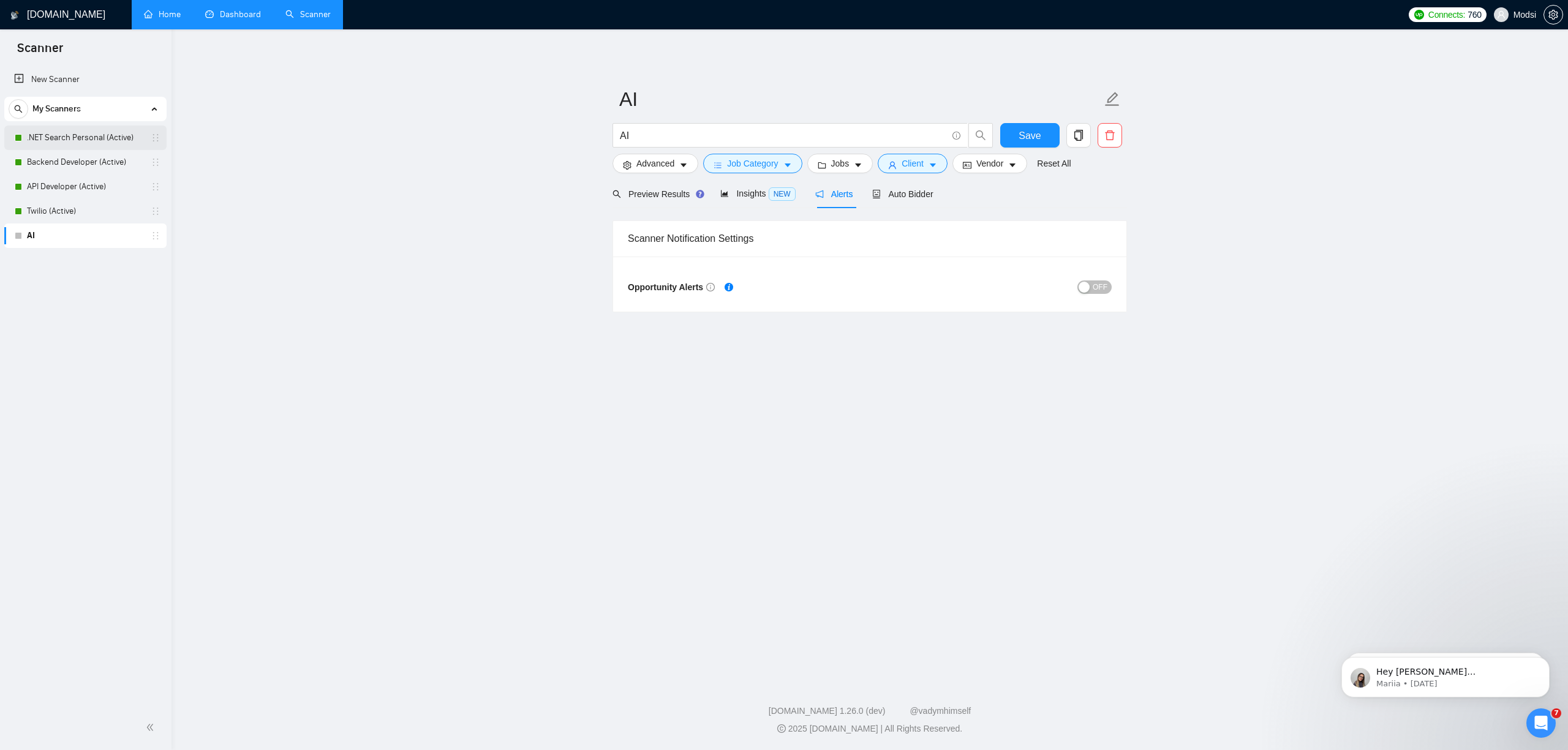
click at [90, 146] on link ".NET Search Personal (Active)" at bounding box center [86, 137] width 116 height 24
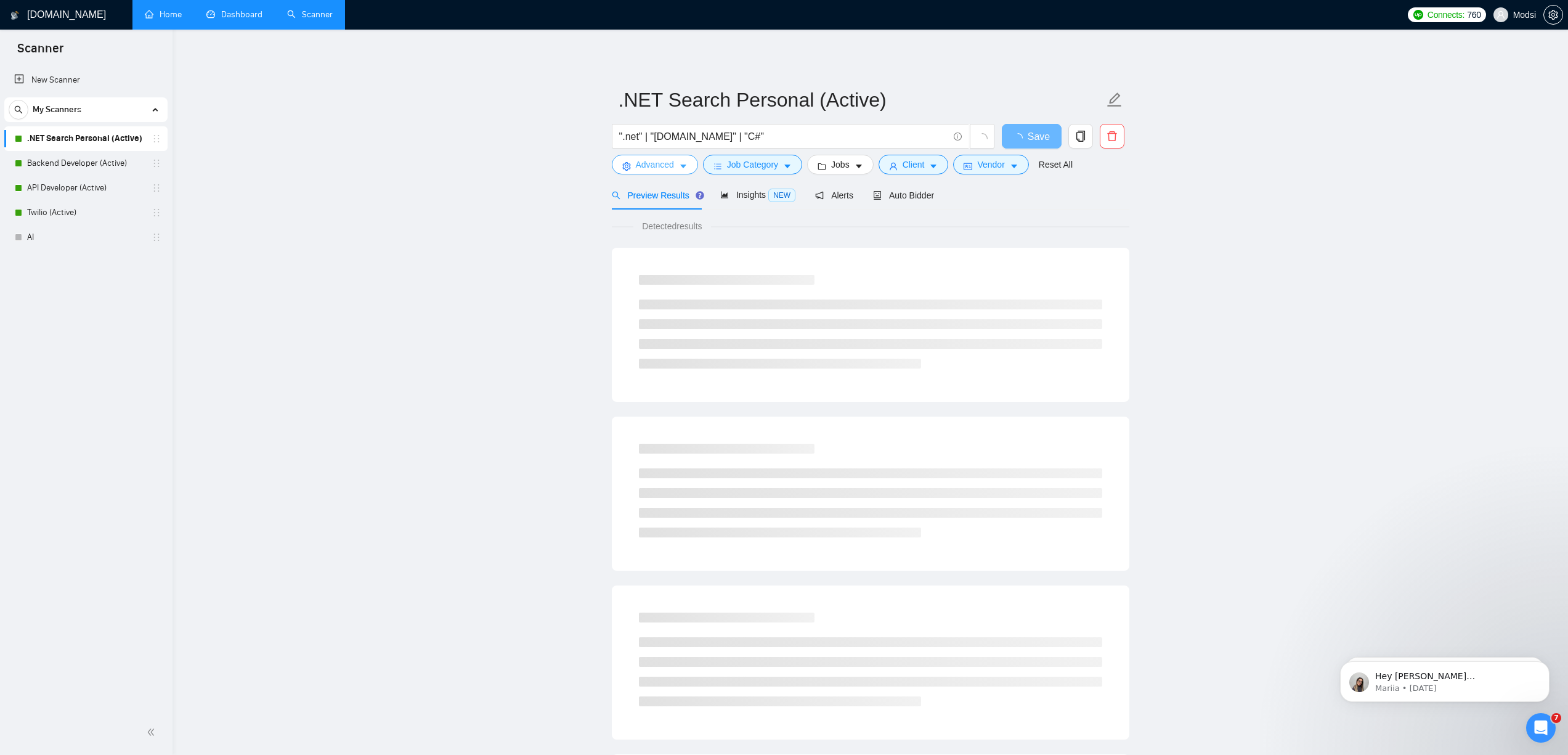
click at [672, 165] on span "Advanced" at bounding box center [655, 165] width 39 height 13
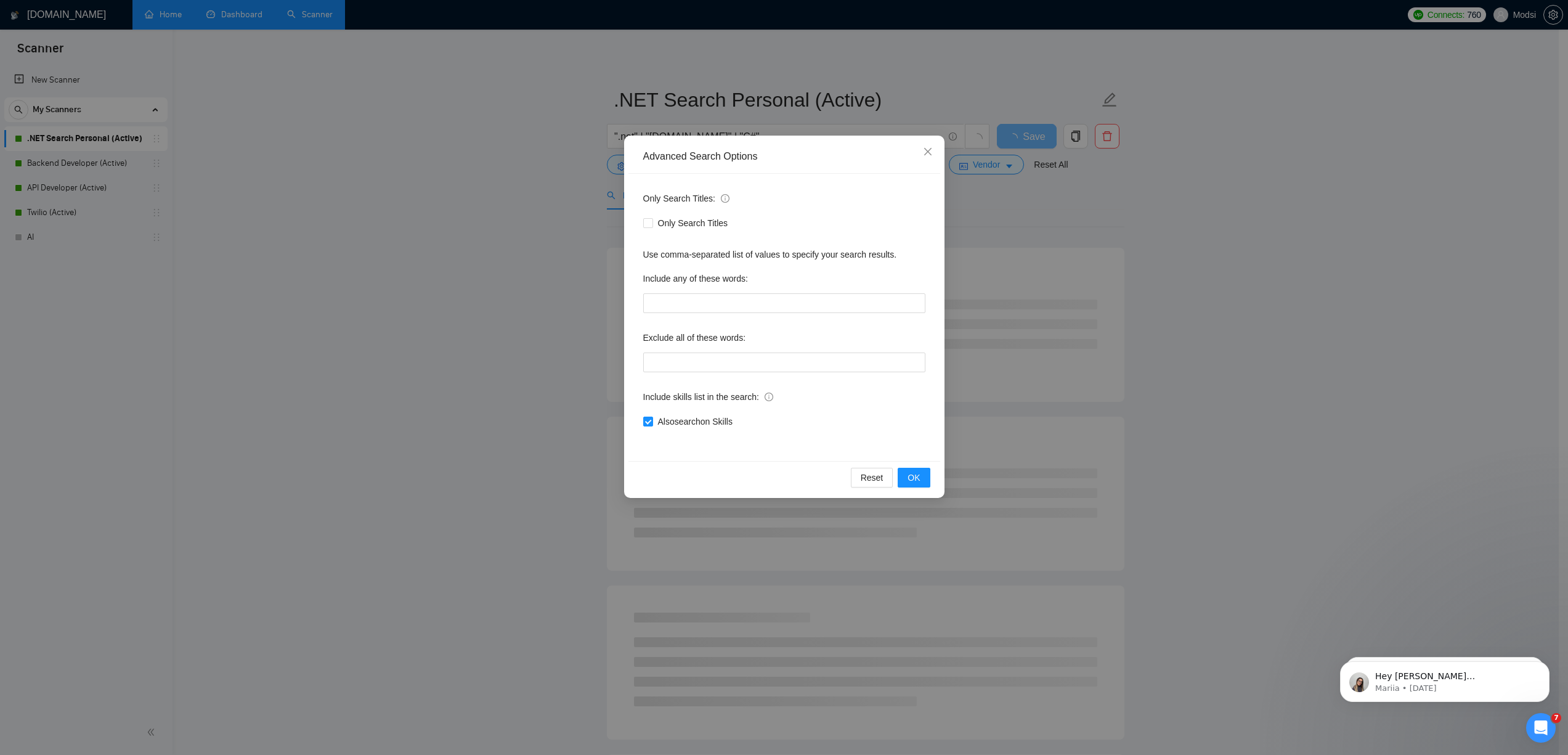
click at [989, 229] on div "Advanced Search Options Only Search Titles: Only Search Titles Use comma-separa…" at bounding box center [784, 378] width 1568 height 755
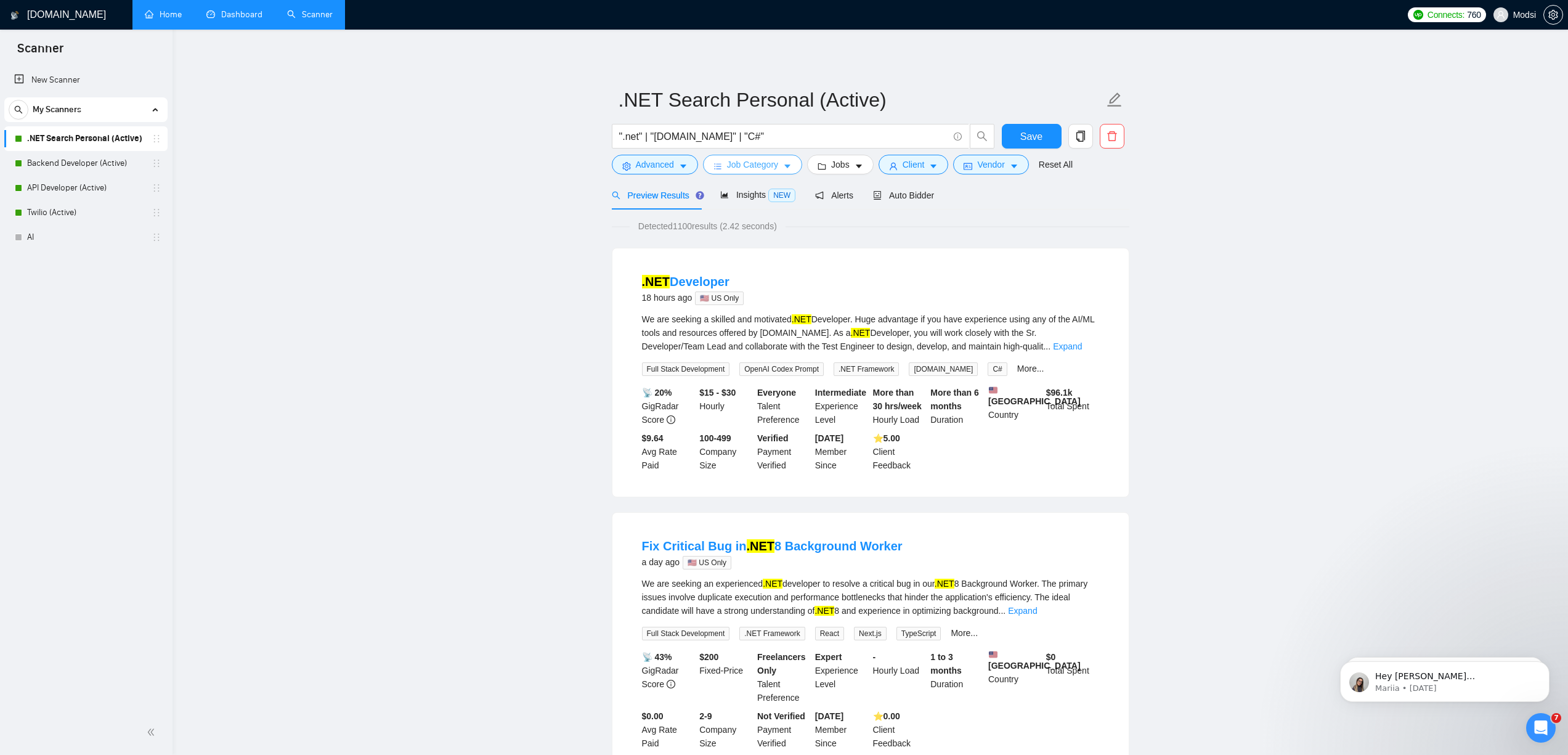
click at [741, 173] on button "Job Category" at bounding box center [752, 165] width 99 height 20
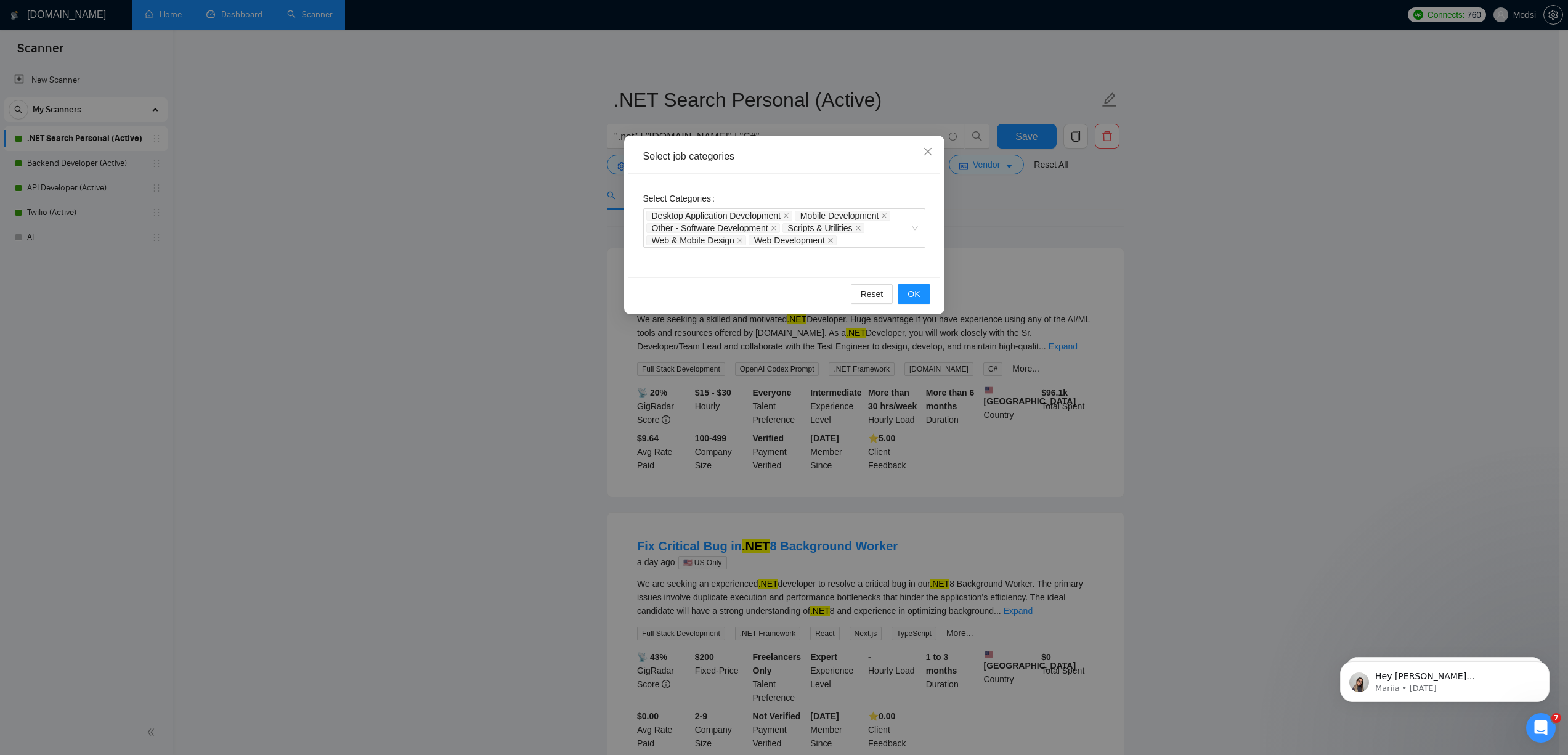
click at [989, 197] on div "Select job categories Select Categories Desktop Application Development Mobile …" at bounding box center [784, 378] width 1568 height 755
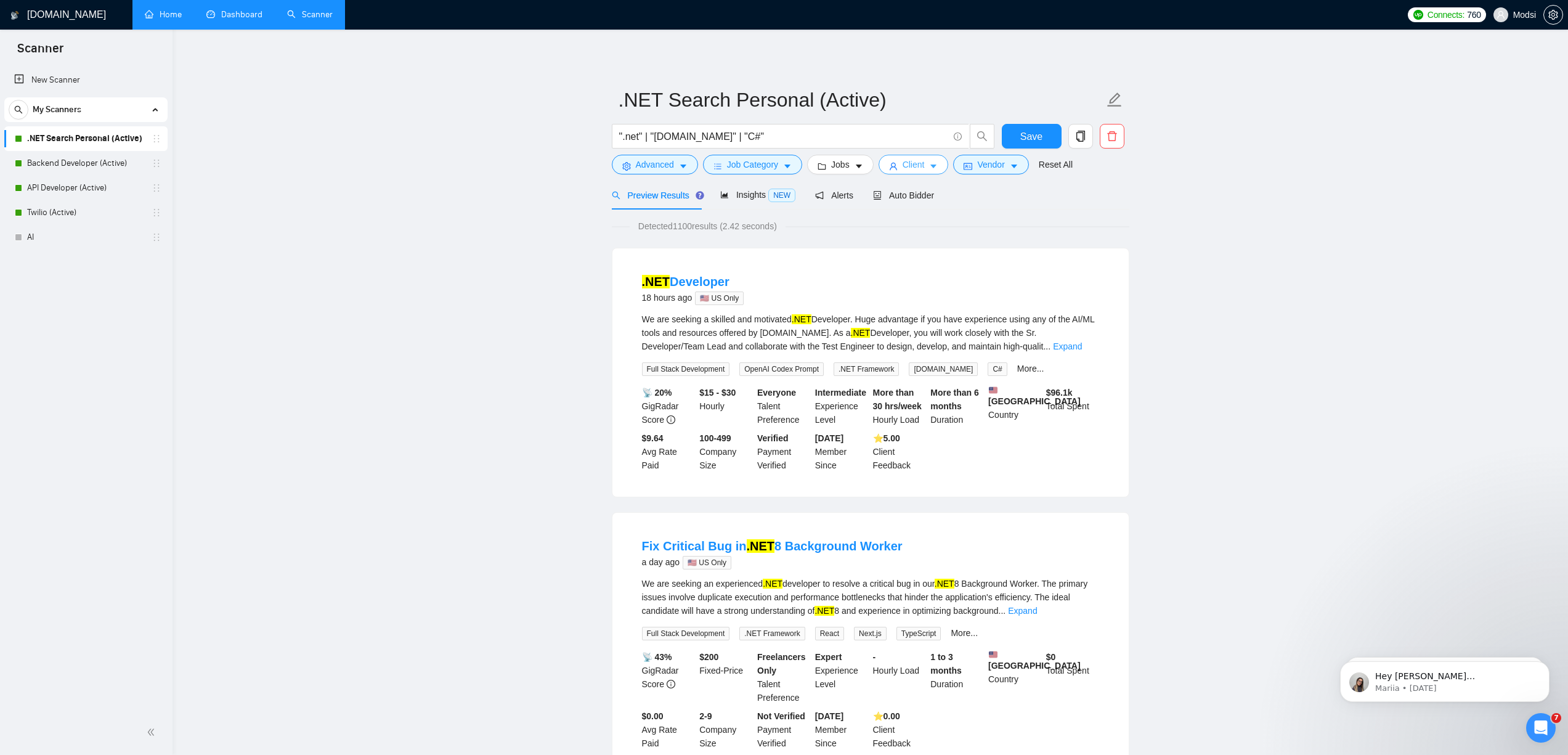
click at [893, 170] on icon "user" at bounding box center [893, 167] width 9 height 9
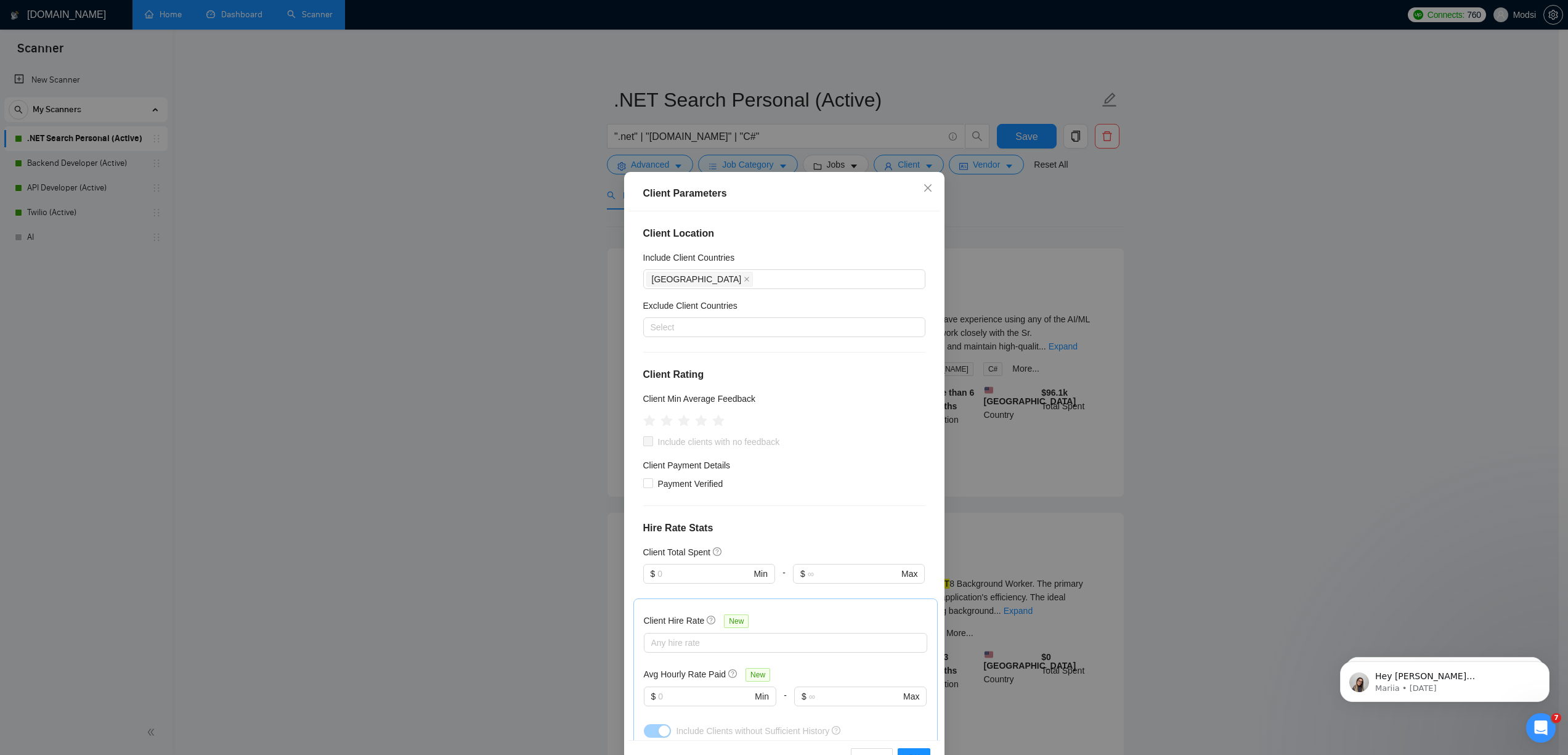
click at [979, 247] on div "Client Parameters Client Location Include Client Countries [GEOGRAPHIC_DATA] Ex…" at bounding box center [784, 378] width 1568 height 755
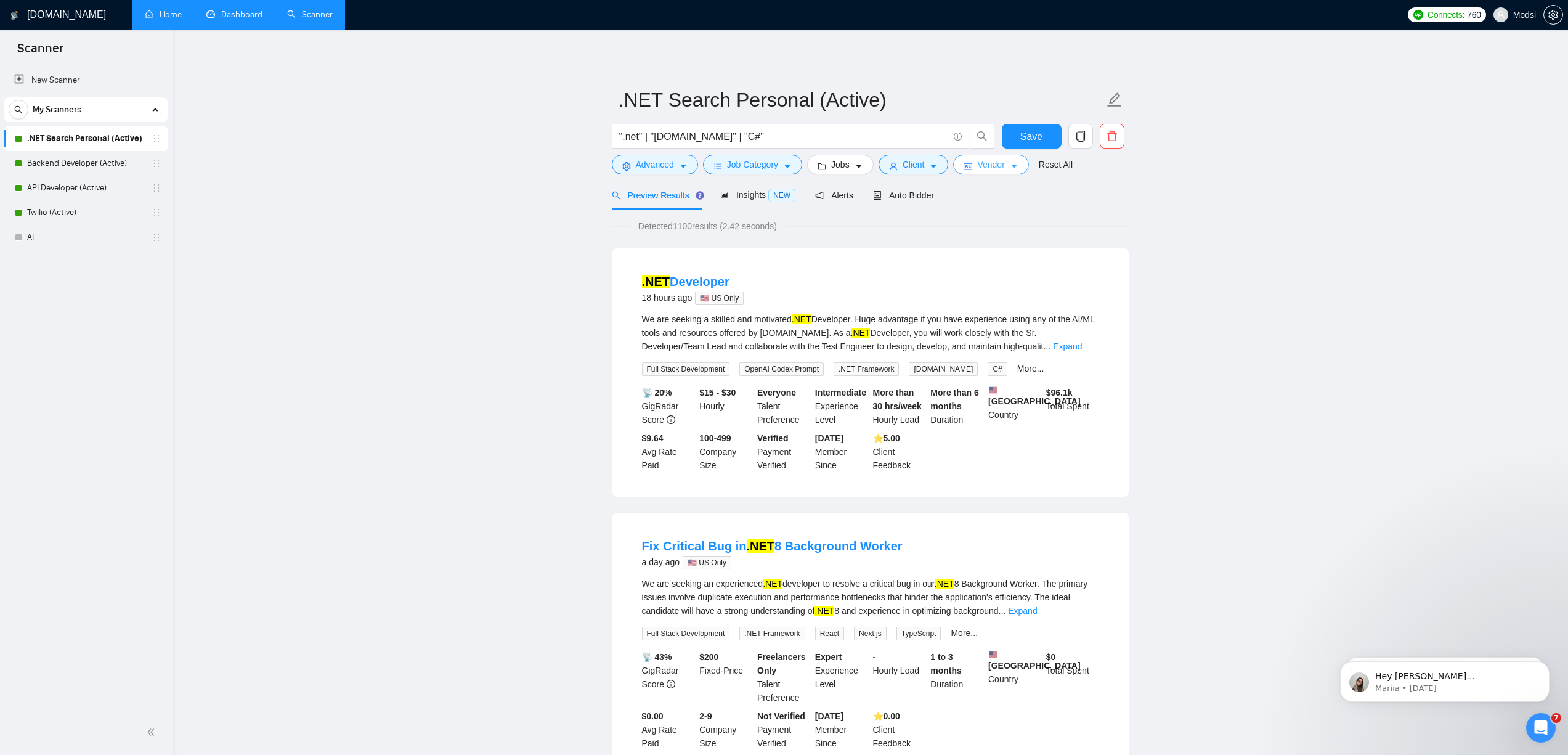
click at [989, 168] on span "Vendor" at bounding box center [990, 165] width 27 height 13
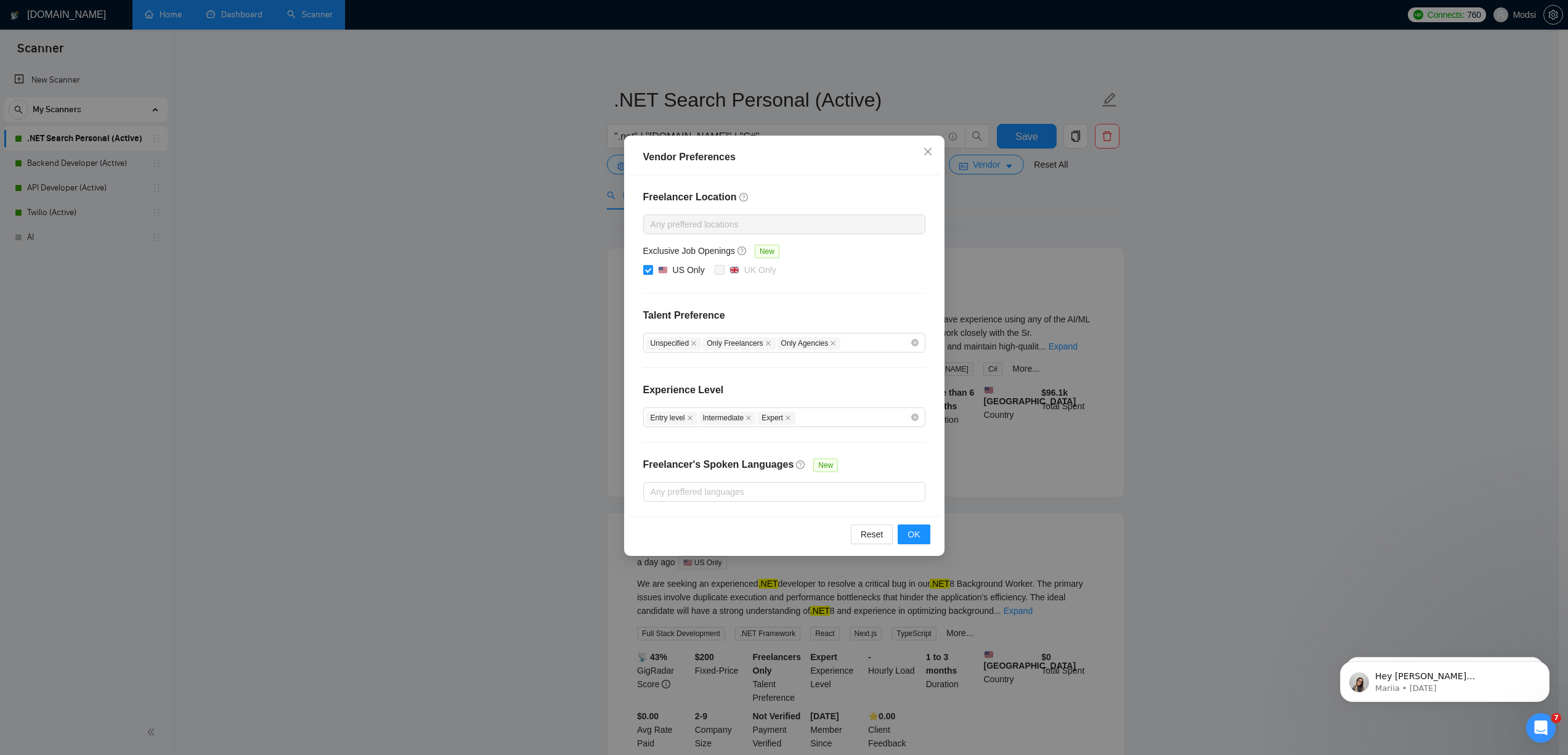
click at [989, 214] on div "Vendor Preferences Freelancer Location Any preffered locations Exclusive Job Op…" at bounding box center [784, 378] width 1568 height 755
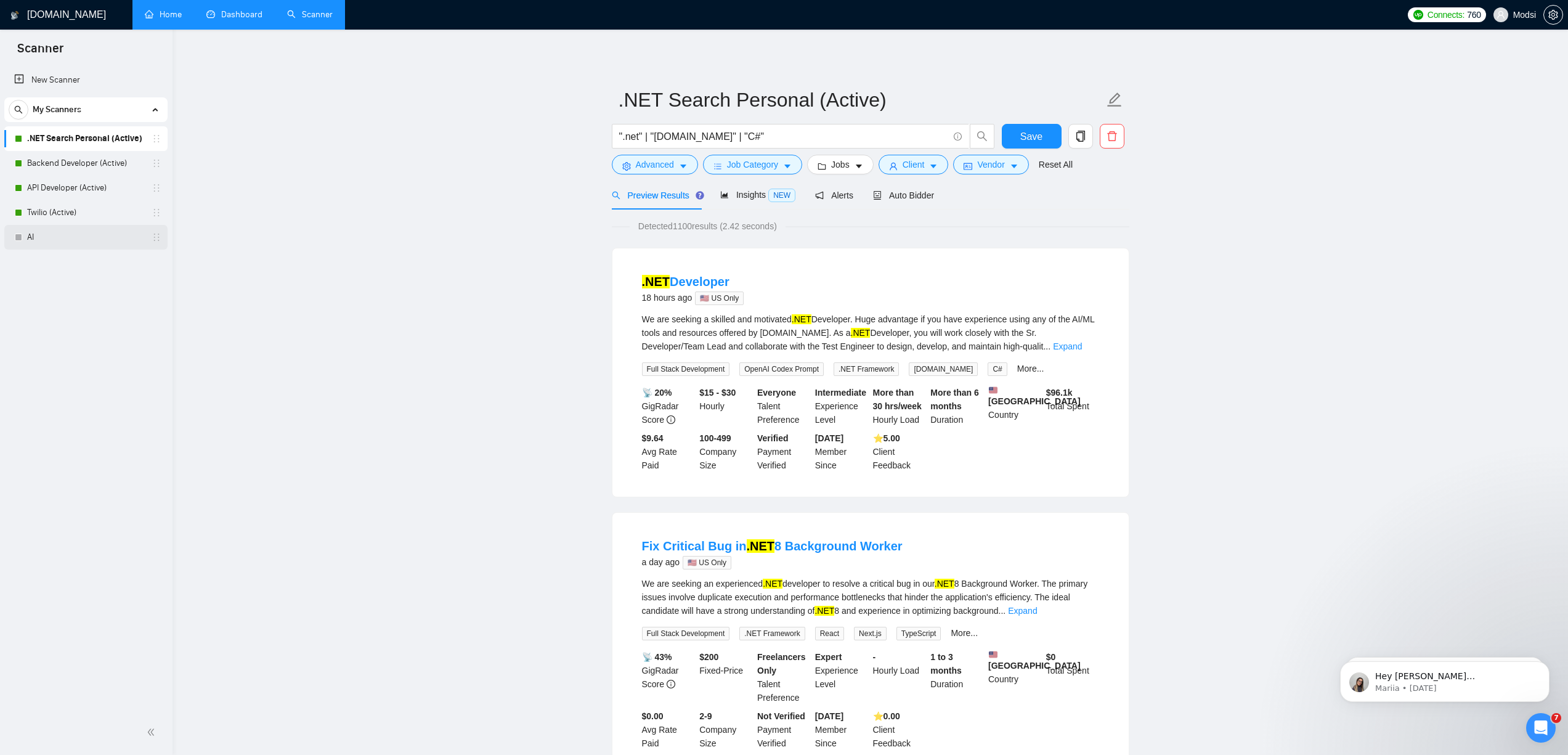
click at [99, 237] on link "AI" at bounding box center [86, 237] width 117 height 24
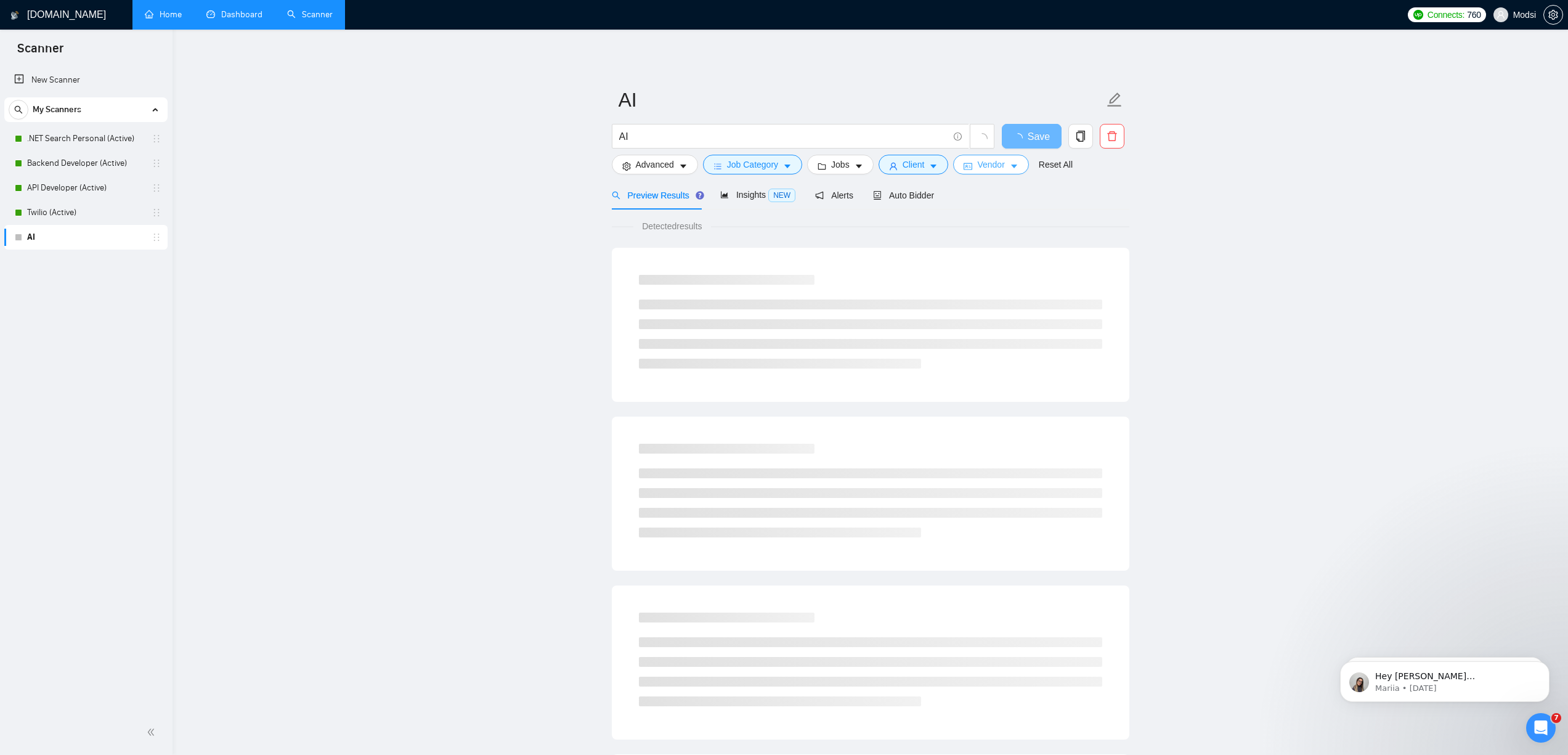
click at [972, 169] on icon "idcard" at bounding box center [968, 167] width 9 height 9
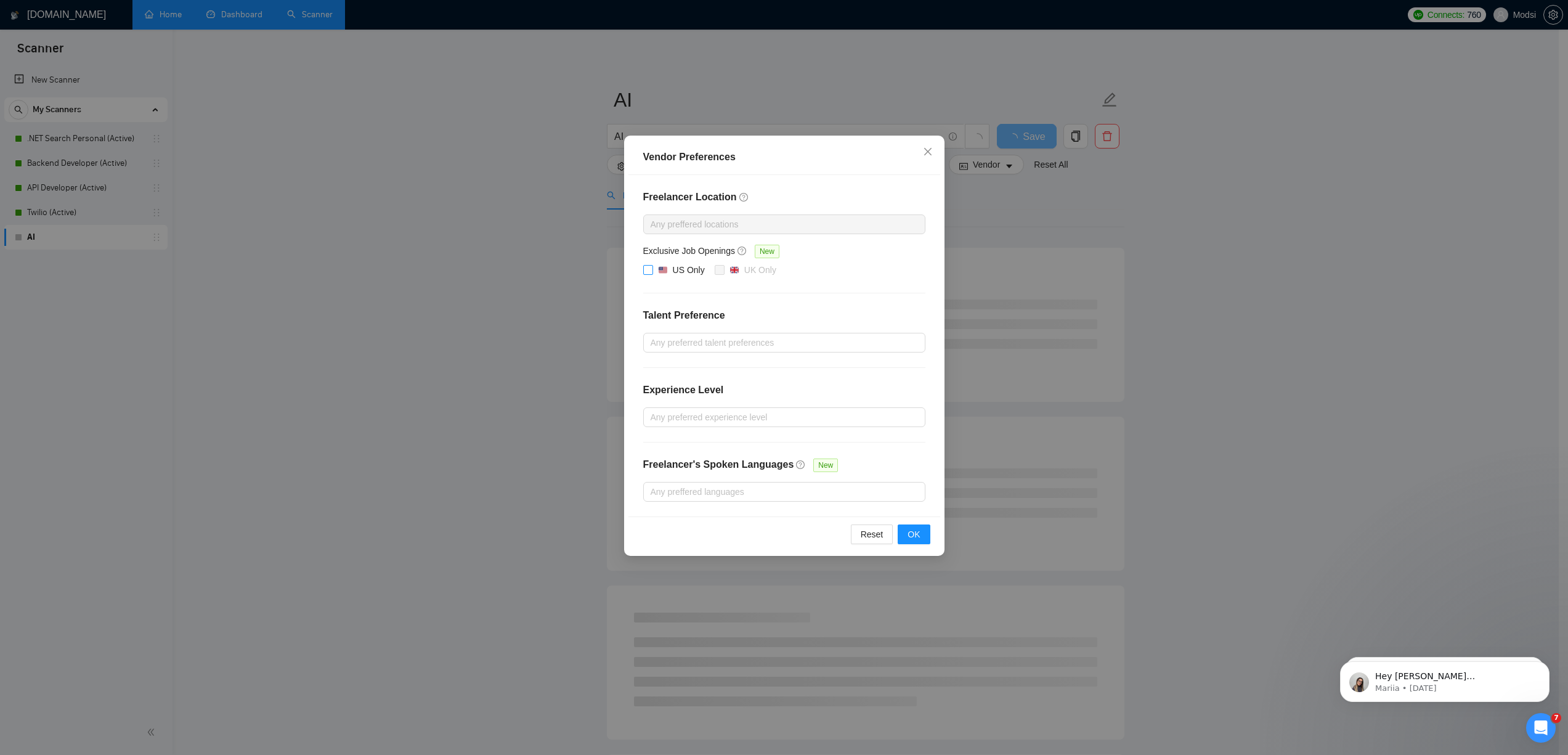
click at [675, 265] on div "US Only" at bounding box center [688, 270] width 32 height 13
click at [652, 265] on input "US Only" at bounding box center [648, 269] width 9 height 9
checkbox input "true"
click at [911, 527] on span "OK" at bounding box center [913, 534] width 13 height 13
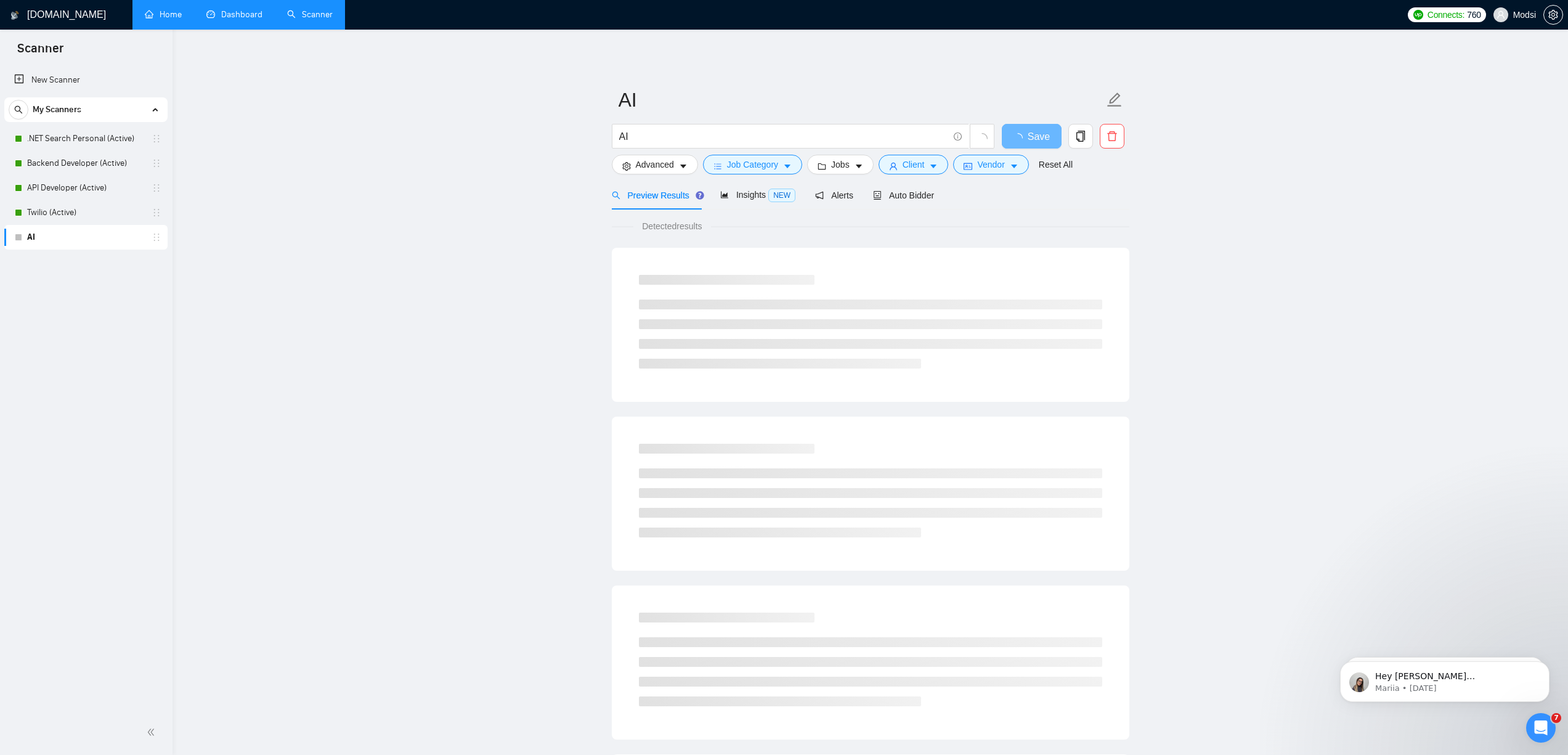
click at [578, 277] on main "AI AI Save Advanced Job Category Jobs Client Vendor Reset All Preview Results I…" at bounding box center [870, 563] width 1356 height 1028
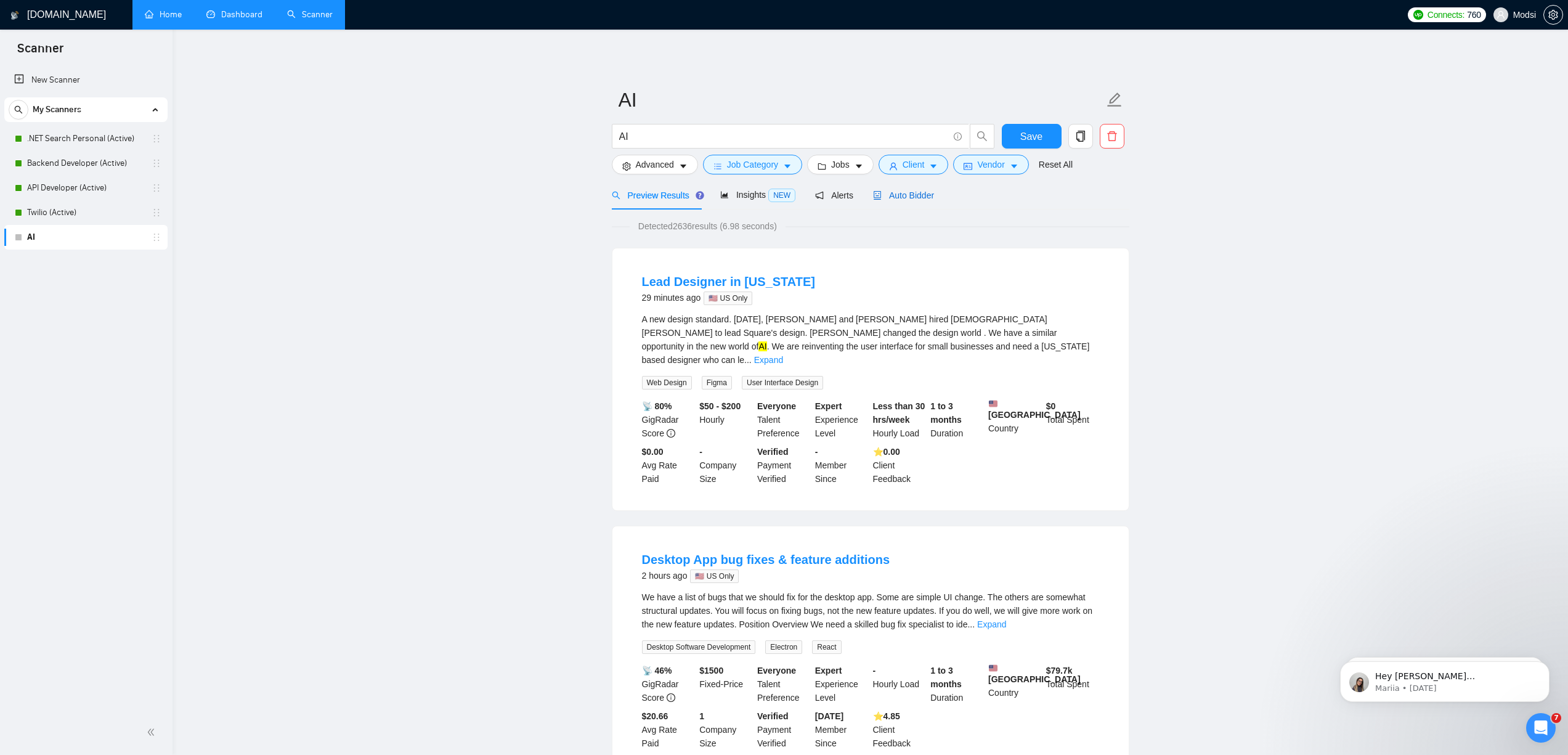
click at [887, 200] on span "Auto Bidder" at bounding box center [904, 195] width 61 height 10
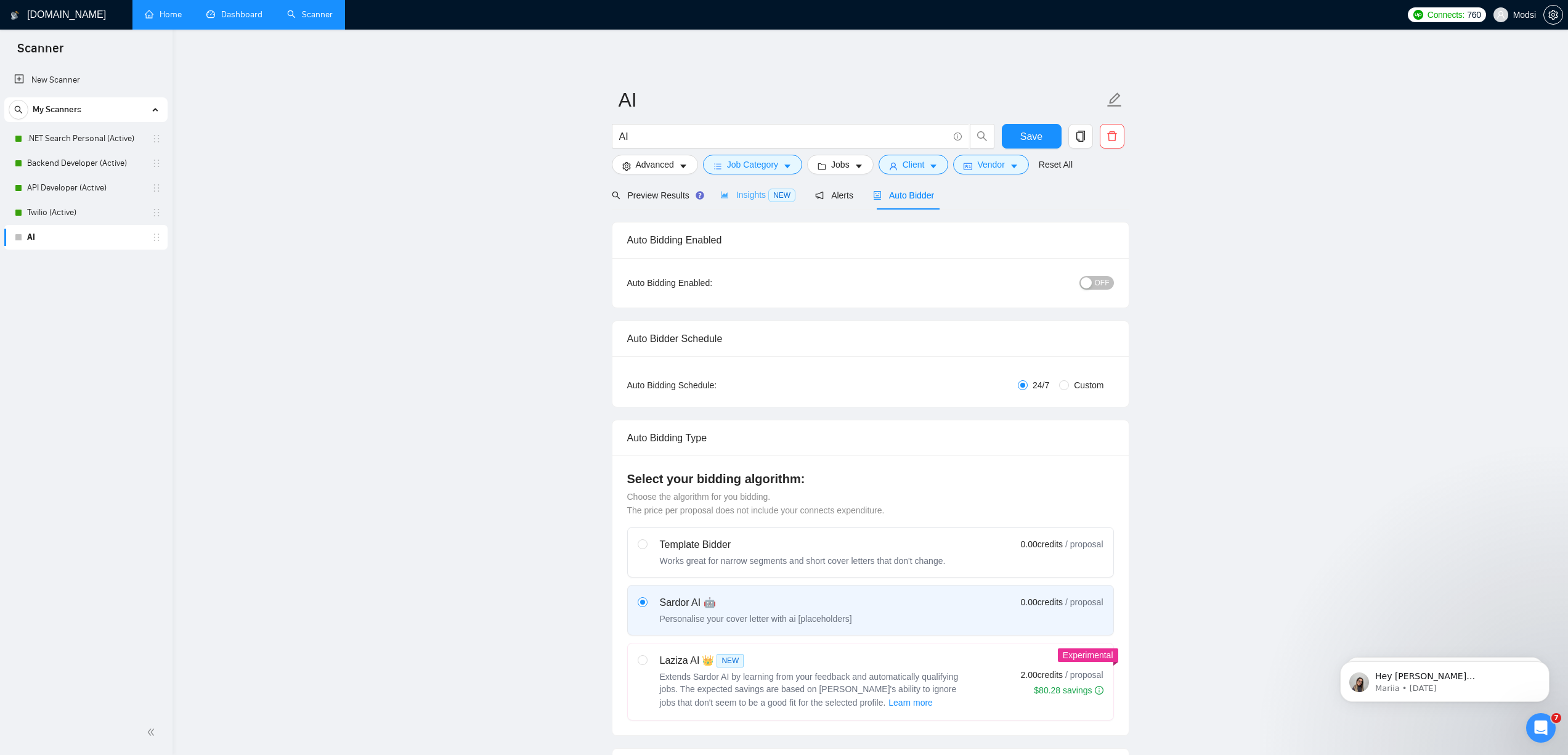
click at [764, 202] on div "Insights NEW" at bounding box center [757, 194] width 75 height 29
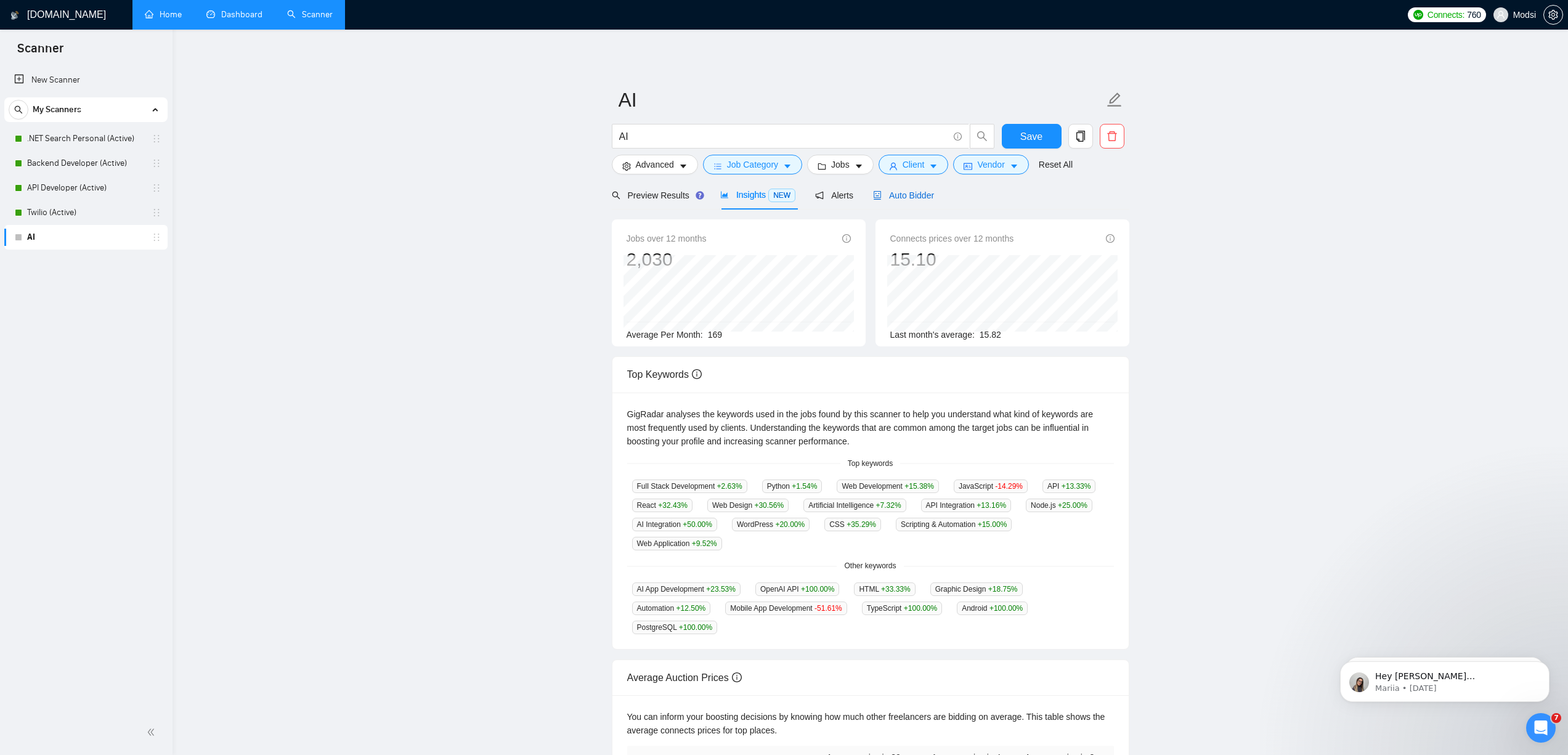
click at [916, 194] on span "Auto Bidder" at bounding box center [904, 195] width 61 height 10
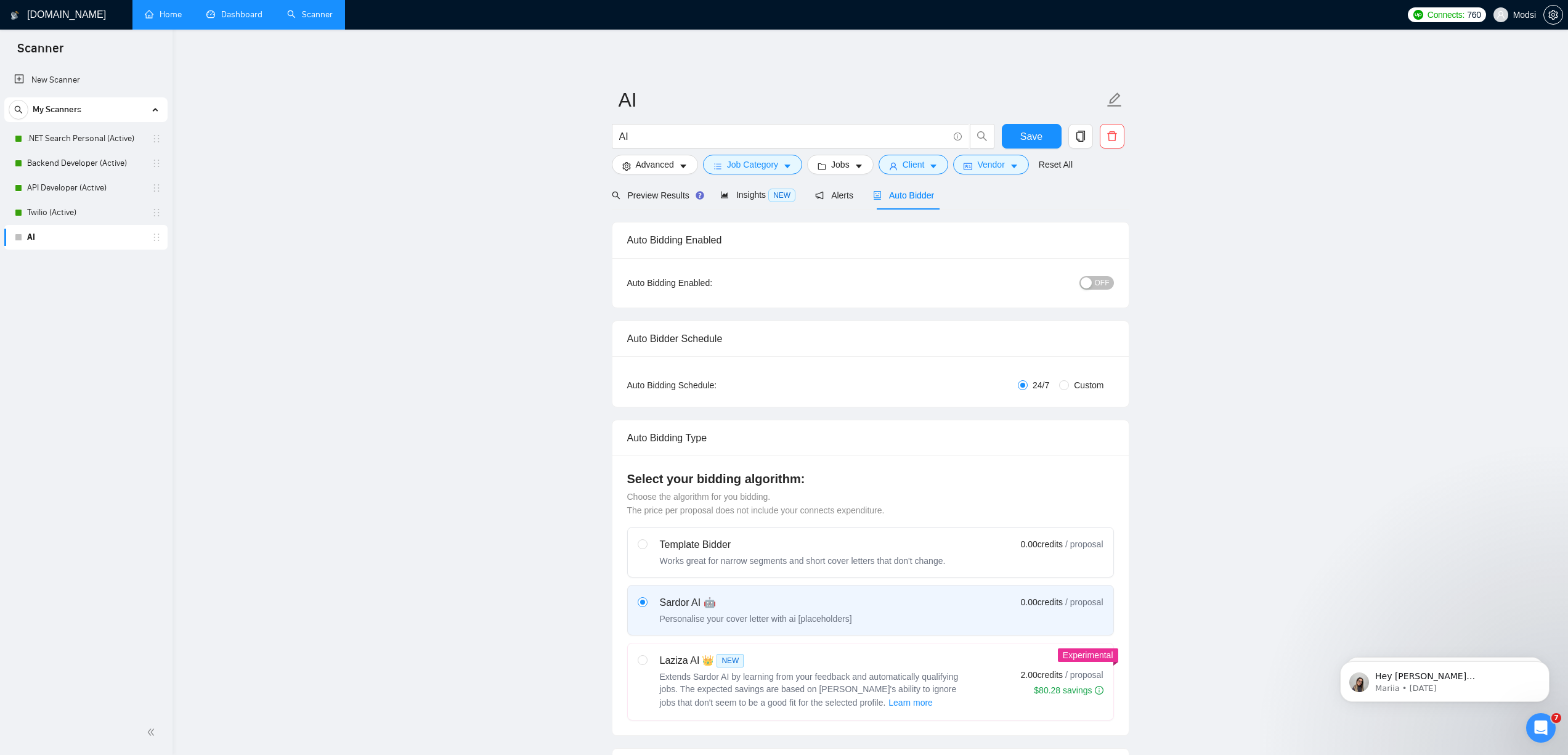
click at [989, 284] on div "button" at bounding box center [1086, 283] width 11 height 11
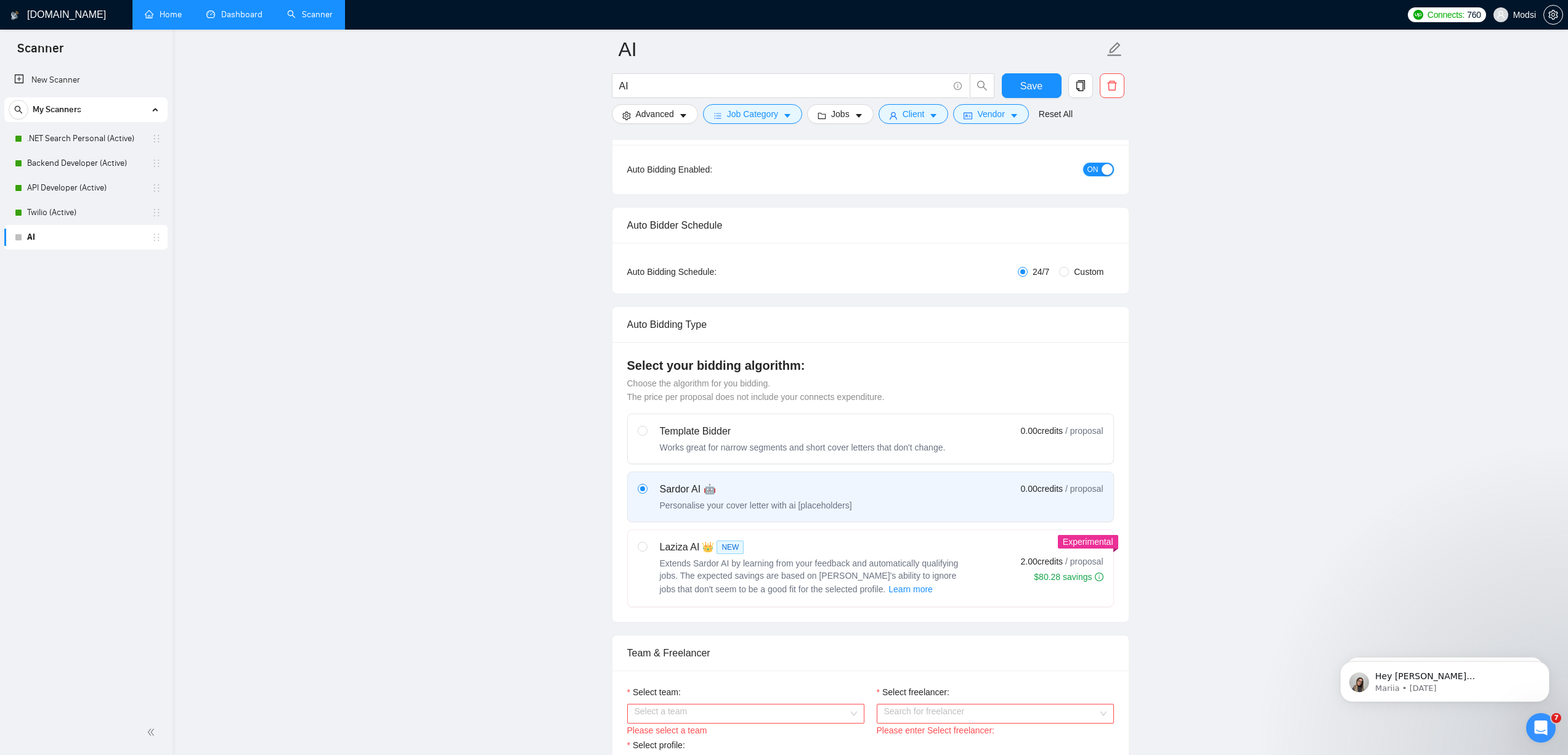
scroll to position [267, 0]
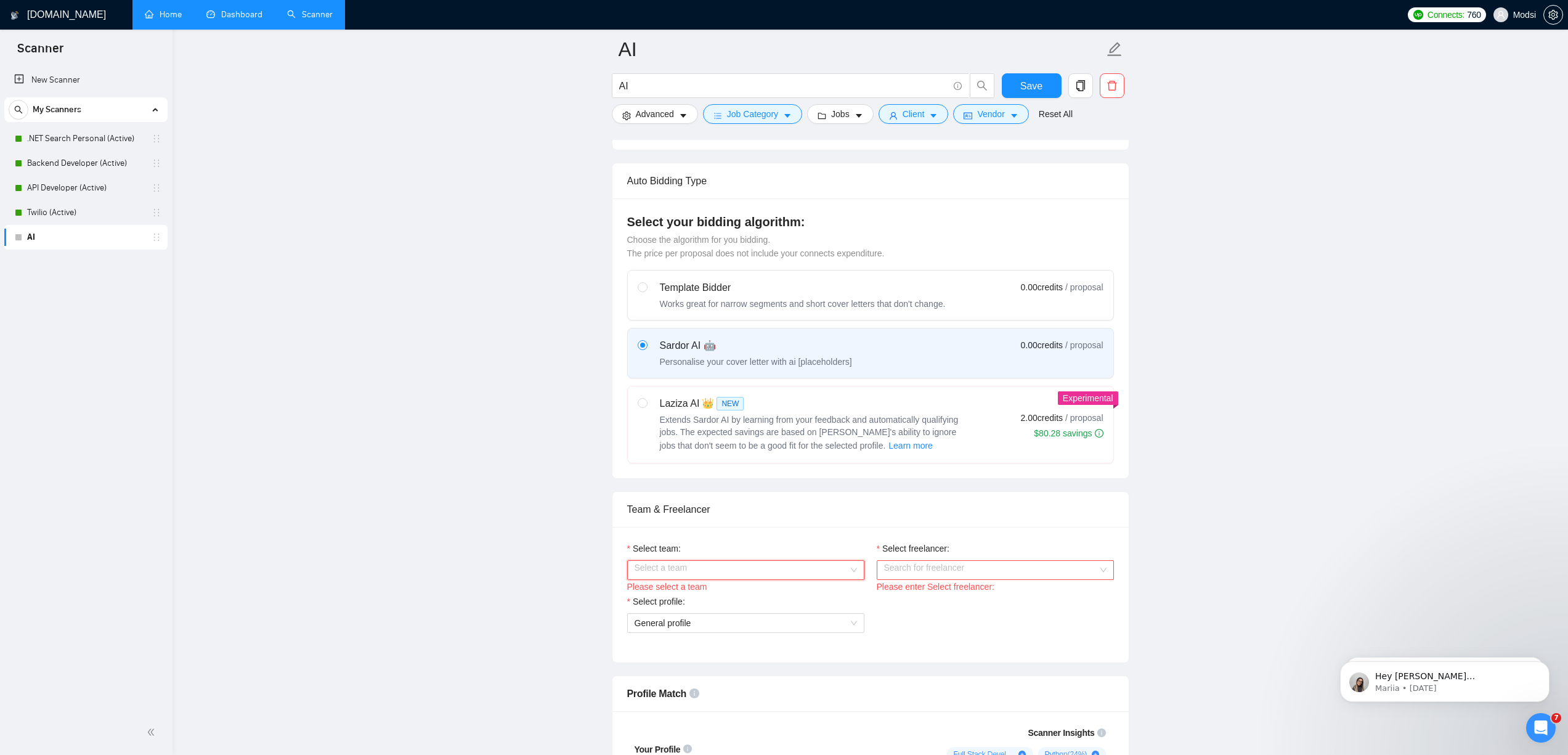
click at [776, 567] on input "Select team:" at bounding box center [741, 570] width 214 height 19
click at [784, 593] on div "Modsi - Analyze, Predict, Automate" at bounding box center [745, 594] width 222 height 13
click at [945, 570] on input "Select freelancer:" at bounding box center [991, 570] width 214 height 19
click at [972, 611] on div "[PERSON_NAME]" at bounding box center [995, 614] width 222 height 13
click at [909, 570] on span "[PERSON_NAME]" at bounding box center [920, 570] width 71 height 10
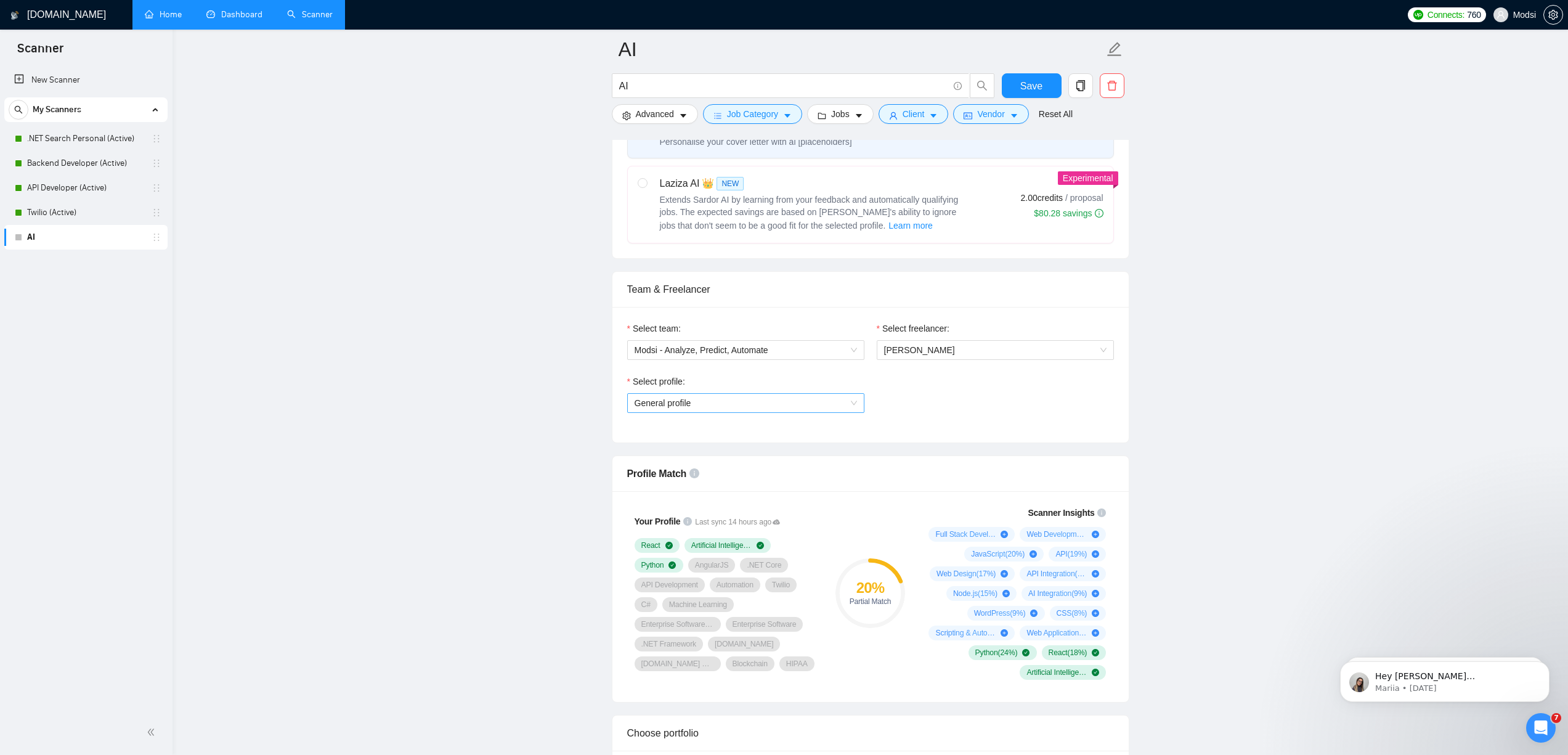
click at [717, 411] on span "General profile" at bounding box center [746, 403] width 222 height 19
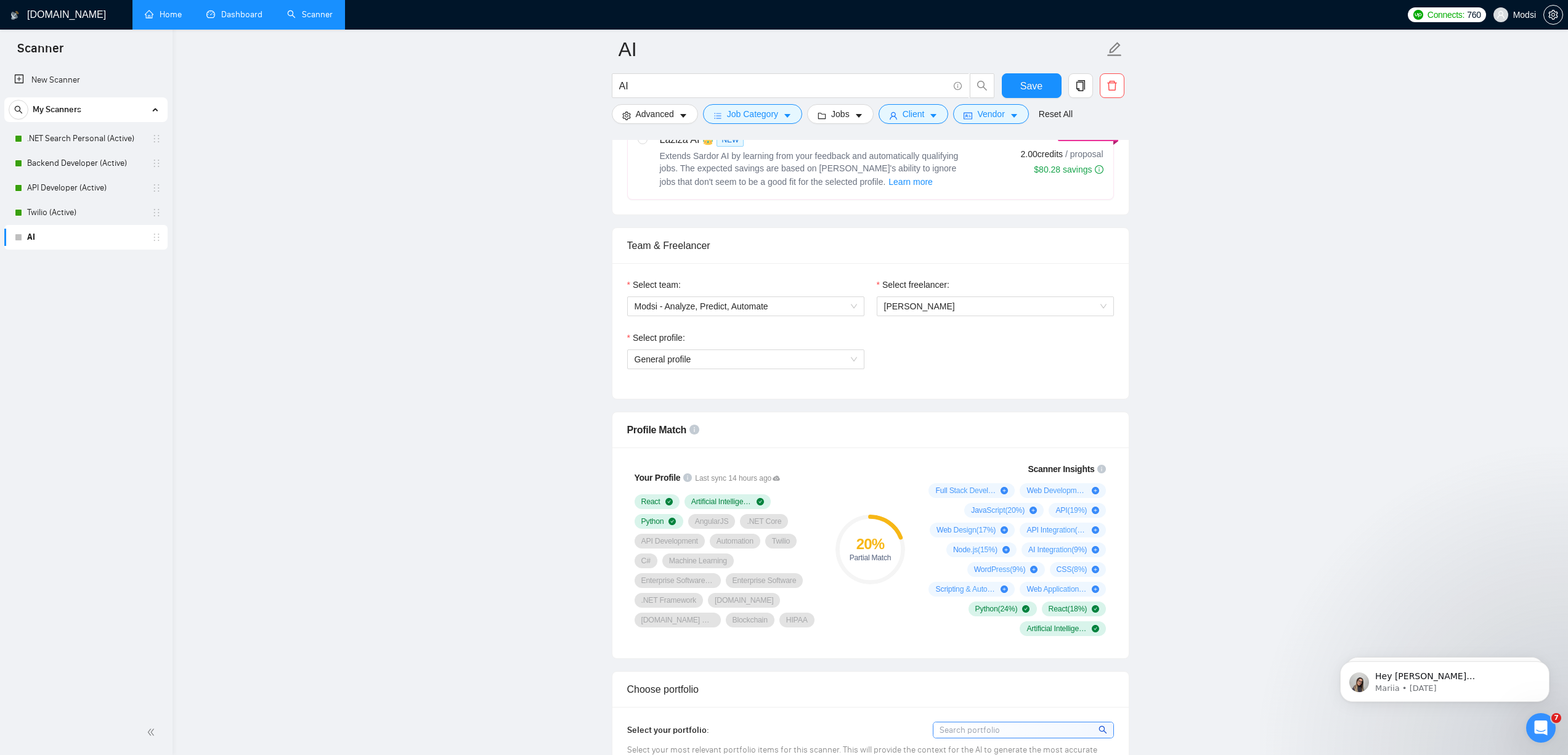
scroll to position [695, 0]
